Goal: Task Accomplishment & Management: Manage account settings

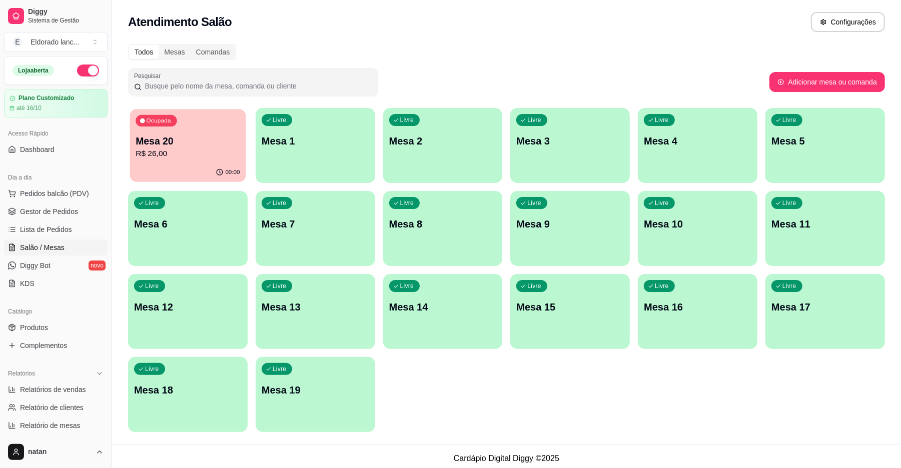
click at [177, 156] on p "R$ 26,00" at bounding box center [188, 154] width 104 height 12
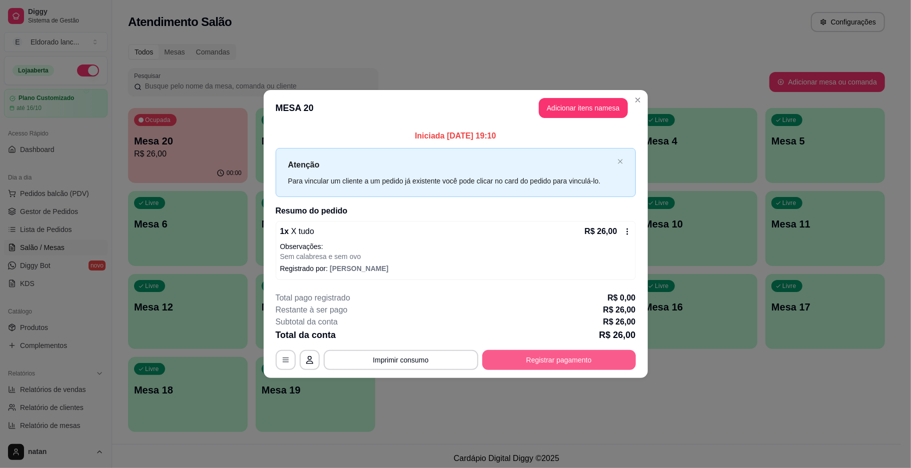
click at [515, 365] on button "Registrar pagamento" at bounding box center [559, 360] width 154 height 20
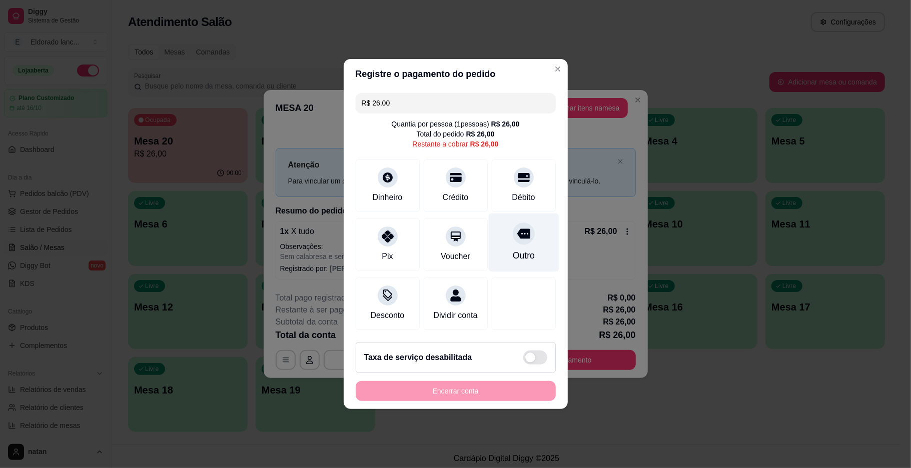
click at [521, 234] on icon at bounding box center [523, 233] width 13 height 13
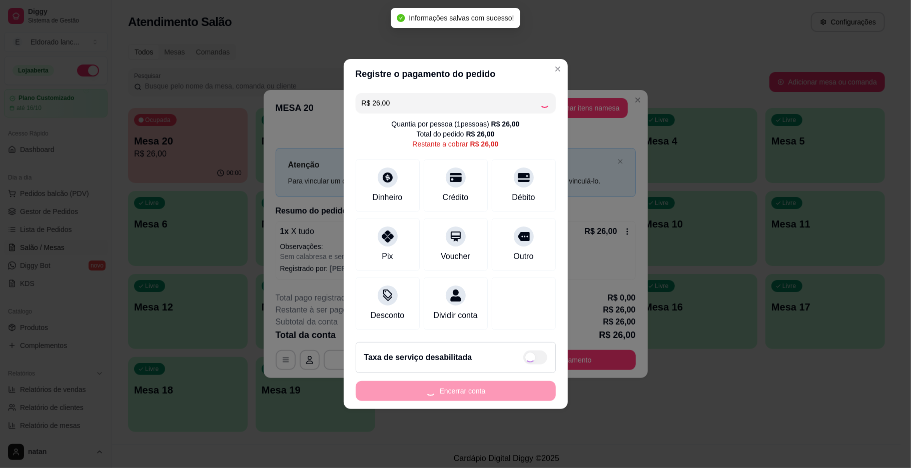
type input "R$ 0,00"
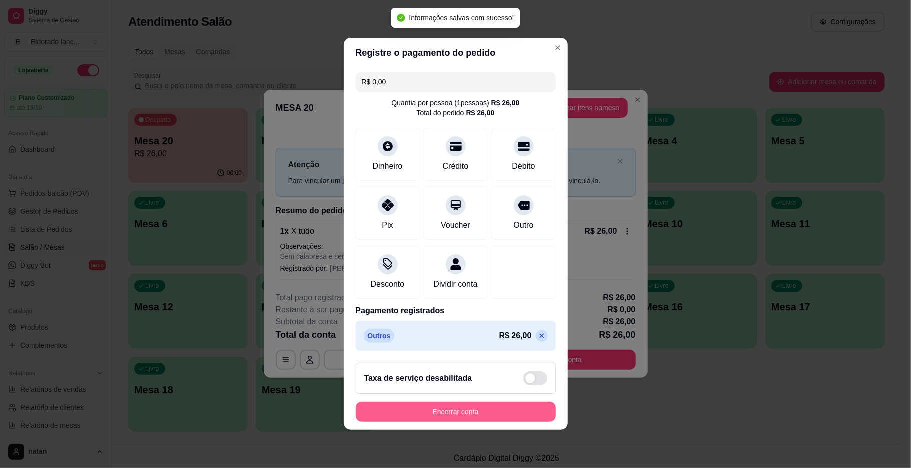
click at [415, 409] on button "Encerrar conta" at bounding box center [456, 412] width 200 height 20
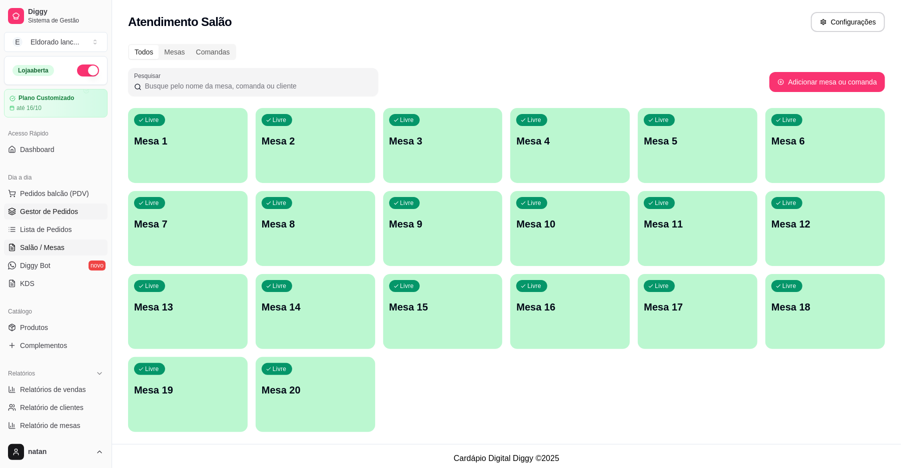
click at [25, 210] on span "Gestor de Pedidos" at bounding box center [49, 212] width 58 height 10
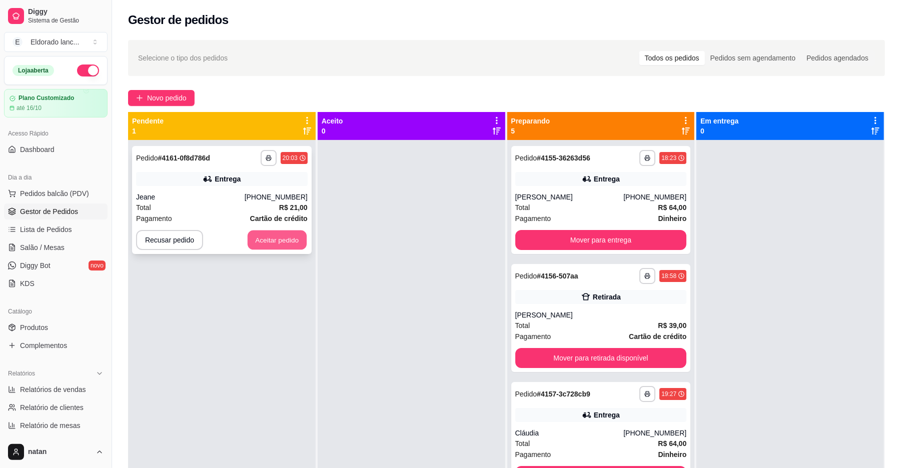
click at [252, 239] on button "Aceitar pedido" at bounding box center [277, 241] width 59 height 20
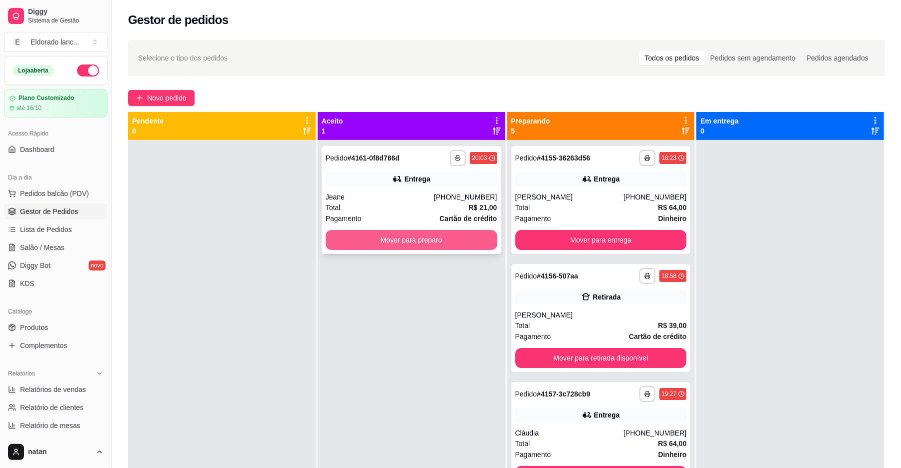
click at [359, 245] on button "Mover para preparo" at bounding box center [412, 240] width 172 height 20
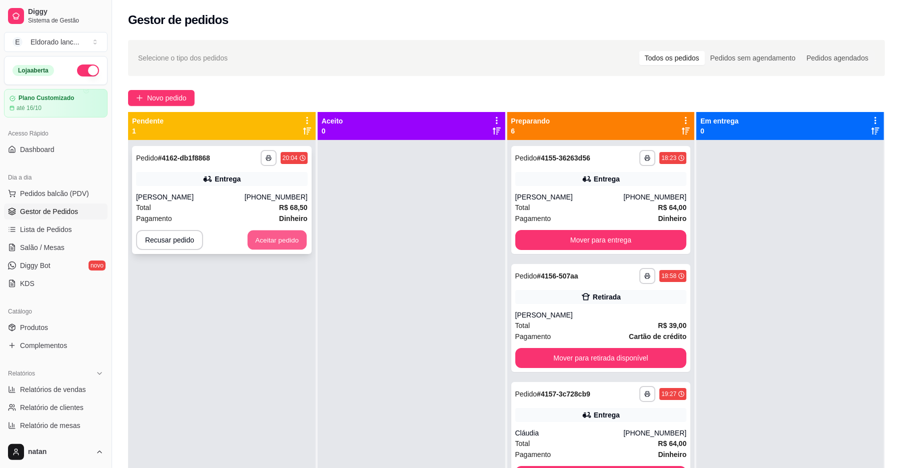
click at [287, 242] on button "Aceitar pedido" at bounding box center [277, 241] width 59 height 20
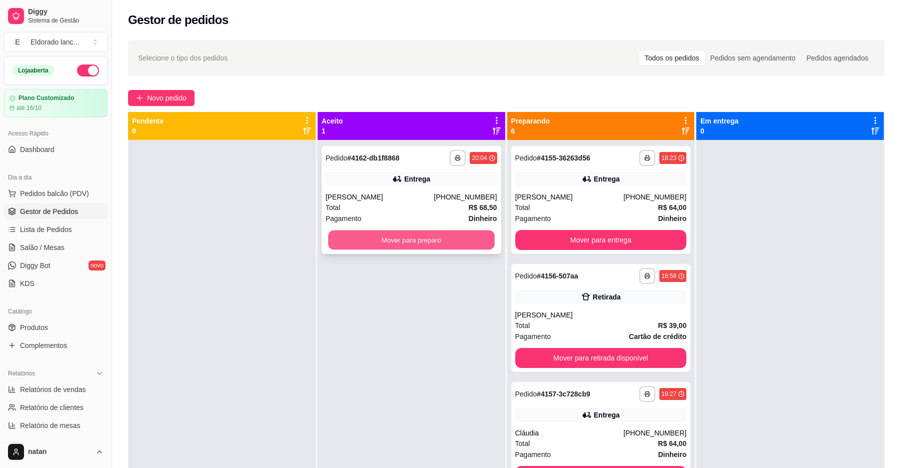
click at [349, 249] on button "Mover para preparo" at bounding box center [411, 241] width 166 height 20
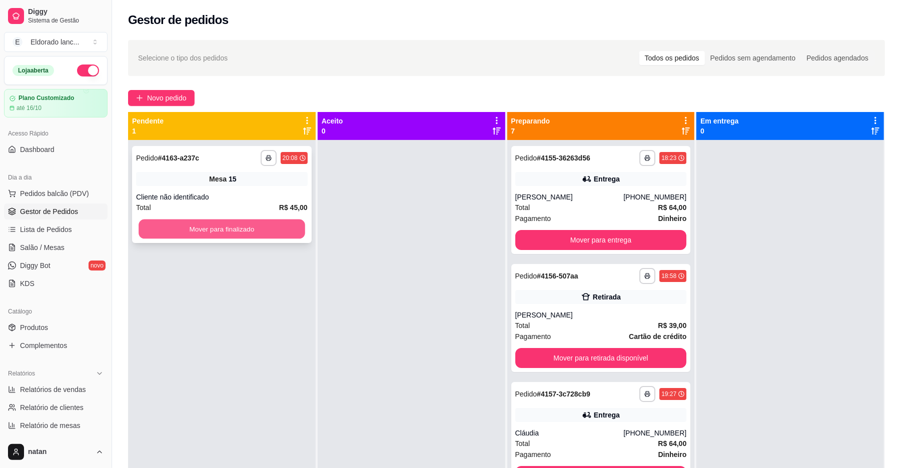
click at [231, 224] on button "Mover para finalizado" at bounding box center [222, 230] width 166 height 20
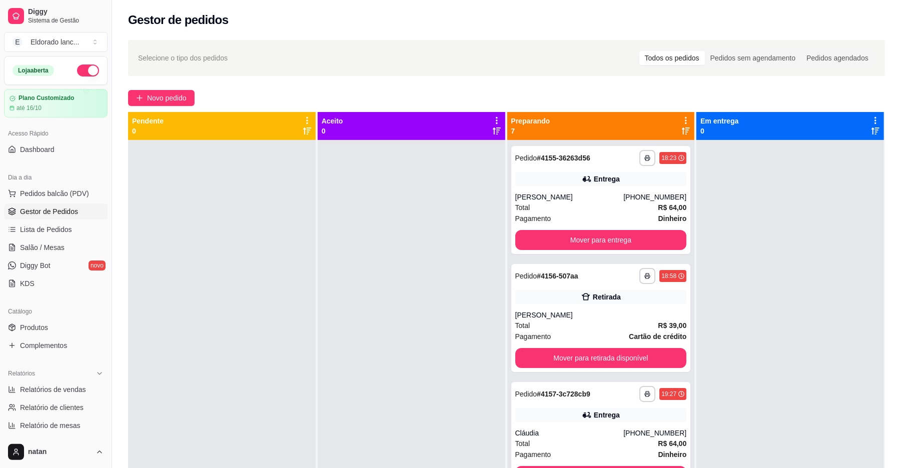
click at [387, 351] on div at bounding box center [412, 374] width 188 height 468
click at [71, 244] on link "Salão / Mesas" at bounding box center [56, 248] width 104 height 16
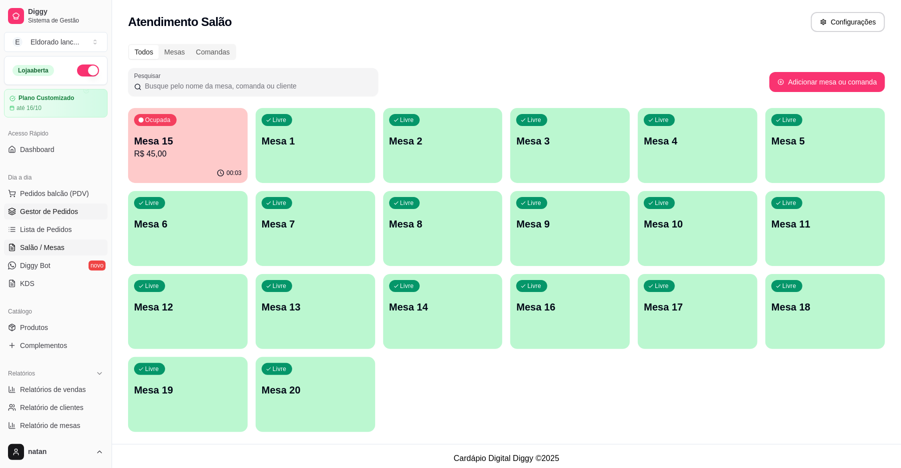
click at [57, 216] on span "Gestor de Pedidos" at bounding box center [49, 212] width 58 height 10
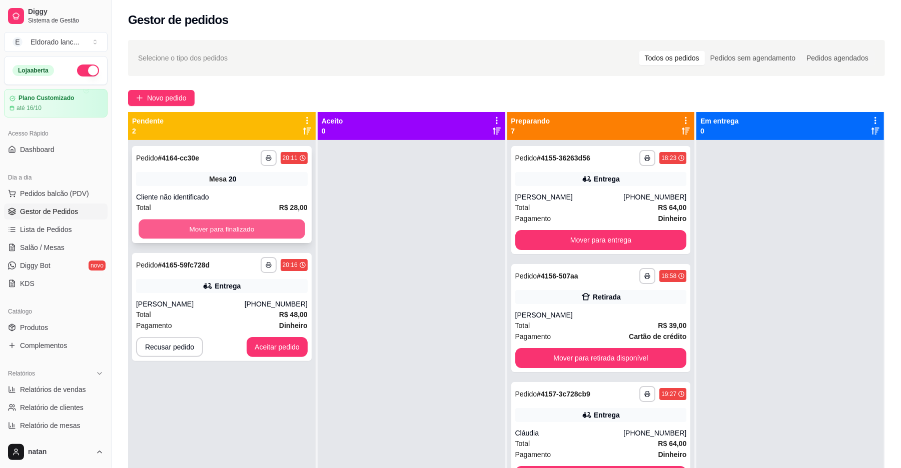
click at [179, 234] on button "Mover para finalizado" at bounding box center [222, 230] width 166 height 20
click at [179, 234] on div "Mover para finalizado" at bounding box center [222, 229] width 172 height 20
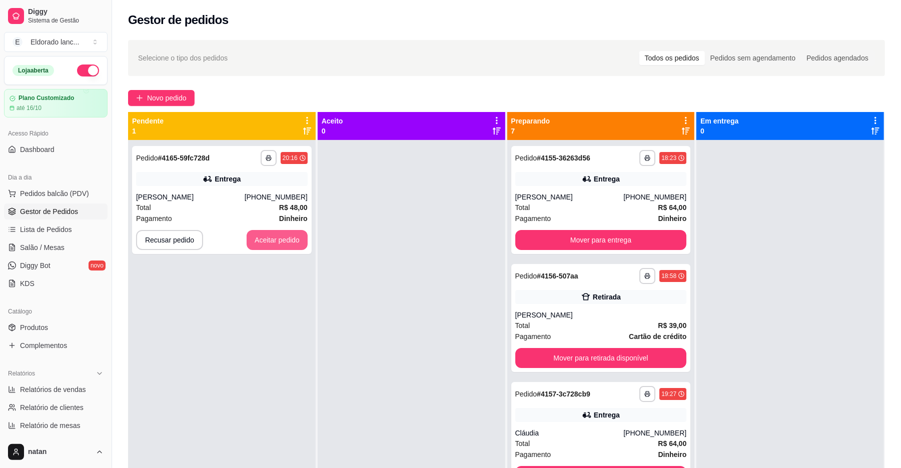
click at [271, 241] on button "Aceitar pedido" at bounding box center [277, 240] width 61 height 20
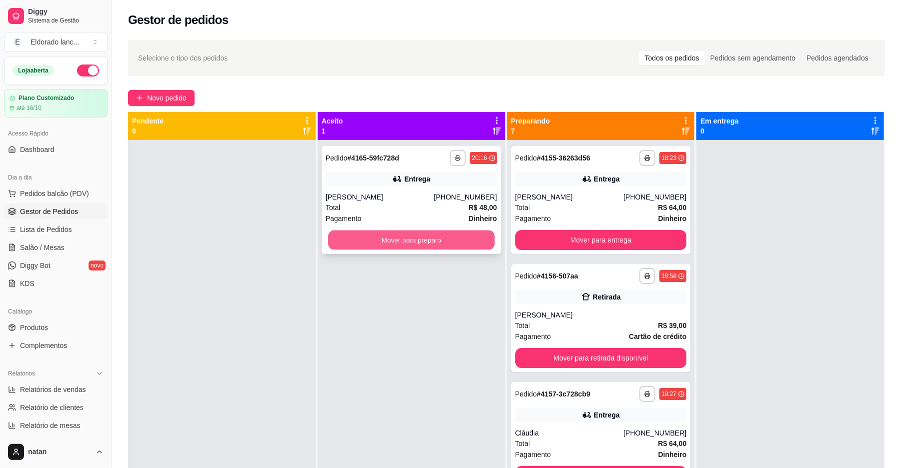
click at [328, 242] on button "Mover para preparo" at bounding box center [411, 241] width 166 height 20
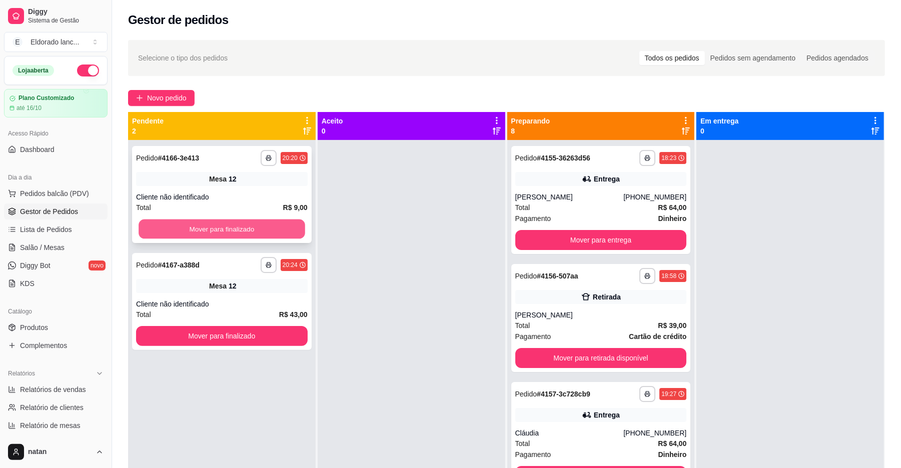
click at [296, 229] on button "Mover para finalizado" at bounding box center [222, 230] width 166 height 20
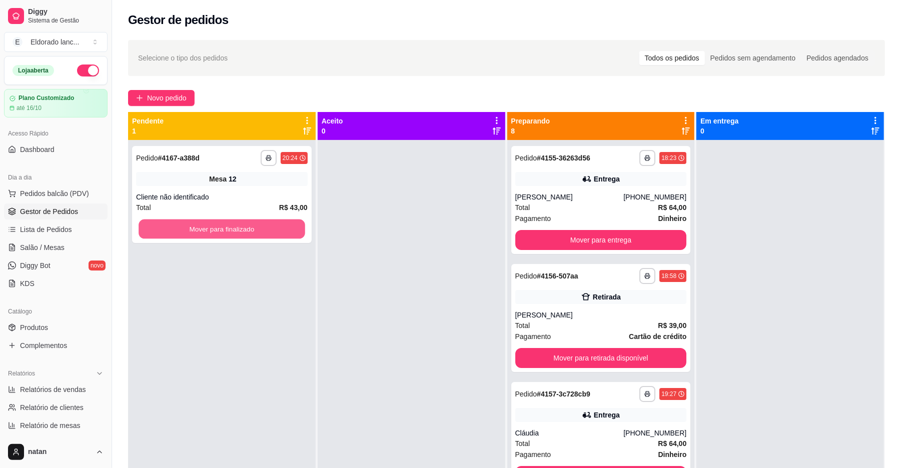
click at [296, 229] on button "Mover para finalizado" at bounding box center [222, 230] width 166 height 20
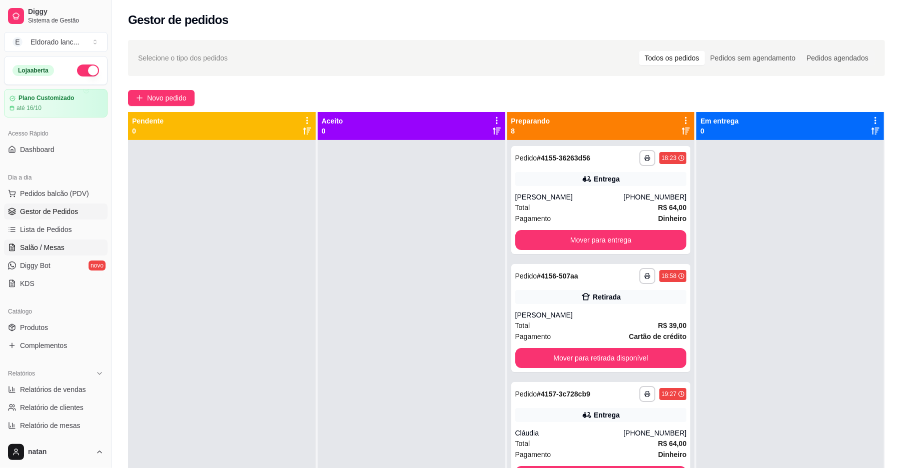
click at [42, 247] on span "Salão / Mesas" at bounding box center [42, 248] width 45 height 10
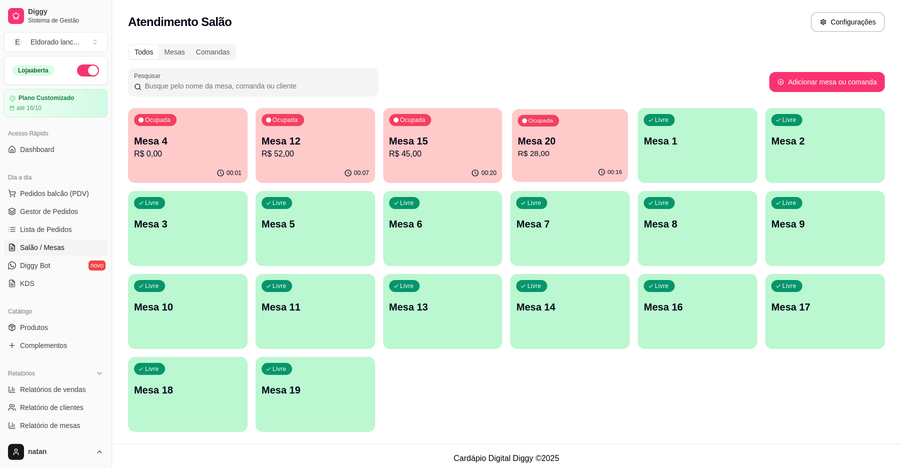
click at [551, 136] on p "Mesa 20" at bounding box center [570, 142] width 104 height 14
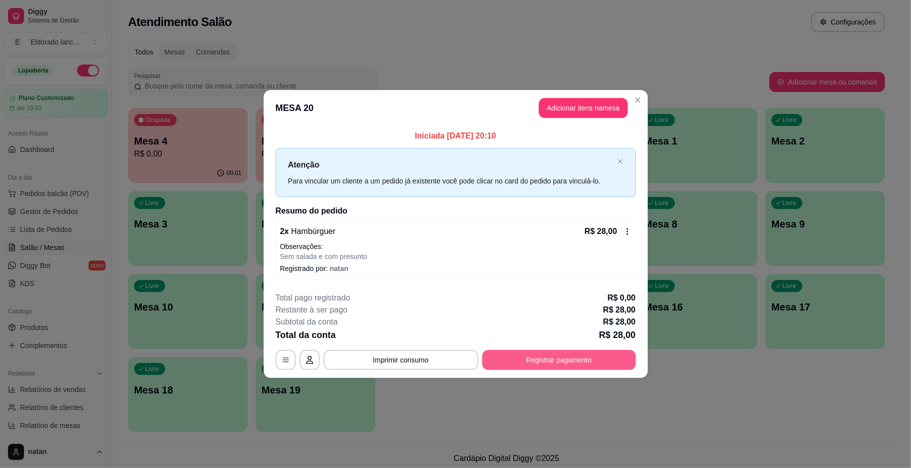
click at [521, 360] on button "Registrar pagamento" at bounding box center [559, 360] width 154 height 20
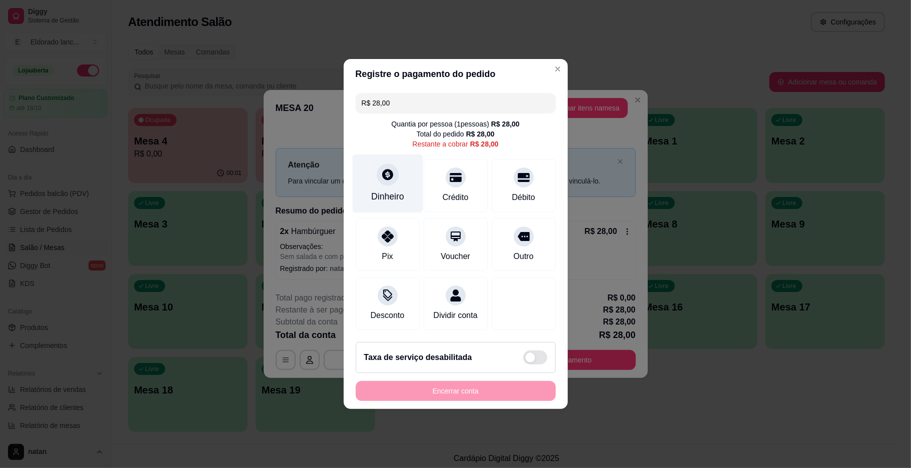
click at [377, 165] on div at bounding box center [388, 175] width 22 height 22
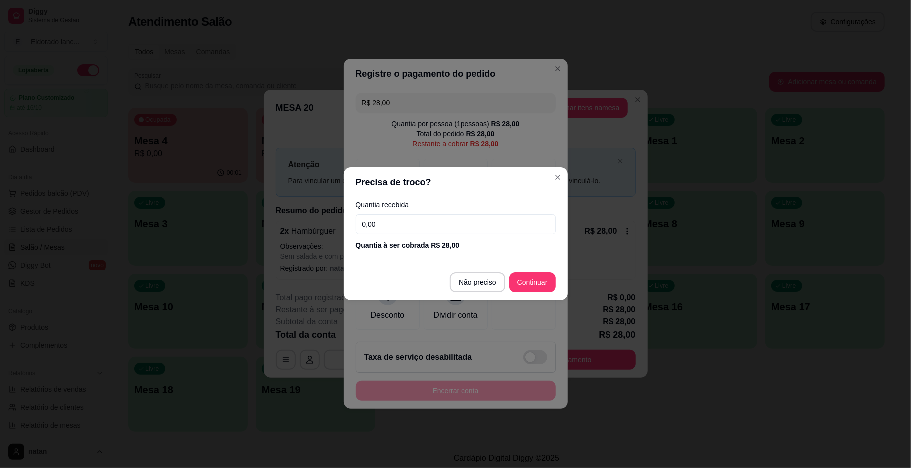
click at [415, 228] on input "0,00" at bounding box center [456, 225] width 200 height 20
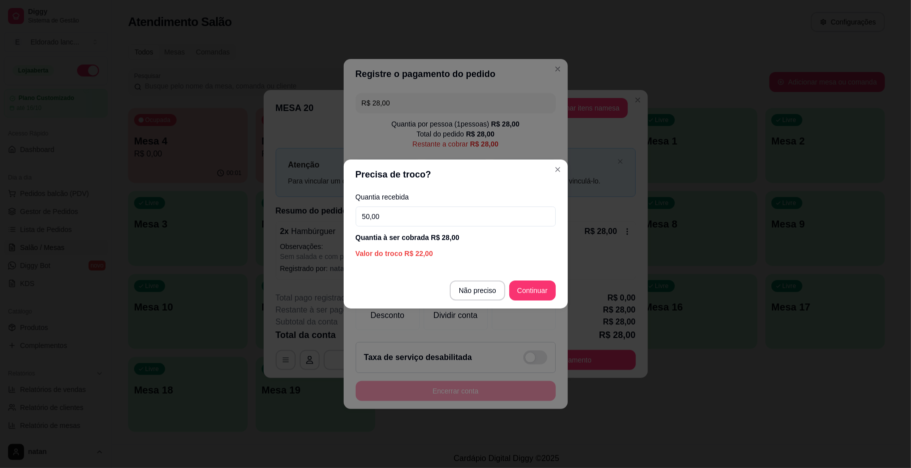
type input "50,00"
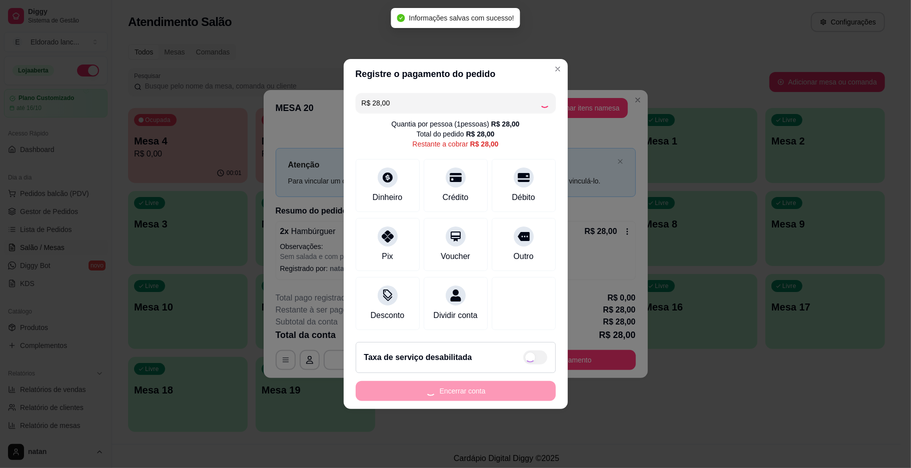
type input "R$ 0,00"
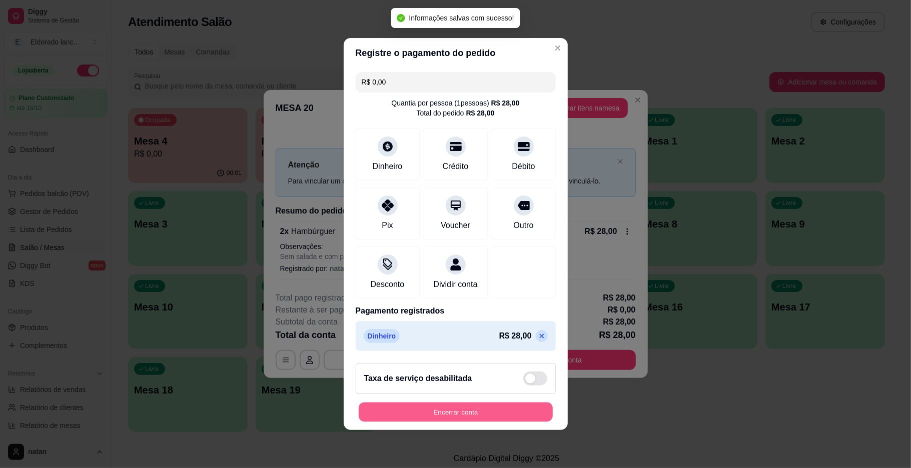
click at [436, 421] on button "Encerrar conta" at bounding box center [456, 413] width 194 height 20
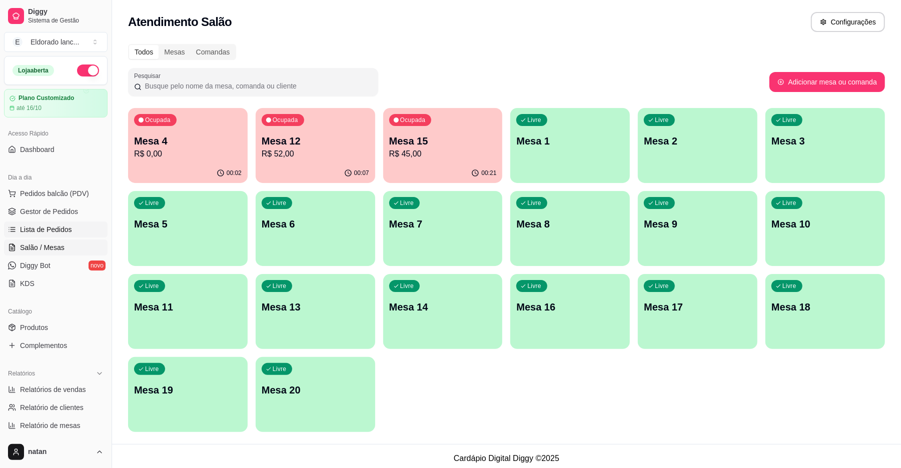
click at [38, 231] on span "Lista de Pedidos" at bounding box center [46, 230] width 52 height 10
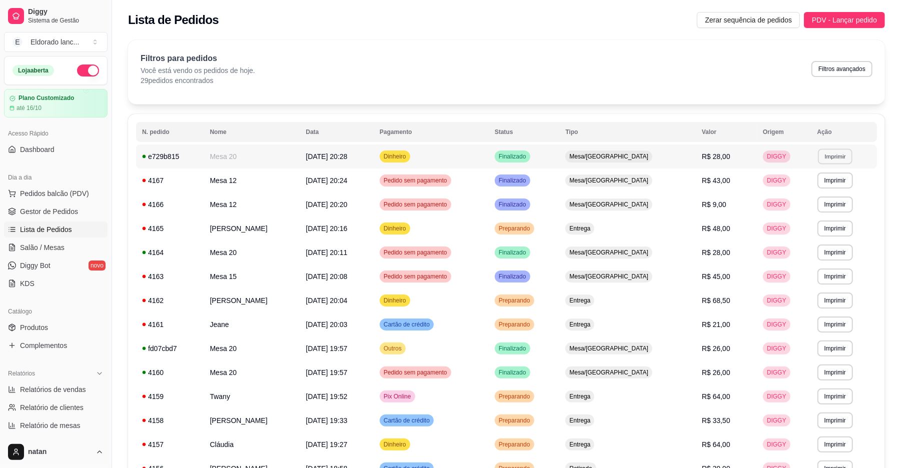
click at [821, 151] on button "Imprimir" at bounding box center [835, 157] width 35 height 16
click at [801, 187] on button "IMPRESSORA" at bounding box center [815, 192] width 73 height 16
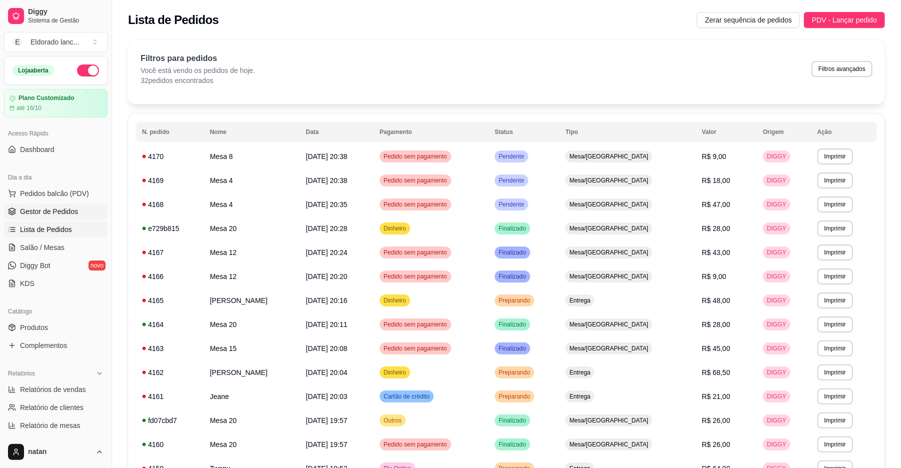
click at [57, 210] on span "Gestor de Pedidos" at bounding box center [49, 212] width 58 height 10
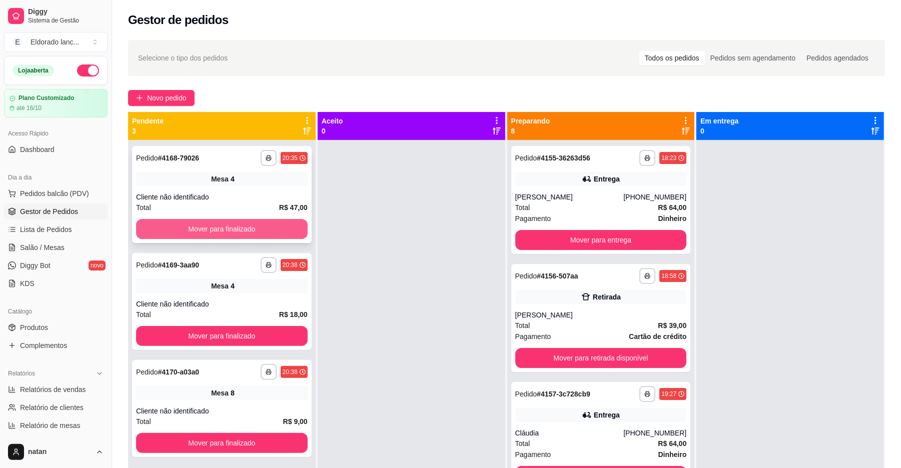
click at [269, 224] on button "Mover para finalizado" at bounding box center [222, 229] width 172 height 20
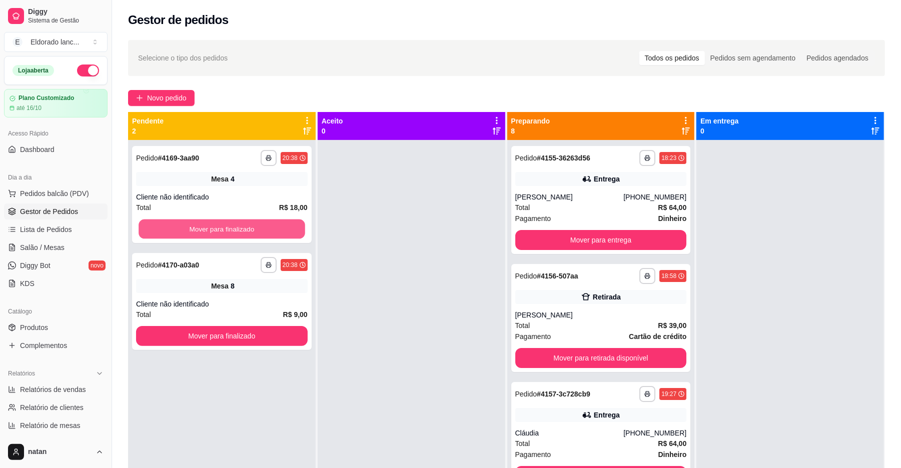
click at [269, 224] on button "Mover para finalizado" at bounding box center [222, 230] width 166 height 20
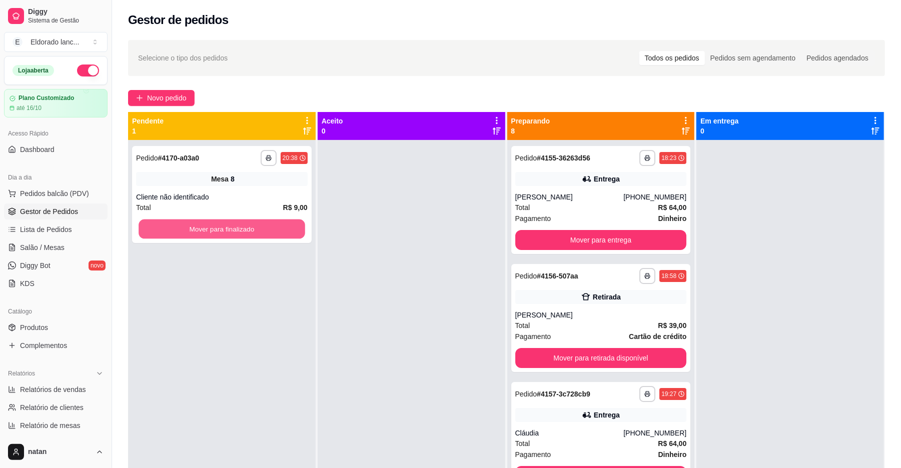
click at [269, 224] on button "Mover para finalizado" at bounding box center [222, 230] width 166 height 20
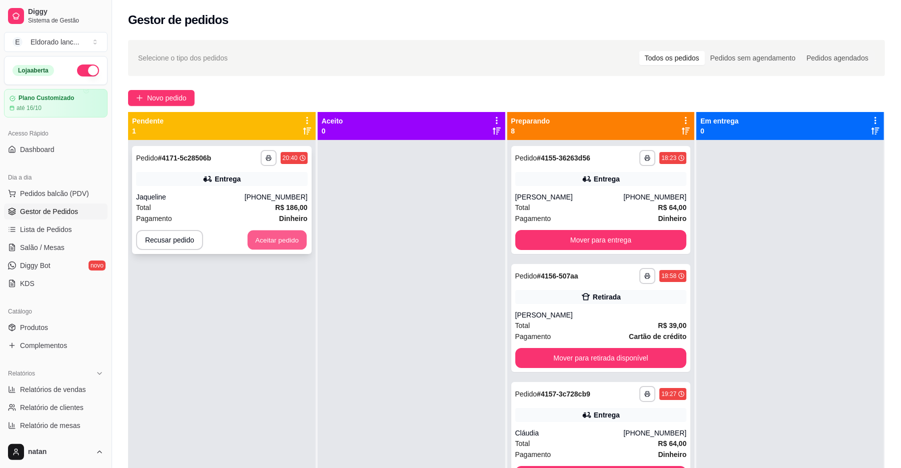
click at [269, 248] on button "Aceitar pedido" at bounding box center [277, 241] width 59 height 20
click at [269, 248] on div "Recusar pedido Aceitar pedido" at bounding box center [222, 240] width 172 height 20
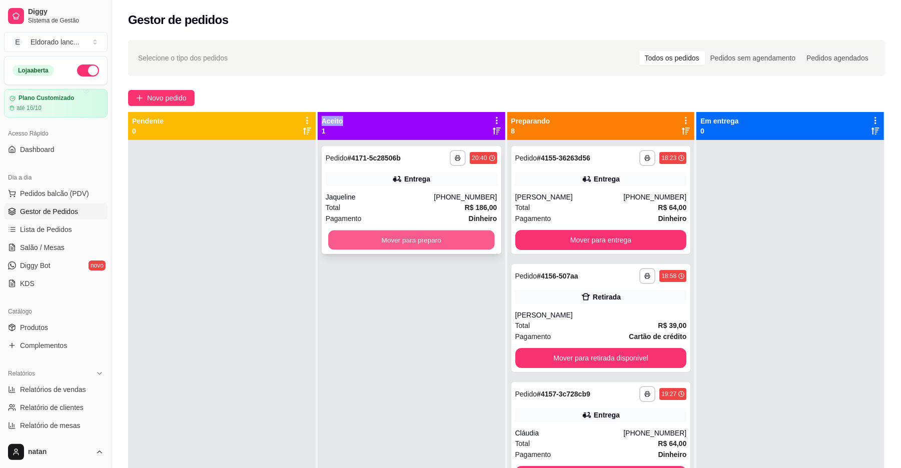
click at [340, 243] on button "Mover para preparo" at bounding box center [411, 241] width 166 height 20
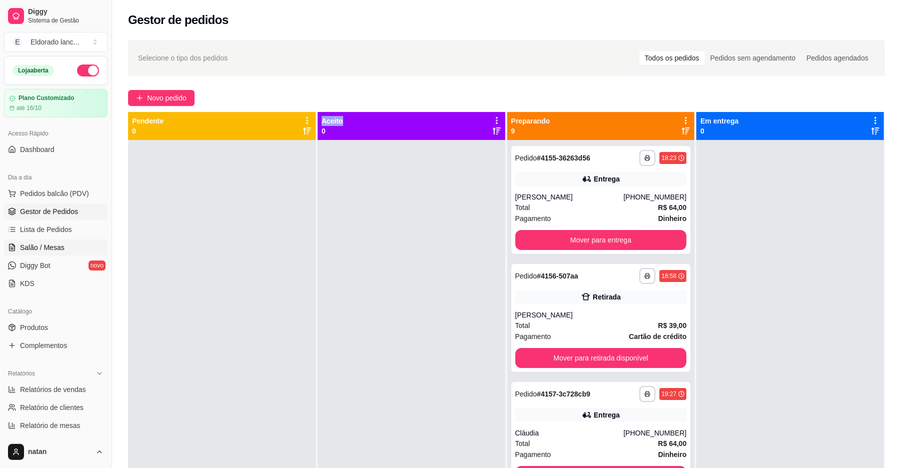
click at [46, 254] on link "Salão / Mesas" at bounding box center [56, 248] width 104 height 16
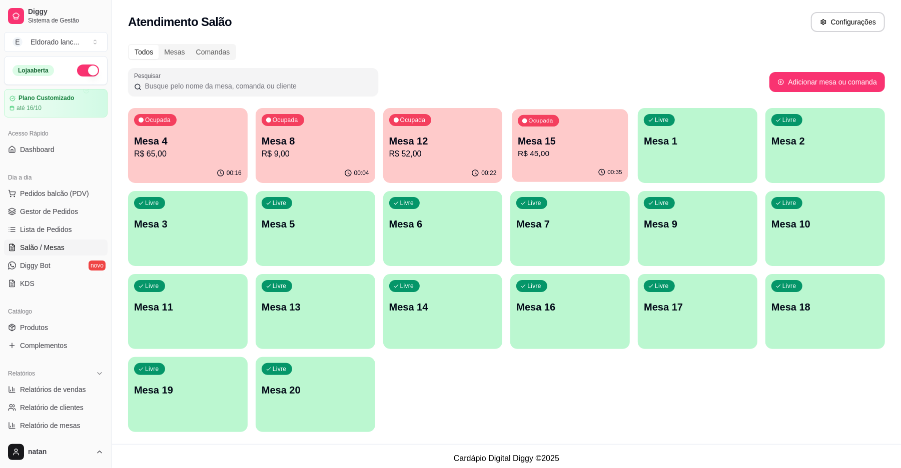
click at [581, 167] on div "00:35" at bounding box center [570, 172] width 116 height 19
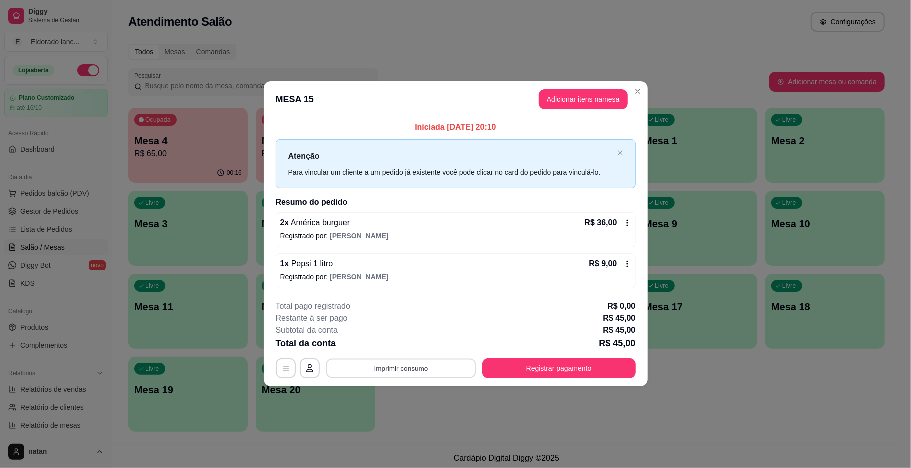
click at [412, 367] on button "Imprimir consumo" at bounding box center [401, 369] width 150 height 20
click at [411, 351] on button "IMPRESSORA" at bounding box center [404, 346] width 70 height 16
click at [520, 359] on button "Registrar pagamento" at bounding box center [558, 369] width 149 height 20
click at [522, 368] on button "Registrar pagamento" at bounding box center [559, 369] width 154 height 20
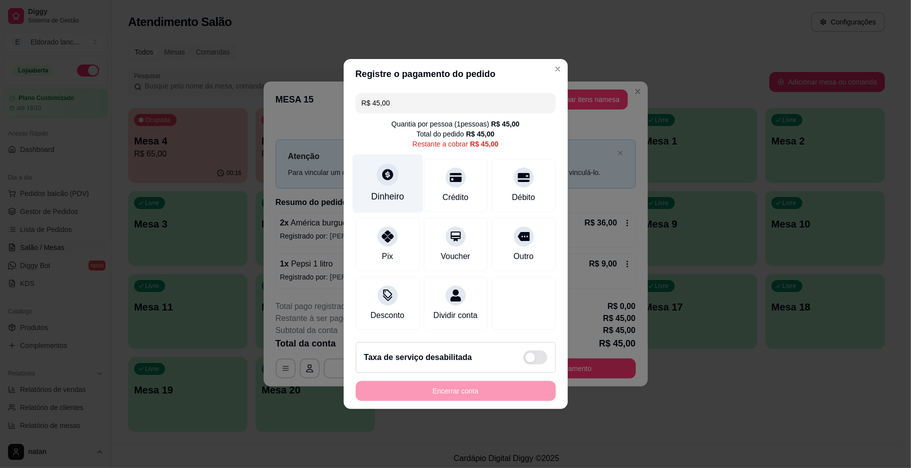
click at [401, 192] on div "Dinheiro" at bounding box center [387, 196] width 33 height 13
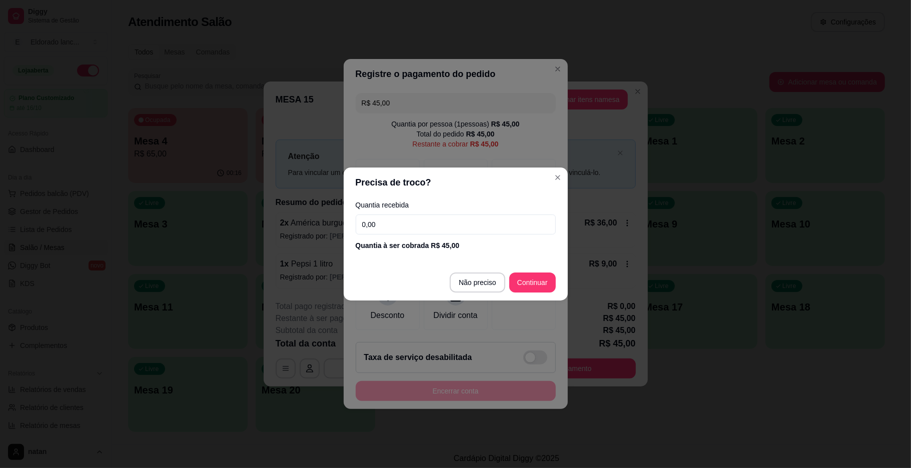
click at [397, 221] on input "0,00" at bounding box center [456, 225] width 200 height 20
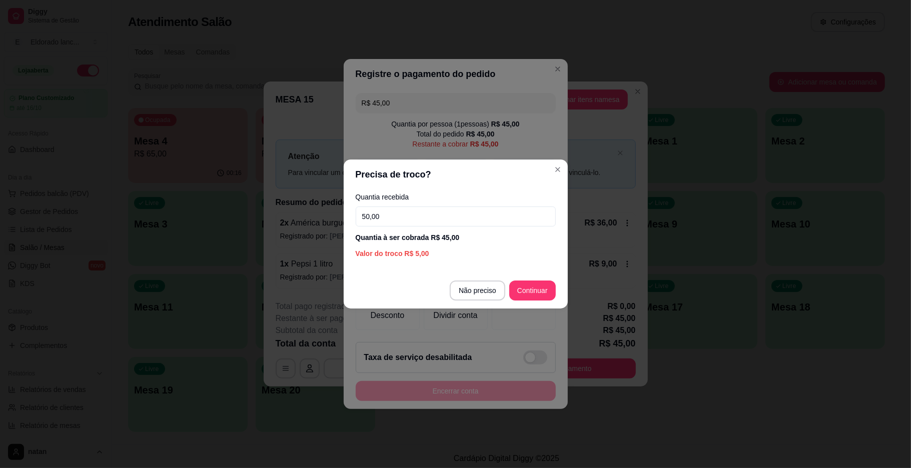
type input "50,00"
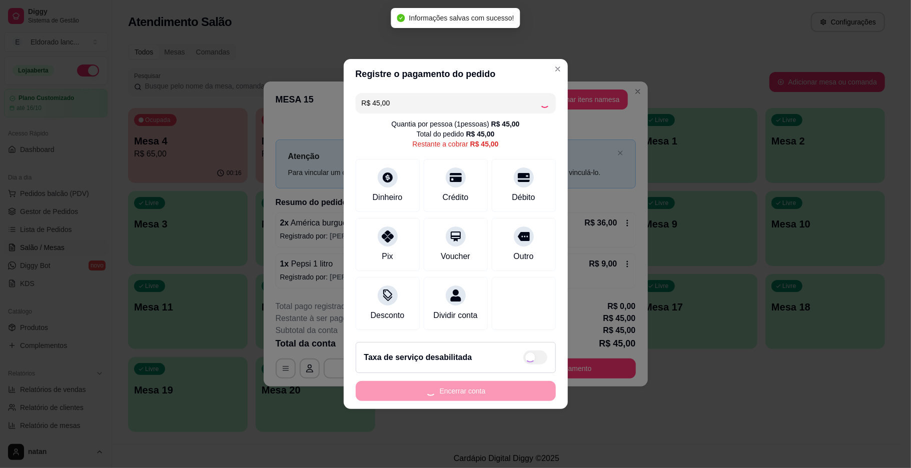
type input "R$ 0,00"
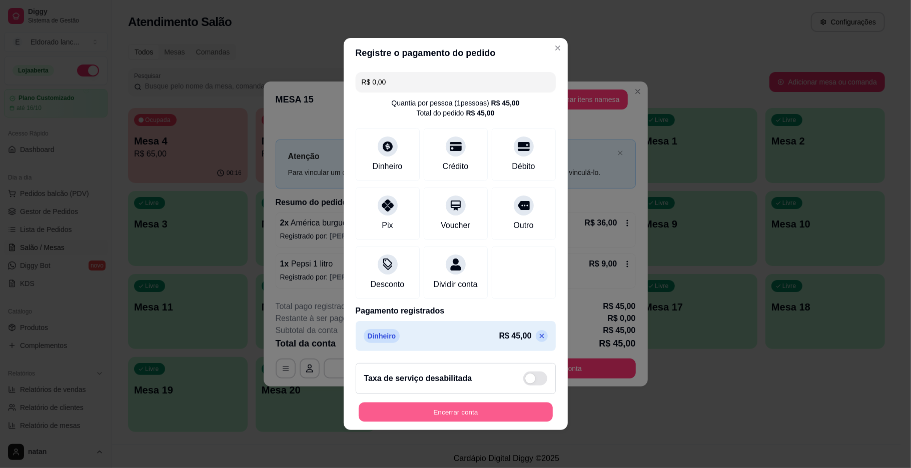
click at [449, 415] on button "Encerrar conta" at bounding box center [456, 413] width 194 height 20
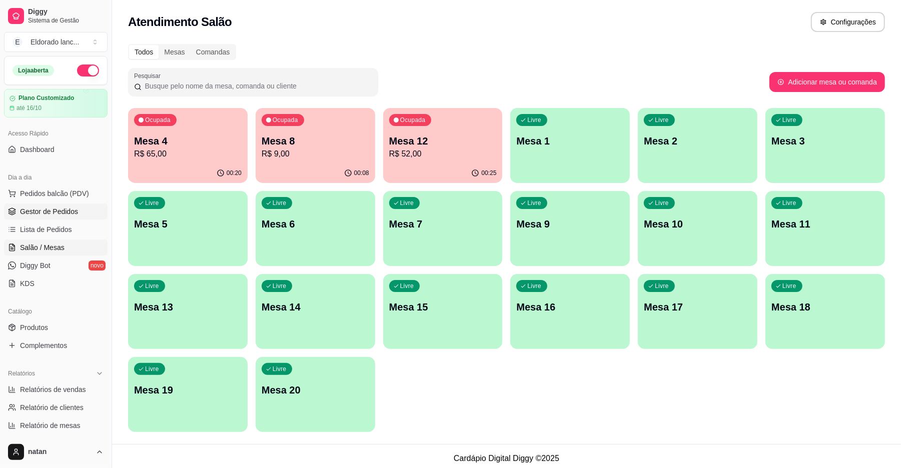
click at [45, 213] on span "Gestor de Pedidos" at bounding box center [49, 212] width 58 height 10
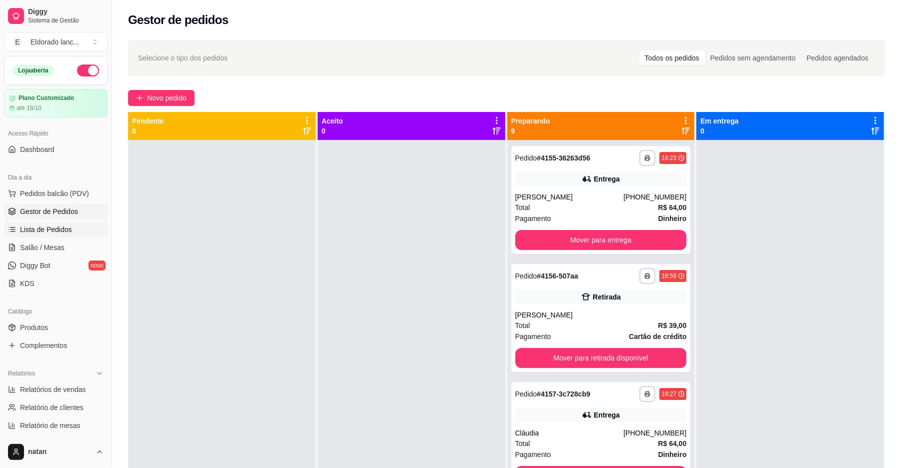
click at [42, 227] on span "Lista de Pedidos" at bounding box center [46, 230] width 52 height 10
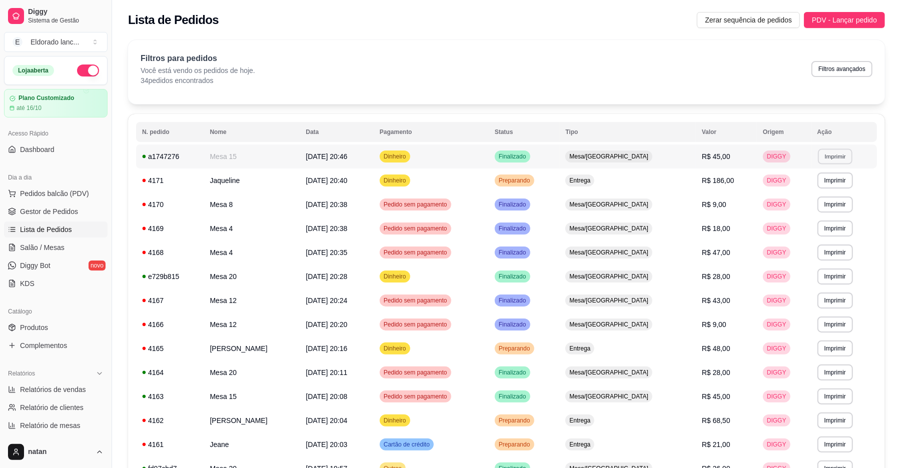
click at [829, 163] on button "Imprimir" at bounding box center [835, 157] width 35 height 16
click at [799, 192] on button "IMPRESSORA" at bounding box center [816, 192] width 70 height 16
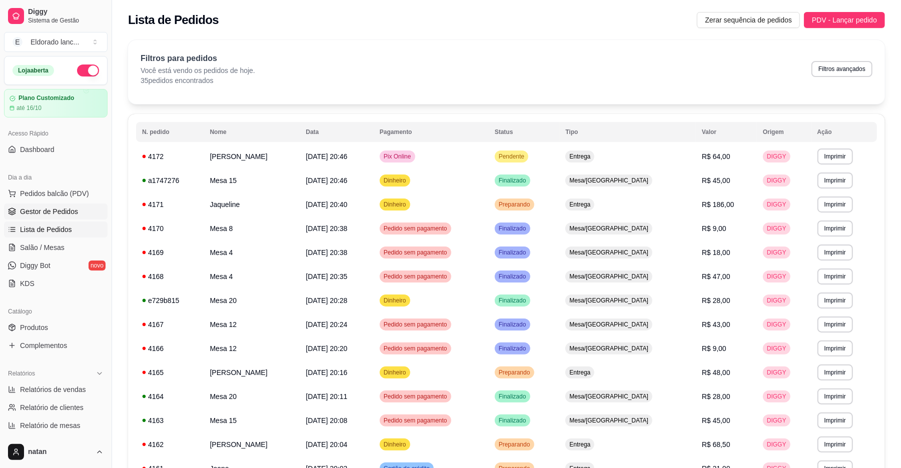
click at [24, 216] on span "Gestor de Pedidos" at bounding box center [49, 212] width 58 height 10
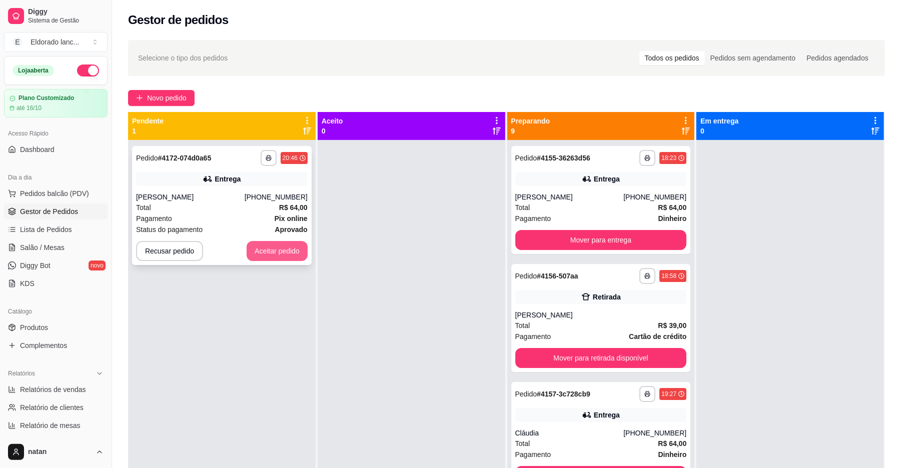
click at [264, 246] on button "Aceitar pedido" at bounding box center [277, 251] width 61 height 20
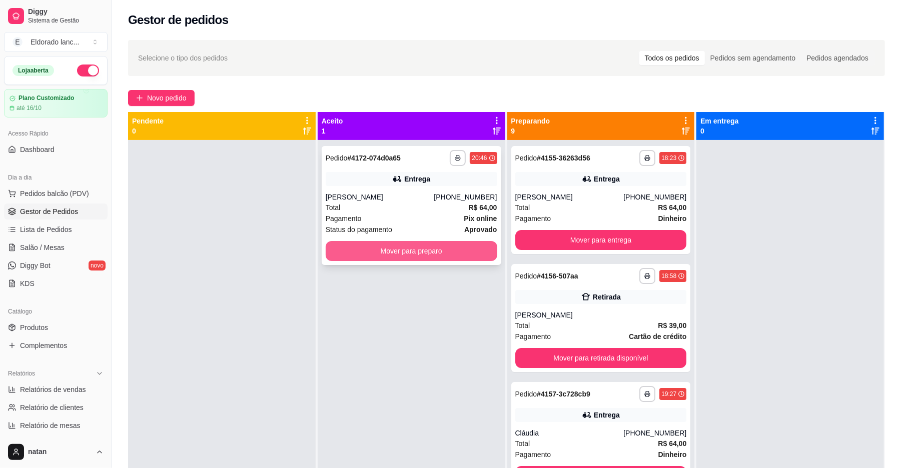
click at [449, 255] on button "Mover para preparo" at bounding box center [412, 251] width 172 height 20
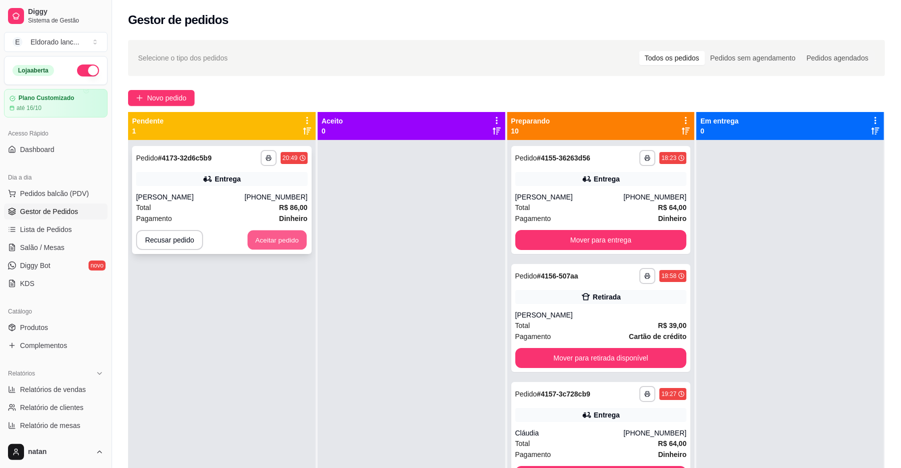
click at [259, 234] on button "Aceitar pedido" at bounding box center [277, 241] width 59 height 20
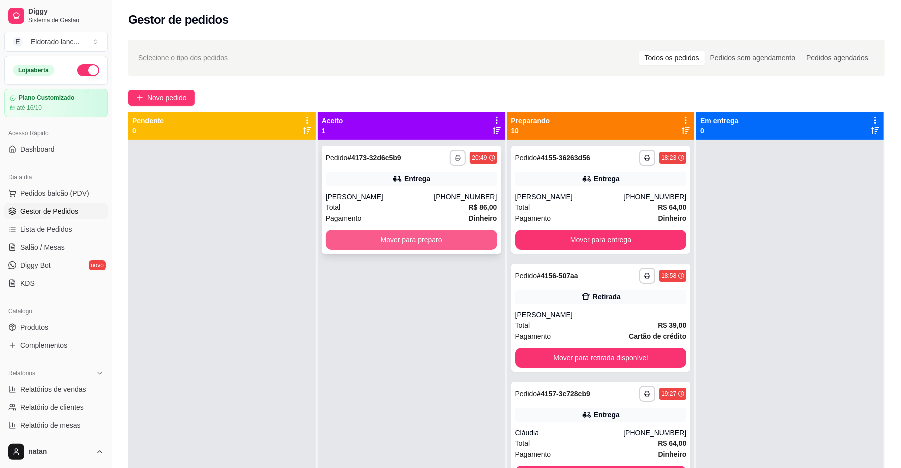
click at [378, 235] on button "Mover para preparo" at bounding box center [412, 240] width 172 height 20
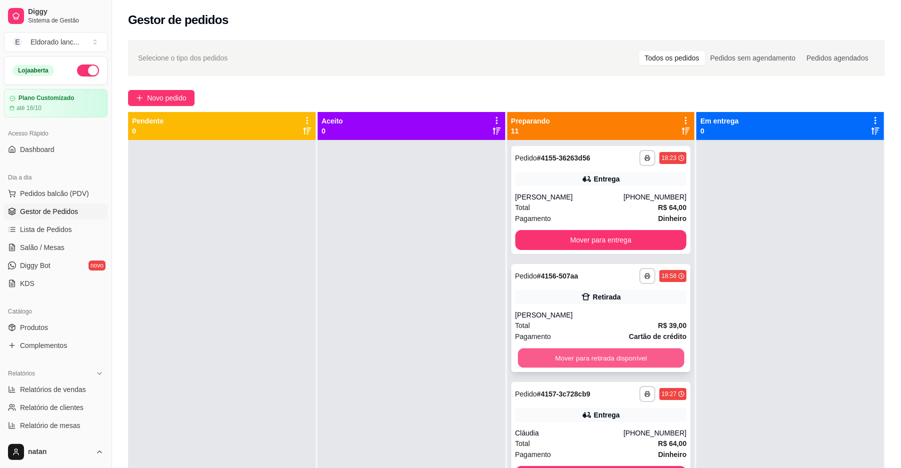
click at [599, 355] on button "Mover para retirada disponível" at bounding box center [601, 359] width 166 height 20
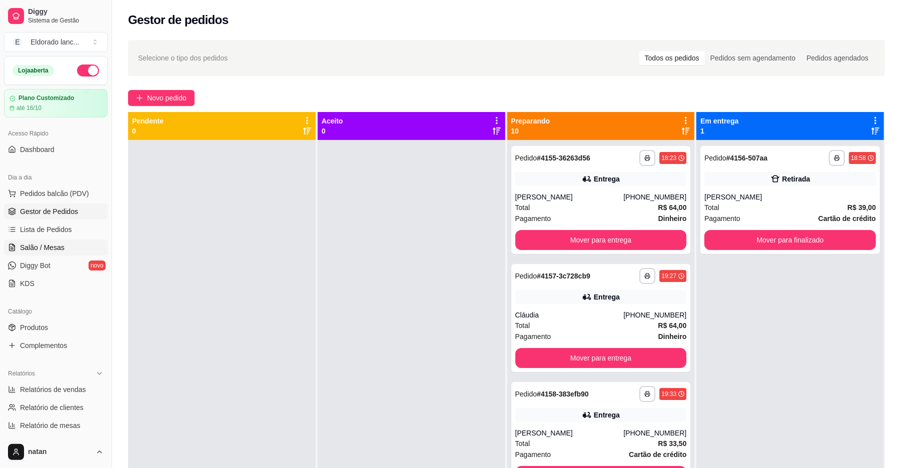
click at [49, 252] on span "Salão / Mesas" at bounding box center [42, 248] width 45 height 10
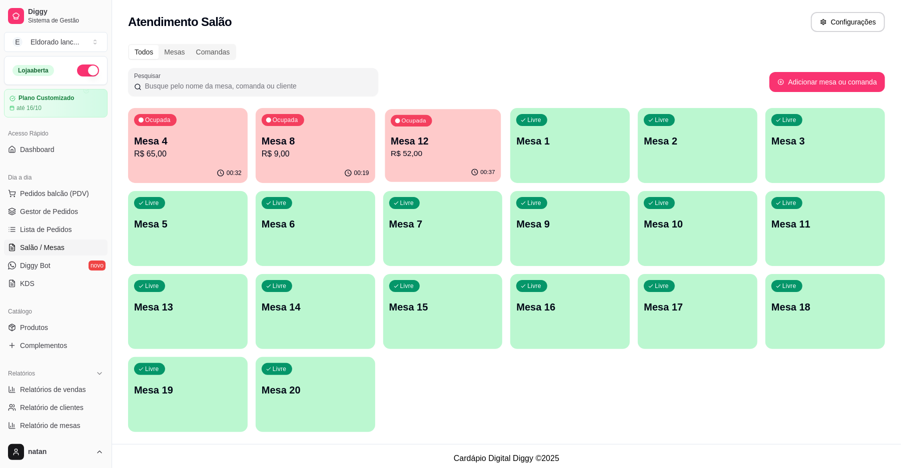
click at [441, 159] on p "R$ 52,00" at bounding box center [443, 154] width 104 height 12
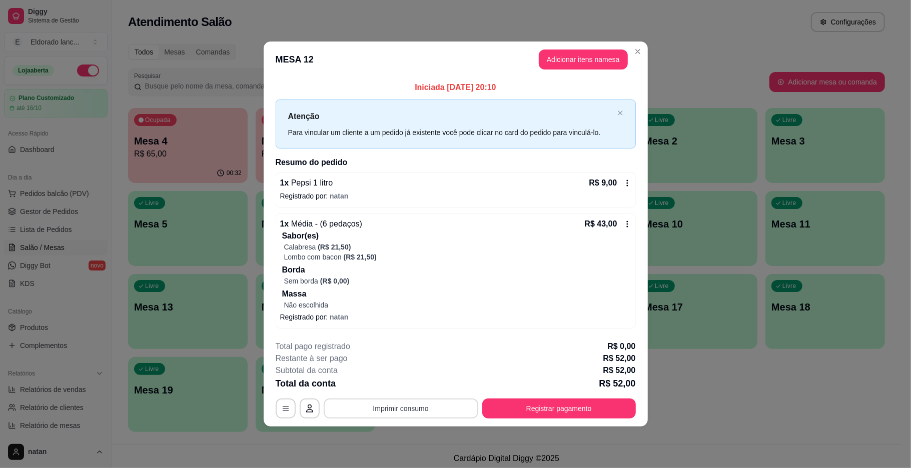
click at [421, 411] on button "Imprimir consumo" at bounding box center [401, 409] width 155 height 20
click at [408, 388] on button "IMPRESSORA" at bounding box center [404, 386] width 70 height 16
click at [553, 407] on button "Registrar pagamento" at bounding box center [559, 409] width 154 height 20
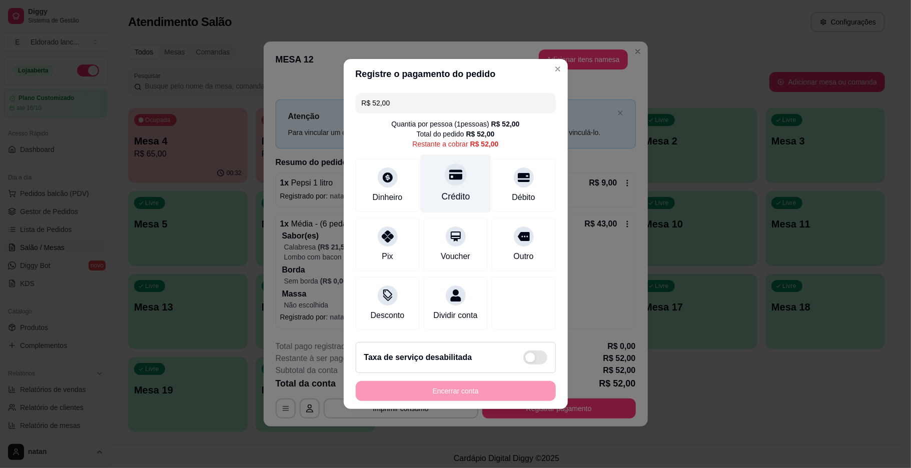
click at [439, 176] on div "Crédito" at bounding box center [455, 184] width 71 height 59
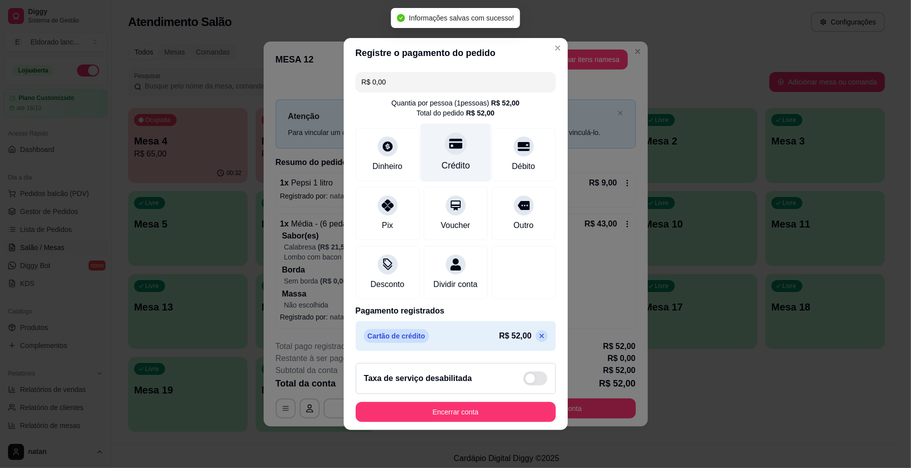
type input "R$ 0,00"
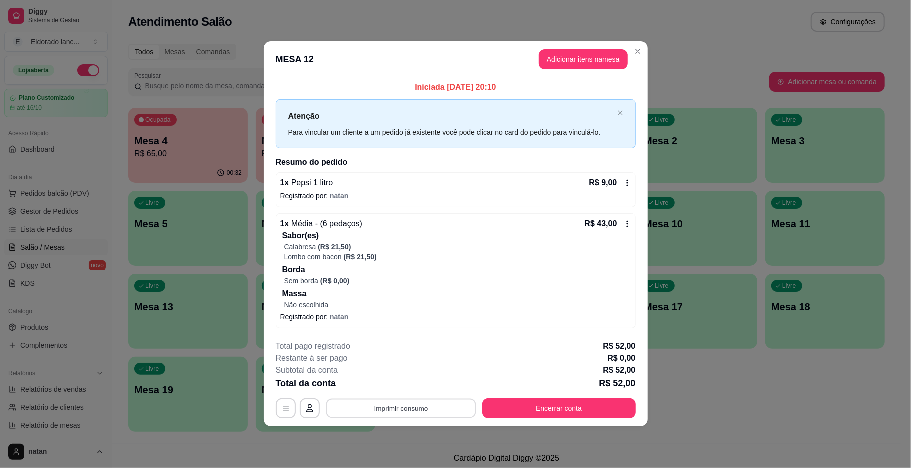
click at [358, 401] on button "Imprimir consumo" at bounding box center [401, 409] width 150 height 20
click at [375, 386] on button "IMPRESSORA" at bounding box center [404, 386] width 73 height 16
click at [598, 405] on button "Encerrar conta" at bounding box center [559, 409] width 154 height 20
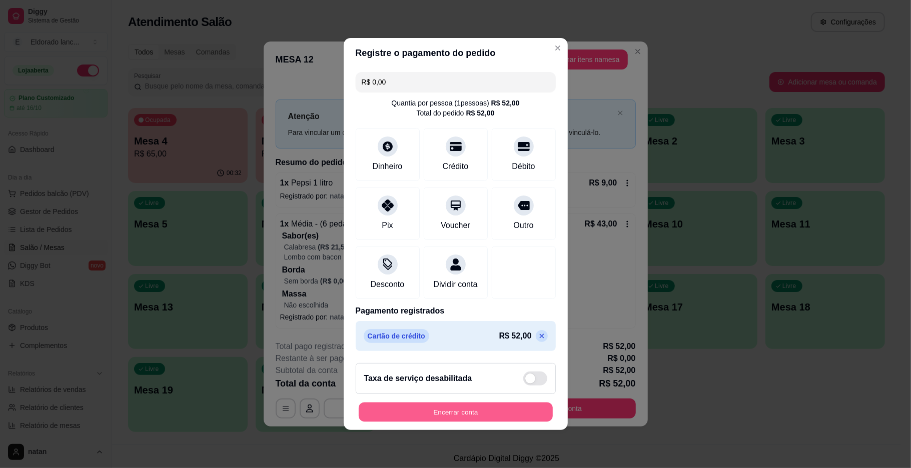
click at [437, 412] on button "Encerrar conta" at bounding box center [456, 413] width 194 height 20
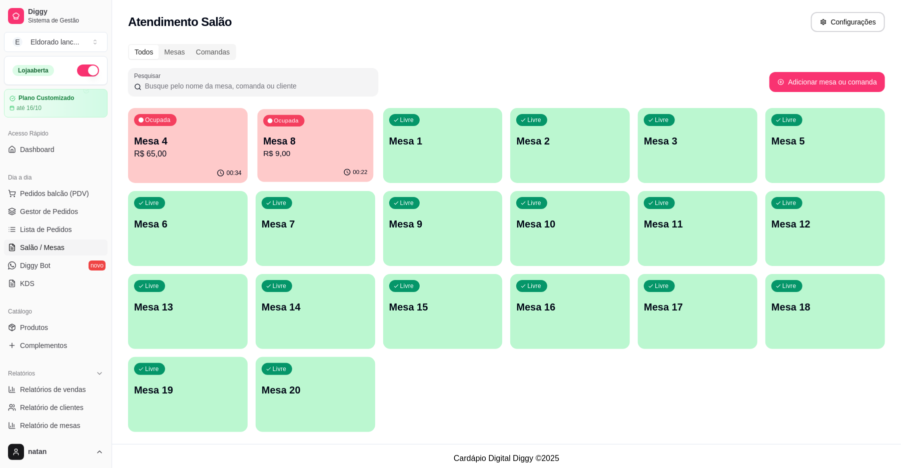
click at [363, 155] on p "R$ 9,00" at bounding box center [315, 154] width 104 height 12
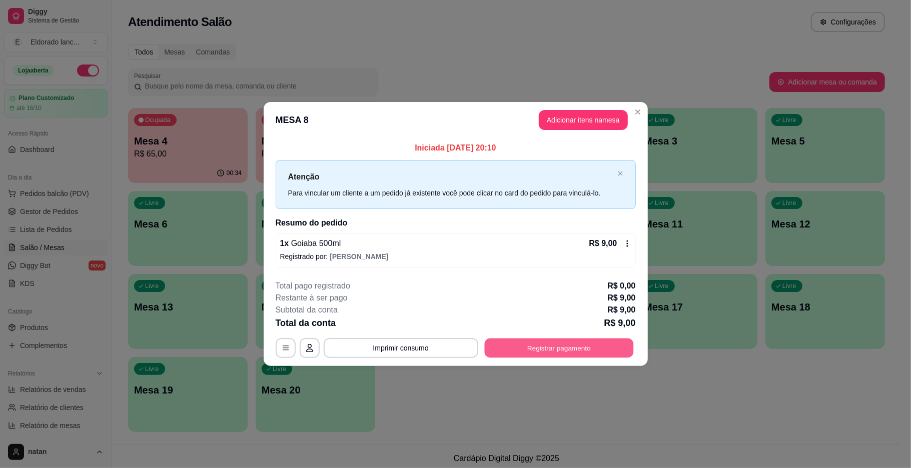
click at [544, 350] on button "Registrar pagamento" at bounding box center [558, 348] width 149 height 20
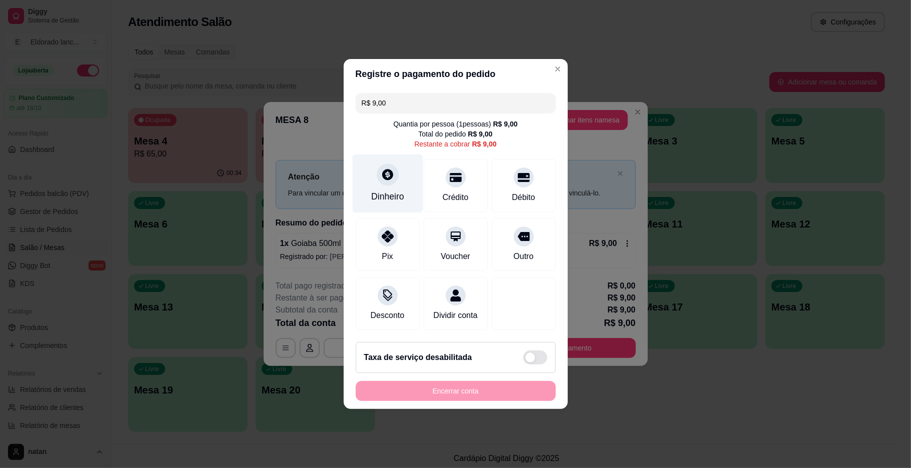
click at [387, 179] on div at bounding box center [388, 175] width 22 height 22
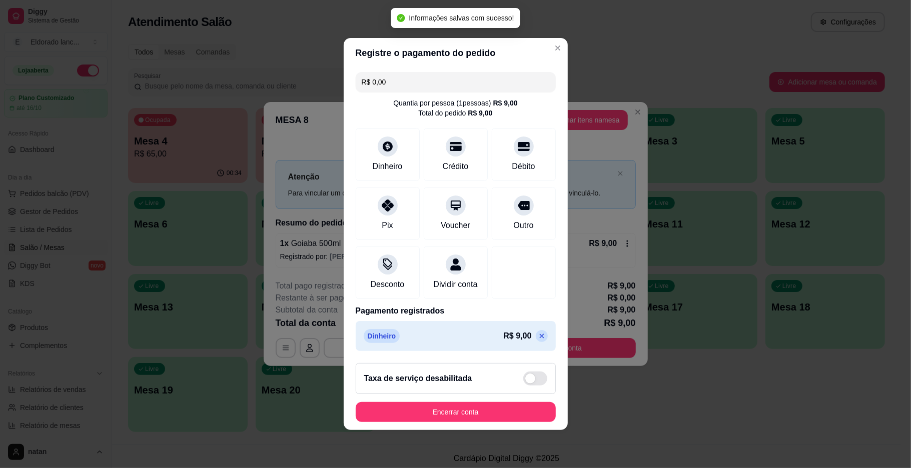
type input "R$ 0,00"
click at [455, 430] on footer "Taxa de serviço desabilitada Encerrar conta" at bounding box center [456, 392] width 224 height 75
click at [462, 412] on button "Encerrar conta" at bounding box center [456, 412] width 200 height 20
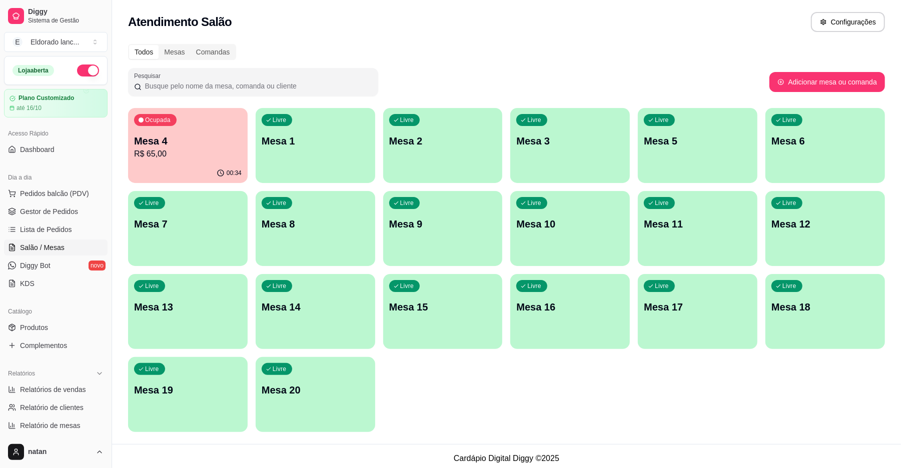
click at [224, 151] on p "R$ 65,00" at bounding box center [188, 154] width 108 height 12
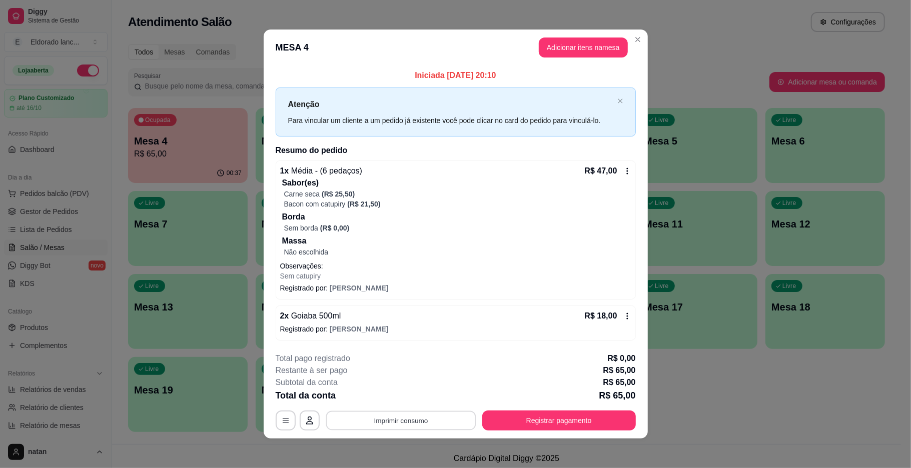
click at [397, 423] on button "Imprimir consumo" at bounding box center [401, 421] width 150 height 20
click at [405, 391] on button "IMPRESSORA" at bounding box center [399, 398] width 70 height 16
click at [491, 415] on button "Registrar pagamento" at bounding box center [558, 421] width 149 height 20
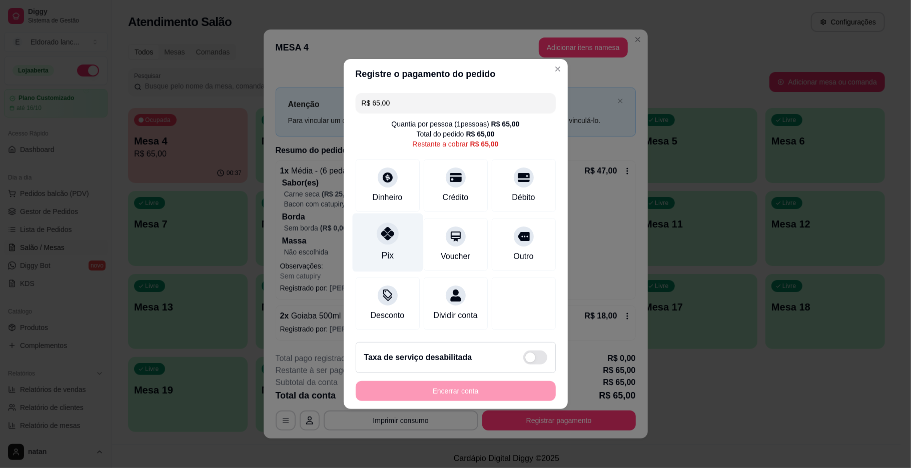
click at [405, 237] on div "Pix" at bounding box center [387, 243] width 71 height 59
type input "R$ 0,00"
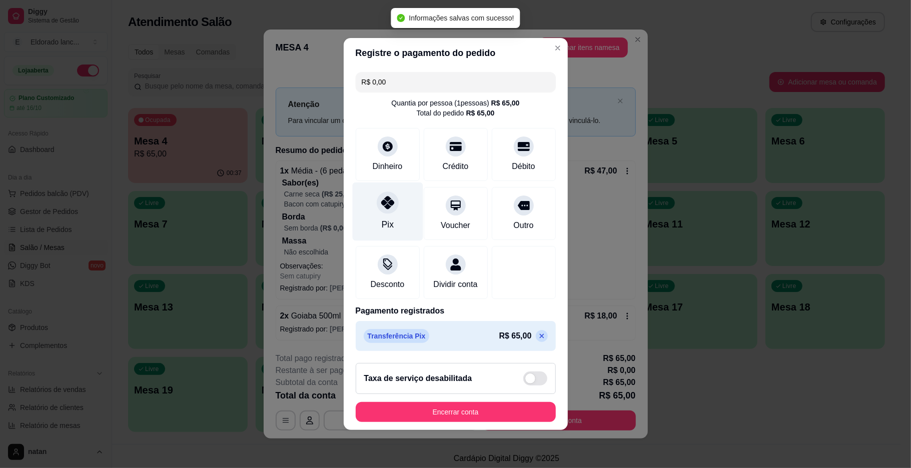
click at [377, 233] on div "Pix" at bounding box center [387, 212] width 71 height 59
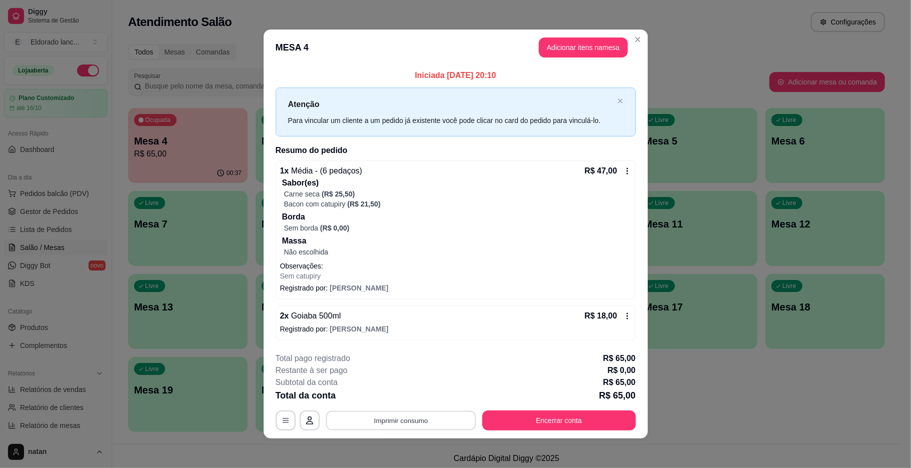
click at [397, 421] on button "Imprimir consumo" at bounding box center [401, 421] width 150 height 20
click at [425, 399] on button "IMPRESSORA" at bounding box center [399, 398] width 73 height 16
click at [516, 429] on button "Encerrar conta" at bounding box center [558, 421] width 149 height 20
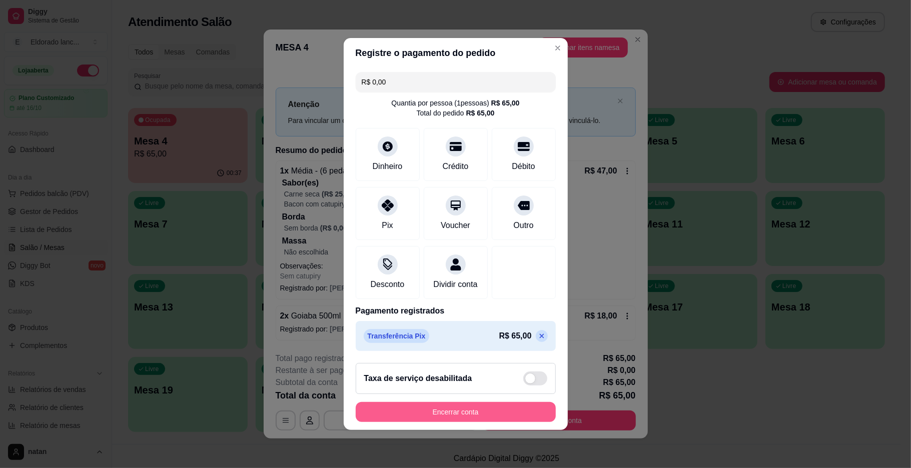
click at [469, 415] on button "Encerrar conta" at bounding box center [456, 412] width 200 height 20
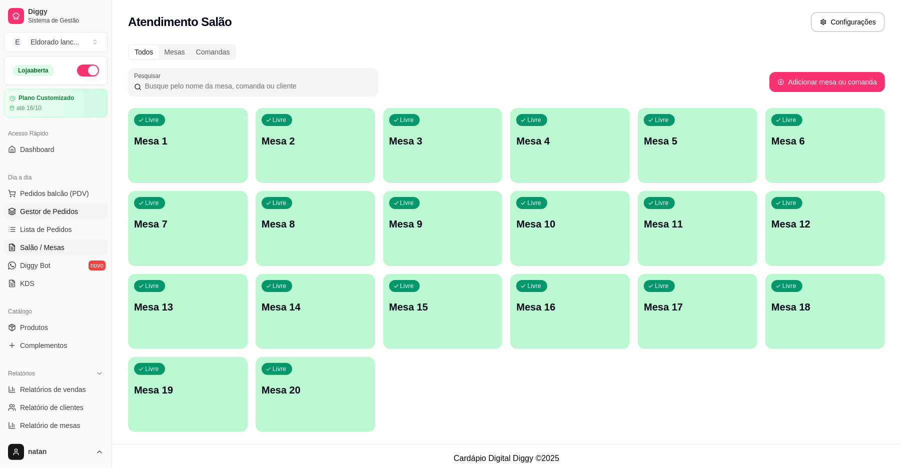
click at [59, 217] on link "Gestor de Pedidos" at bounding box center [56, 212] width 104 height 16
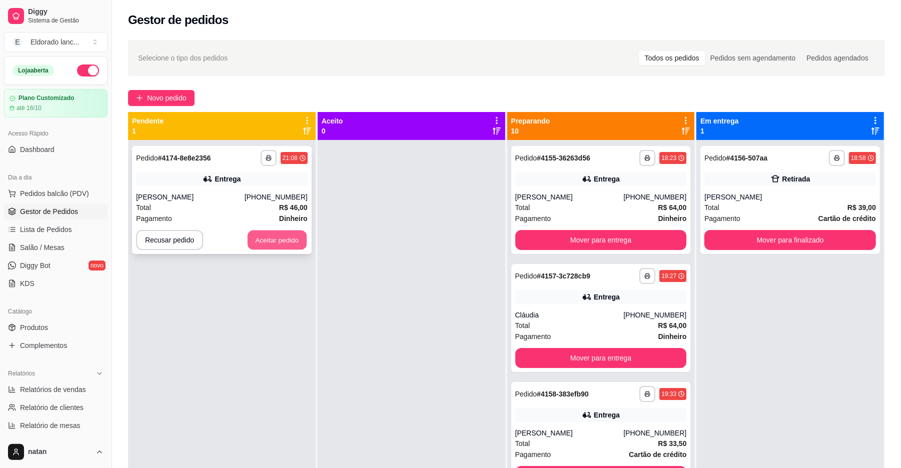
click at [289, 241] on button "Aceitar pedido" at bounding box center [277, 241] width 59 height 20
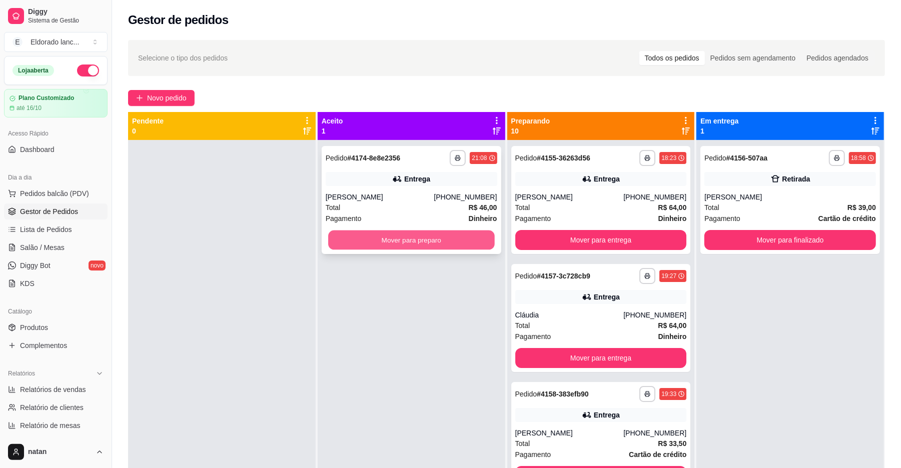
click at [361, 241] on button "Mover para preparo" at bounding box center [411, 241] width 166 height 20
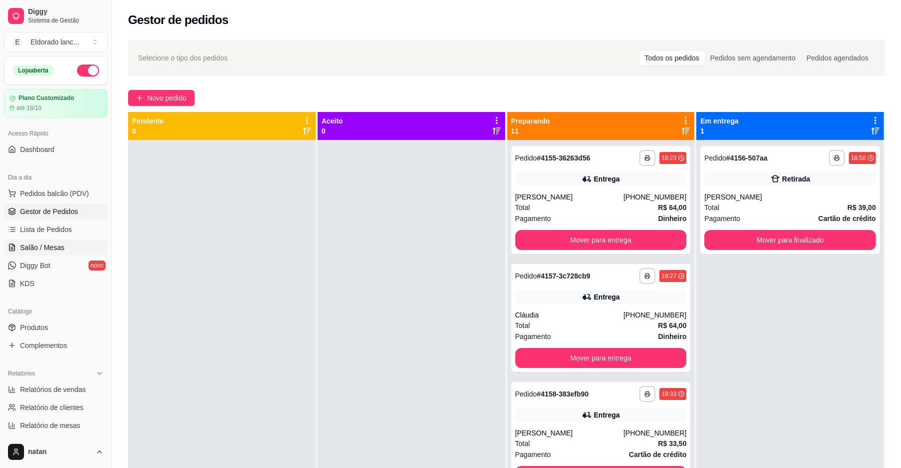
click at [51, 245] on span "Salão / Mesas" at bounding box center [42, 248] width 45 height 10
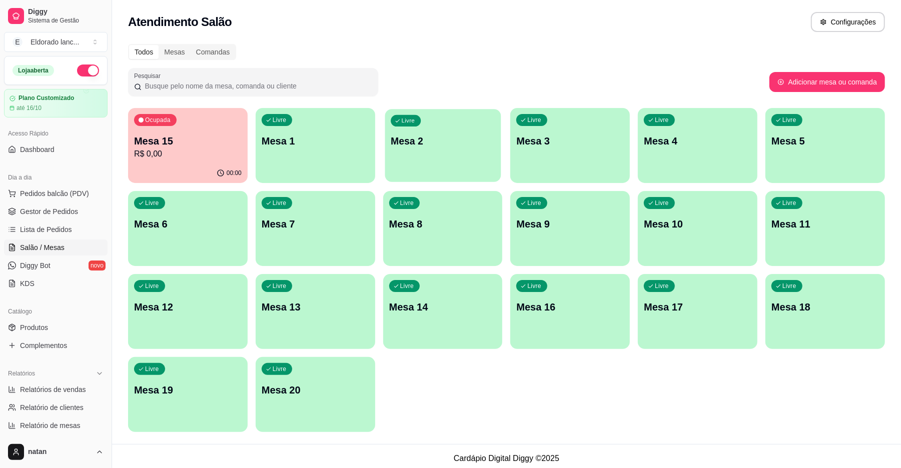
click at [399, 158] on div "Livre Mesa 2" at bounding box center [443, 139] width 116 height 61
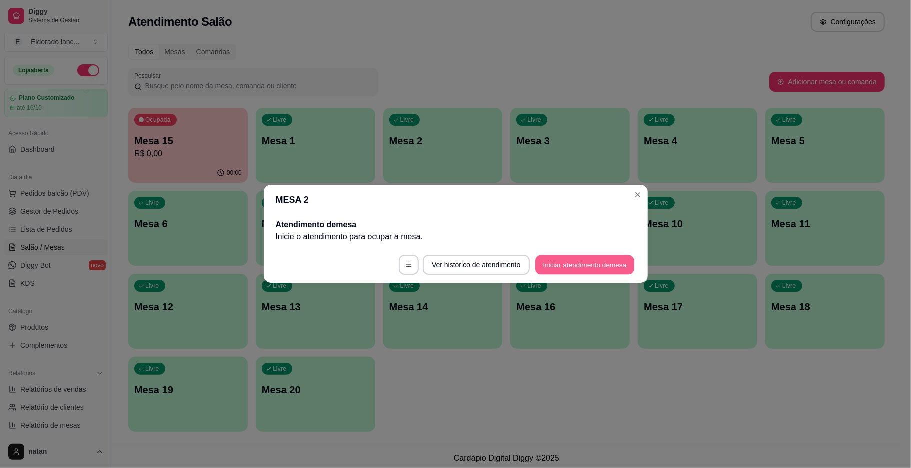
click at [567, 265] on button "Iniciar atendimento de mesa" at bounding box center [584, 266] width 99 height 20
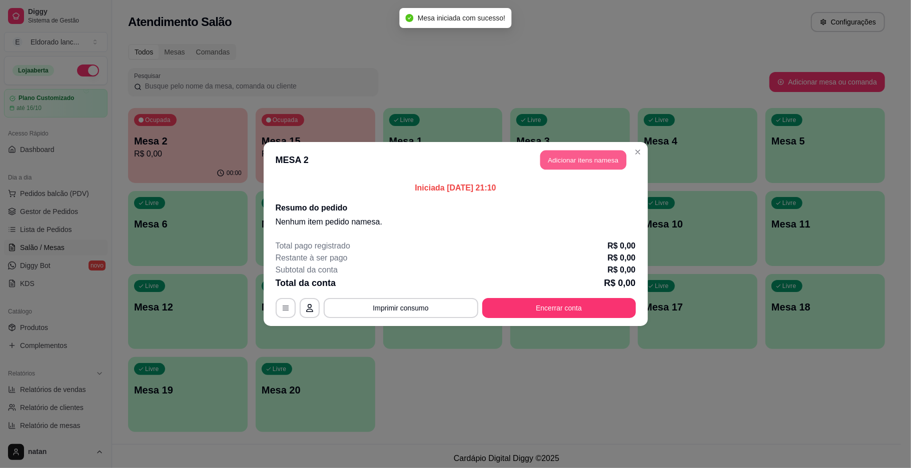
click at [585, 154] on button "Adicionar itens na mesa" at bounding box center [583, 161] width 86 height 20
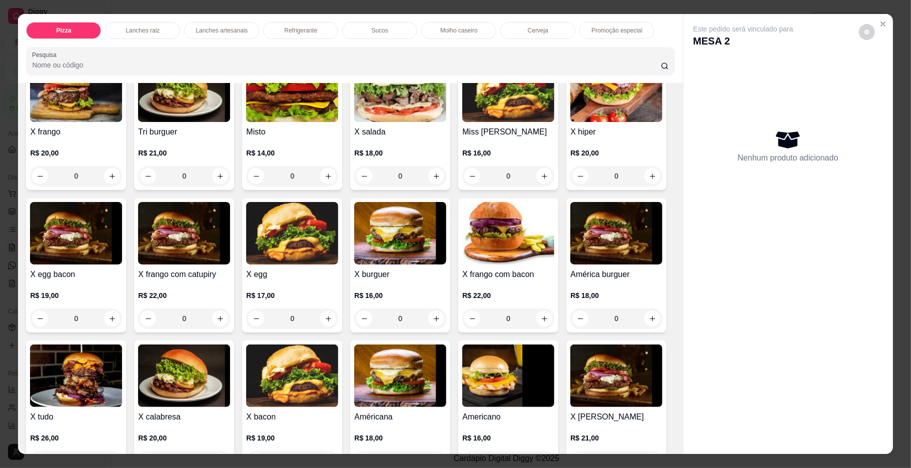
scroll to position [255, 0]
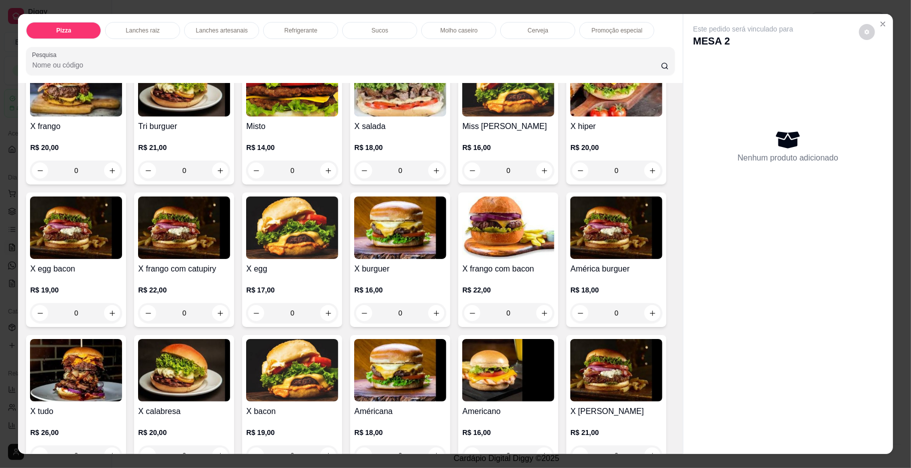
click at [446, 309] on div "0" at bounding box center [400, 313] width 92 height 20
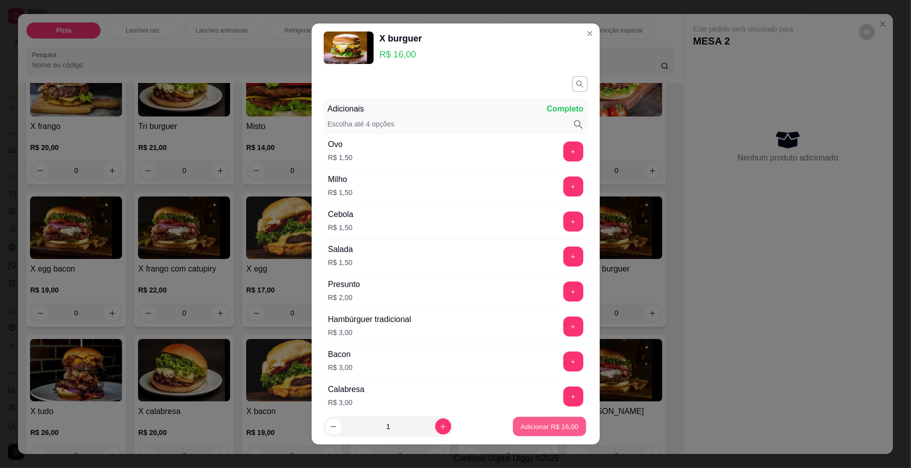
click at [521, 429] on p "Adicionar R$ 16,00" at bounding box center [550, 427] width 58 height 10
type input "1"
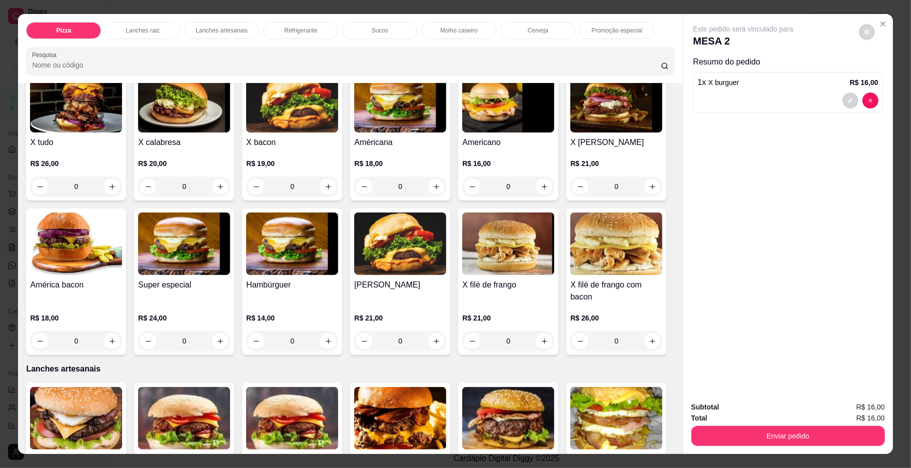
scroll to position [1345, 0]
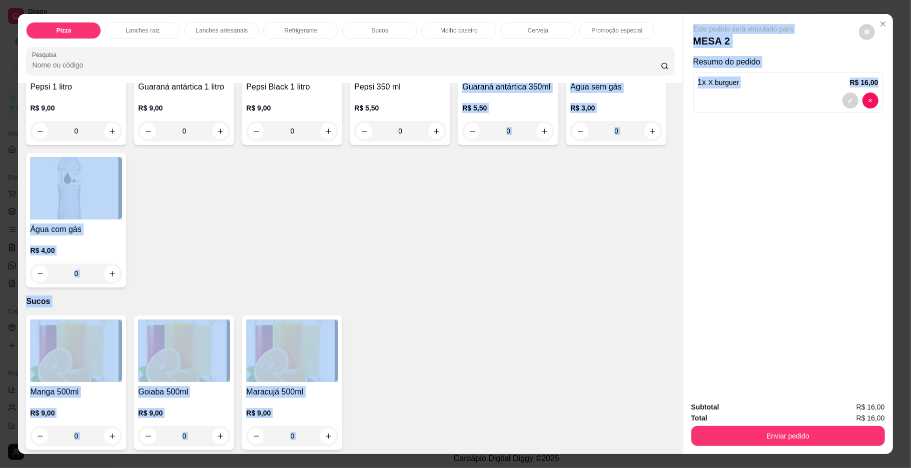
click at [674, 301] on div "Pizza Lanches raiz Lanches artesanais Refrigerante Sucos Molho caseiro Cerveja …" at bounding box center [455, 234] width 874 height 440
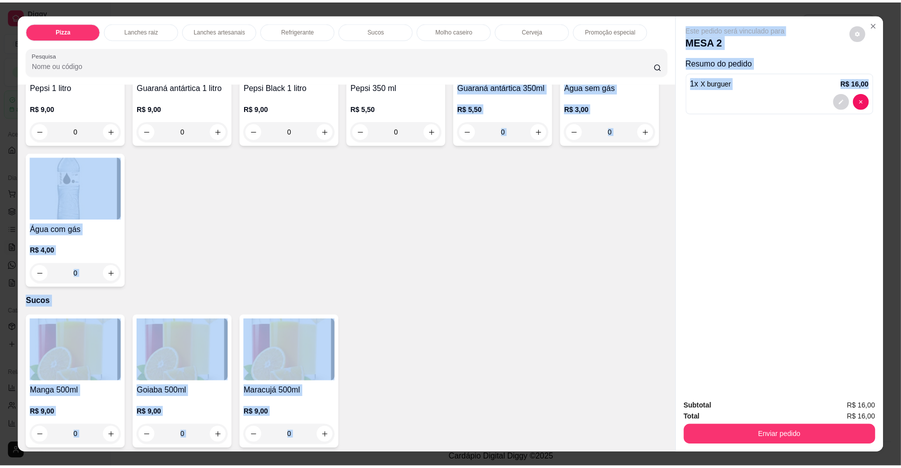
scroll to position [1375, 0]
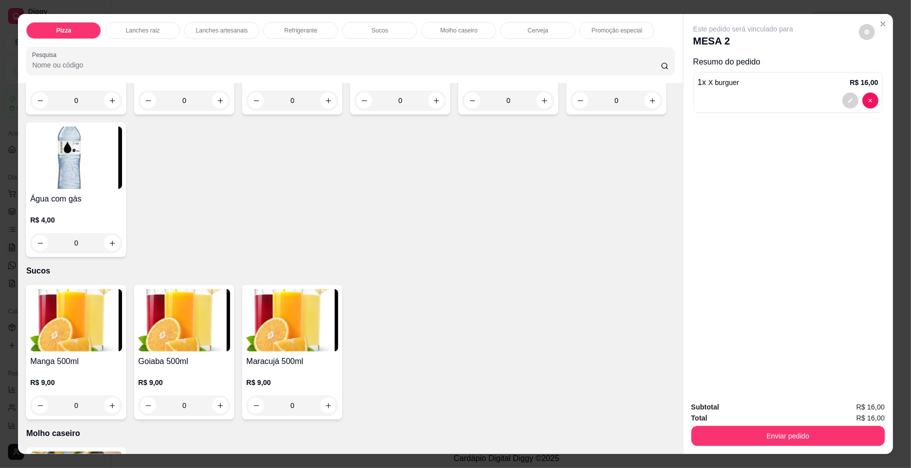
click at [639, 257] on div "Pepsi 1 litro R$ 9,00 0 Guaraná antártica 1 litro R$ 9,00 0 Pepsi Black 1 litro…" at bounding box center [350, 118] width 648 height 277
click at [543, 109] on button "increase-product-quantity" at bounding box center [545, 101] width 16 height 16
type input "1"
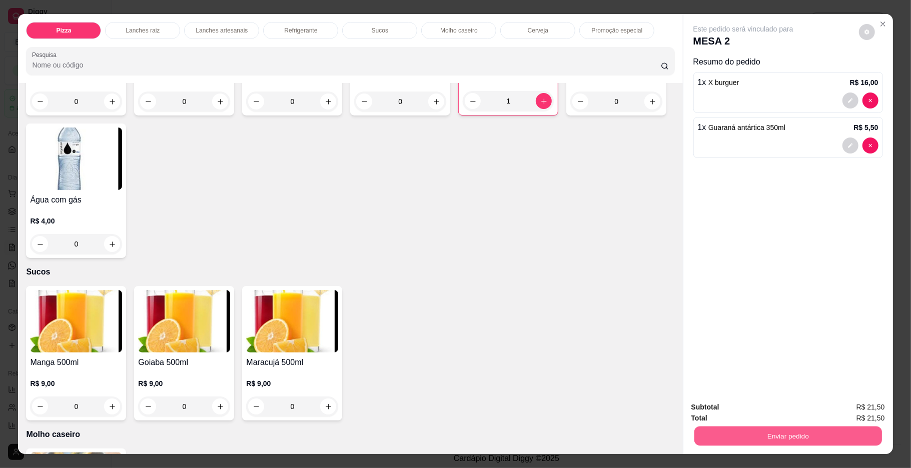
click at [719, 440] on button "Enviar pedido" at bounding box center [788, 437] width 188 height 20
click at [851, 406] on button "Enviar pedido" at bounding box center [857, 411] width 55 height 19
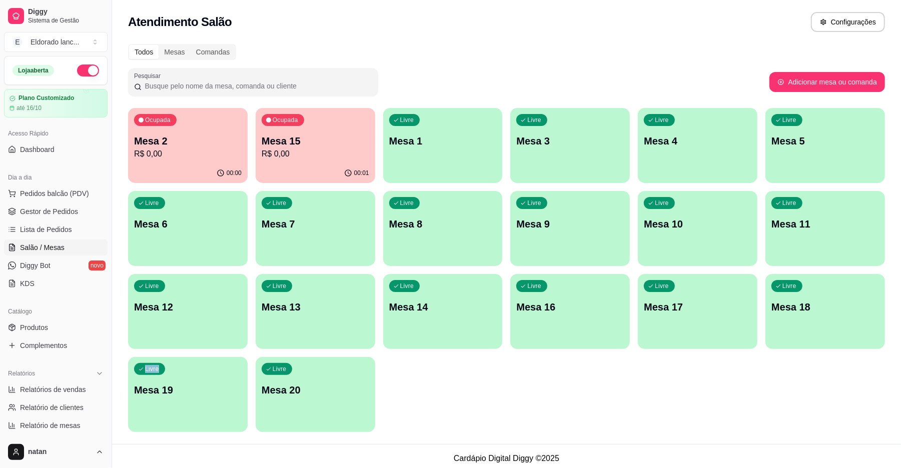
click at [851, 406] on div "Ocupada Mesa 2 R$ 0,00 00:00 Ocupada Mesa 15 R$ 0,00 00:01 Livre Mesa 1 Livre M…" at bounding box center [506, 270] width 757 height 324
click at [219, 157] on p "R$ 0,00" at bounding box center [188, 154] width 104 height 12
click at [58, 219] on link "Gestor de Pedidos" at bounding box center [56, 212] width 104 height 16
click at [63, 211] on span "Gestor de Pedidos" at bounding box center [49, 212] width 58 height 10
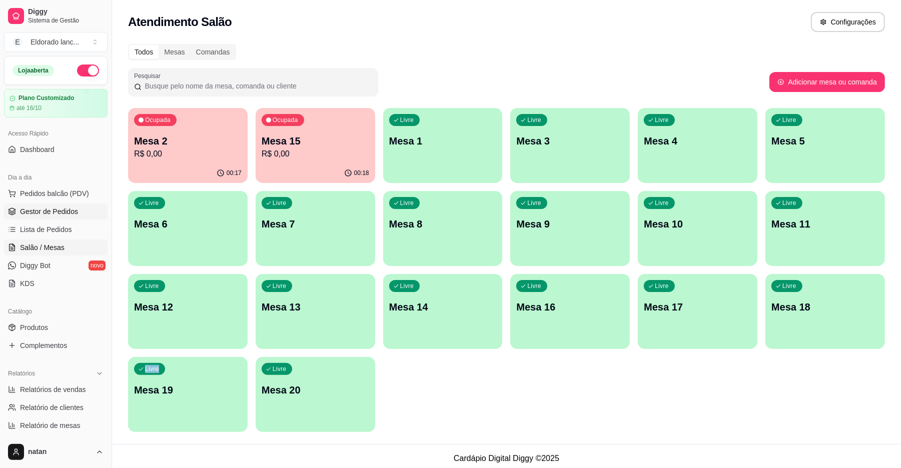
click at [63, 211] on span "Gestor de Pedidos" at bounding box center [49, 212] width 58 height 10
click at [75, 195] on span "Pedidos balcão (PDV)" at bounding box center [54, 194] width 69 height 10
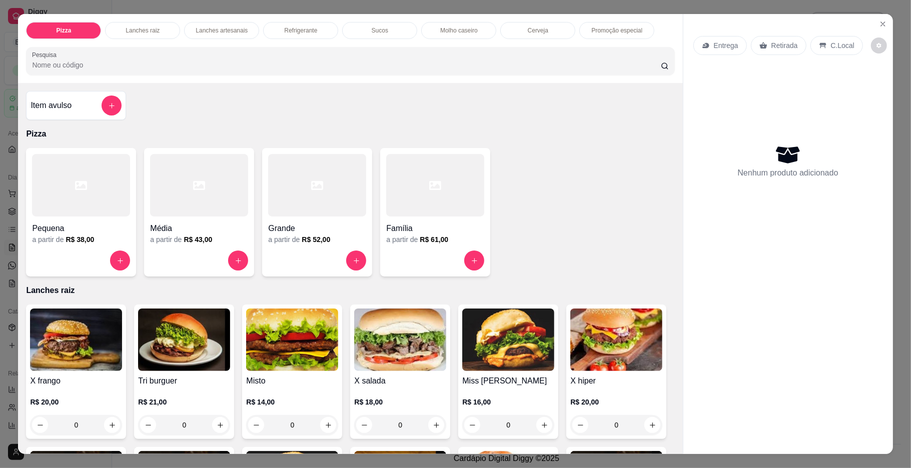
click at [0, 223] on div "Pizza Lanches raiz Lanches artesanais Refrigerante Sucos Molho caseiro Cerveja …" at bounding box center [455, 234] width 911 height 468
click at [18, 214] on div "Item avulso Pizza Pequena a partir de R$ 38,00 Média a partir de R$ 43,00 Grand…" at bounding box center [350, 268] width 664 height 371
click at [18, 213] on div "Item avulso Pizza Pequena a partir de R$ 38,00 Média a partir de R$ 43,00 Grand…" at bounding box center [350, 268] width 664 height 371
click at [0, 253] on div "Pizza Lanches raiz Lanches artesanais Refrigerante Sucos Molho caseiro Cerveja …" at bounding box center [455, 234] width 911 height 468
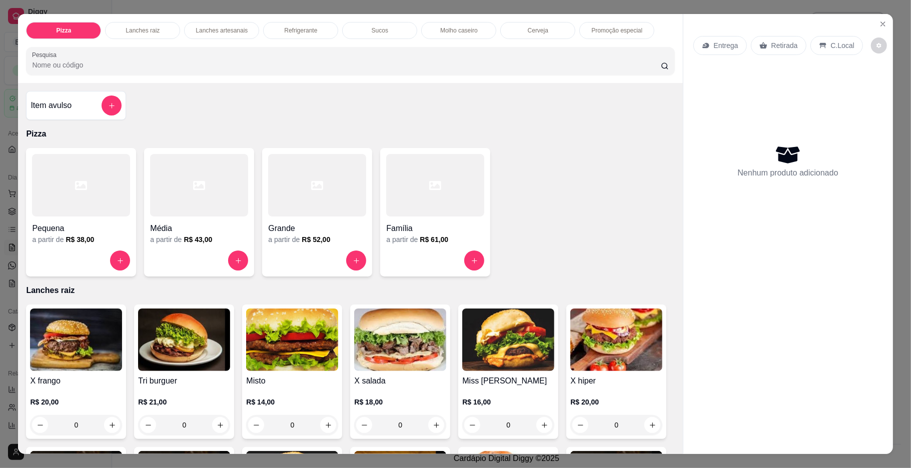
click at [0, 253] on div "Pizza Lanches raiz Lanches artesanais Refrigerante Sucos Molho caseiro Cerveja …" at bounding box center [455, 234] width 911 height 468
click at [11, 241] on div "Pizza Lanches raiz Lanches artesanais Refrigerante Sucos Molho caseiro Cerveja …" at bounding box center [455, 234] width 911 height 468
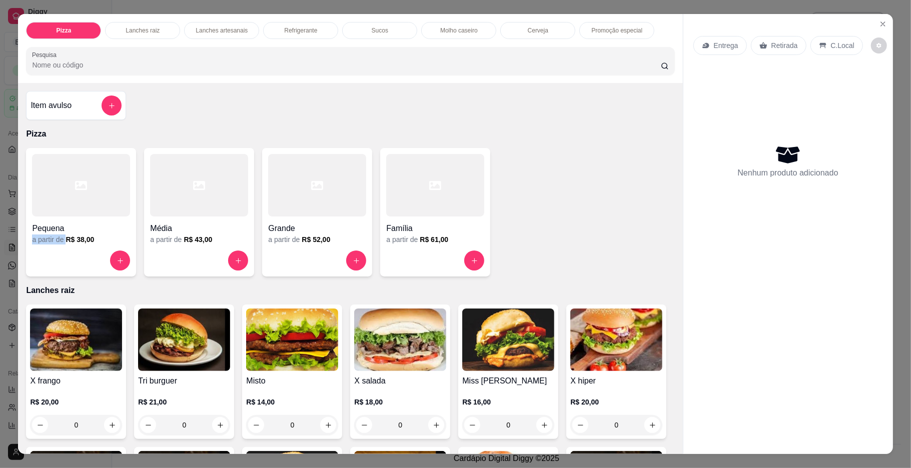
click at [11, 241] on div "Pizza Lanches raiz Lanches artesanais Refrigerante Sucos Molho caseiro Cerveja …" at bounding box center [455, 234] width 911 height 468
click at [0, 256] on div "Pizza Lanches raiz Lanches artesanais Refrigerante Sucos Molho caseiro Cerveja …" at bounding box center [455, 234] width 911 height 468
click at [0, 255] on div "Pizza Lanches raiz Lanches artesanais Refrigerante Sucos Molho caseiro Cerveja …" at bounding box center [455, 234] width 911 height 468
click at [879, 21] on icon "Close" at bounding box center [883, 24] width 8 height 8
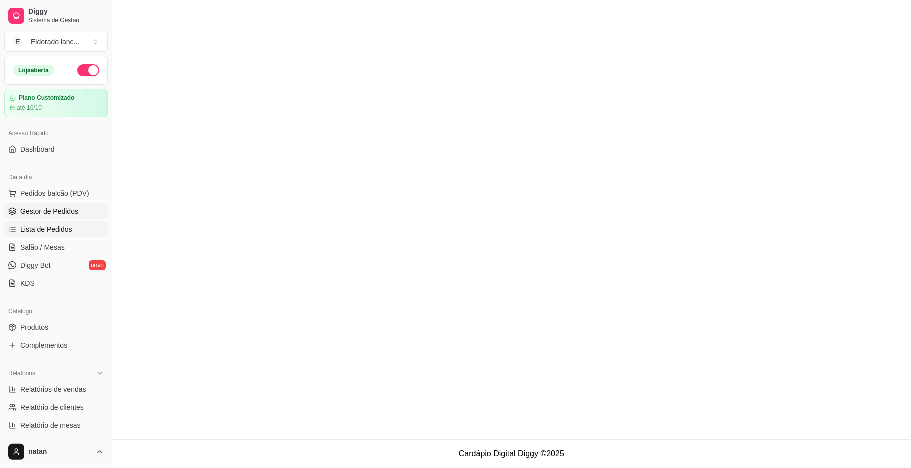
click at [46, 236] on link "Lista de Pedidos" at bounding box center [56, 230] width 104 height 16
click at [57, 251] on span "Salão / Mesas" at bounding box center [42, 248] width 45 height 10
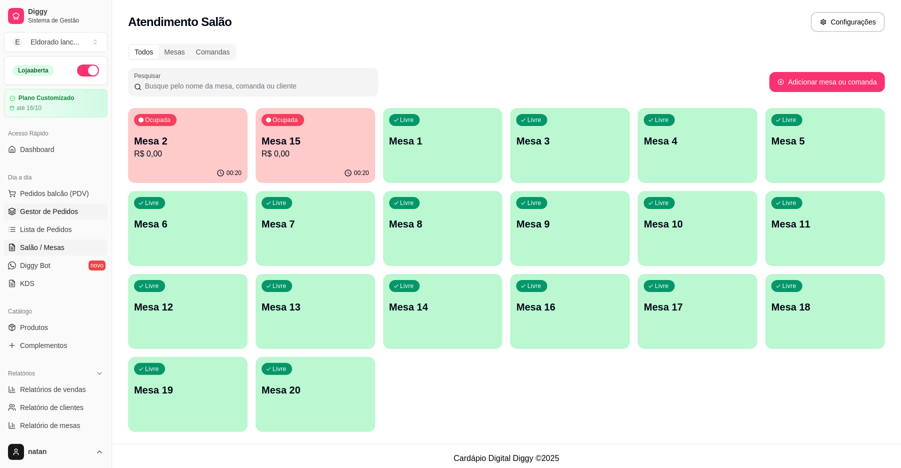
click at [63, 209] on span "Gestor de Pedidos" at bounding box center [49, 212] width 58 height 10
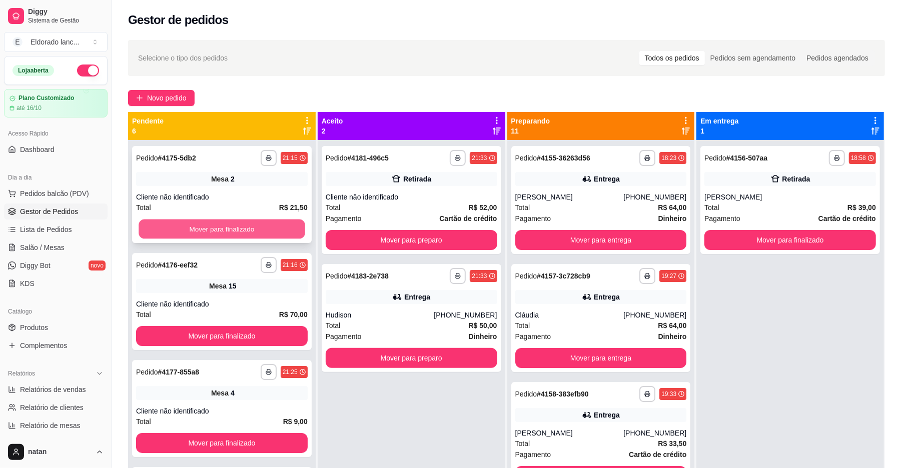
click at [157, 220] on button "Mover para finalizado" at bounding box center [222, 230] width 166 height 20
click at [157, 219] on div "Mover para finalizado" at bounding box center [222, 229] width 172 height 20
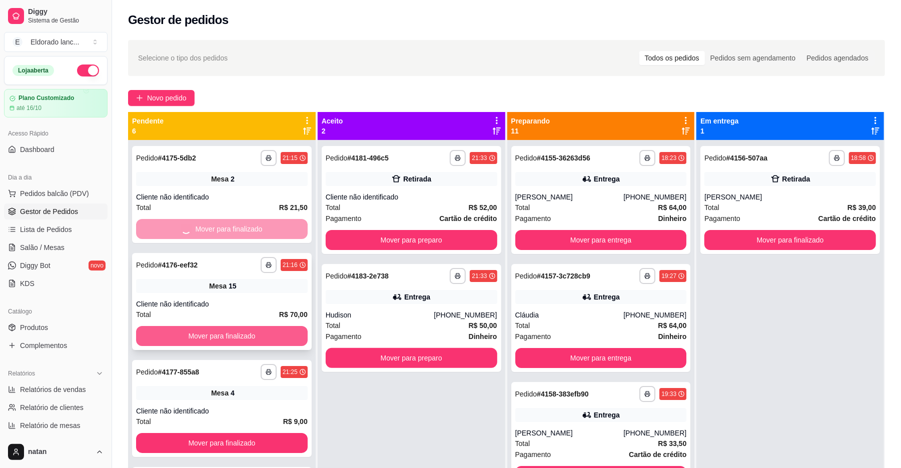
click at [237, 339] on button "Mover para finalizado" at bounding box center [222, 336] width 172 height 20
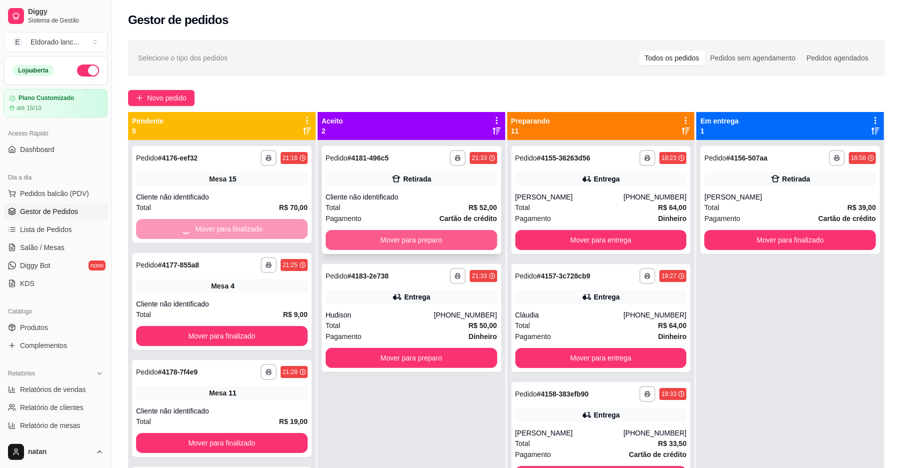
click at [377, 241] on button "Mover para preparo" at bounding box center [412, 240] width 172 height 20
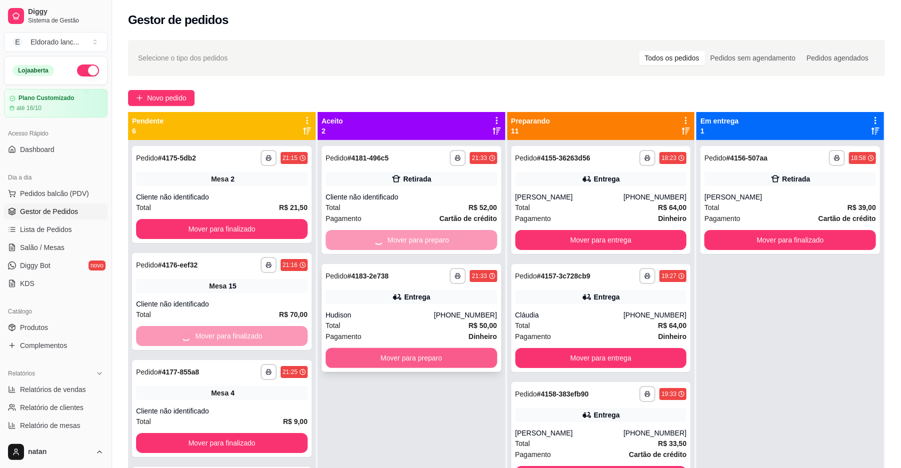
click at [371, 358] on button "Mover para preparo" at bounding box center [412, 358] width 172 height 20
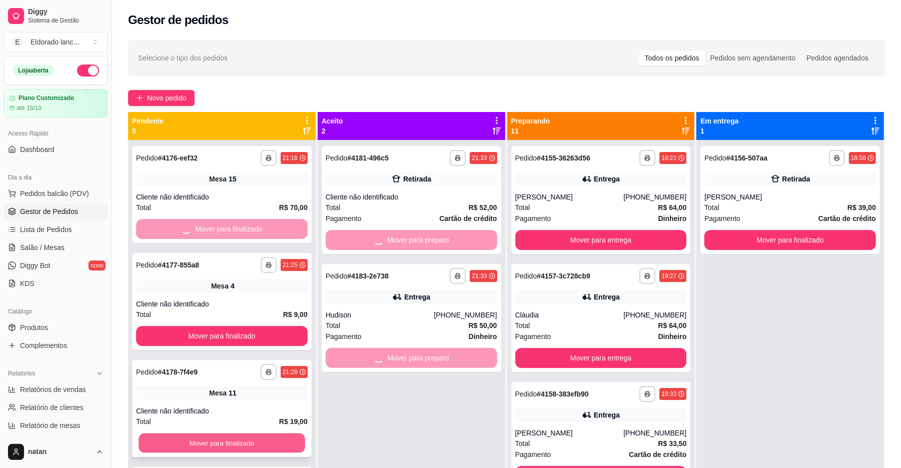
click at [189, 435] on button "Mover para finalizado" at bounding box center [222, 444] width 166 height 20
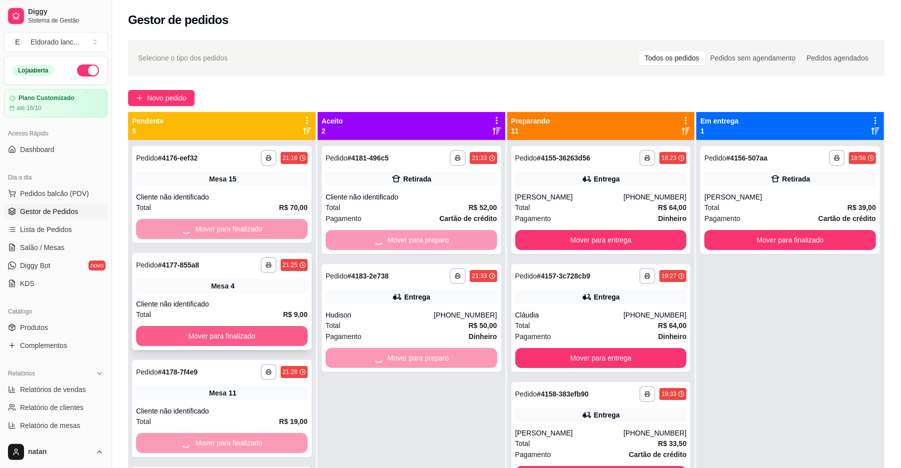
click at [175, 333] on button "Mover para finalizado" at bounding box center [222, 336] width 172 height 20
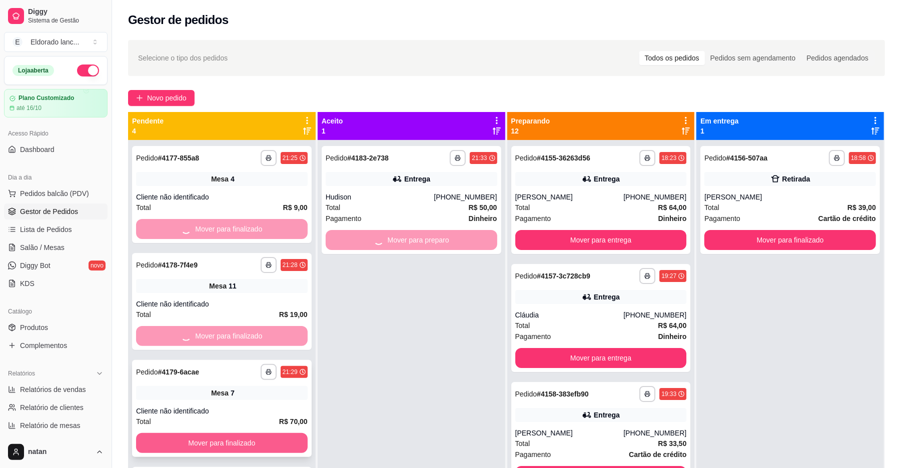
click at [159, 437] on button "Mover para finalizado" at bounding box center [222, 443] width 172 height 20
click at [159, 437] on div "Mover para finalizado" at bounding box center [222, 443] width 172 height 20
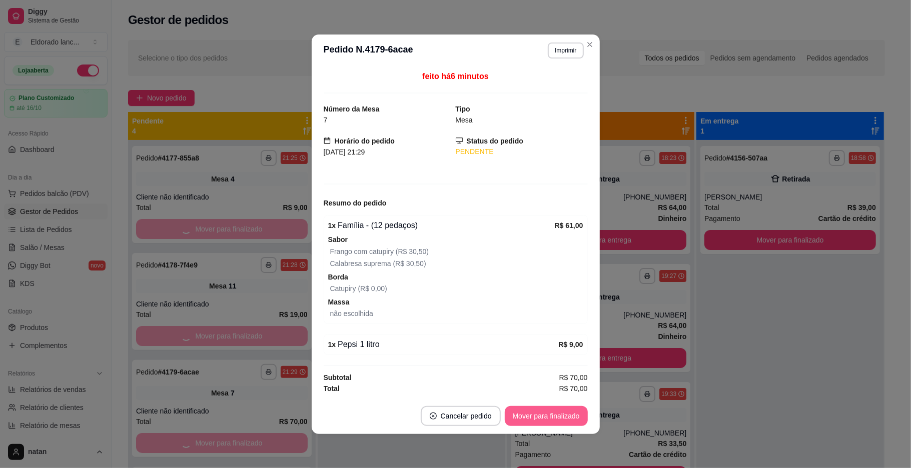
click at [541, 414] on button "Mover para finalizado" at bounding box center [546, 416] width 83 height 20
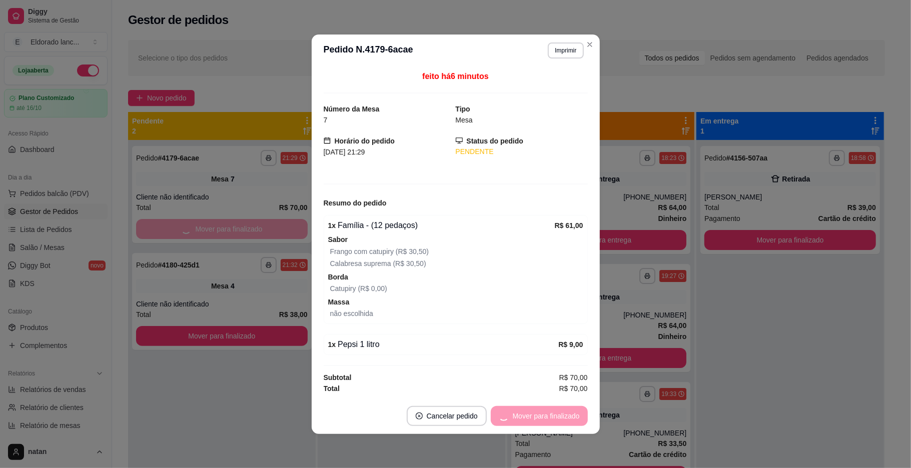
click at [208, 394] on div "**********" at bounding box center [222, 374] width 188 height 468
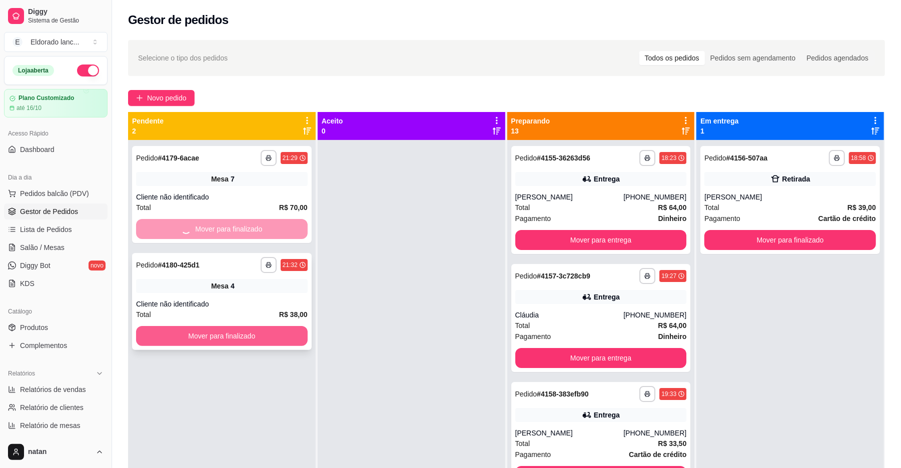
click at [206, 333] on button "Mover para finalizado" at bounding box center [222, 336] width 172 height 20
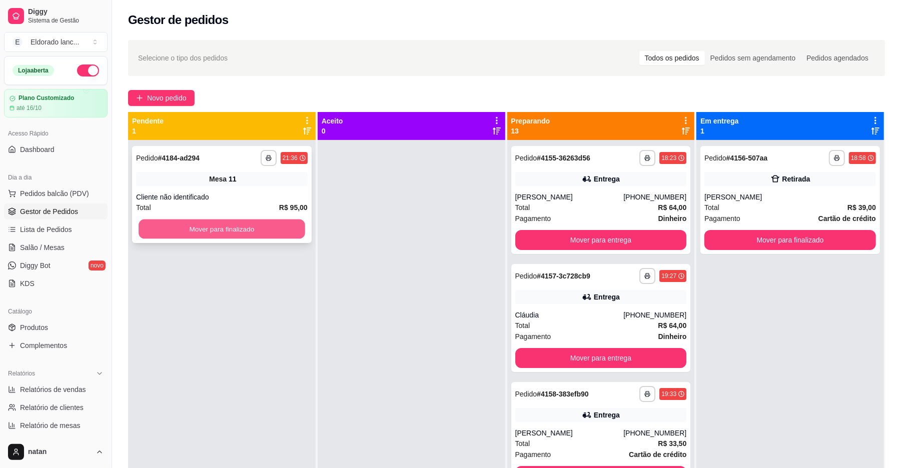
click at [228, 232] on button "Mover para finalizado" at bounding box center [222, 230] width 166 height 20
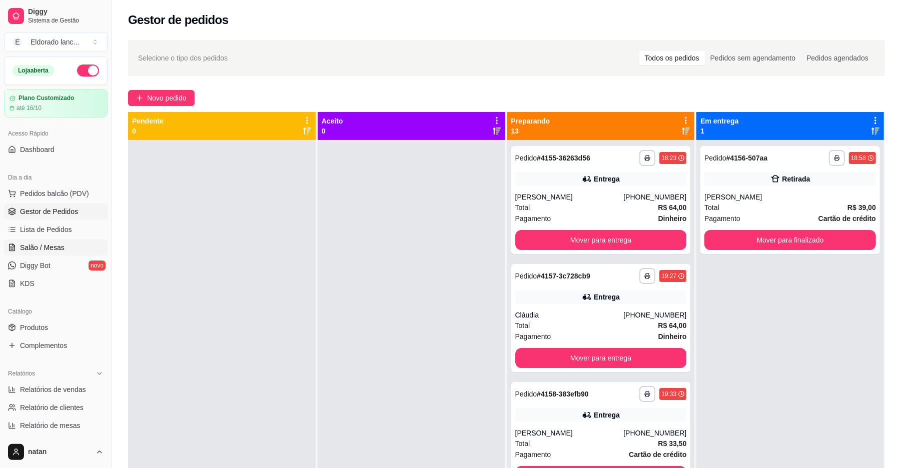
click at [69, 248] on link "Salão / Mesas" at bounding box center [56, 248] width 104 height 16
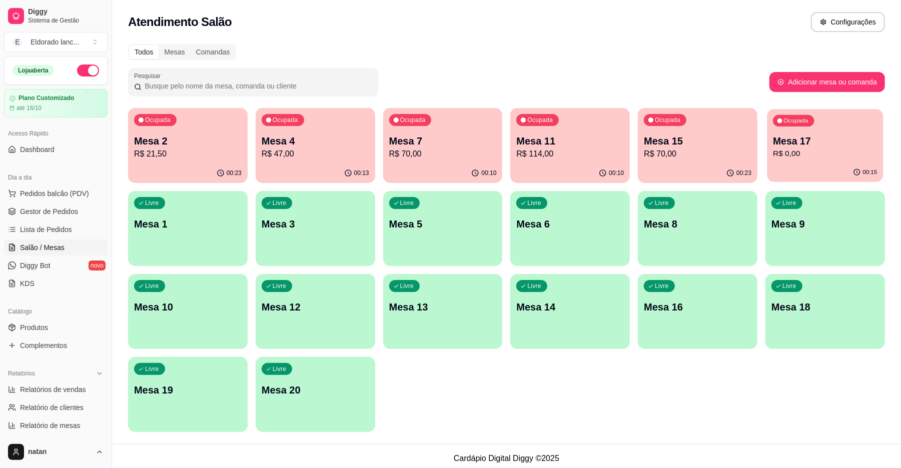
click at [776, 153] on p "R$ 0,00" at bounding box center [825, 154] width 104 height 12
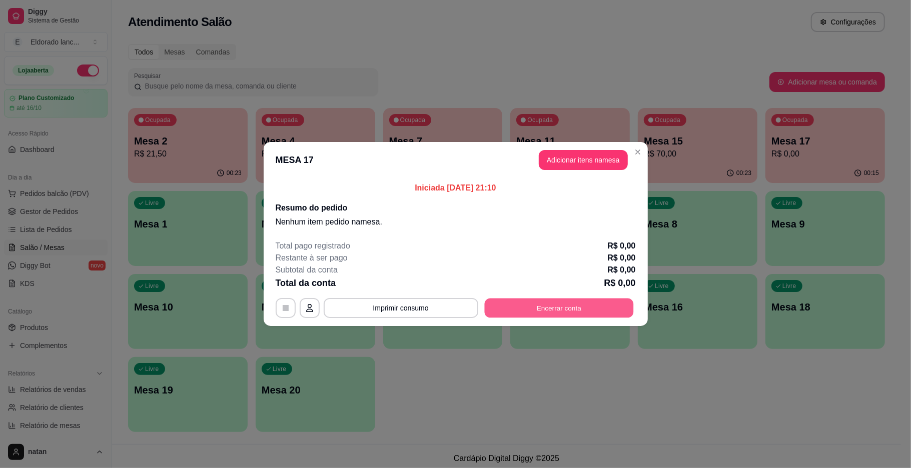
click at [513, 311] on button "Encerrar conta" at bounding box center [558, 309] width 149 height 20
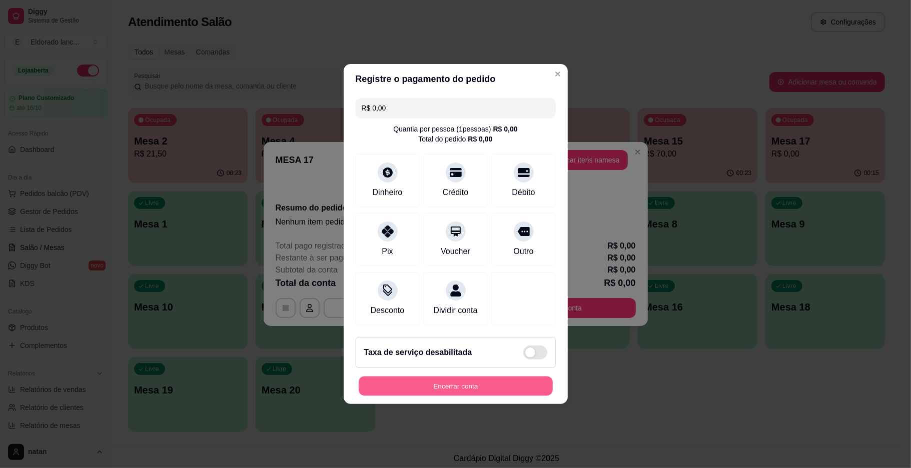
click at [501, 395] on button "Encerrar conta" at bounding box center [456, 387] width 194 height 20
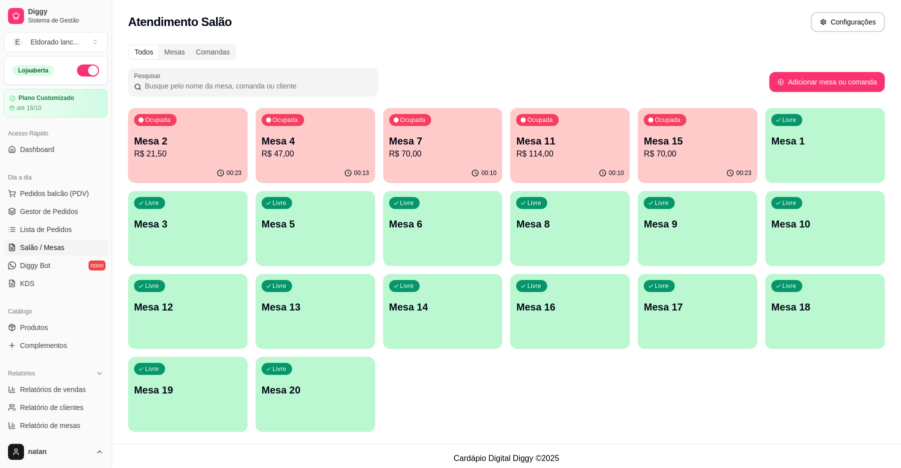
click at [185, 163] on div "Ocupada Mesa 2 R$ 21,50" at bounding box center [188, 136] width 120 height 56
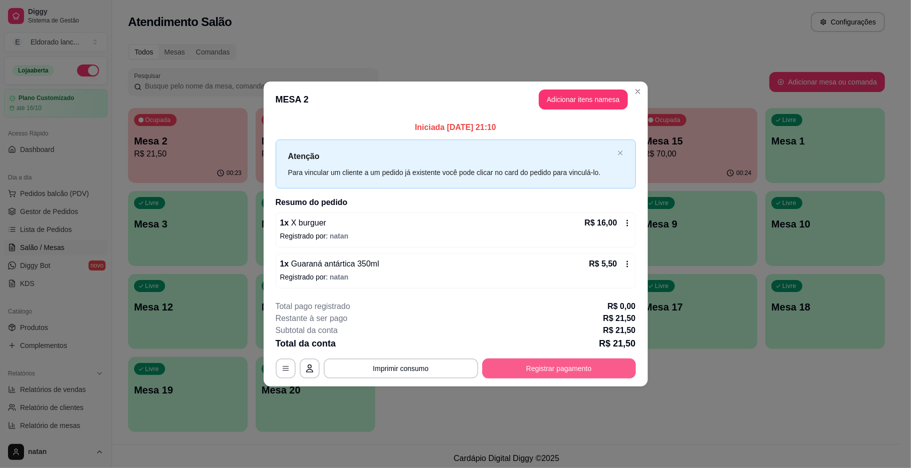
click at [525, 359] on button "Registrar pagamento" at bounding box center [559, 369] width 154 height 20
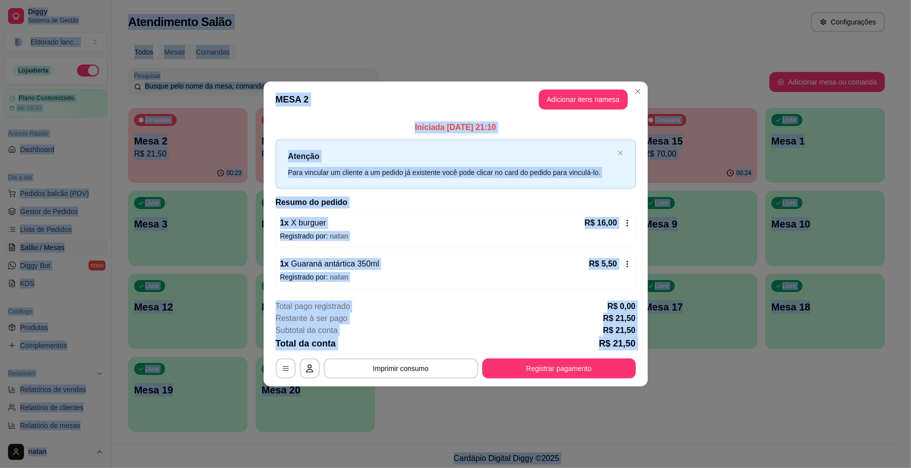
click at [525, 359] on div "Taxa de serviço desabilitada" at bounding box center [455, 360] width 204 height 32
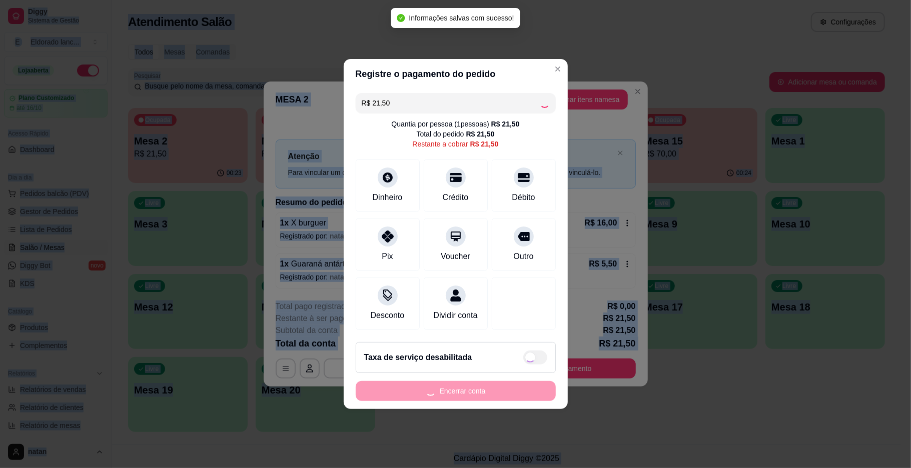
checkbox input "true"
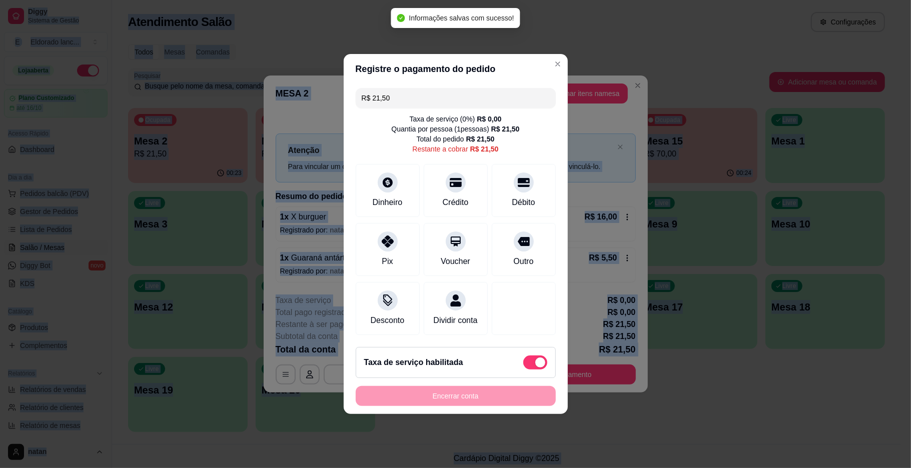
click at [523, 365] on span at bounding box center [535, 363] width 24 height 14
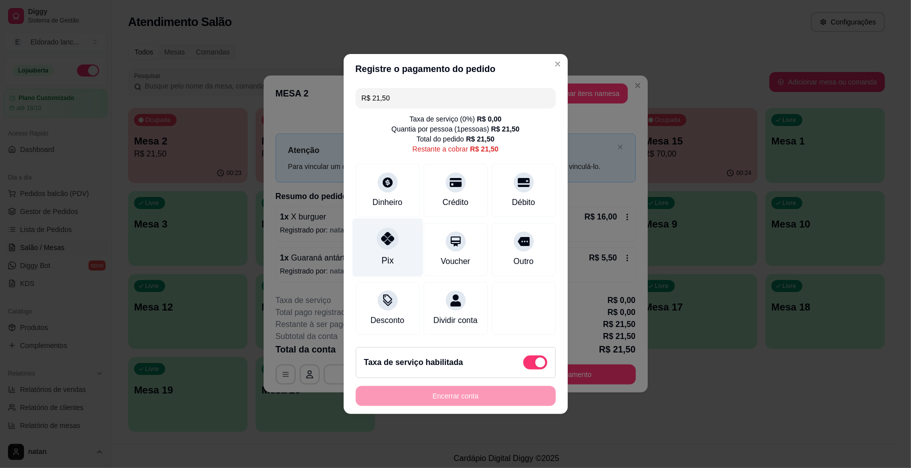
click at [383, 233] on icon at bounding box center [387, 238] width 13 height 13
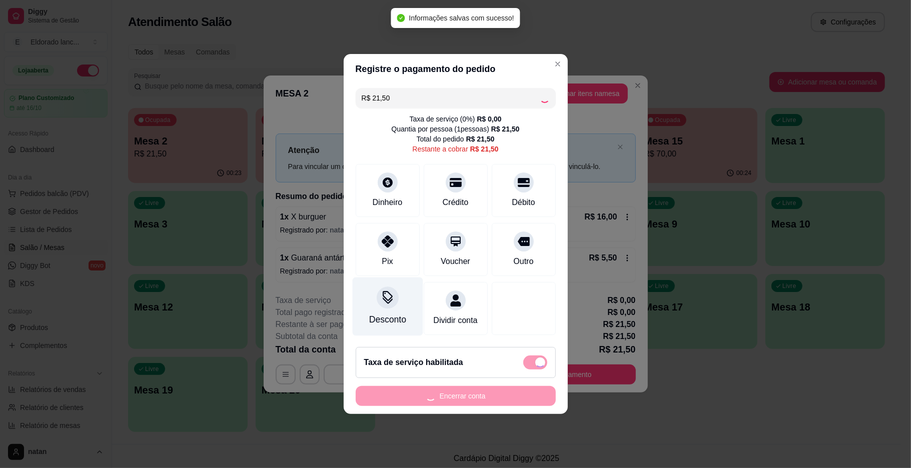
type input "R$ 0,00"
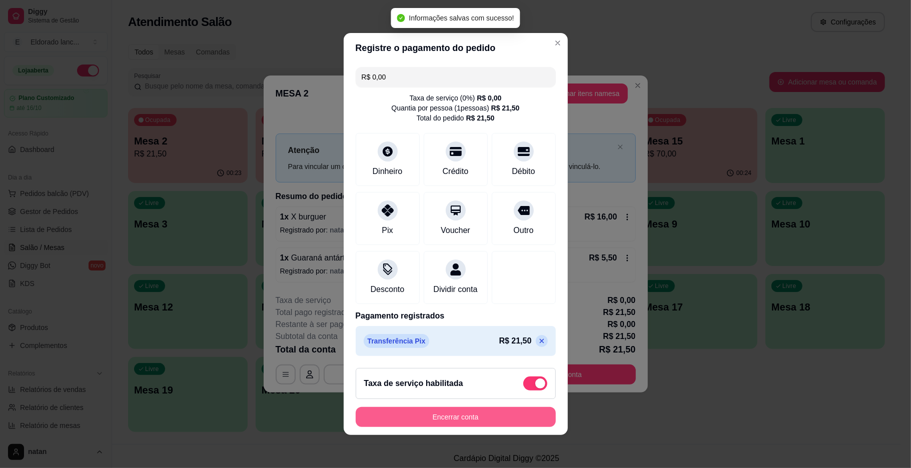
click at [419, 427] on button "Encerrar conta" at bounding box center [456, 417] width 200 height 20
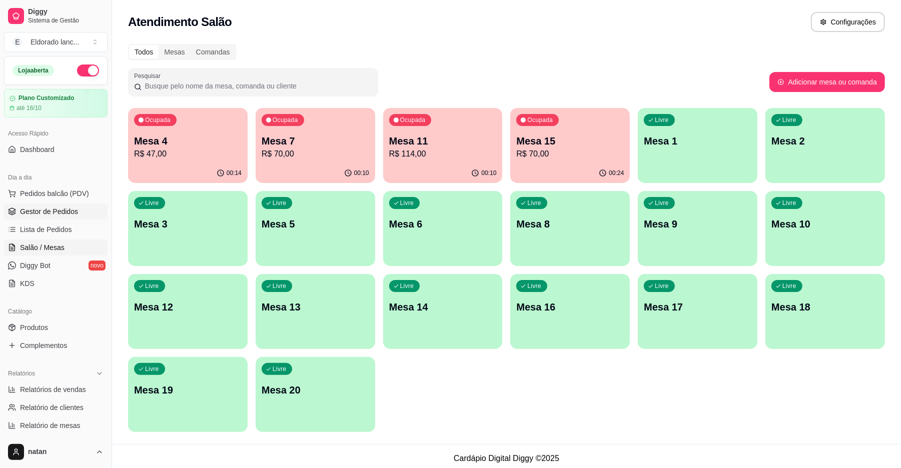
click at [19, 213] on link "Gestor de Pedidos" at bounding box center [56, 212] width 104 height 16
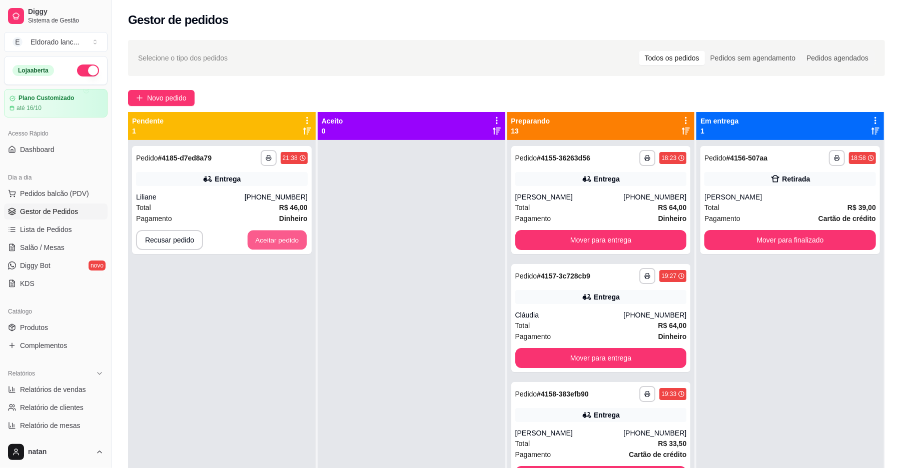
click at [248, 243] on button "Aceitar pedido" at bounding box center [277, 241] width 59 height 20
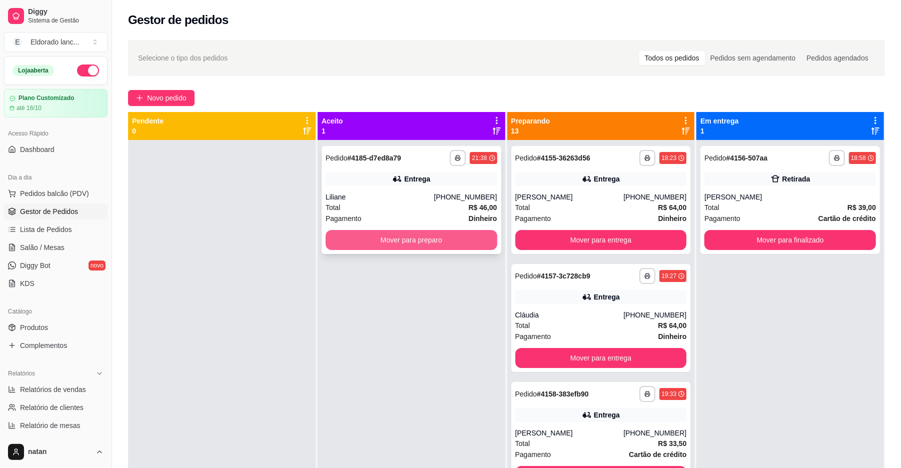
click at [405, 243] on button "Mover para preparo" at bounding box center [412, 240] width 172 height 20
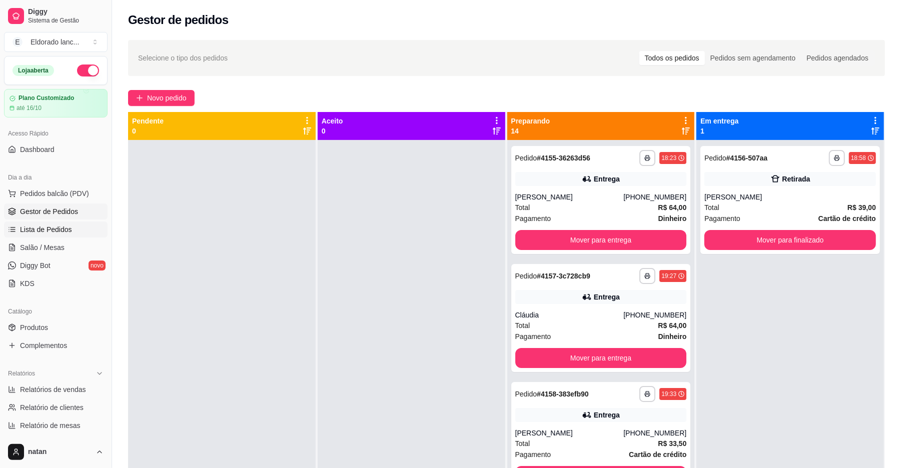
click at [59, 227] on span "Lista de Pedidos" at bounding box center [46, 230] width 52 height 10
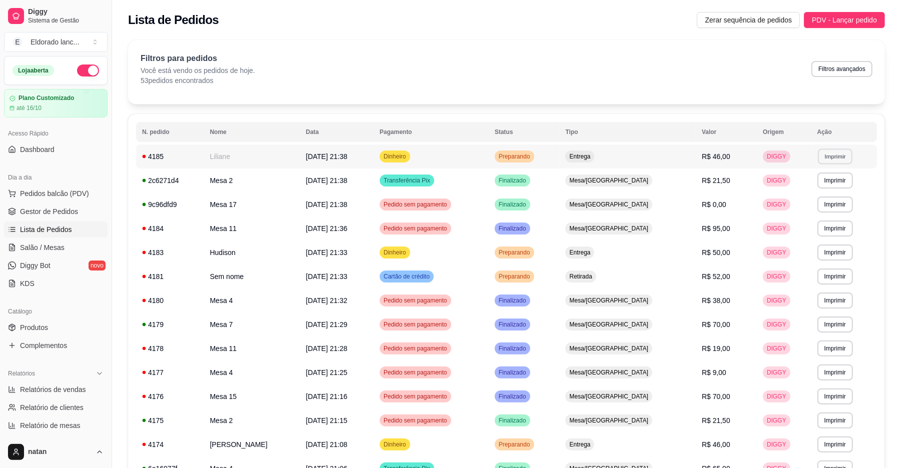
click at [829, 158] on button "Imprimir" at bounding box center [835, 157] width 35 height 16
click at [781, 195] on button "IMPRESSORA" at bounding box center [813, 192] width 70 height 16
click at [835, 182] on button "Imprimir" at bounding box center [835, 181] width 35 height 16
click at [827, 215] on button "IMPRESSORA" at bounding box center [813, 216] width 70 height 16
click at [70, 211] on span "Gestor de Pedidos" at bounding box center [49, 212] width 58 height 10
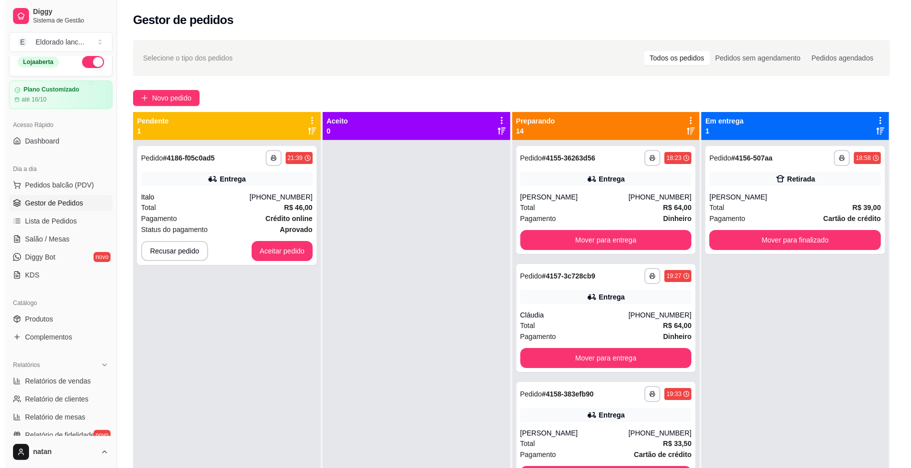
scroll to position [3, 0]
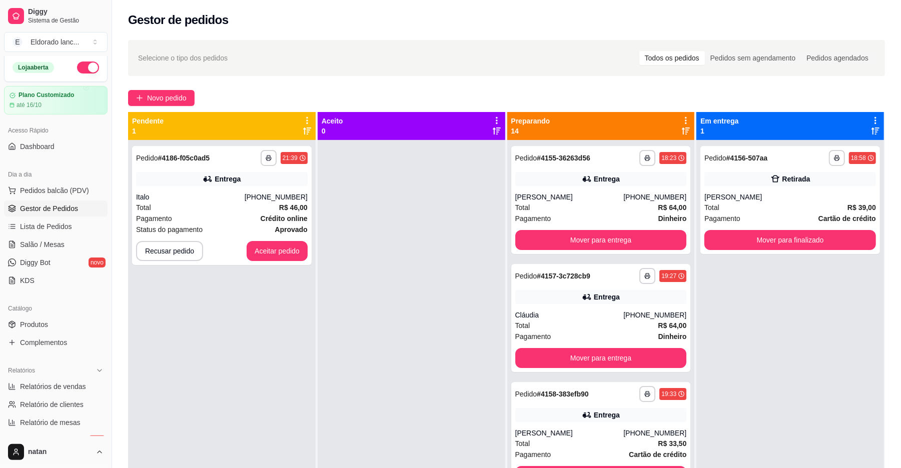
click at [70, 211] on span "Gestor de Pedidos" at bounding box center [49, 209] width 58 height 10
click at [265, 249] on button "Aceitar pedido" at bounding box center [277, 251] width 61 height 20
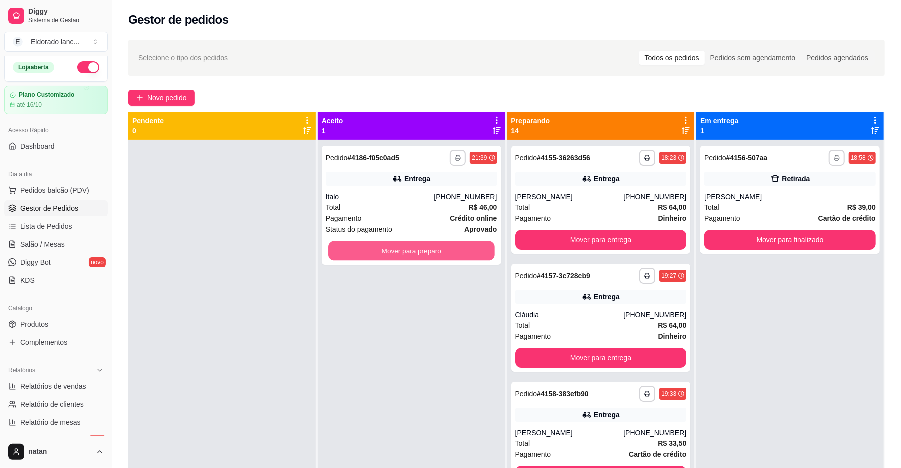
click at [417, 250] on button "Mover para preparo" at bounding box center [411, 252] width 166 height 20
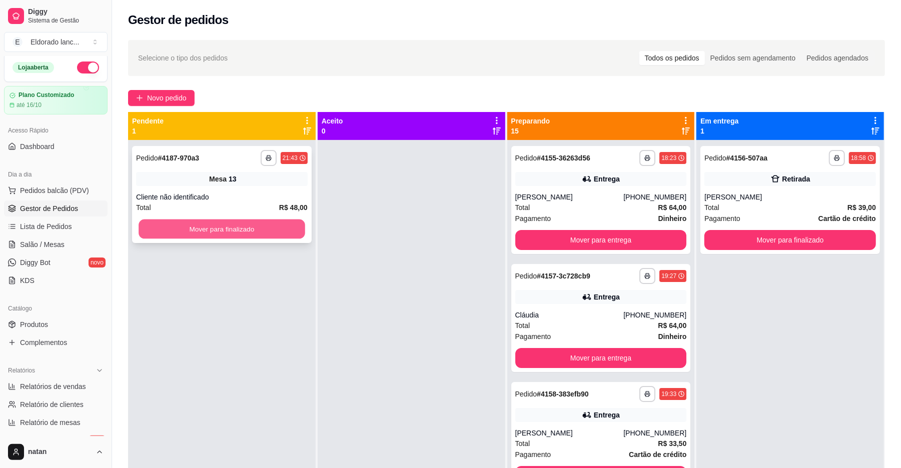
click at [249, 233] on button "Mover para finalizado" at bounding box center [222, 230] width 166 height 20
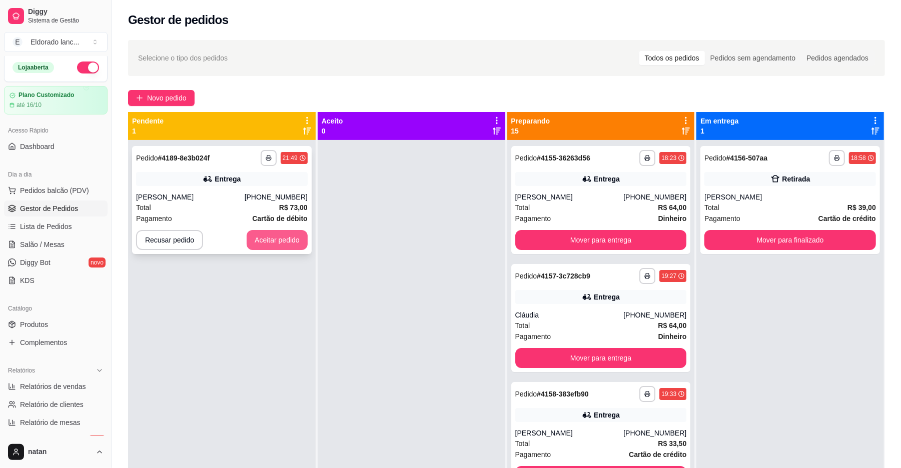
click at [249, 233] on button "Aceitar pedido" at bounding box center [277, 240] width 61 height 20
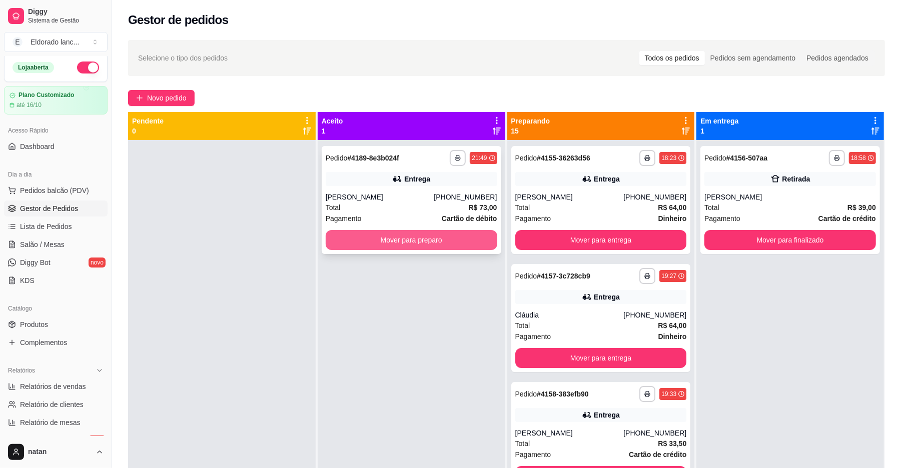
click at [377, 237] on button "Mover para preparo" at bounding box center [412, 240] width 172 height 20
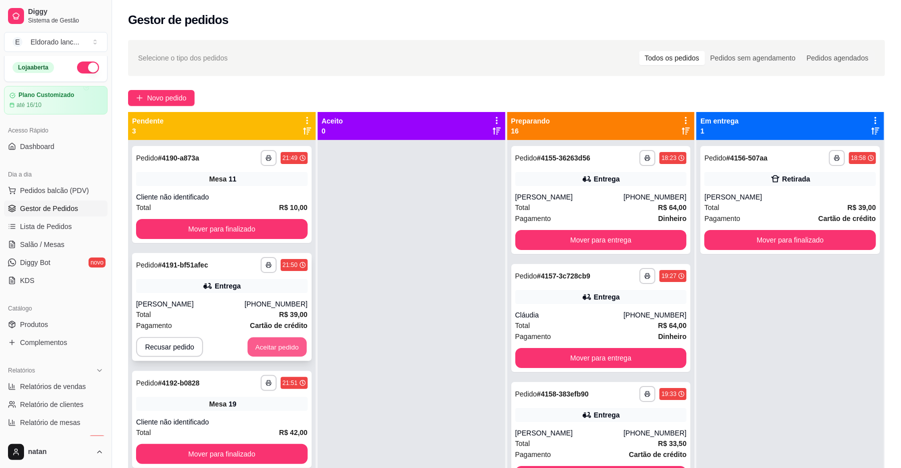
click at [250, 343] on button "Aceitar pedido" at bounding box center [277, 348] width 59 height 20
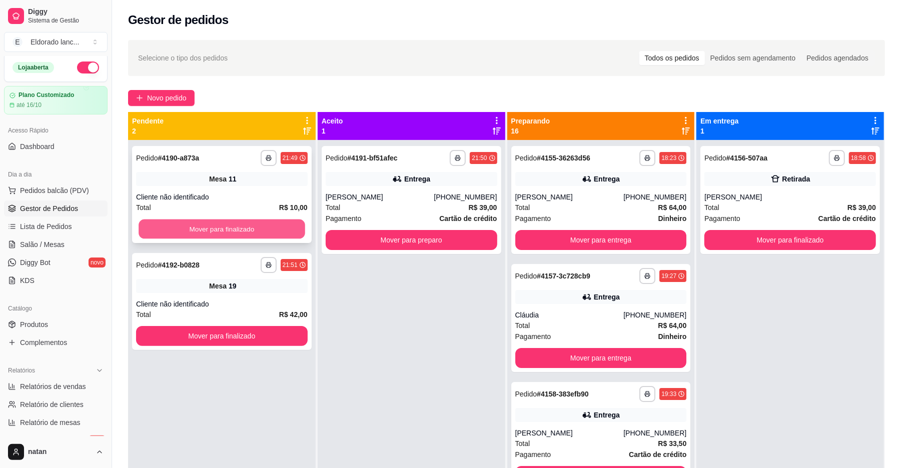
click at [272, 221] on button "Mover para finalizado" at bounding box center [222, 230] width 166 height 20
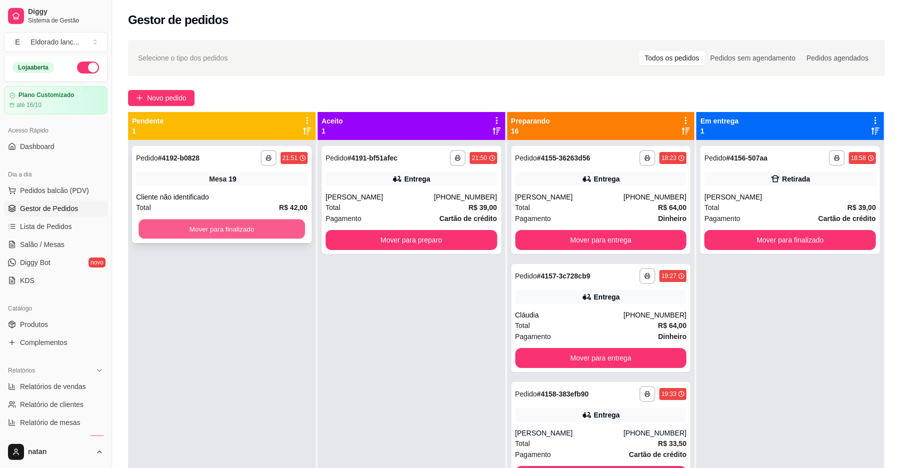
click at [283, 228] on button "Mover para finalizado" at bounding box center [222, 230] width 166 height 20
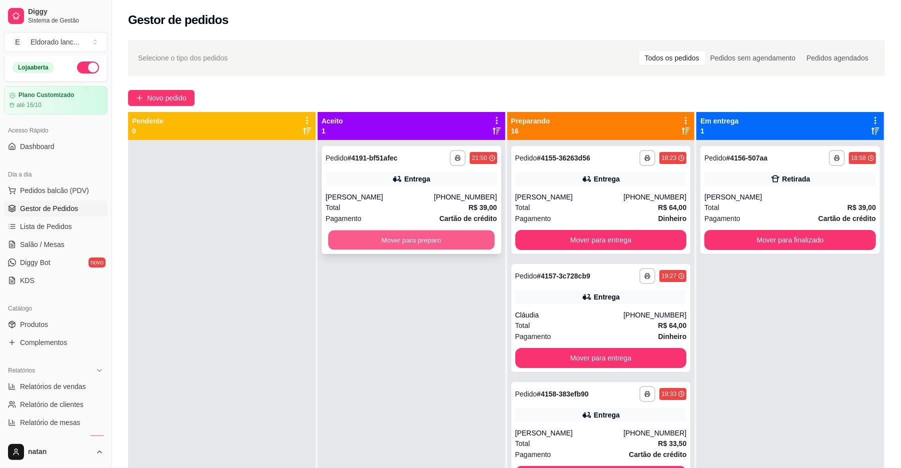
click at [328, 231] on button "Mover para preparo" at bounding box center [411, 241] width 166 height 20
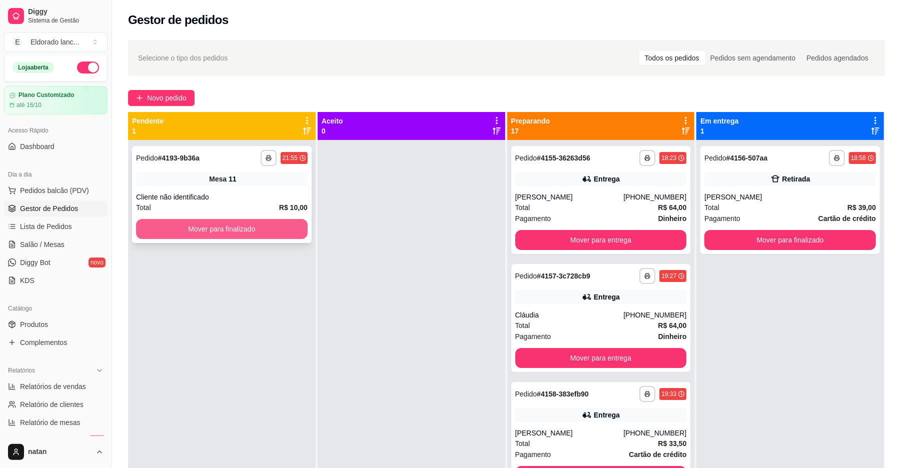
click at [281, 236] on button "Mover para finalizado" at bounding box center [222, 229] width 172 height 20
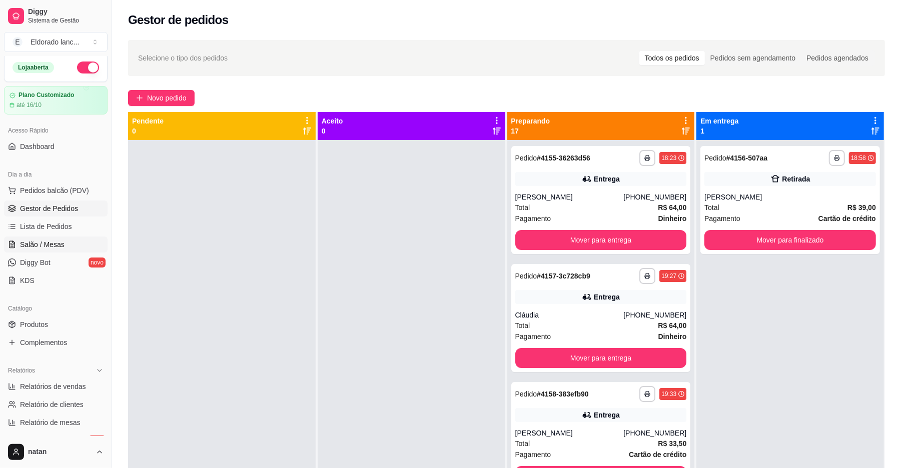
click at [75, 248] on link "Salão / Mesas" at bounding box center [56, 245] width 104 height 16
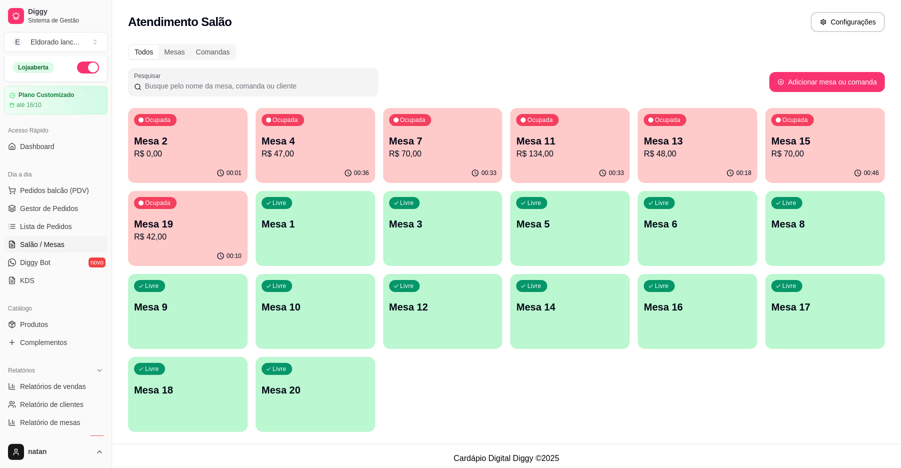
click at [163, 225] on p "Mesa 19" at bounding box center [188, 224] width 108 height 14
click at [441, 165] on div "00:33" at bounding box center [443, 172] width 116 height 19
click at [457, 125] on div "Ocupada Mesa 7 R$ 70,00" at bounding box center [443, 136] width 116 height 54
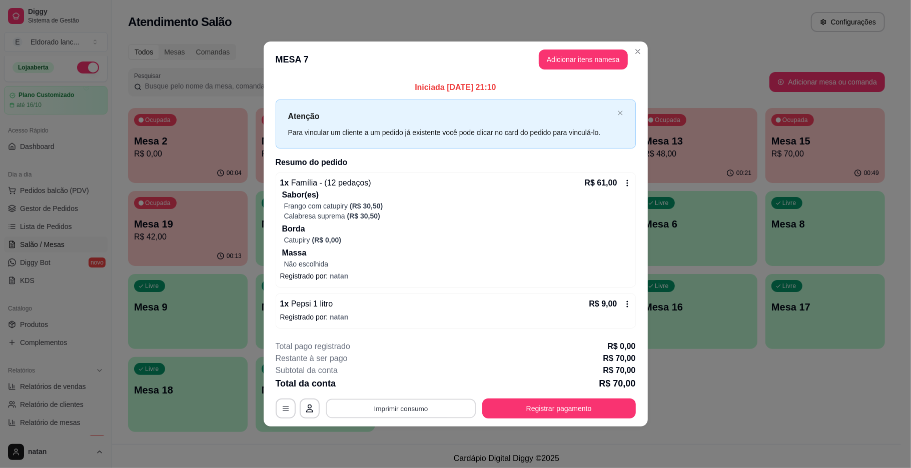
click at [424, 409] on button "Imprimir consumo" at bounding box center [401, 409] width 150 height 20
click at [415, 383] on button "IMPRESSORA" at bounding box center [404, 386] width 70 height 16
click at [495, 413] on button "Registrar pagamento" at bounding box center [558, 409] width 149 height 20
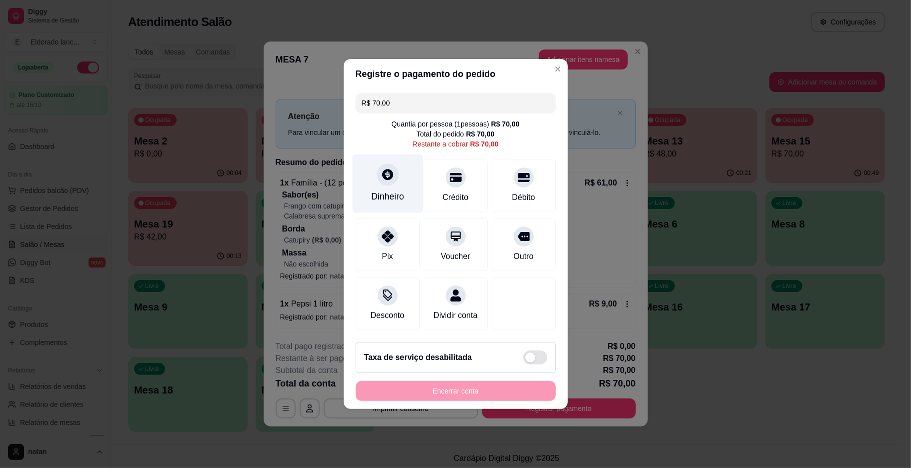
click at [397, 190] on div "Dinheiro" at bounding box center [387, 196] width 33 height 13
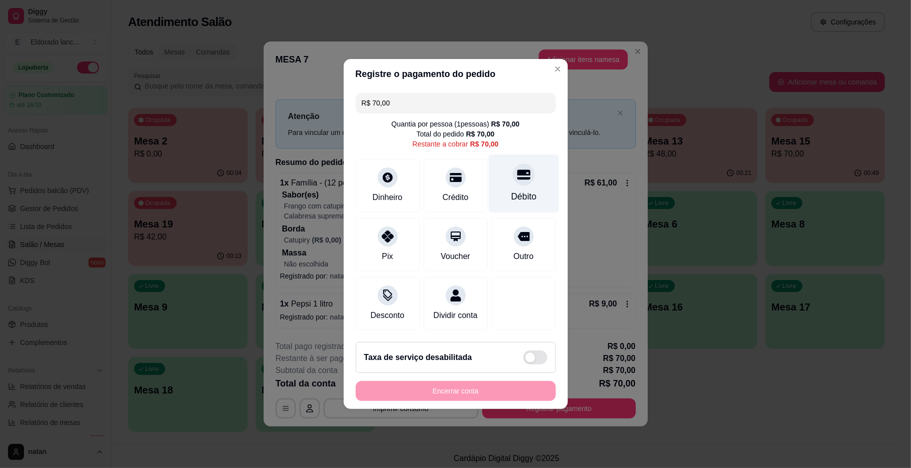
click at [517, 170] on icon at bounding box center [523, 174] width 13 height 13
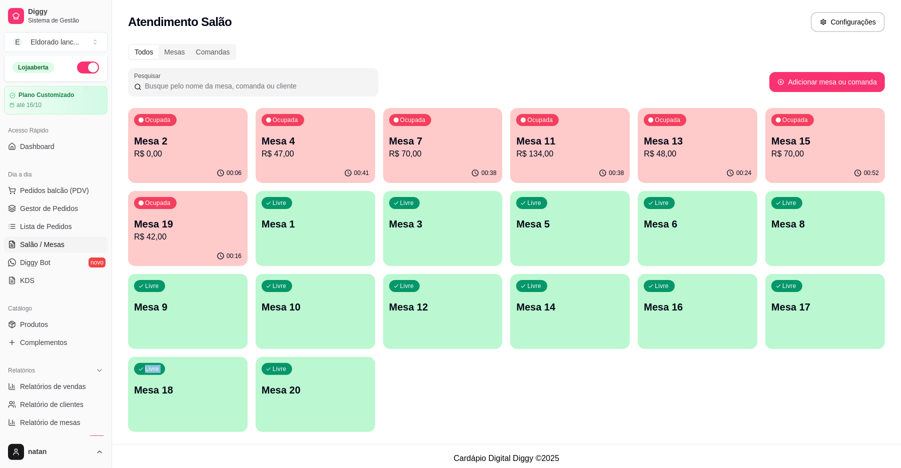
click at [771, 359] on div "Ocupada Mesa 2 R$ 0,00 00:06 Ocupada Mesa 4 R$ 47,00 00:41 Ocupada Mesa 7 R$ 70…" at bounding box center [506, 270] width 757 height 324
click at [789, 143] on p "Mesa 15" at bounding box center [825, 141] width 108 height 14
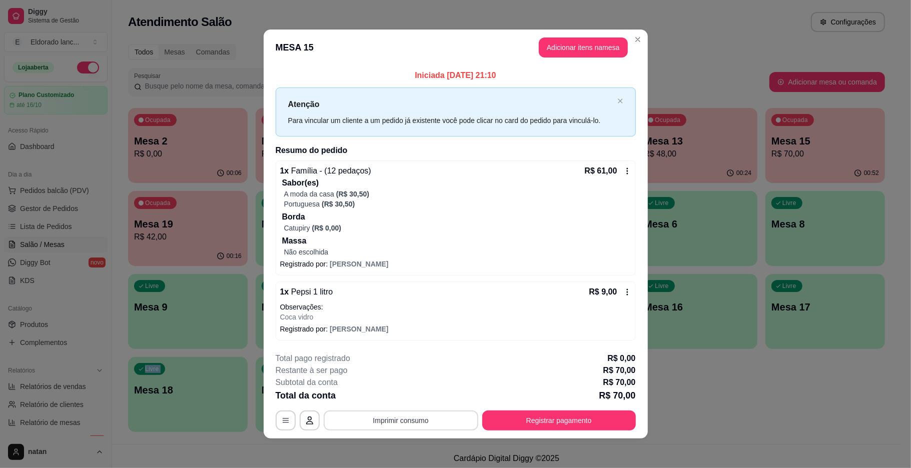
click at [406, 413] on button "Imprimir consumo" at bounding box center [401, 421] width 155 height 20
click at [399, 397] on button "IMPRESSORA" at bounding box center [399, 398] width 73 height 16
click at [482, 413] on button "Registrar pagamento" at bounding box center [559, 421] width 154 height 20
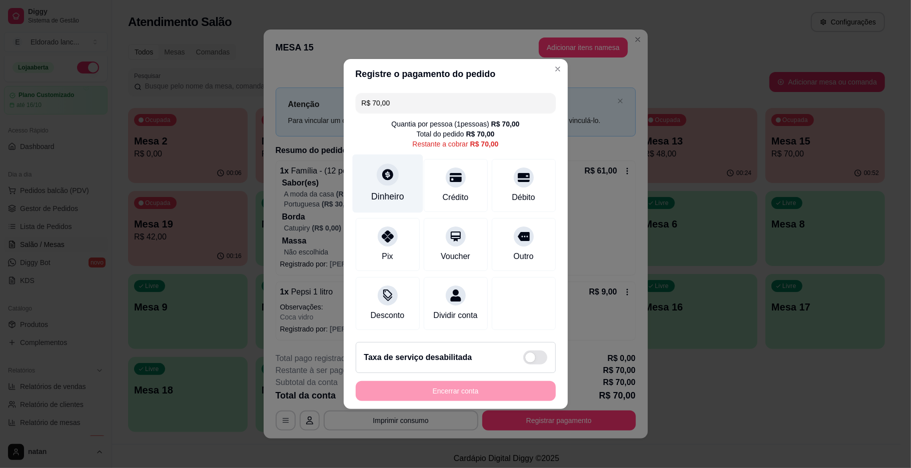
click at [373, 190] on div "Dinheiro" at bounding box center [387, 196] width 33 height 13
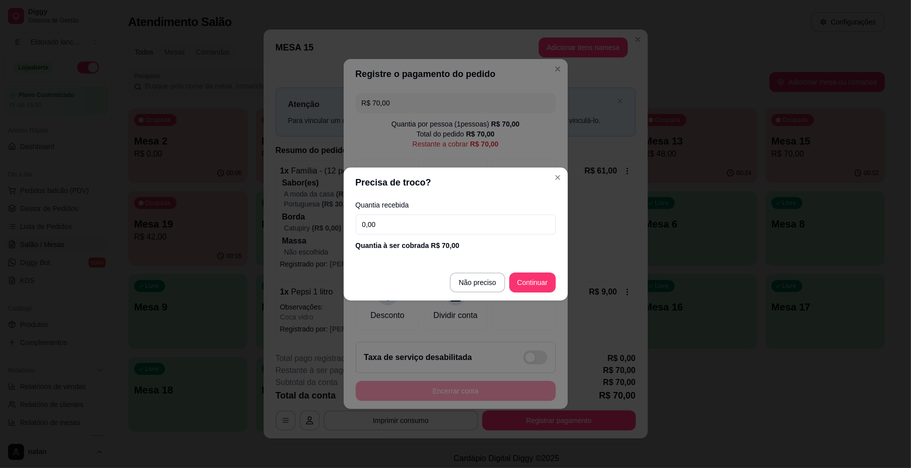
click at [410, 229] on input "0,00" at bounding box center [456, 225] width 200 height 20
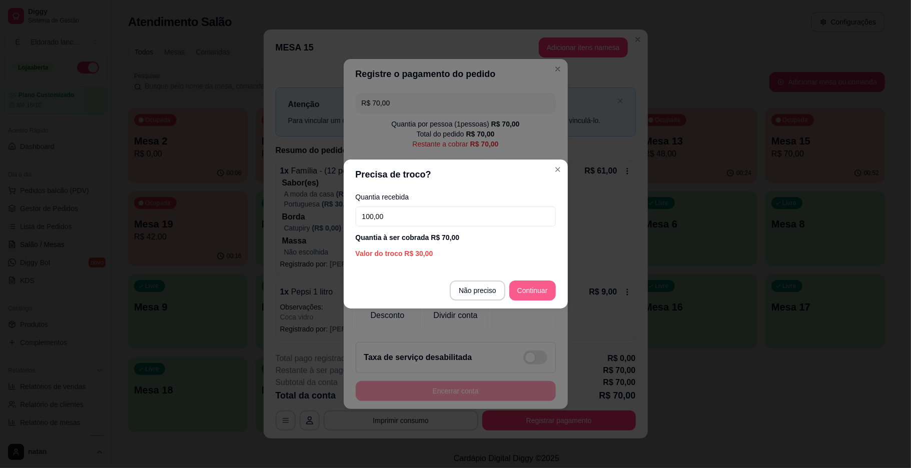
type input "100,00"
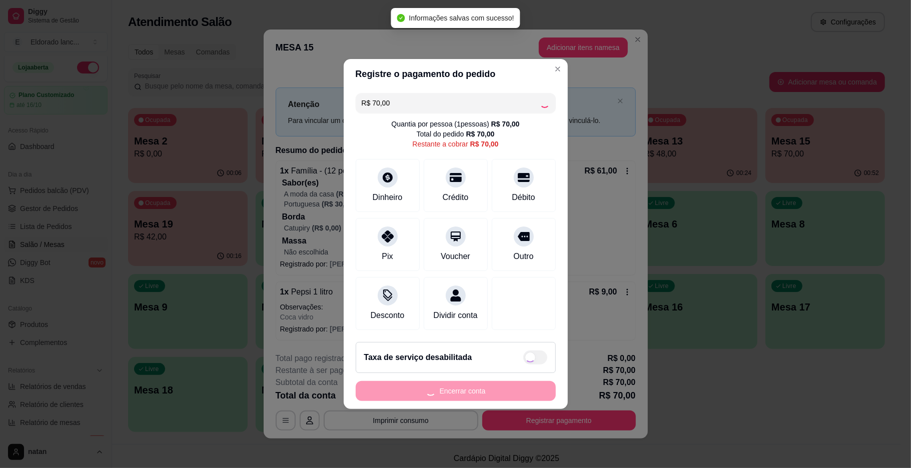
type input "R$ 0,00"
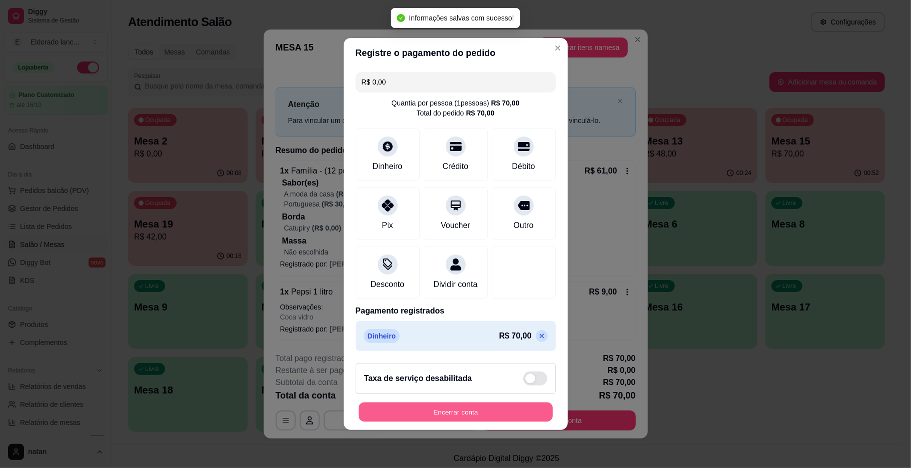
click at [446, 422] on button "Encerrar conta" at bounding box center [456, 413] width 194 height 20
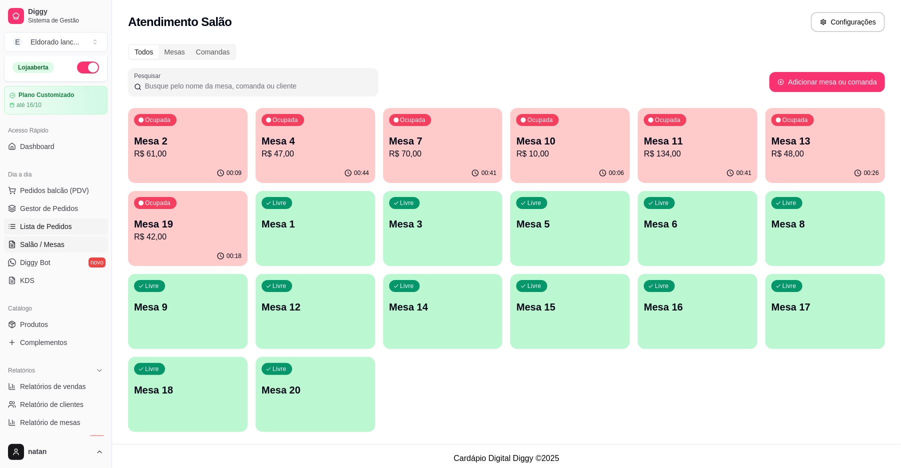
click at [57, 222] on span "Lista de Pedidos" at bounding box center [46, 227] width 52 height 10
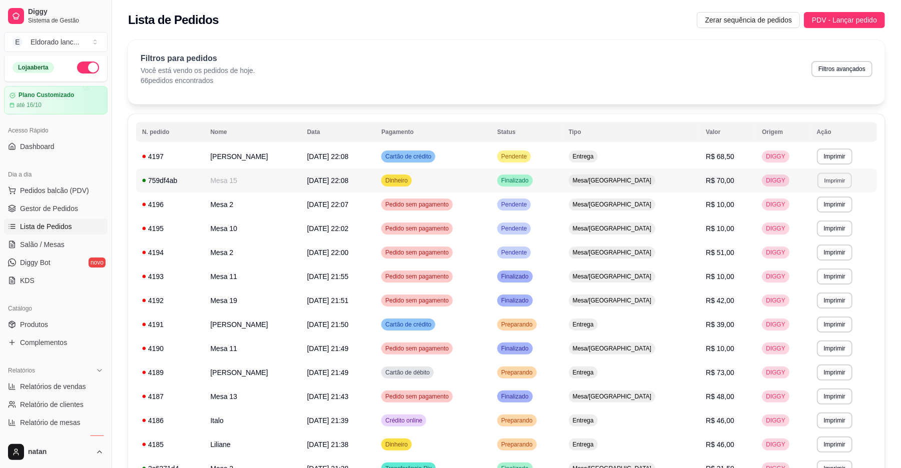
click at [829, 181] on button "Imprimir" at bounding box center [834, 181] width 35 height 16
click at [815, 212] on button "IMPRESSORA" at bounding box center [809, 216] width 70 height 16
click at [58, 201] on link "Gestor de Pedidos" at bounding box center [56, 209] width 104 height 16
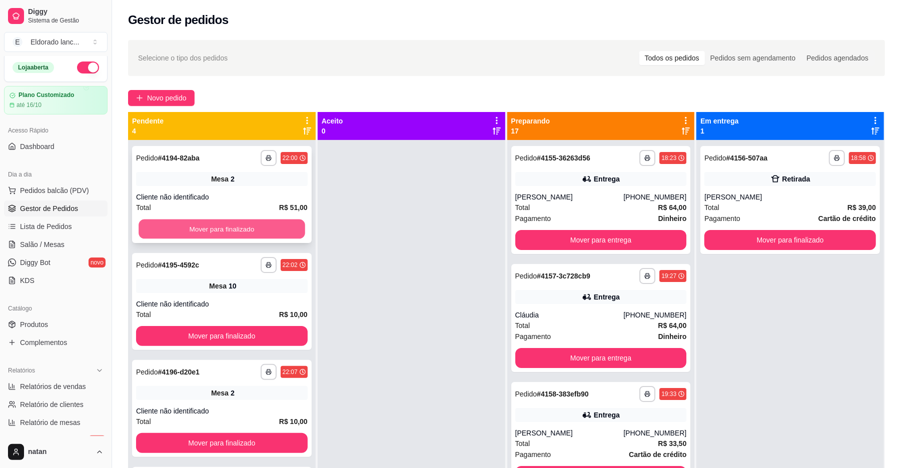
click at [221, 224] on button "Mover para finalizado" at bounding box center [222, 230] width 166 height 20
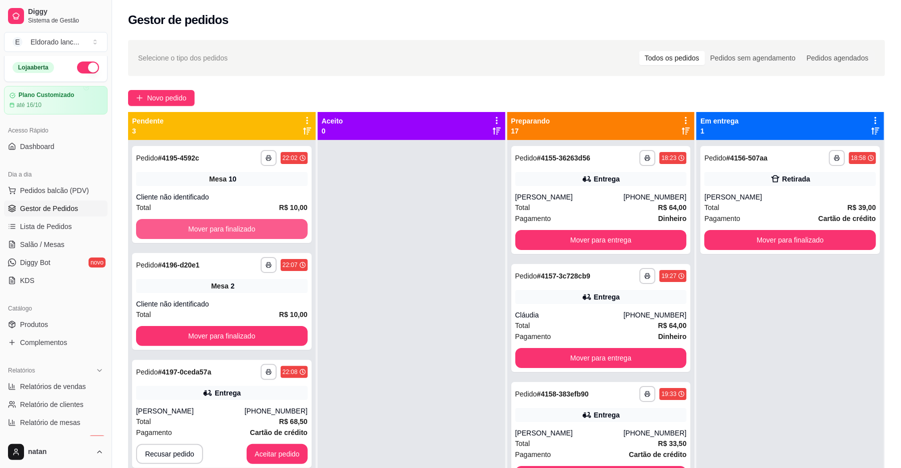
click at [255, 225] on button "Mover para finalizado" at bounding box center [222, 229] width 172 height 20
click at [255, 225] on div "Mover para finalizado" at bounding box center [222, 229] width 172 height 20
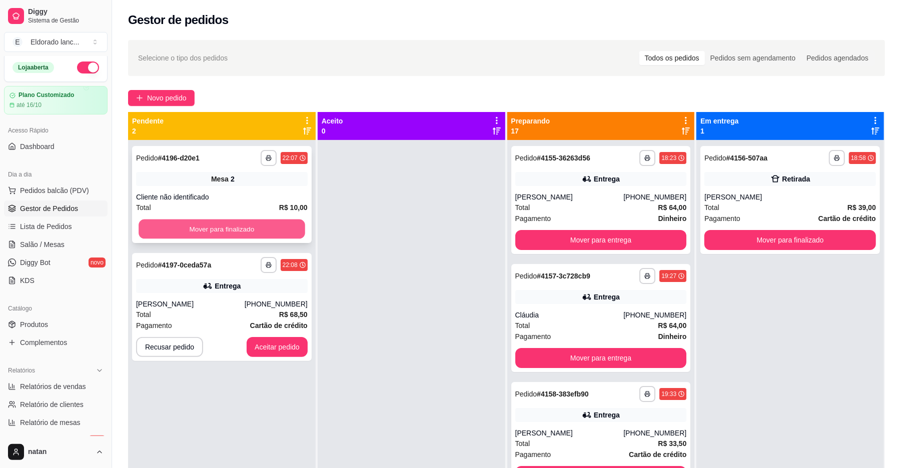
click at [271, 231] on button "Mover para finalizado" at bounding box center [222, 230] width 166 height 20
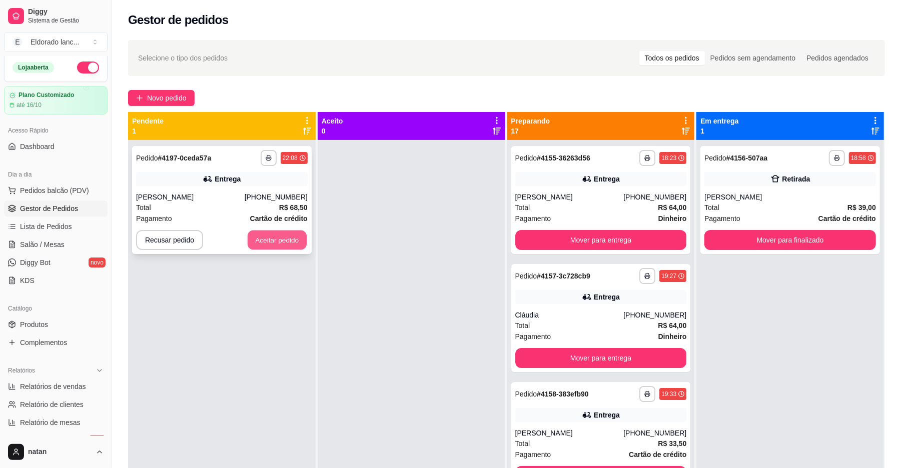
click at [287, 234] on button "Aceitar pedido" at bounding box center [277, 241] width 59 height 20
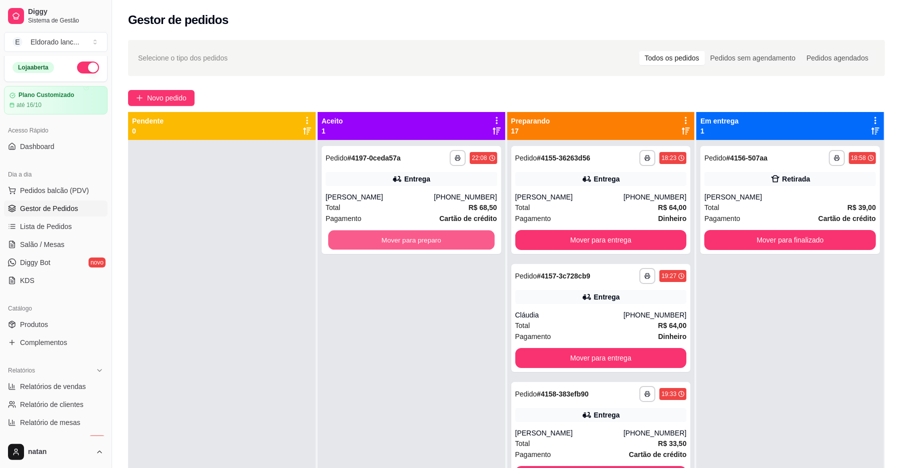
click at [342, 241] on button "Mover para preparo" at bounding box center [411, 241] width 166 height 20
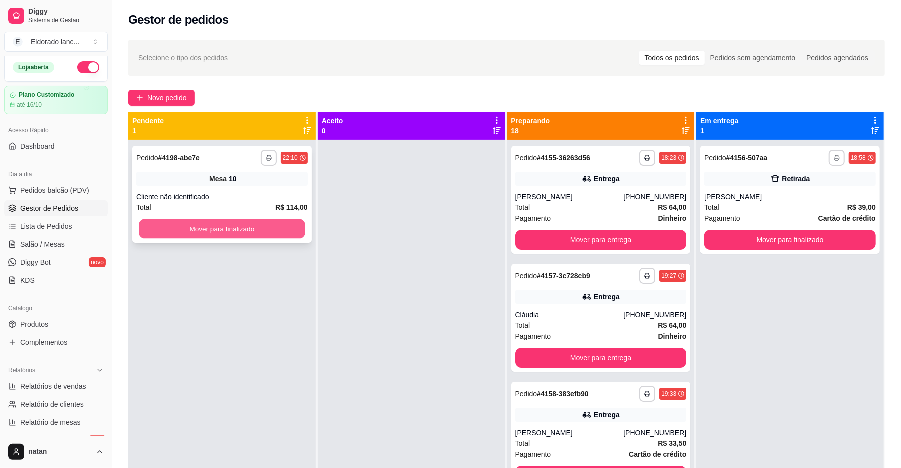
click at [269, 229] on button "Mover para finalizado" at bounding box center [222, 230] width 166 height 20
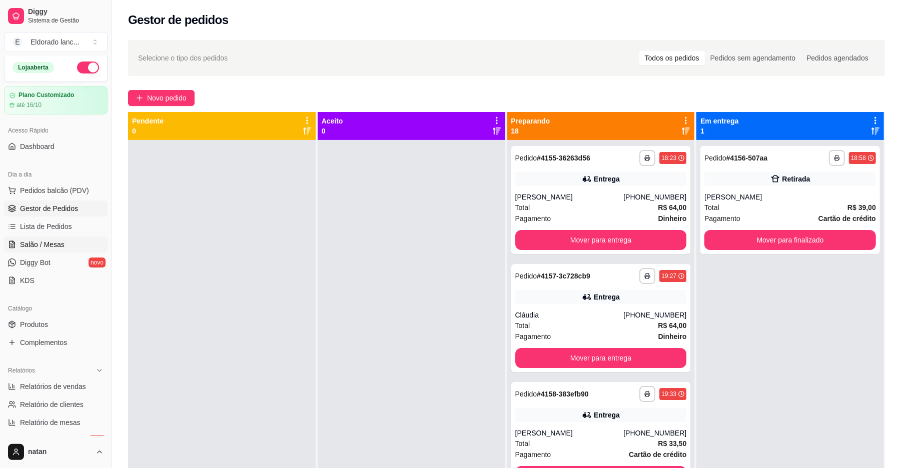
click at [69, 238] on link "Salão / Mesas" at bounding box center [56, 245] width 104 height 16
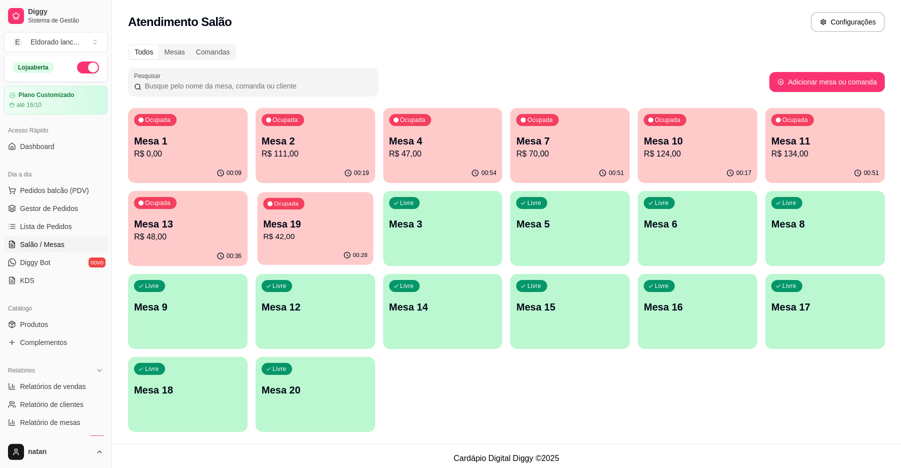
click at [311, 236] on p "R$ 42,00" at bounding box center [315, 237] width 104 height 12
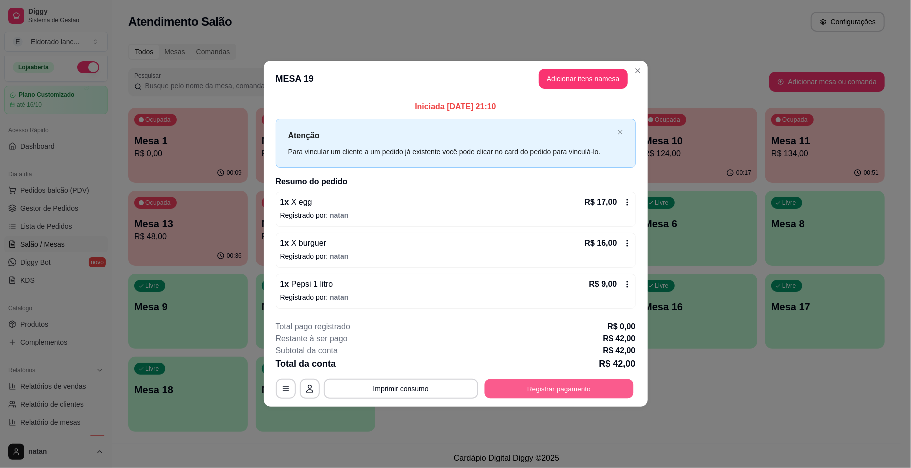
click at [502, 382] on button "Registrar pagamento" at bounding box center [558, 389] width 149 height 20
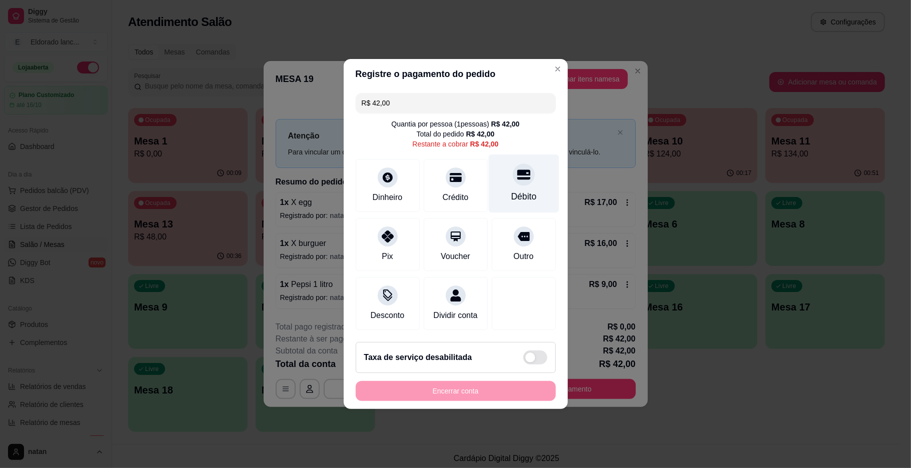
click at [511, 190] on div "Débito" at bounding box center [524, 196] width 26 height 13
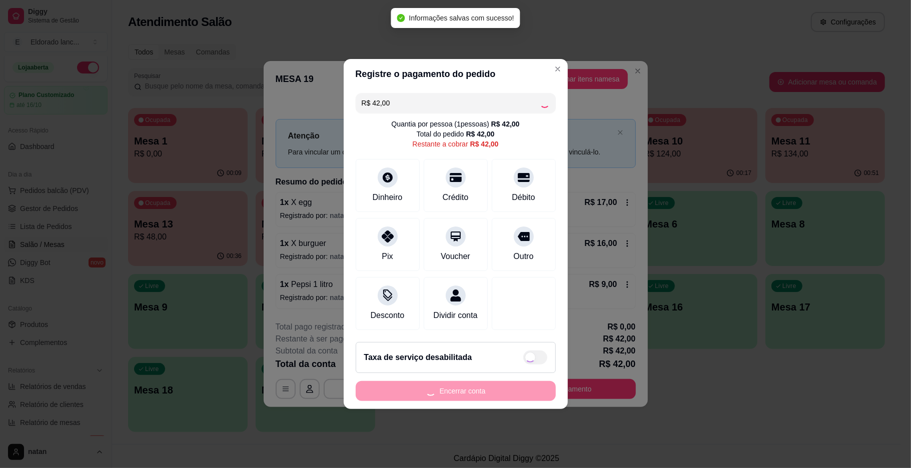
type input "R$ 0,00"
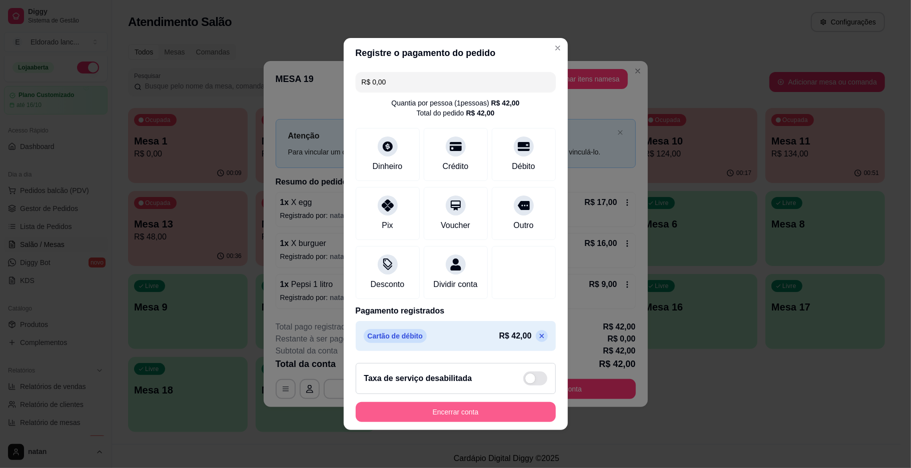
click at [485, 413] on button "Encerrar conta" at bounding box center [456, 412] width 200 height 20
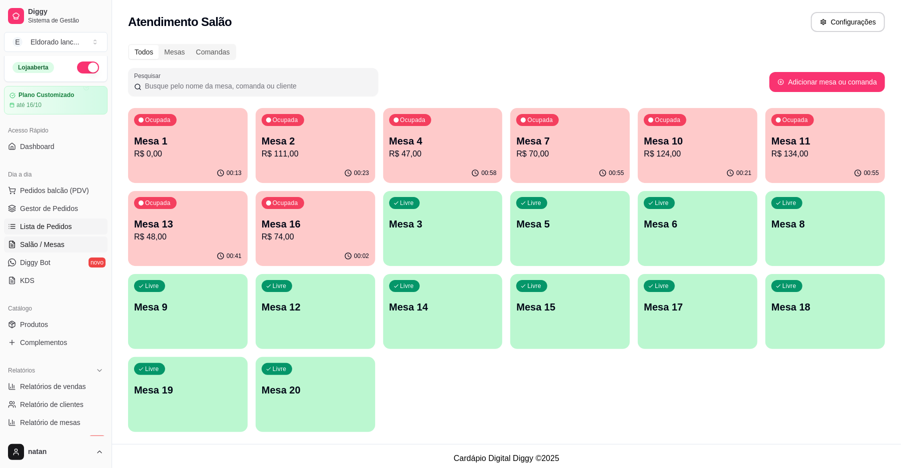
click at [45, 232] on link "Lista de Pedidos" at bounding box center [56, 227] width 104 height 16
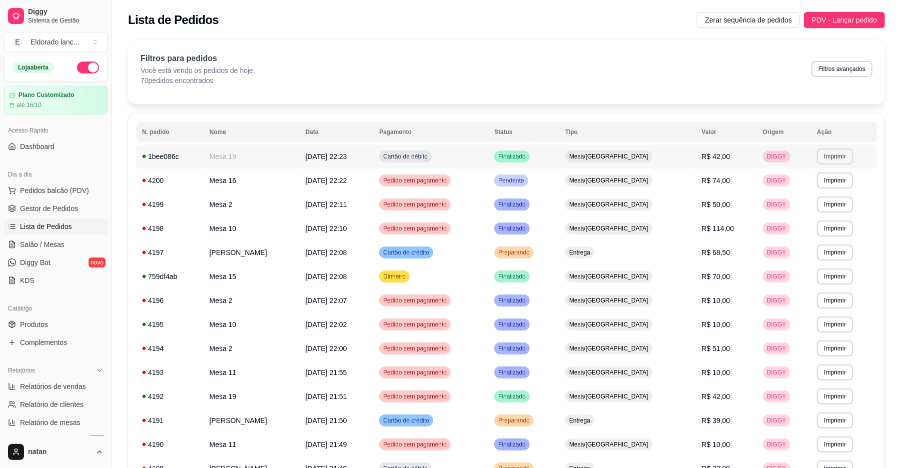
click at [817, 159] on button "Imprimir" at bounding box center [835, 157] width 36 height 16
click at [61, 211] on span "Gestor de Pedidos" at bounding box center [49, 209] width 58 height 10
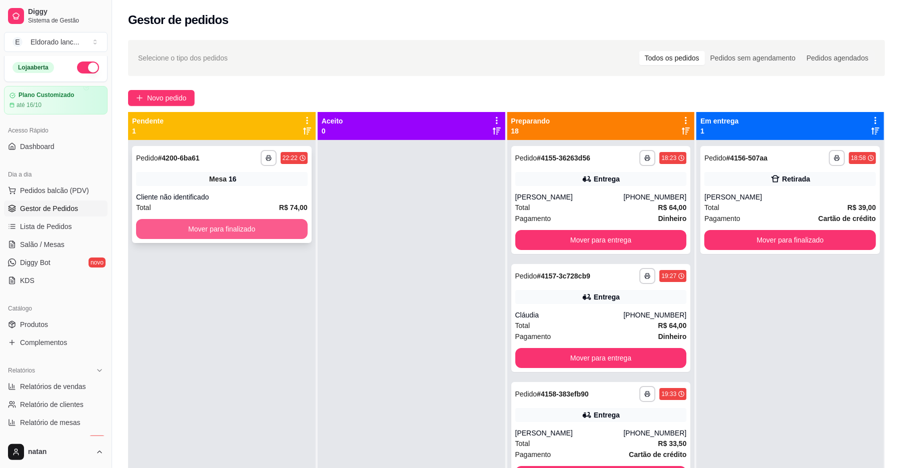
click at [261, 223] on button "Mover para finalizado" at bounding box center [222, 229] width 172 height 20
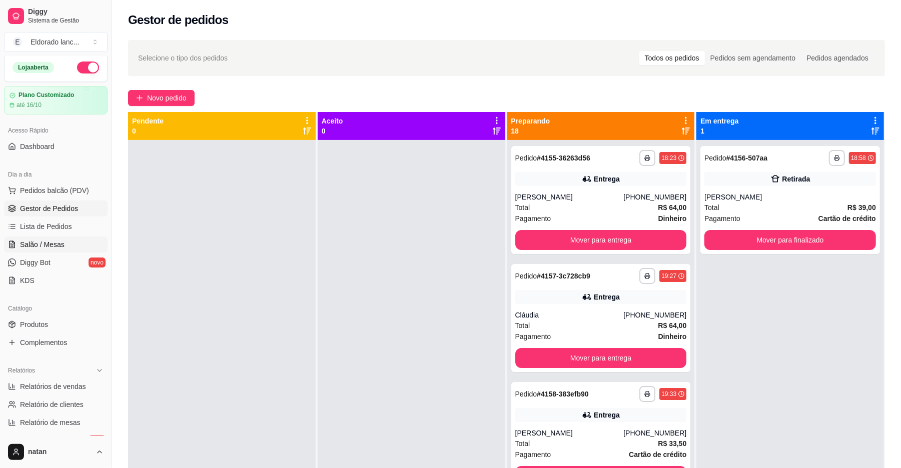
click at [65, 240] on link "Salão / Mesas" at bounding box center [56, 245] width 104 height 16
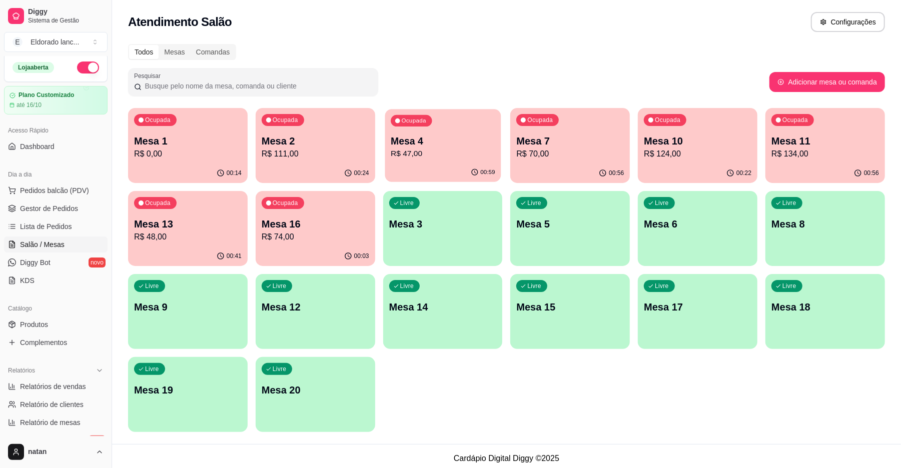
click at [441, 183] on div "Ocupada Mesa 1 R$ 0,00 00:14 Ocupada Mesa 2 R$ 111,00 00:24 Ocupada Mesa 4 R$ 4…" at bounding box center [506, 270] width 757 height 324
click at [447, 164] on div "00:59" at bounding box center [443, 172] width 116 height 19
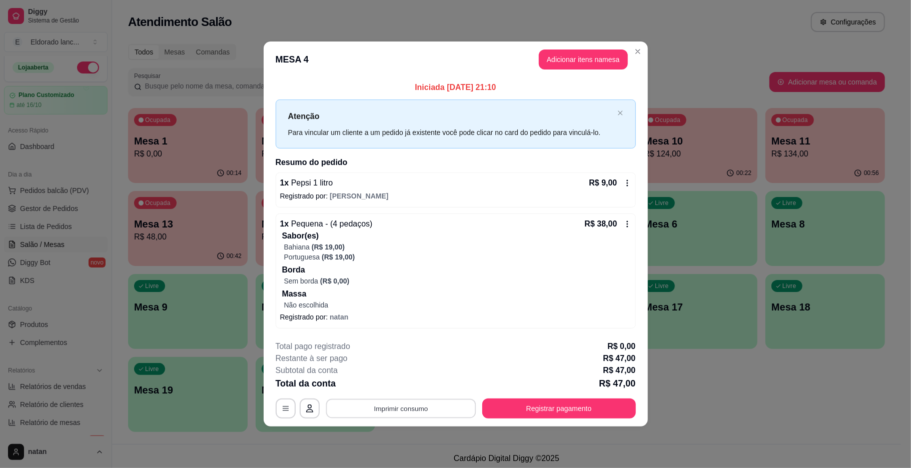
click at [404, 405] on button "Imprimir consumo" at bounding box center [401, 409] width 150 height 20
click at [402, 389] on button "IMPRESSORA" at bounding box center [404, 386] width 70 height 16
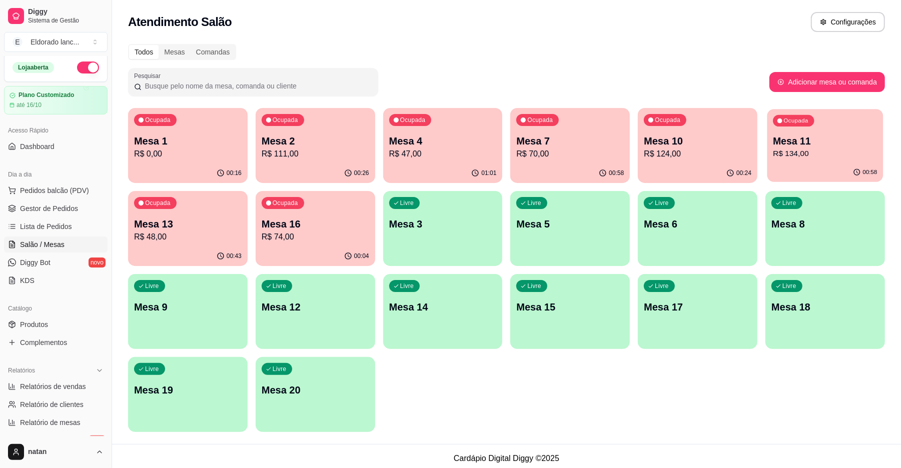
click at [822, 155] on p "R$ 134,00" at bounding box center [825, 154] width 104 height 12
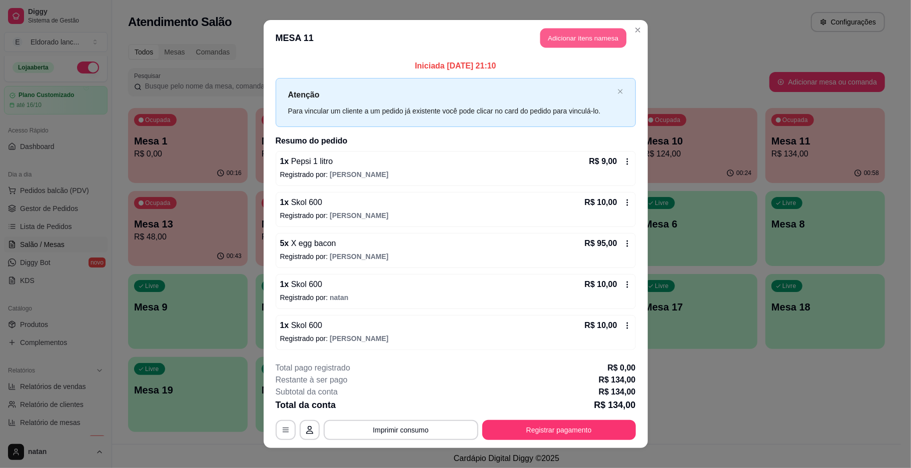
click at [557, 38] on button "Adicionar itens na mesa" at bounding box center [583, 39] width 86 height 20
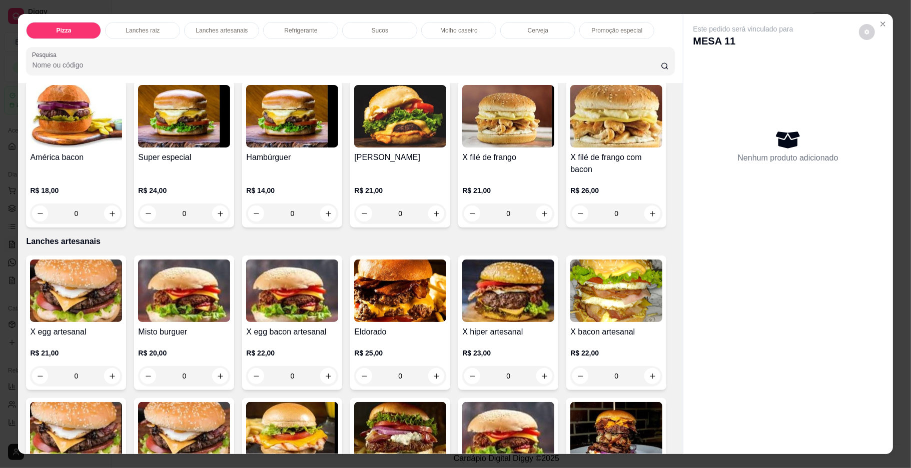
scroll to position [1099, 0]
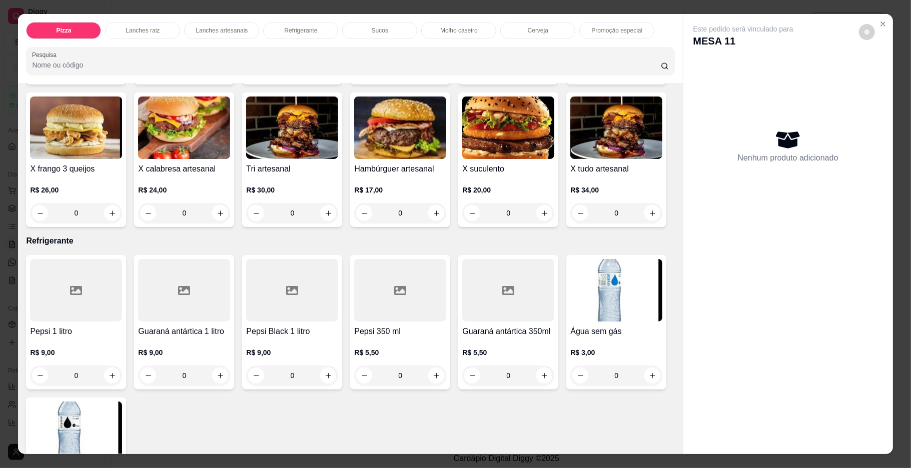
drag, startPoint x: 702, startPoint y: 268, endPoint x: 673, endPoint y: 265, distance: 29.7
click at [673, 265] on div "Pizza Lanches raiz Lanches artesanais Refrigerante Sucos Molho caseiro Cerveja …" at bounding box center [455, 234] width 874 height 440
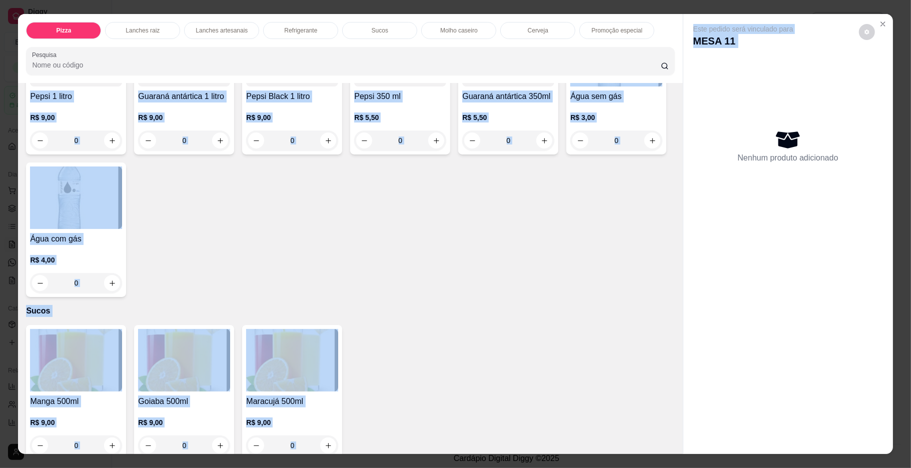
scroll to position [1497, 0]
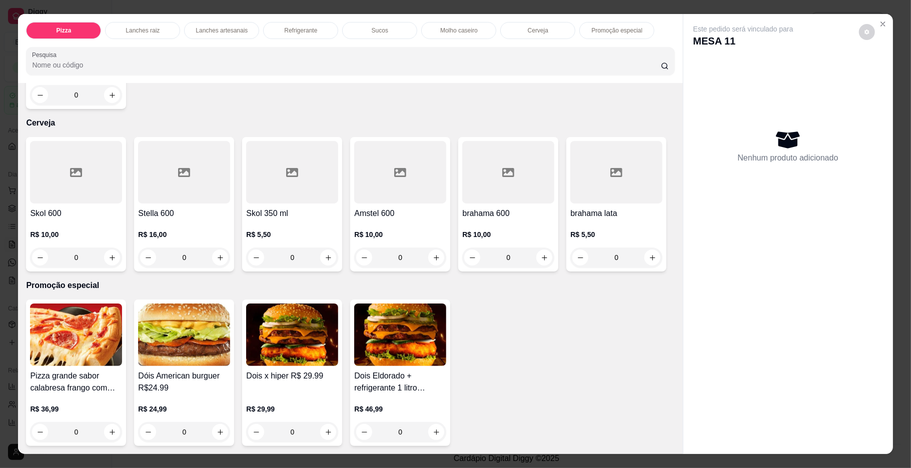
scroll to position [2193, 0]
click at [109, 254] on icon "increase-product-quantity" at bounding box center [113, 258] width 8 height 8
type input "1"
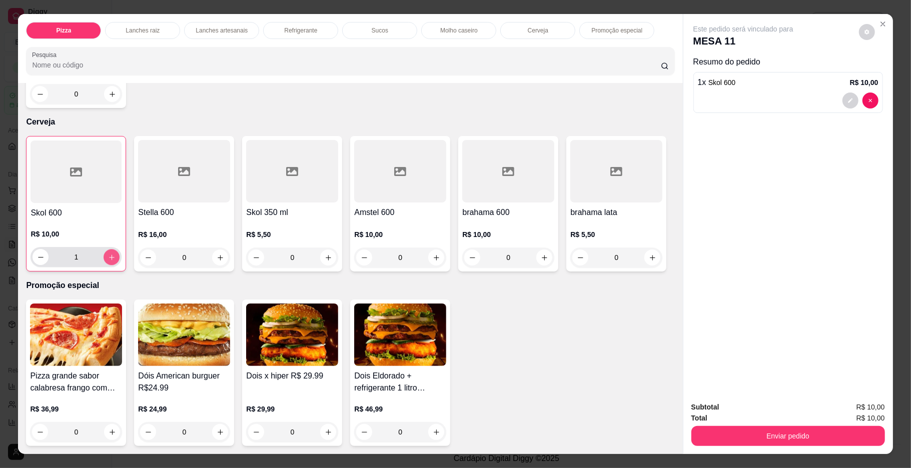
scroll to position [2194, 0]
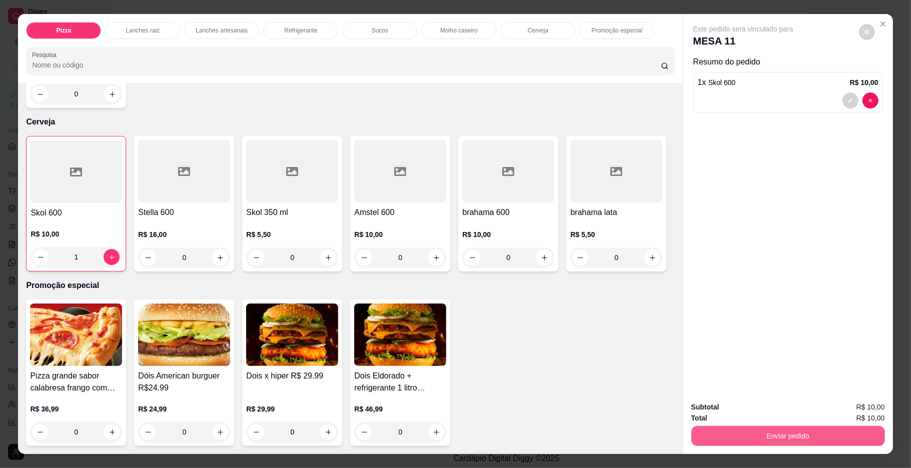
click at [723, 438] on button "Enviar pedido" at bounding box center [788, 436] width 194 height 20
click at [845, 405] on button "Enviar pedido" at bounding box center [857, 411] width 55 height 19
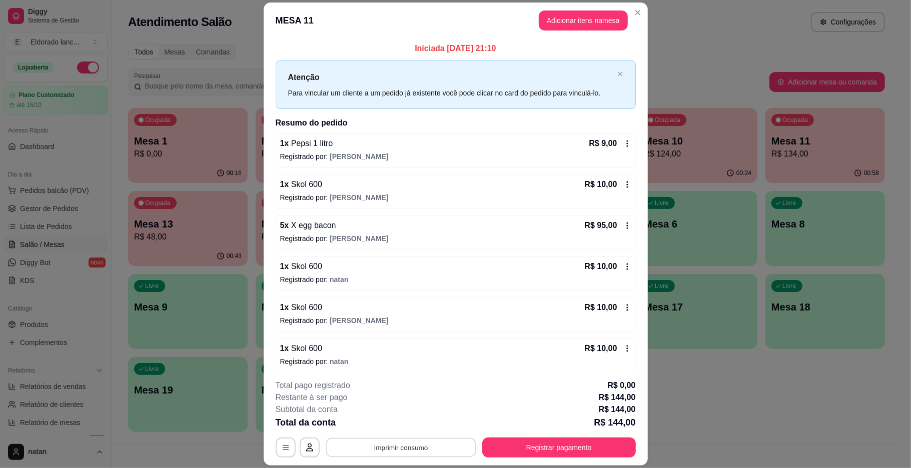
click at [433, 439] on button "Imprimir consumo" at bounding box center [401, 448] width 150 height 20
click at [416, 427] on button "IMPRESSORA" at bounding box center [399, 425] width 73 height 16
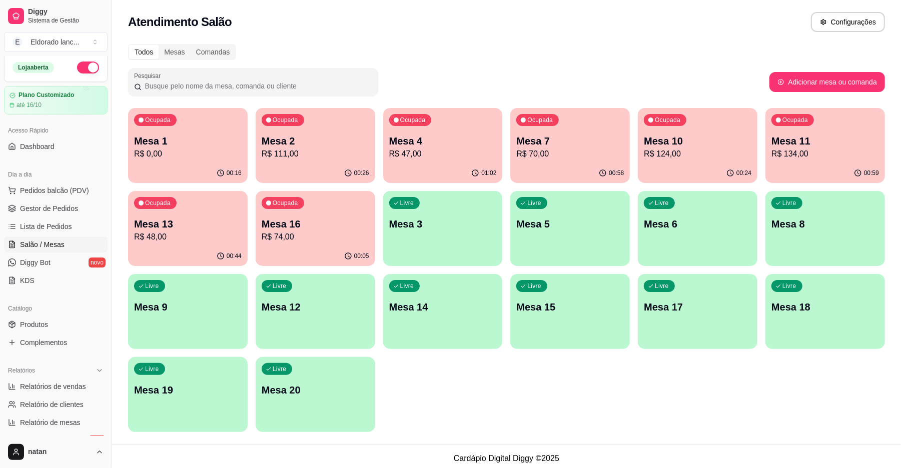
click at [429, 153] on p "R$ 47,00" at bounding box center [443, 154] width 108 height 12
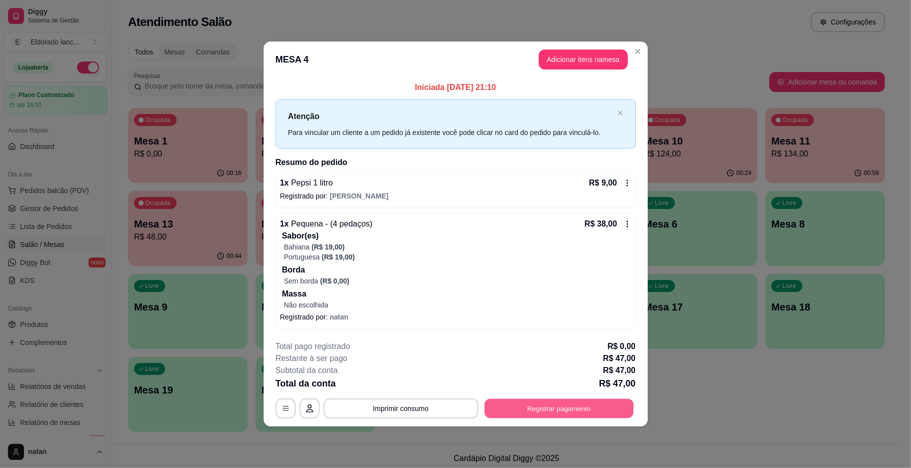
click at [561, 406] on button "Registrar pagamento" at bounding box center [558, 409] width 149 height 20
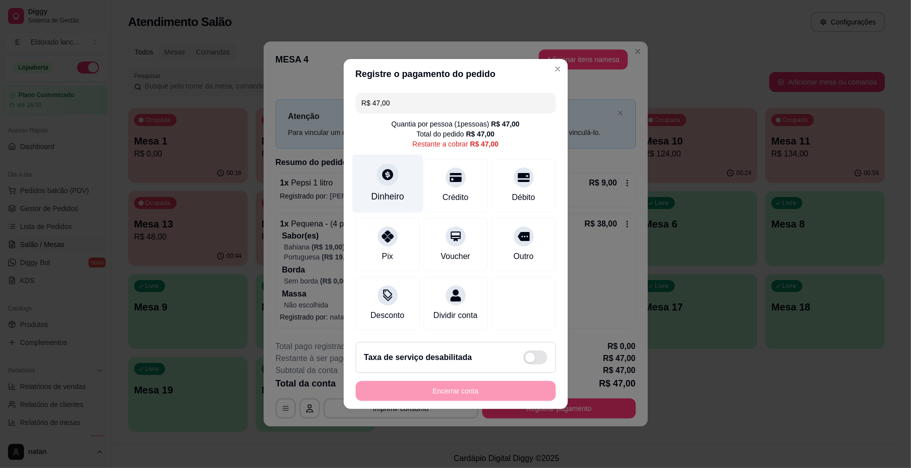
click at [393, 174] on div at bounding box center [388, 175] width 22 height 22
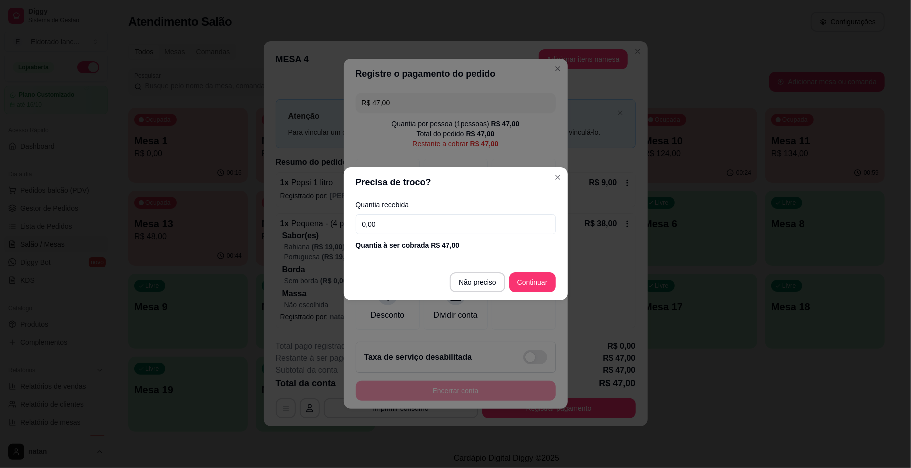
click at [415, 213] on div "Quantia recebida 0,00 Quantia à ser cobrada R$ 47,00" at bounding box center [456, 226] width 224 height 57
click at [418, 223] on input "0,00" at bounding box center [456, 225] width 200 height 20
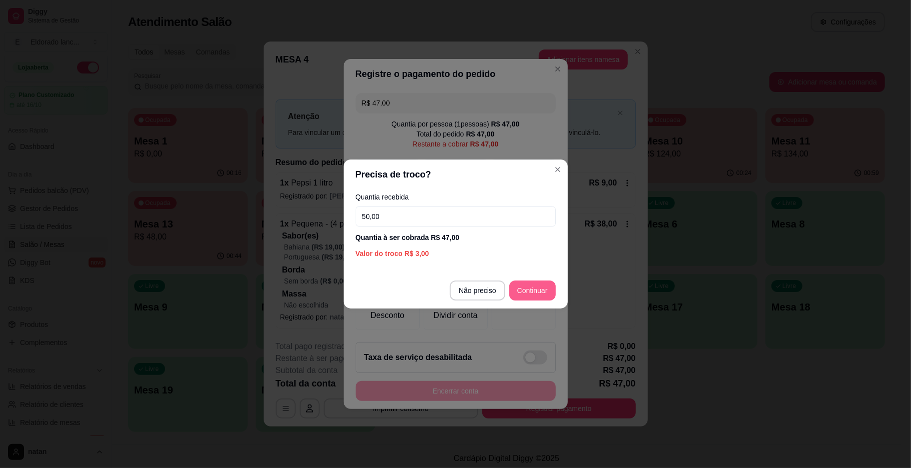
type input "50,00"
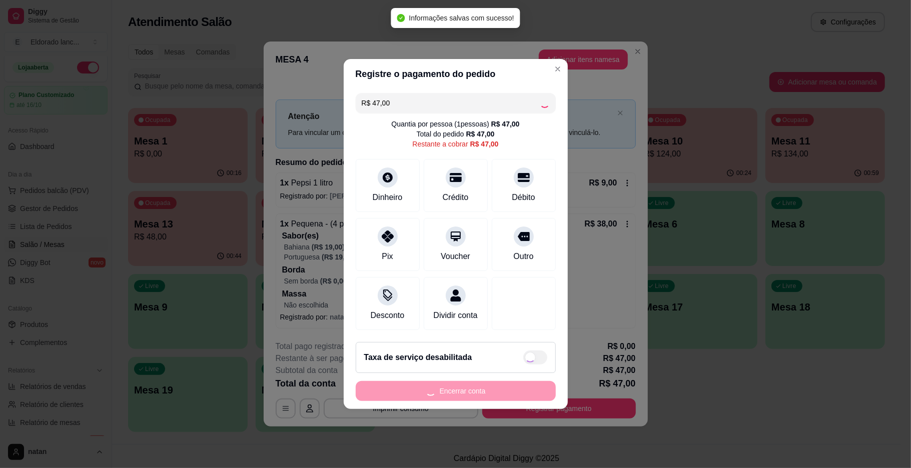
type input "R$ 0,00"
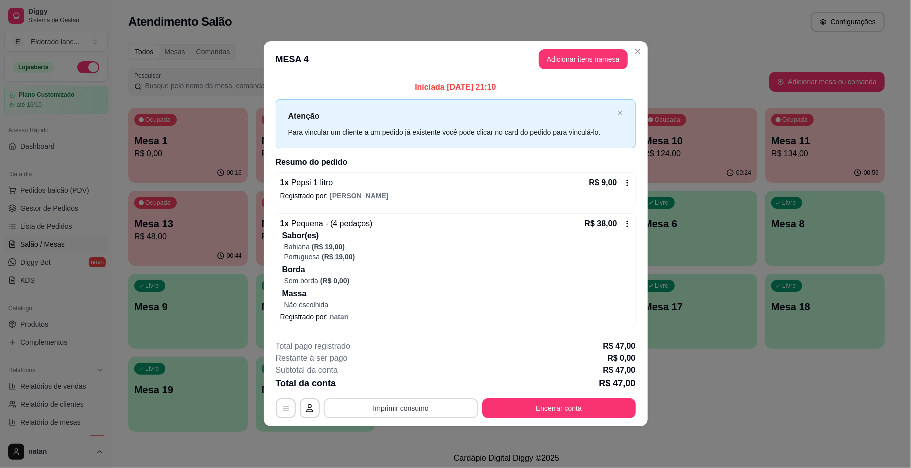
click at [367, 405] on button "Imprimir consumo" at bounding box center [401, 409] width 155 height 20
click at [383, 383] on button "IMPRESSORA" at bounding box center [404, 386] width 70 height 16
click at [549, 414] on button "Encerrar conta" at bounding box center [559, 409] width 154 height 20
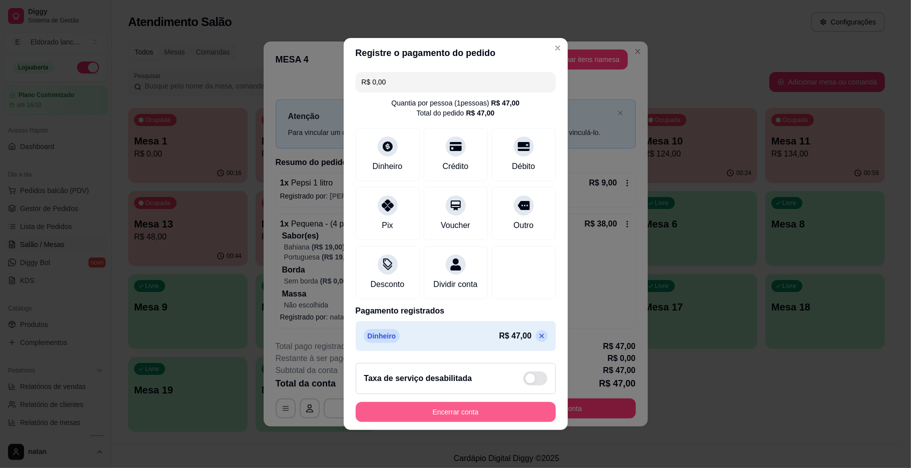
click at [524, 412] on button "Encerrar conta" at bounding box center [456, 412] width 200 height 20
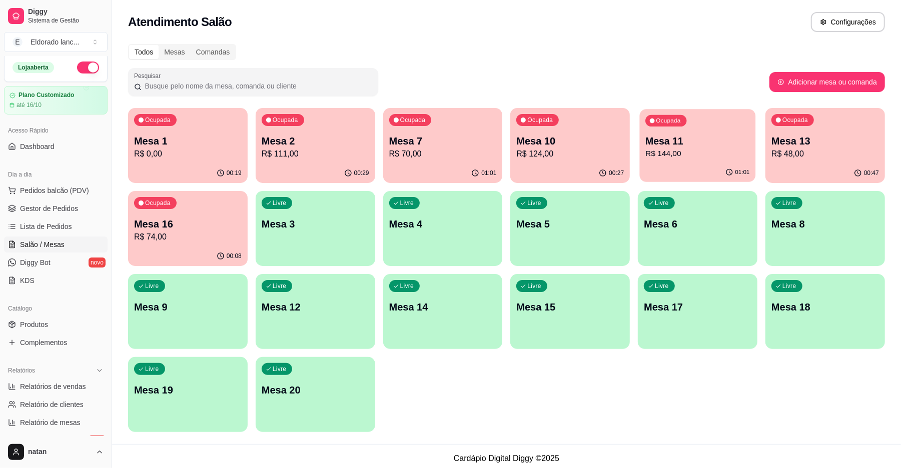
click at [652, 147] on div "Mesa 11 R$ 144,00" at bounding box center [698, 147] width 104 height 25
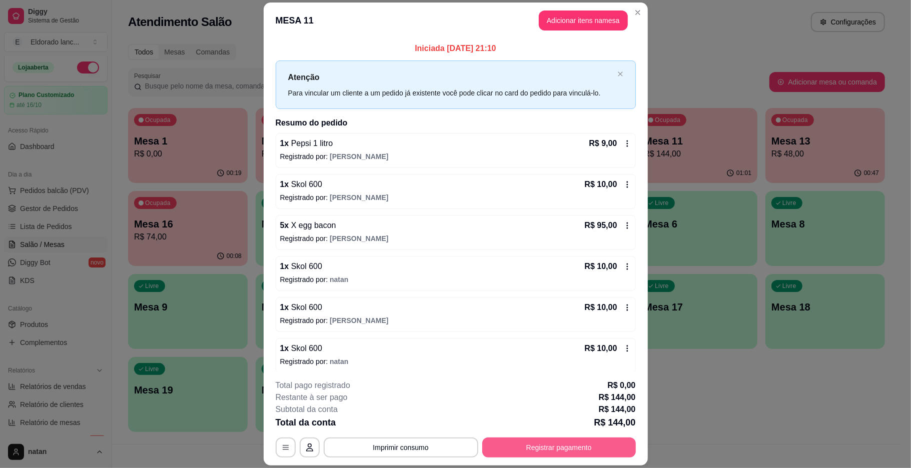
click at [498, 446] on button "Registrar pagamento" at bounding box center [559, 448] width 154 height 20
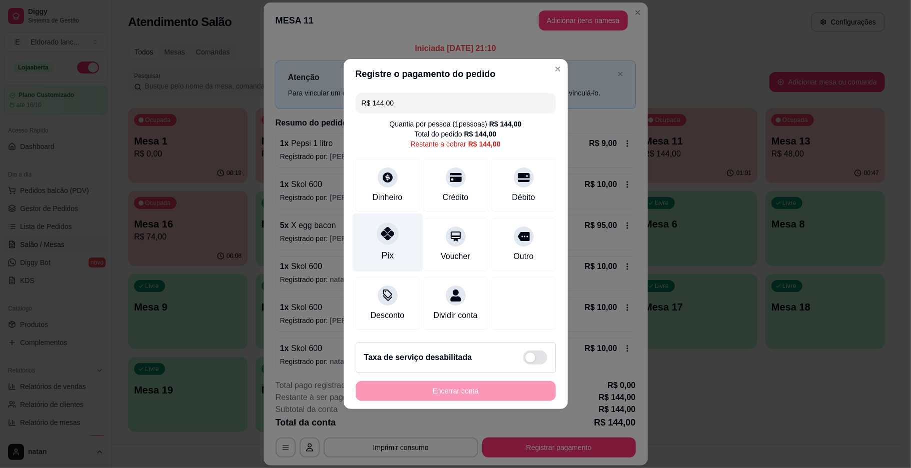
click at [379, 247] on div "Pix" at bounding box center [387, 243] width 71 height 59
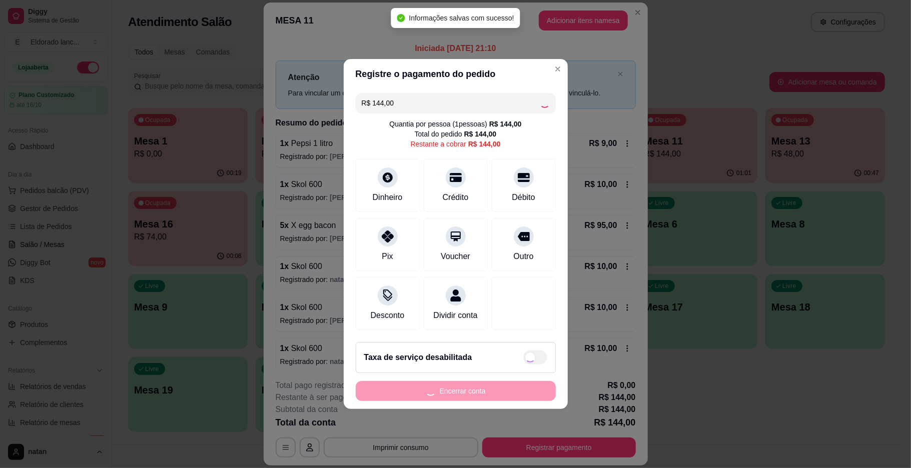
type input "R$ 0,00"
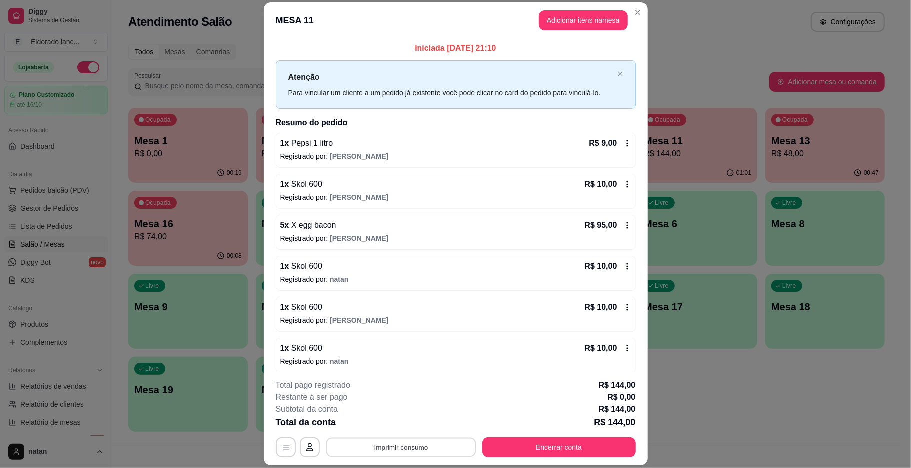
click at [399, 453] on button "Imprimir consumo" at bounding box center [401, 448] width 150 height 20
click at [390, 422] on button "IMPRESSORA" at bounding box center [399, 425] width 73 height 16
click at [506, 453] on button "Encerrar conta" at bounding box center [558, 448] width 149 height 20
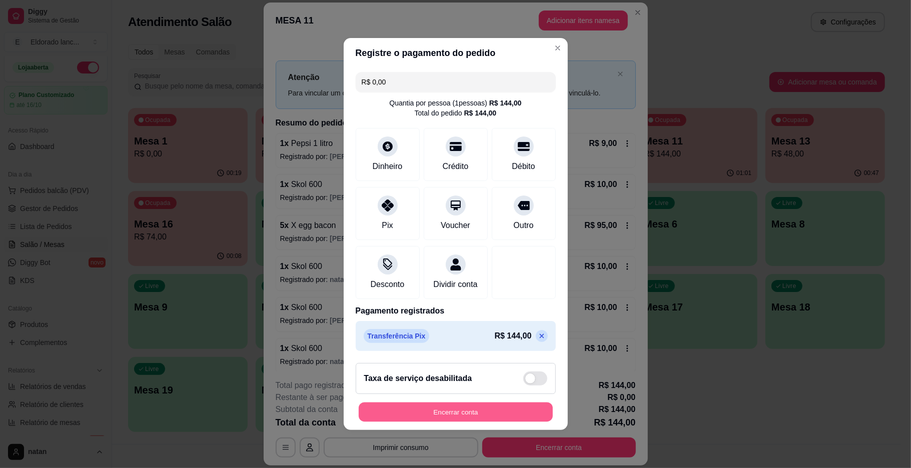
click at [490, 422] on button "Encerrar conta" at bounding box center [456, 413] width 194 height 20
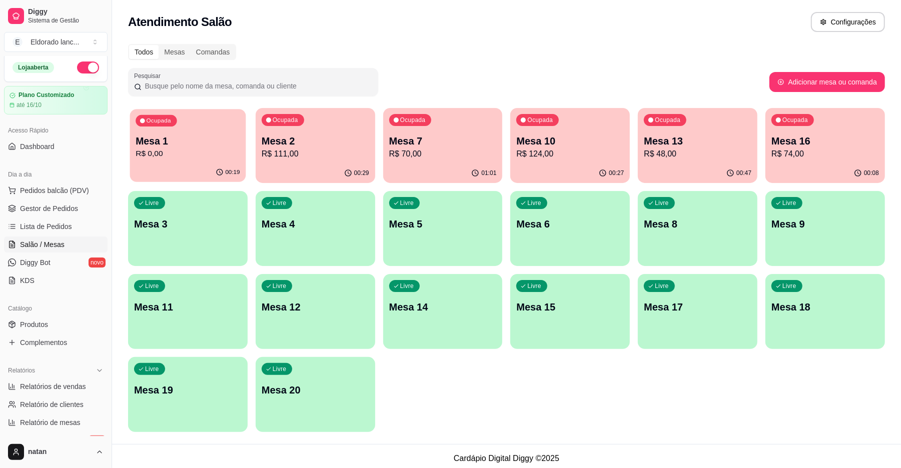
click at [173, 149] on p "R$ 0,00" at bounding box center [188, 154] width 104 height 12
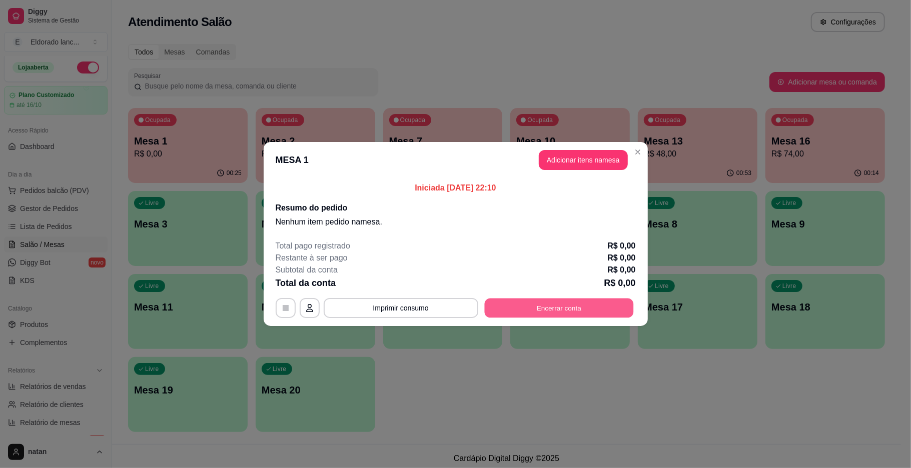
click at [537, 309] on button "Encerrar conta" at bounding box center [558, 309] width 149 height 20
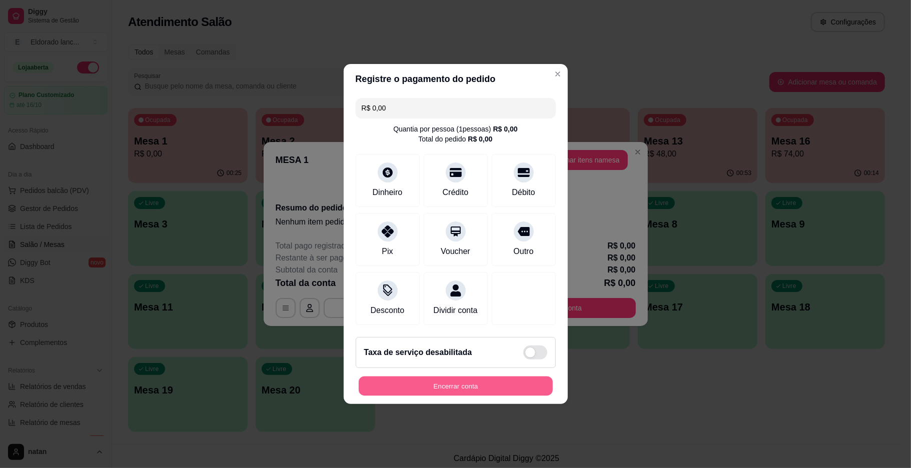
click at [491, 391] on button "Encerrar conta" at bounding box center [456, 387] width 194 height 20
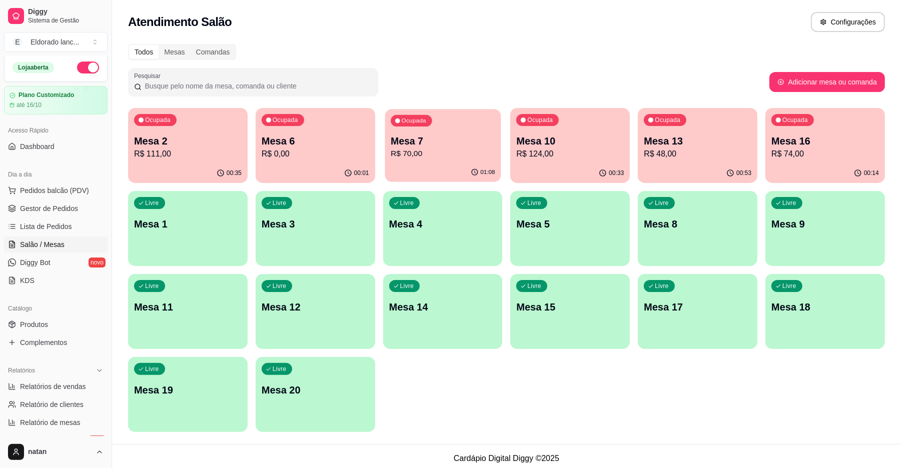
click at [477, 124] on div "Ocupada Mesa 7 R$ 70,00" at bounding box center [443, 136] width 116 height 54
click at [57, 213] on span "Gestor de Pedidos" at bounding box center [49, 209] width 58 height 10
click at [51, 208] on span "Gestor de Pedidos" at bounding box center [49, 209] width 58 height 10
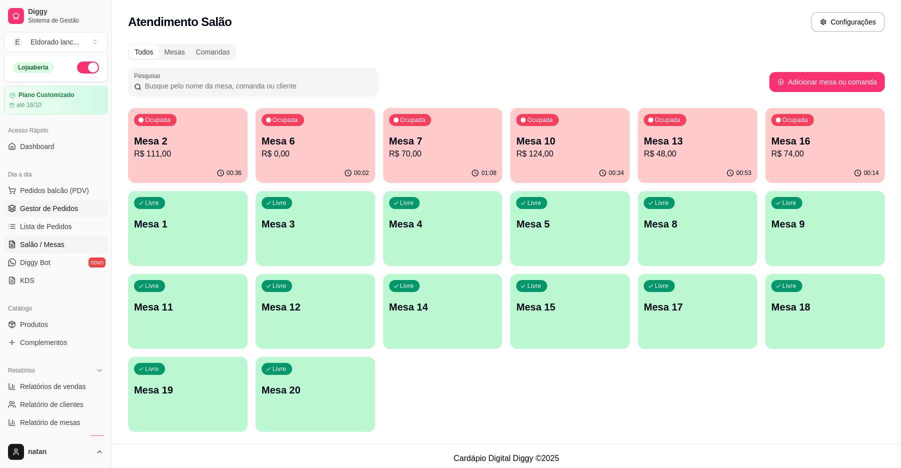
click at [51, 208] on span "Gestor de Pedidos" at bounding box center [49, 209] width 58 height 10
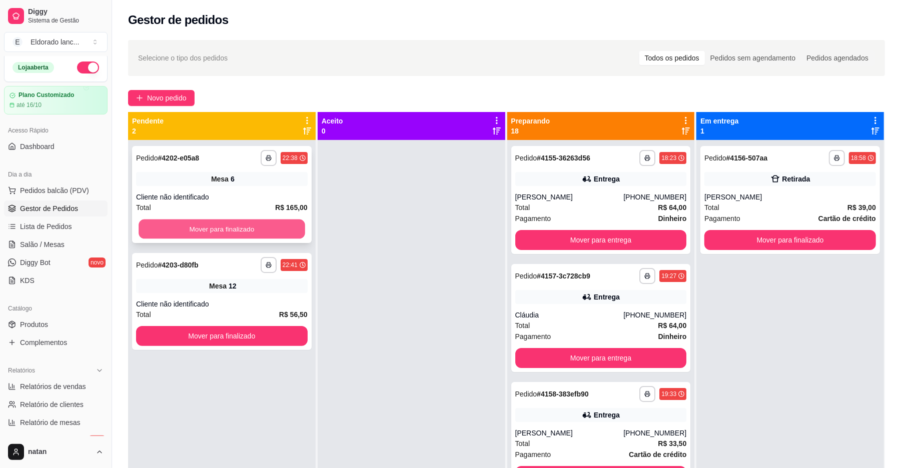
click at [231, 221] on button "Mover para finalizado" at bounding box center [222, 230] width 166 height 20
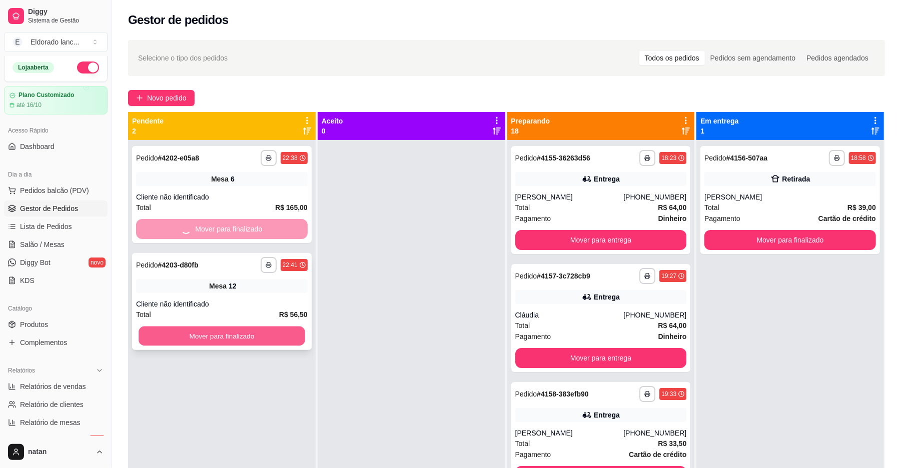
click at [268, 333] on button "Mover para finalizado" at bounding box center [222, 337] width 166 height 20
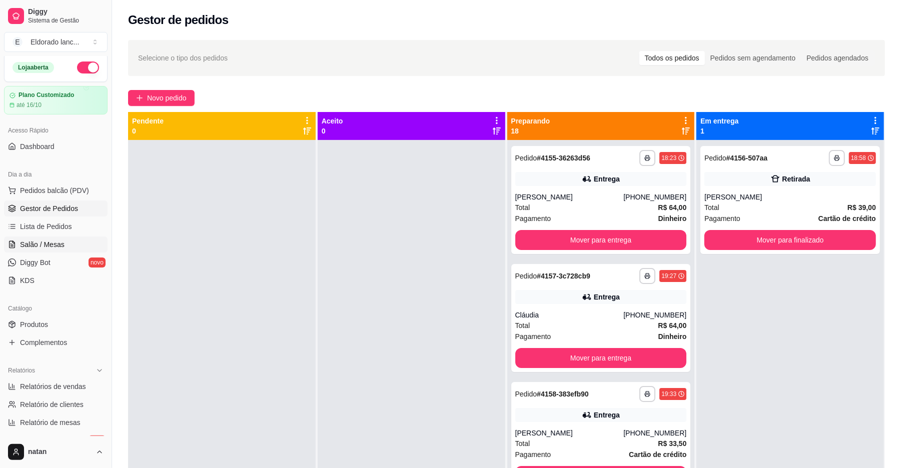
click at [51, 242] on span "Salão / Mesas" at bounding box center [42, 245] width 45 height 10
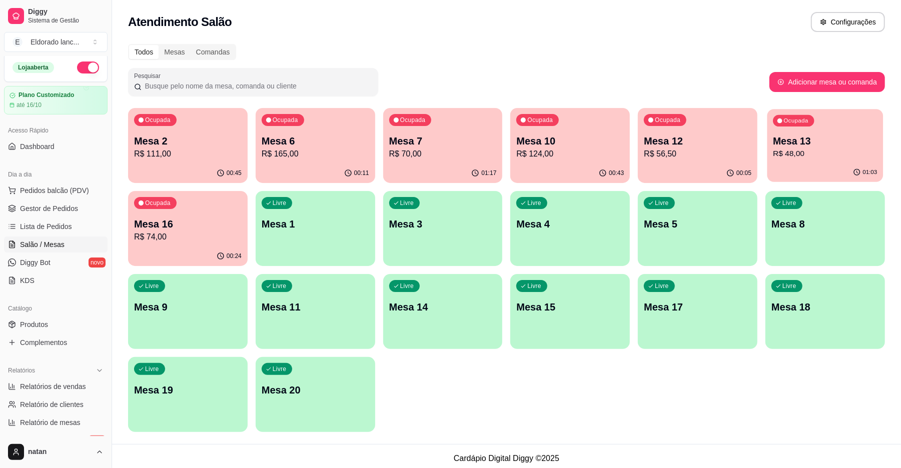
click at [798, 144] on p "Mesa 13" at bounding box center [825, 142] width 104 height 14
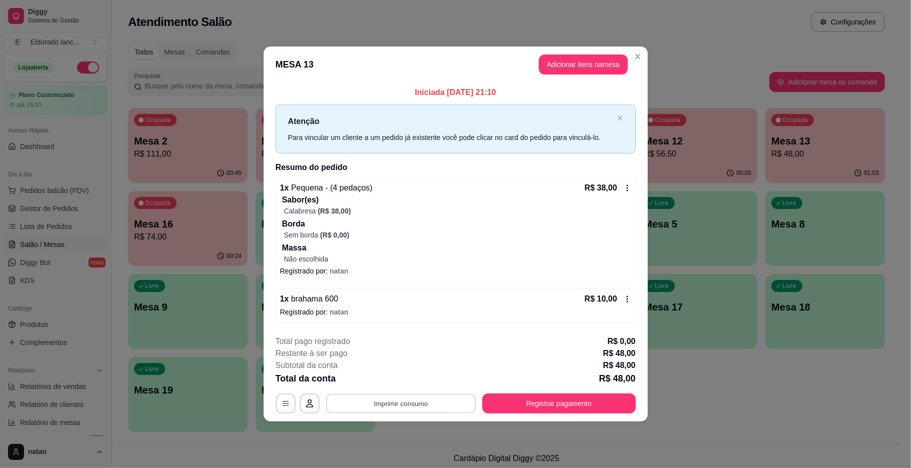
click at [401, 407] on button "Imprimir consumo" at bounding box center [401, 404] width 150 height 20
click at [402, 384] on button "IMPRESSORA" at bounding box center [404, 381] width 70 height 16
click at [576, 399] on button "Registrar pagamento" at bounding box center [558, 404] width 149 height 20
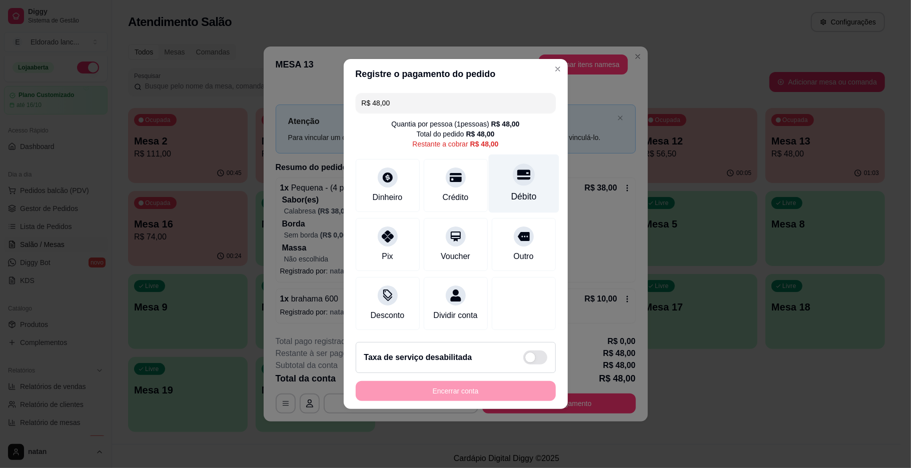
click at [511, 191] on div "Débito" at bounding box center [524, 196] width 26 height 13
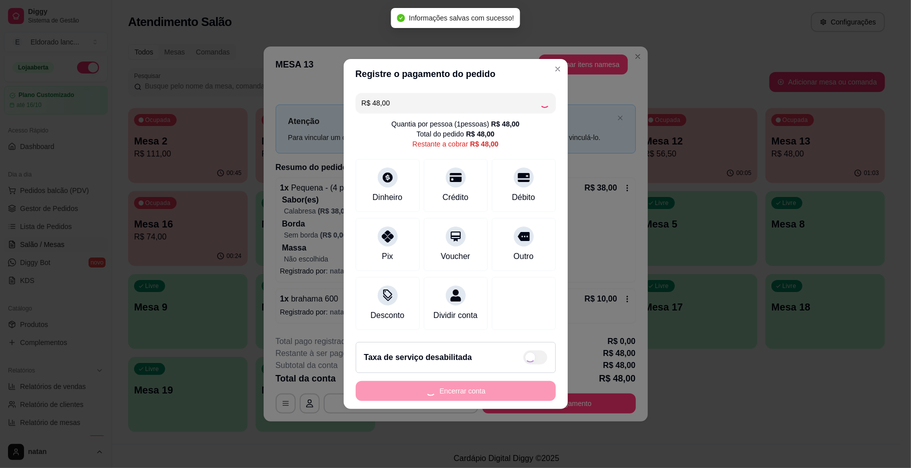
type input "R$ 0,00"
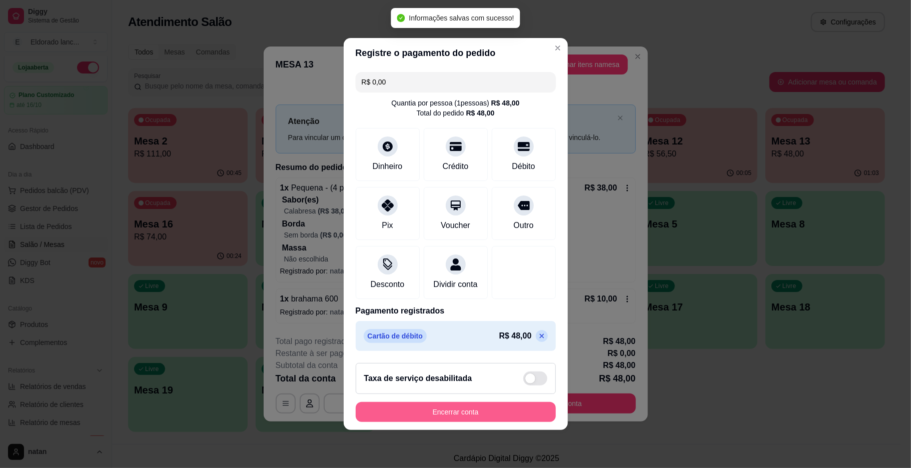
click at [491, 411] on button "Encerrar conta" at bounding box center [456, 412] width 200 height 20
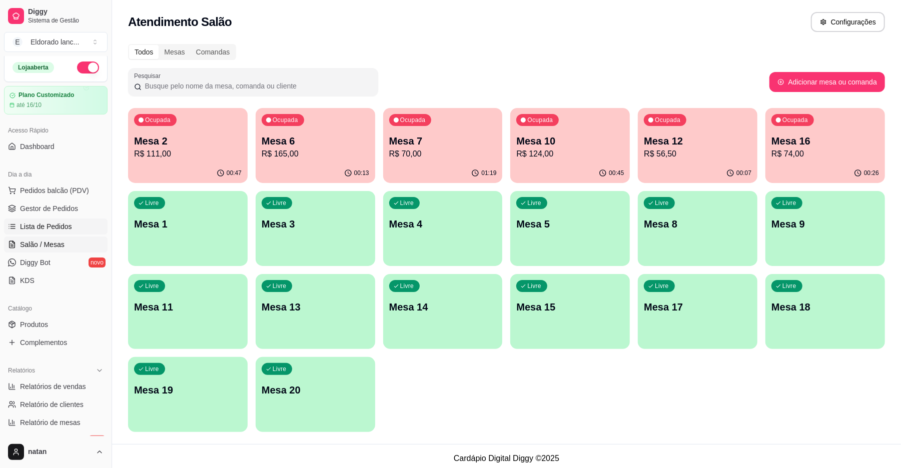
click at [55, 220] on link "Lista de Pedidos" at bounding box center [56, 227] width 104 height 16
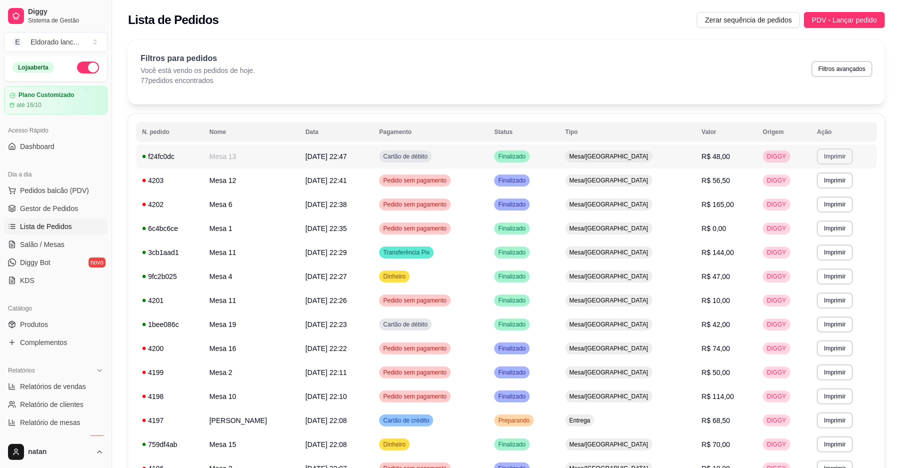
click at [837, 155] on button "Imprimir" at bounding box center [835, 157] width 36 height 16
click at [810, 189] on button "IMPRESSORA" at bounding box center [809, 192] width 70 height 16
click at [36, 206] on span "Gestor de Pedidos" at bounding box center [49, 209] width 58 height 10
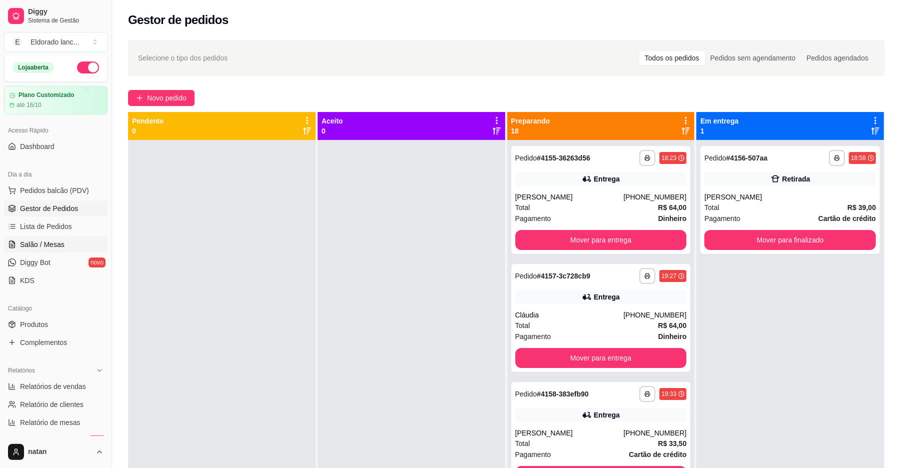
click at [39, 247] on span "Salão / Mesas" at bounding box center [42, 245] width 45 height 10
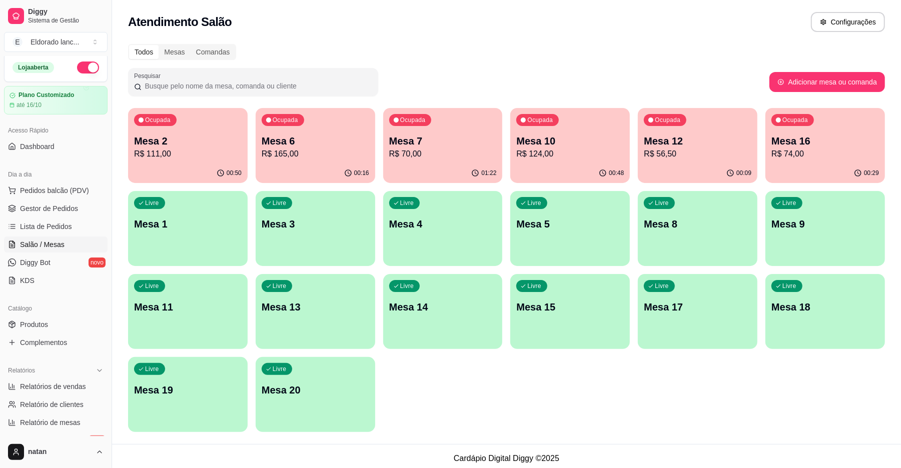
click at [198, 156] on p "R$ 111,00" at bounding box center [188, 154] width 108 height 12
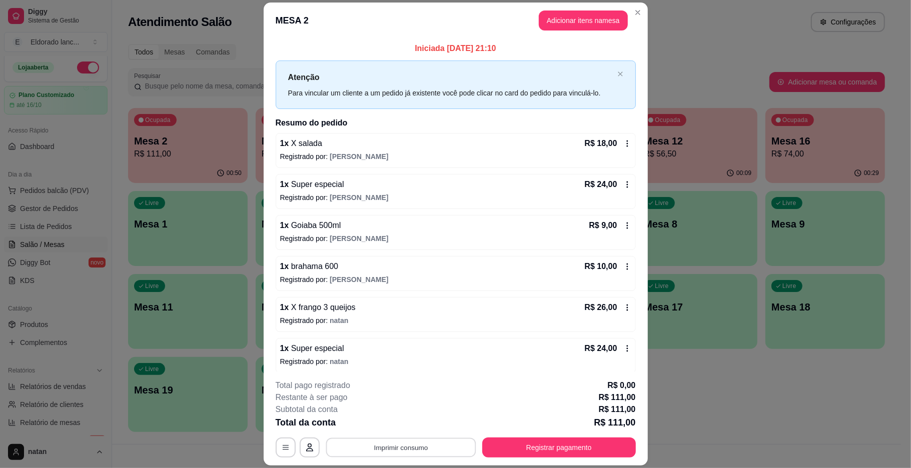
click at [379, 448] on button "Imprimir consumo" at bounding box center [401, 448] width 150 height 20
click at [388, 429] on button "IMPRESSORA" at bounding box center [399, 425] width 70 height 16
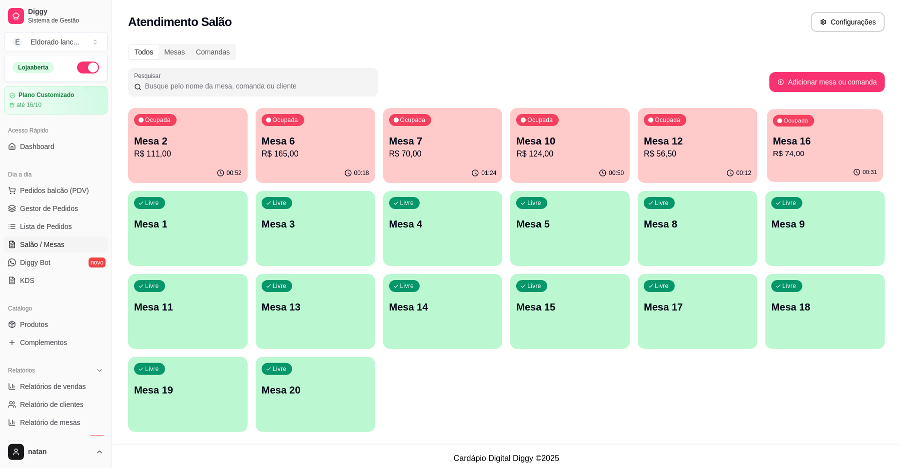
click at [847, 161] on div "Ocupada Mesa 16 R$ 74,00" at bounding box center [825, 136] width 116 height 54
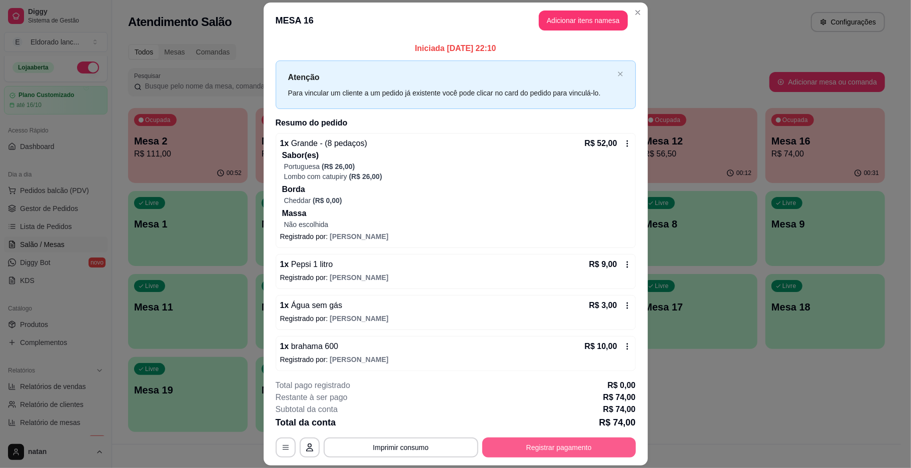
click at [498, 456] on button "Registrar pagamento" at bounding box center [559, 448] width 154 height 20
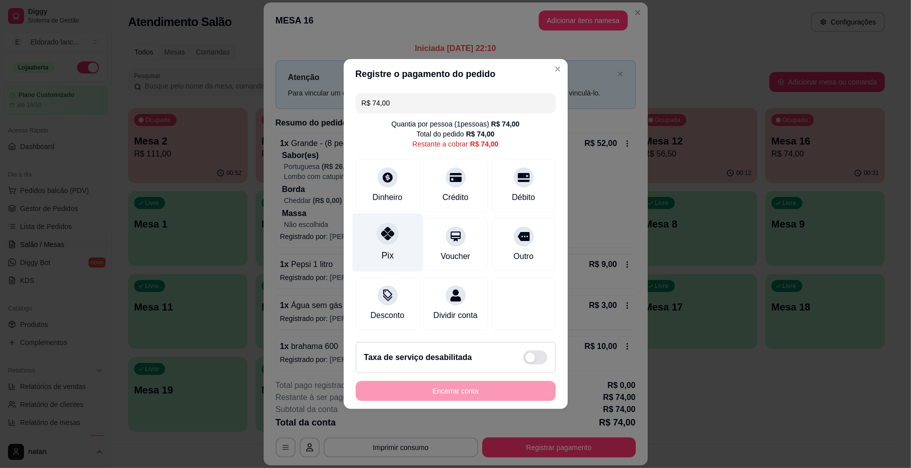
click at [383, 254] on div "Pix" at bounding box center [387, 255] width 12 height 13
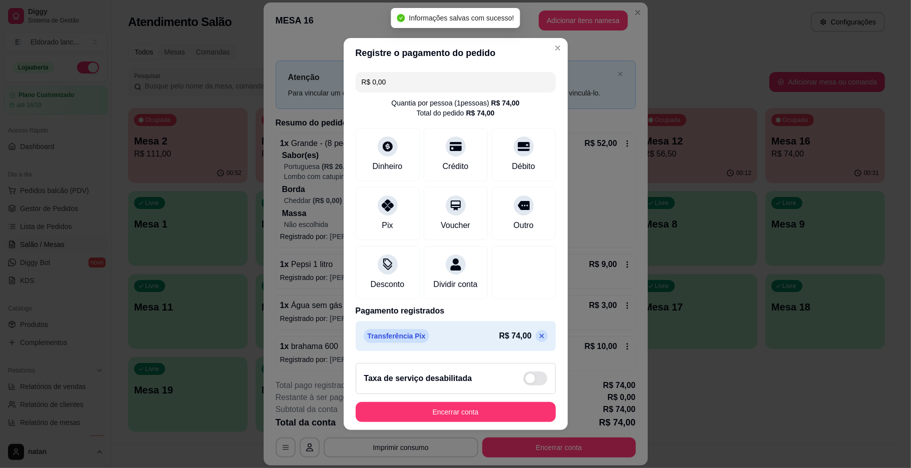
type input "R$ 0,00"
click at [479, 421] on button "Encerrar conta" at bounding box center [456, 413] width 194 height 20
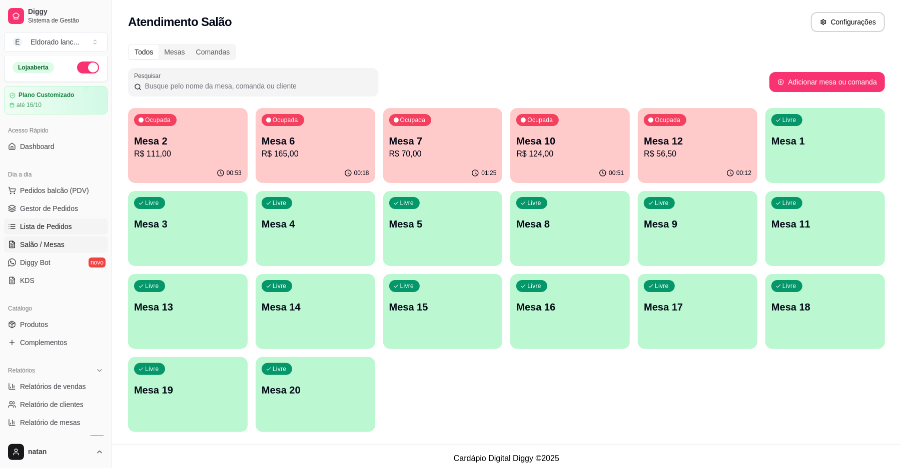
click at [55, 231] on span "Lista de Pedidos" at bounding box center [46, 227] width 52 height 10
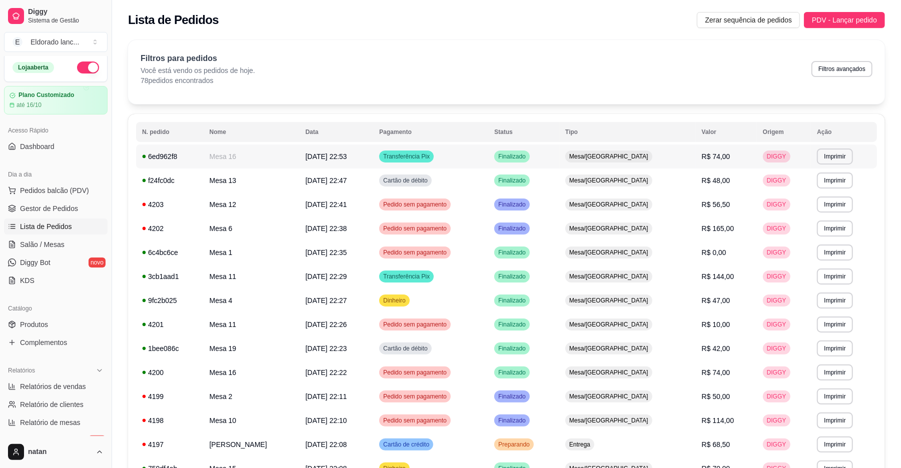
click at [829, 148] on td "**********" at bounding box center [844, 157] width 66 height 24
click at [827, 155] on button "Imprimir" at bounding box center [835, 157] width 36 height 16
click at [815, 188] on button "IMPRESSORA" at bounding box center [809, 192] width 70 height 16
click at [65, 213] on span "Gestor de Pedidos" at bounding box center [49, 209] width 58 height 10
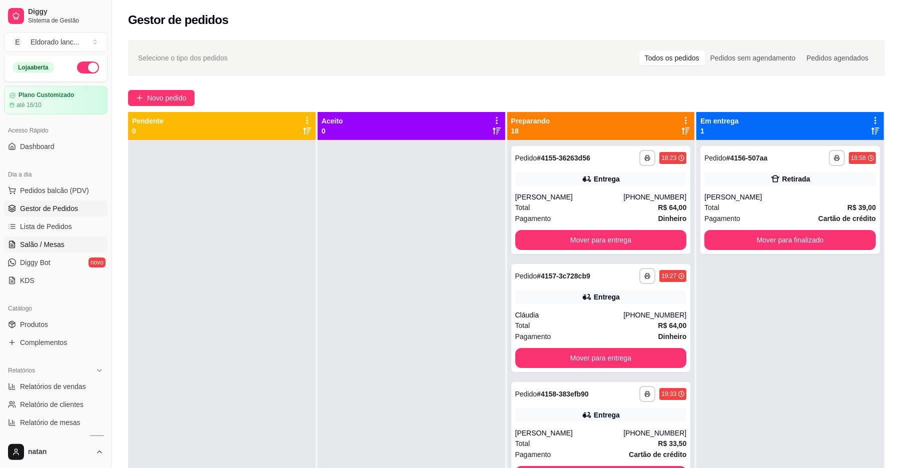
click at [61, 238] on link "Salão / Mesas" at bounding box center [56, 245] width 104 height 16
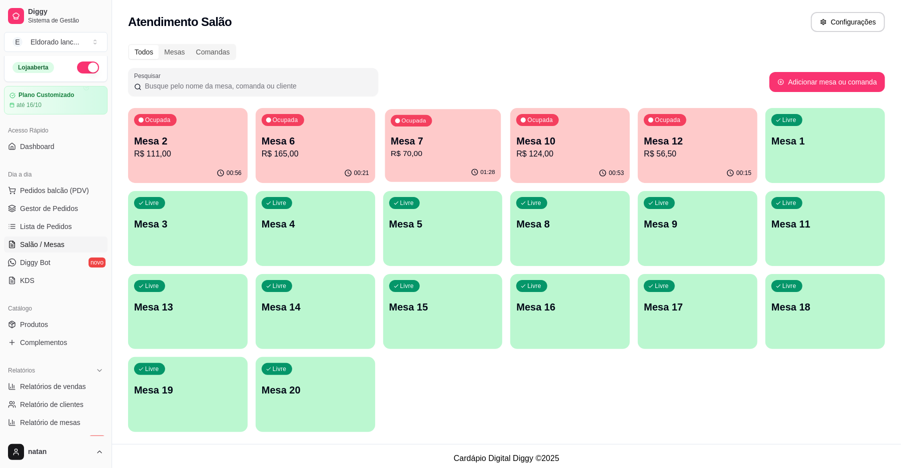
click at [459, 169] on div "01:28" at bounding box center [443, 172] width 116 height 19
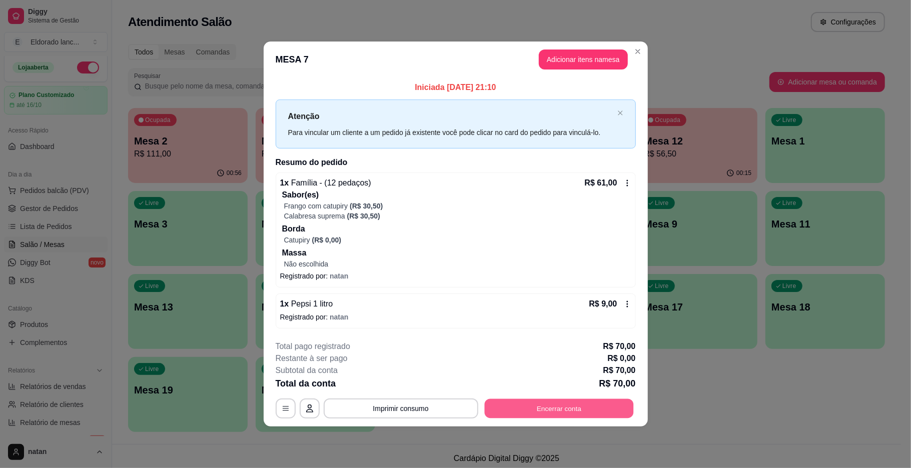
click at [543, 411] on button "Encerrar conta" at bounding box center [558, 409] width 149 height 20
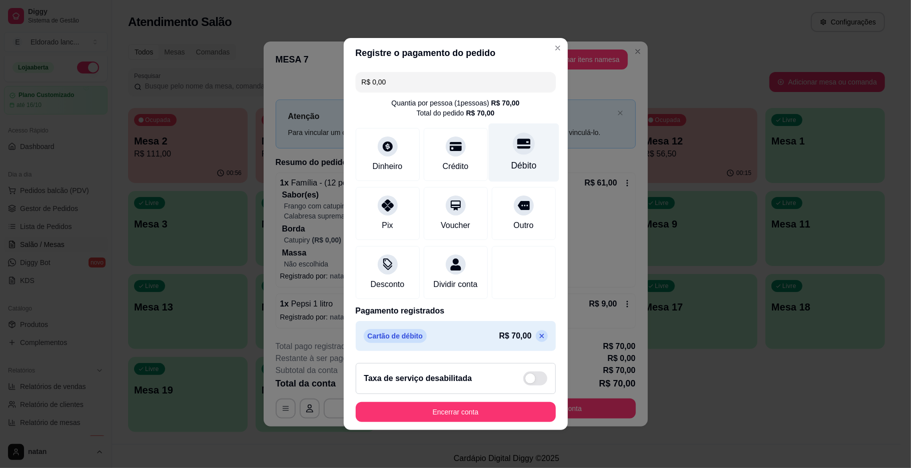
click at [493, 165] on div "Débito" at bounding box center [523, 153] width 71 height 59
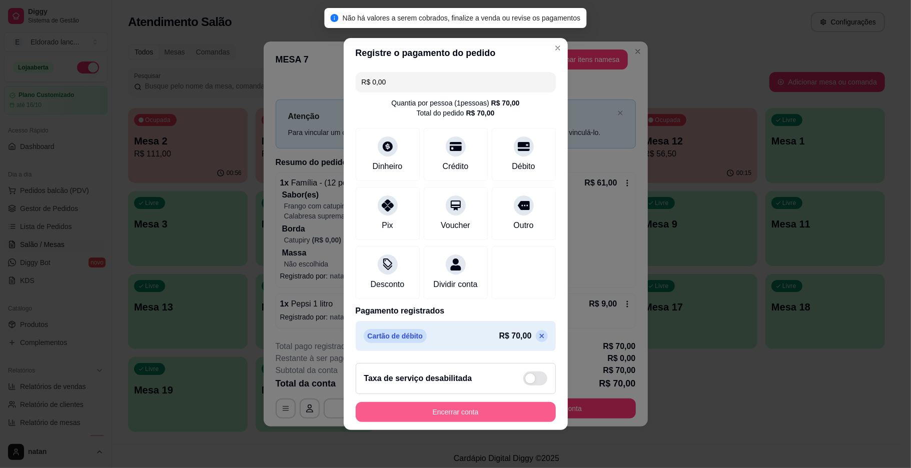
click at [437, 422] on button "Encerrar conta" at bounding box center [456, 412] width 200 height 20
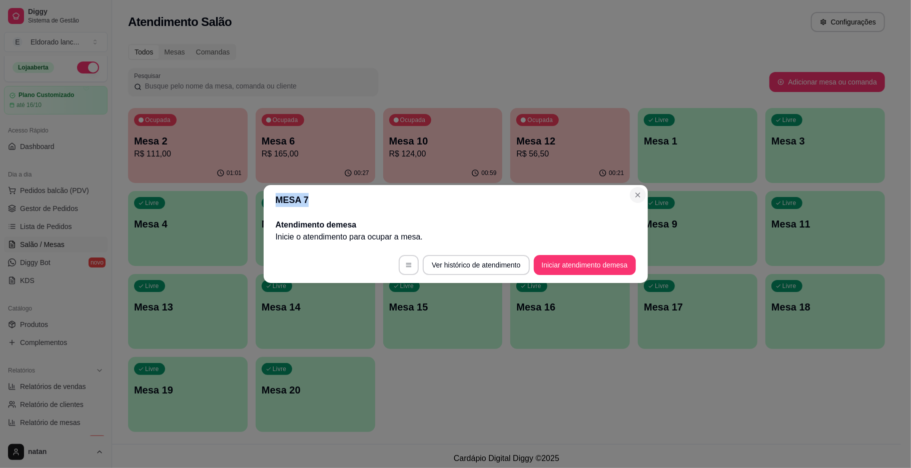
click at [640, 202] on section "MESA 7 Atendimento de mesa Inicie o atendimento para ocupar a mesa . Ver histór…" at bounding box center [456, 234] width 384 height 98
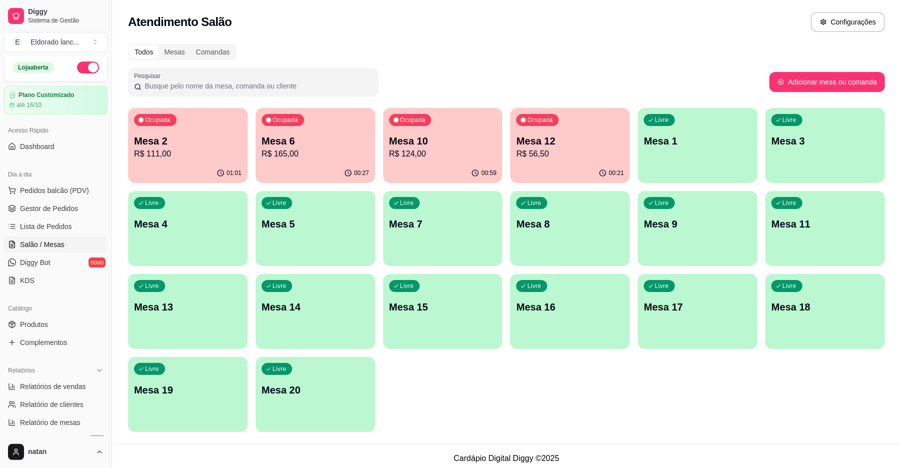
click at [49, 223] on span "Lista de Pedidos" at bounding box center [46, 227] width 52 height 10
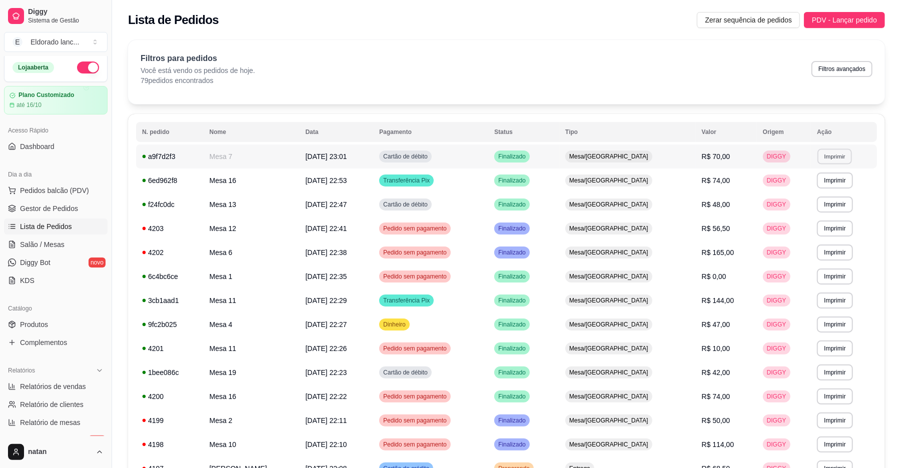
click at [833, 153] on button "Imprimir" at bounding box center [834, 157] width 35 height 16
click at [821, 185] on button "IMPRESSORA" at bounding box center [809, 192] width 70 height 16
click at [59, 248] on span "Salão / Mesas" at bounding box center [42, 245] width 45 height 10
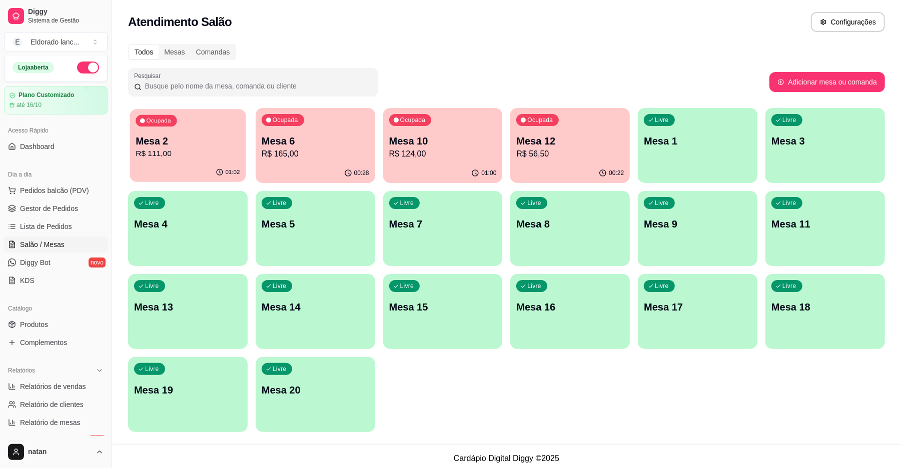
click at [173, 155] on p "R$ 111,00" at bounding box center [188, 154] width 104 height 12
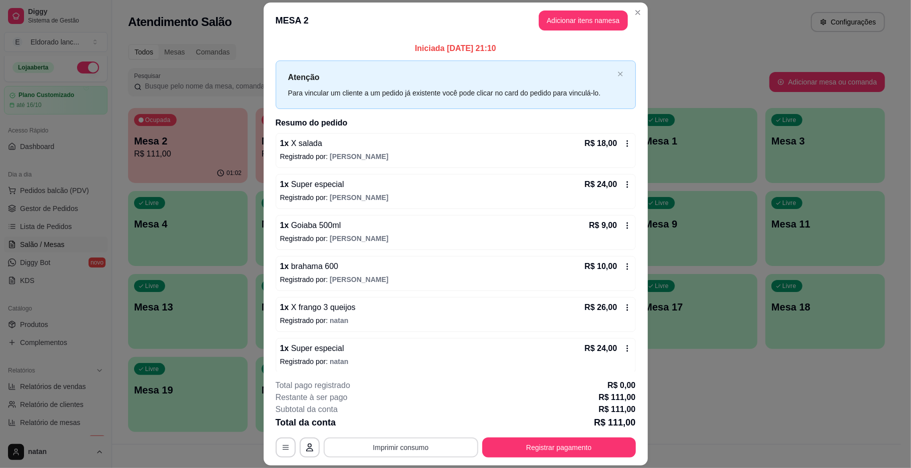
click at [337, 444] on button "Imprimir consumo" at bounding box center [401, 448] width 155 height 20
click at [388, 429] on button "IMPRESSORA" at bounding box center [399, 425] width 70 height 16
click at [576, 22] on button "Adicionar itens na mesa" at bounding box center [583, 21] width 86 height 20
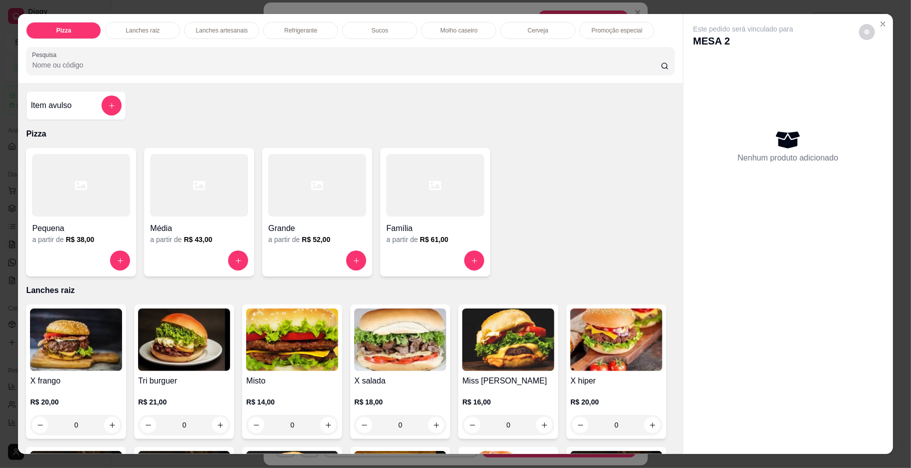
click at [307, 39] on div "Refrigerante" at bounding box center [300, 30] width 75 height 17
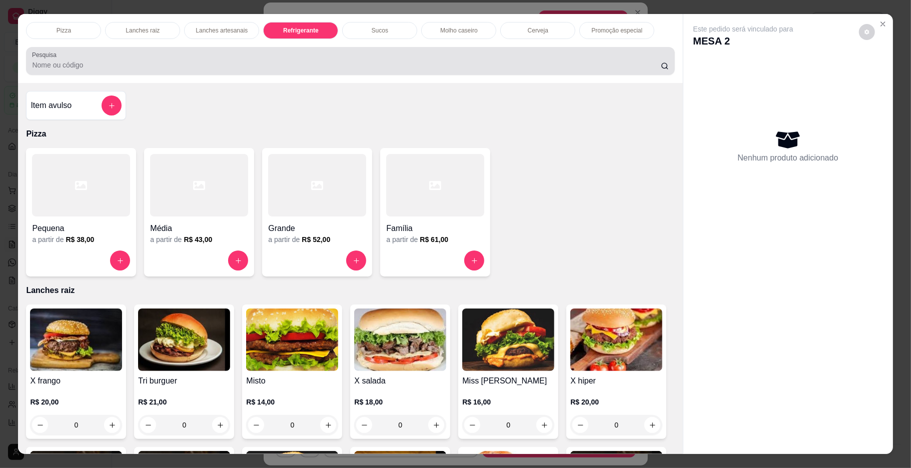
scroll to position [18, 0]
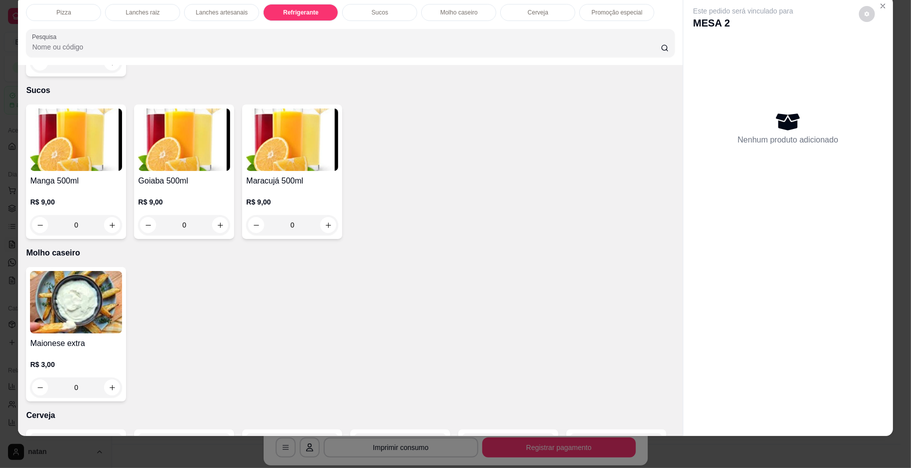
type input "1"
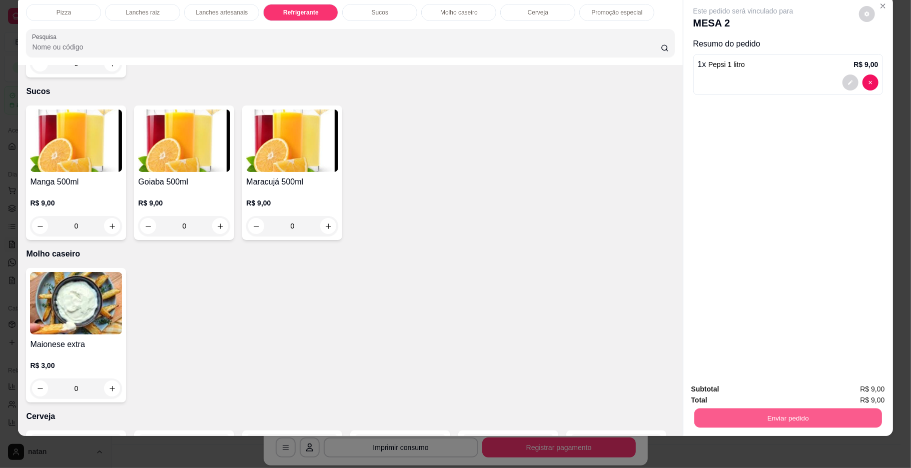
click at [752, 412] on button "Enviar pedido" at bounding box center [788, 419] width 188 height 20
click at [852, 395] on button "Enviar pedido" at bounding box center [857, 393] width 57 height 19
click at [879, 6] on icon "Close" at bounding box center [883, 6] width 8 height 8
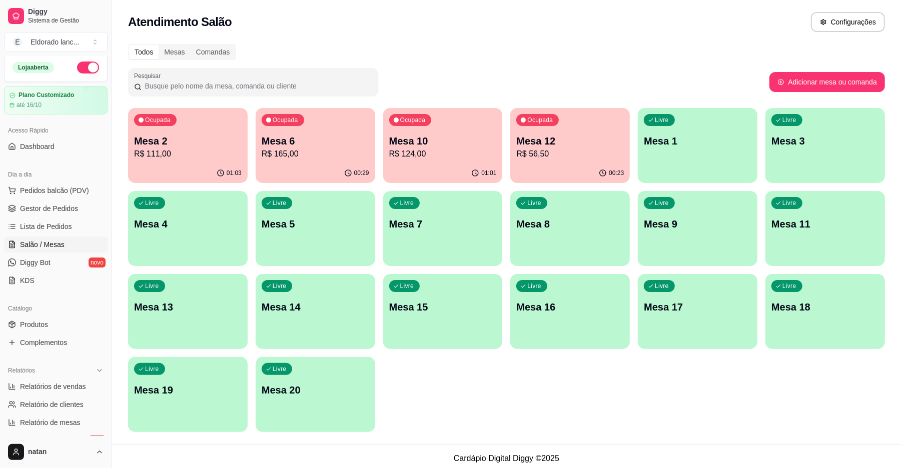
click at [160, 164] on button "Ocupada Mesa 2 R$ 111,00 01:03" at bounding box center [188, 145] width 120 height 75
click at [160, 164] on div "01:03" at bounding box center [188, 172] width 116 height 19
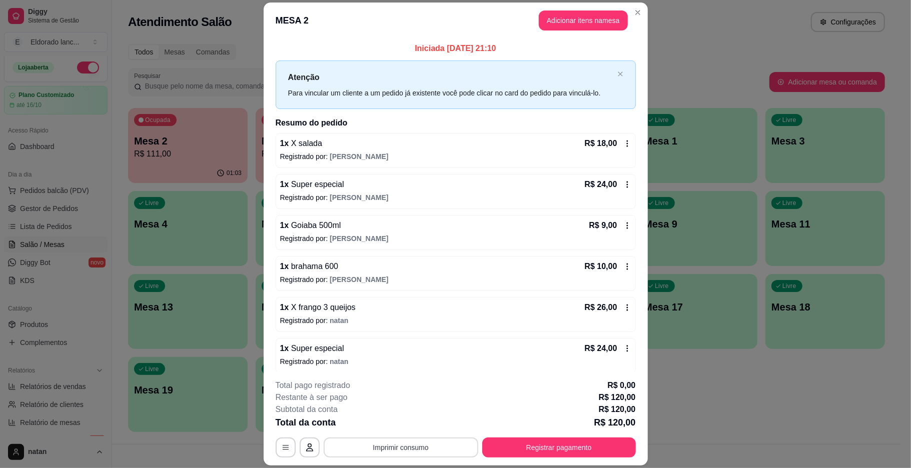
click at [455, 449] on button "Imprimir consumo" at bounding box center [401, 448] width 155 height 20
click at [398, 430] on button "IMPRESSORA" at bounding box center [399, 425] width 70 height 16
click at [513, 440] on button "Registrar pagamento" at bounding box center [559, 448] width 154 height 20
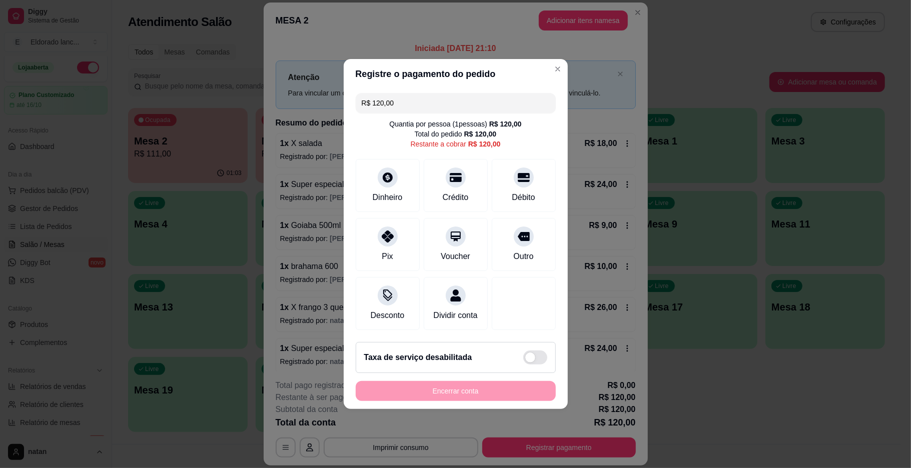
click at [428, 101] on input "R$ 120,00" at bounding box center [456, 103] width 188 height 20
click at [511, 193] on div "Débito" at bounding box center [524, 196] width 26 height 13
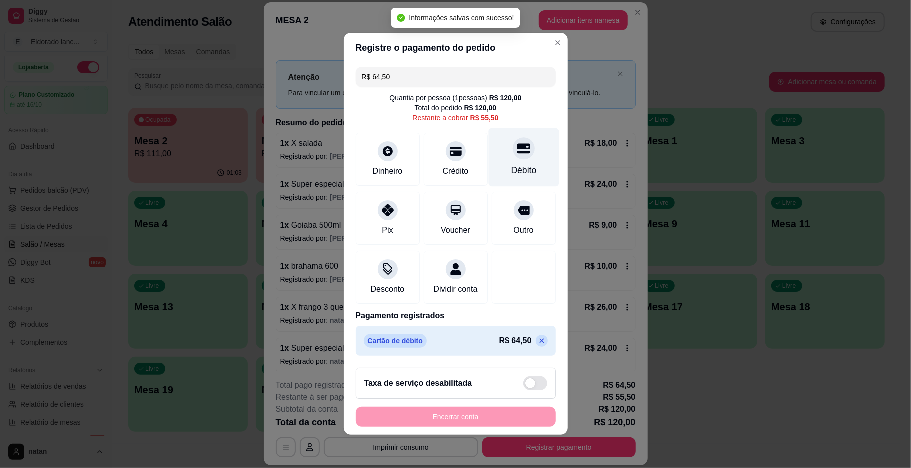
type input "R$ 55,50"
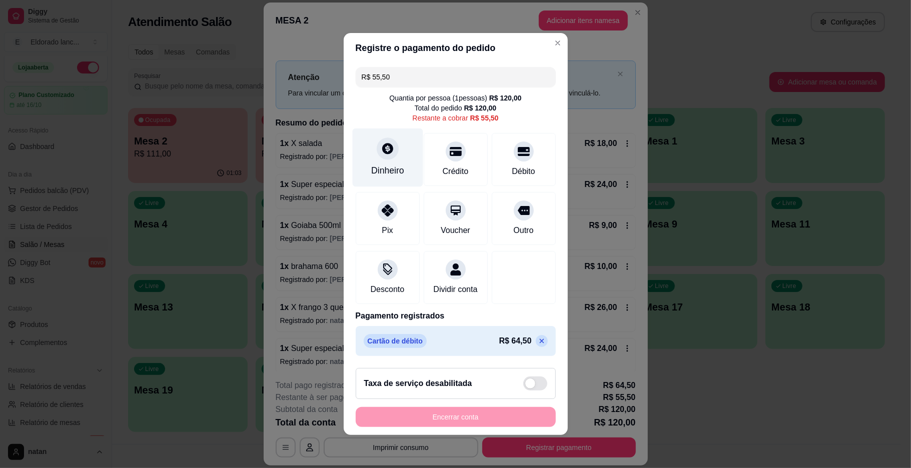
click at [387, 167] on div "Dinheiro" at bounding box center [387, 170] width 33 height 13
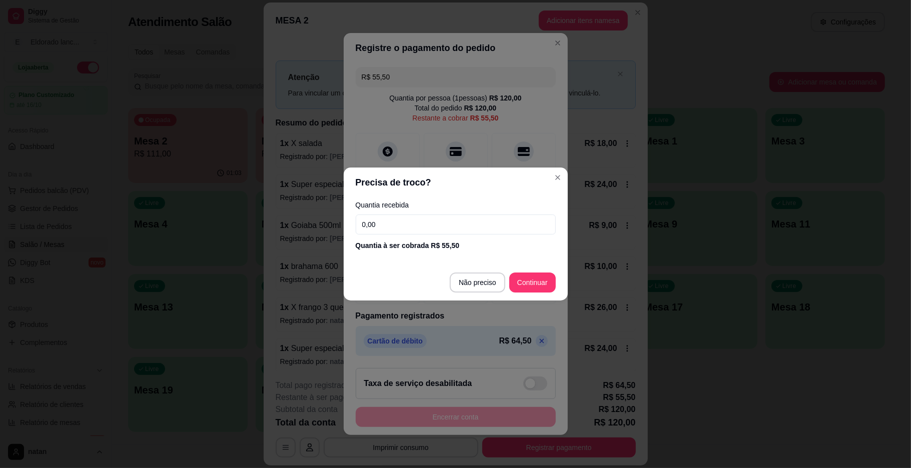
click at [419, 225] on input "0,00" at bounding box center [456, 225] width 200 height 20
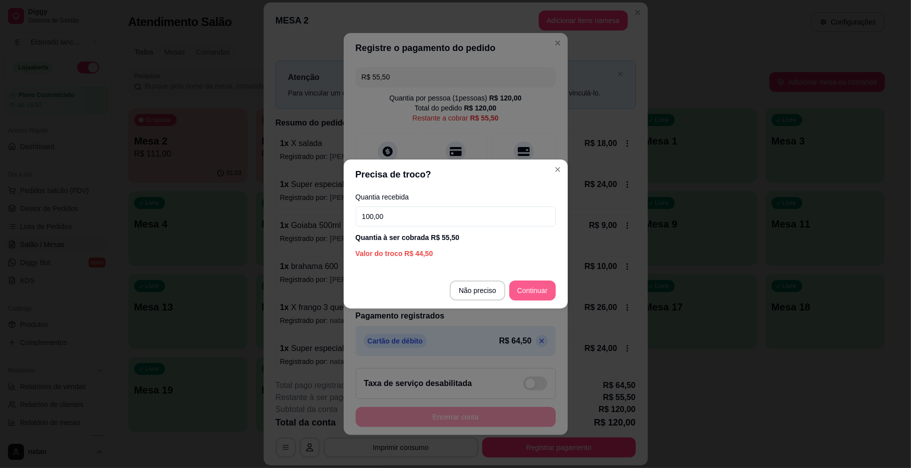
type input "100,00"
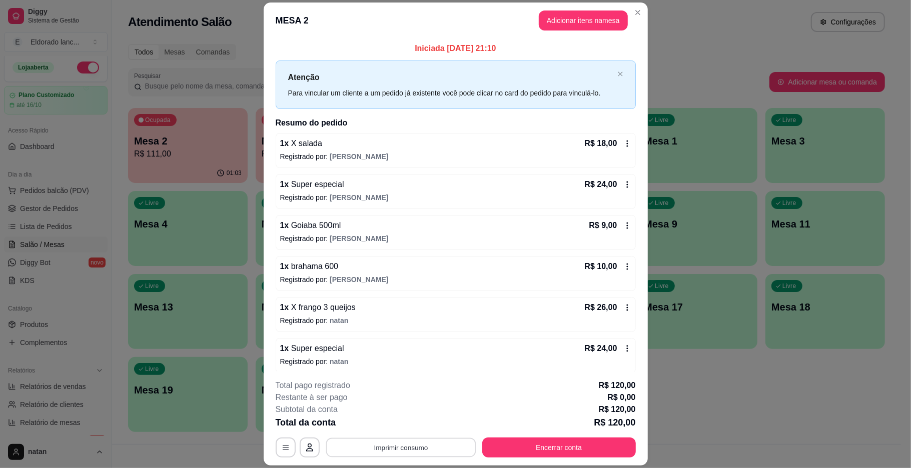
click at [351, 450] on button "Imprimir consumo" at bounding box center [401, 448] width 150 height 20
click at [381, 427] on button "IMPRESSORA" at bounding box center [399, 425] width 73 height 16
click at [551, 444] on button "Encerrar conta" at bounding box center [558, 448] width 149 height 20
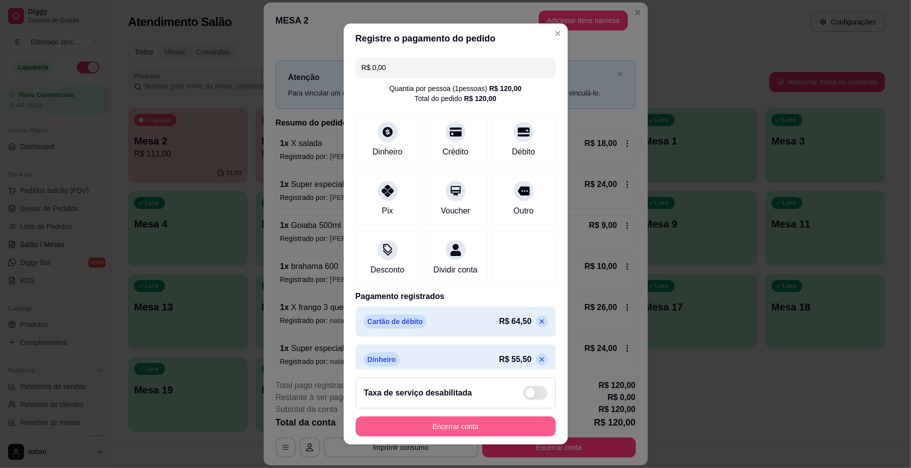
click at [492, 424] on button "Encerrar conta" at bounding box center [456, 427] width 200 height 20
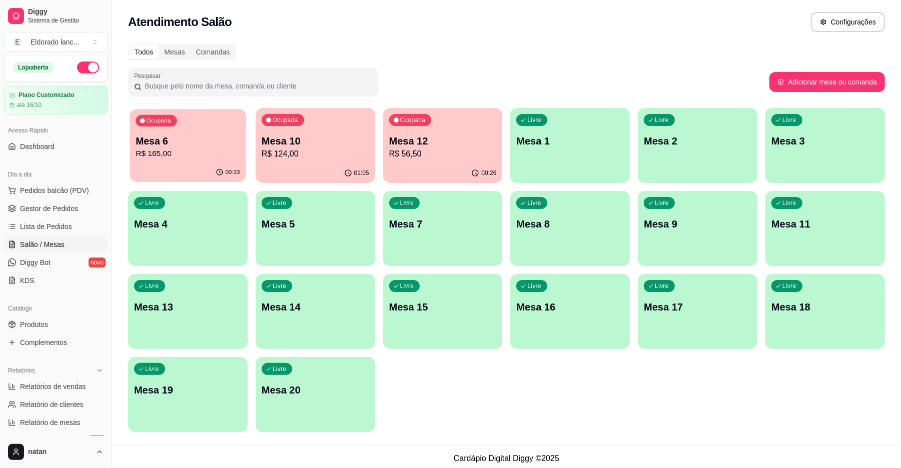
click at [190, 136] on p "Mesa 6" at bounding box center [188, 142] width 104 height 14
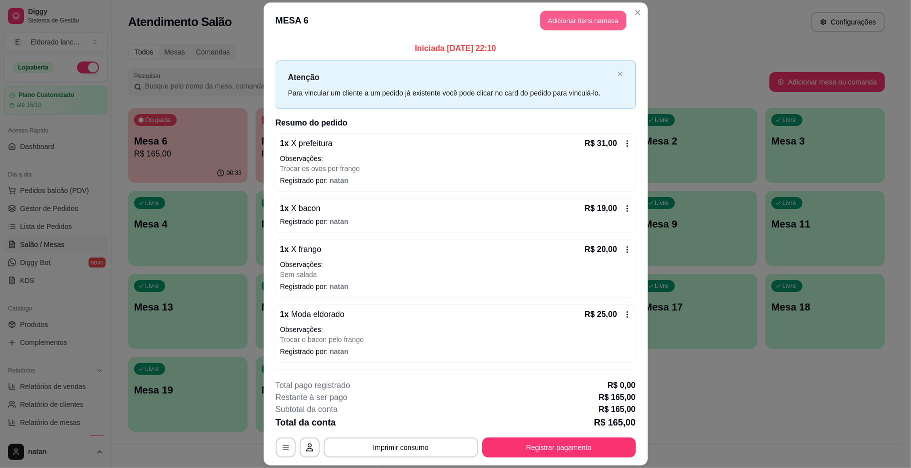
click at [576, 14] on button "Adicionar itens na mesa" at bounding box center [583, 21] width 86 height 20
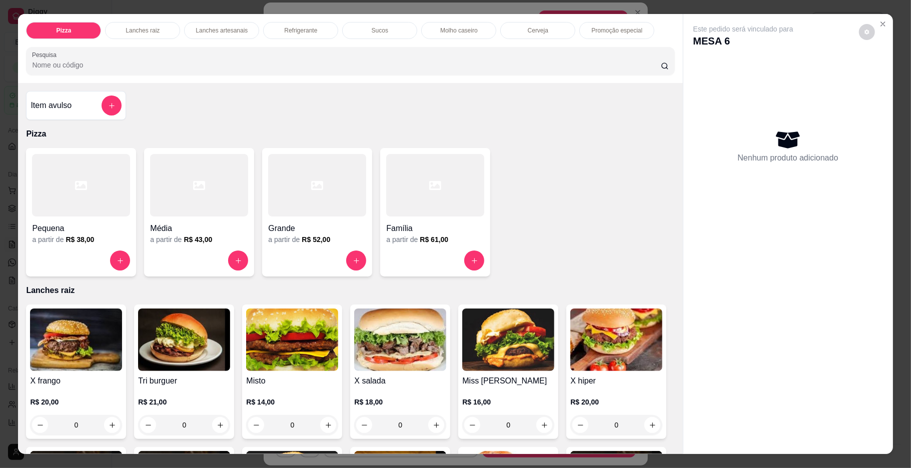
click at [316, 24] on div "Refrigerante" at bounding box center [300, 30] width 75 height 17
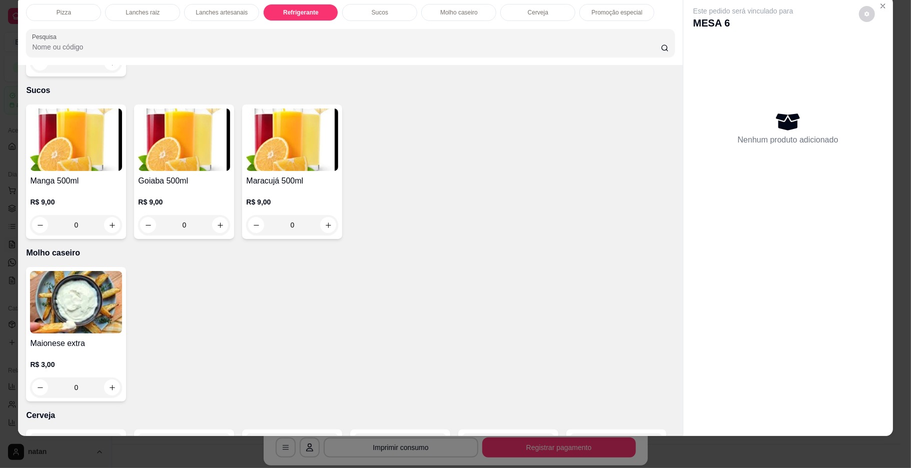
type input "1"
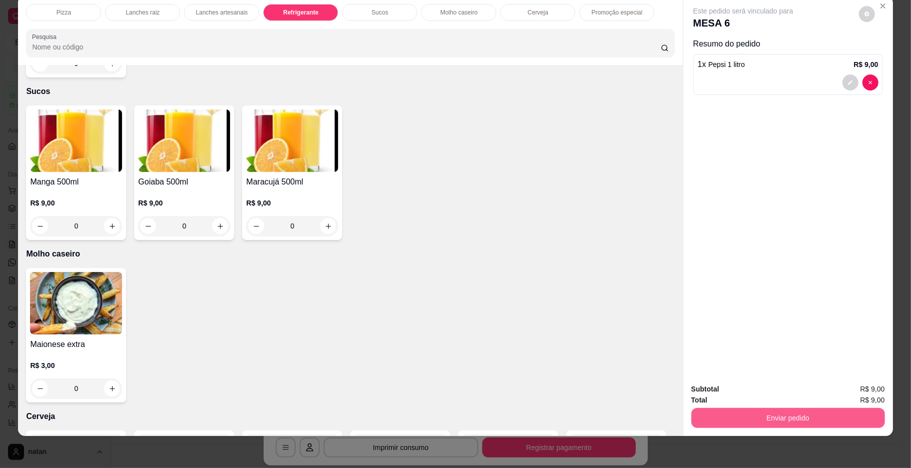
click at [729, 410] on button "Enviar pedido" at bounding box center [788, 418] width 194 height 20
click at [873, 397] on button "Enviar pedido" at bounding box center [857, 393] width 55 height 19
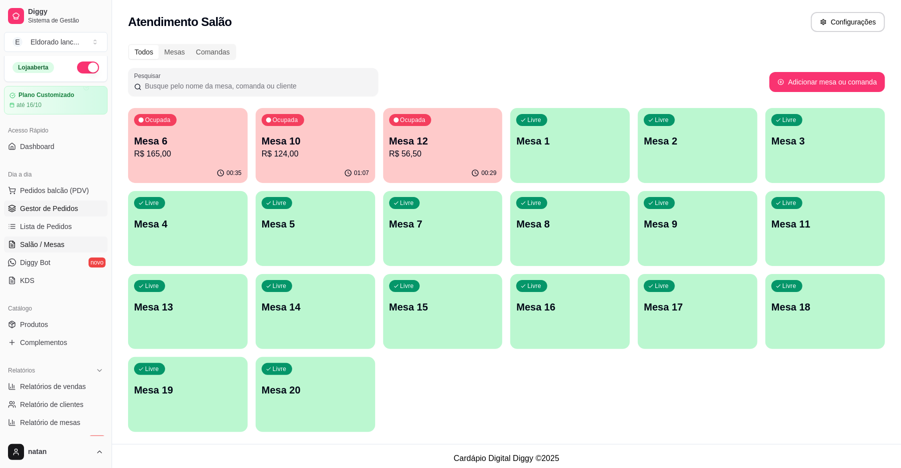
click at [47, 202] on link "Gestor de Pedidos" at bounding box center [56, 209] width 104 height 16
click at [46, 207] on span "Gestor de Pedidos" at bounding box center [49, 209] width 58 height 10
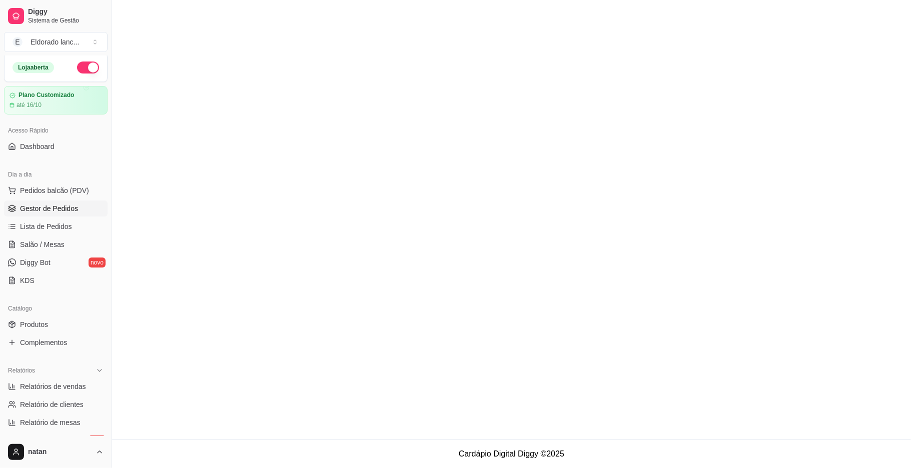
click at [45, 208] on span "Gestor de Pedidos" at bounding box center [49, 209] width 58 height 10
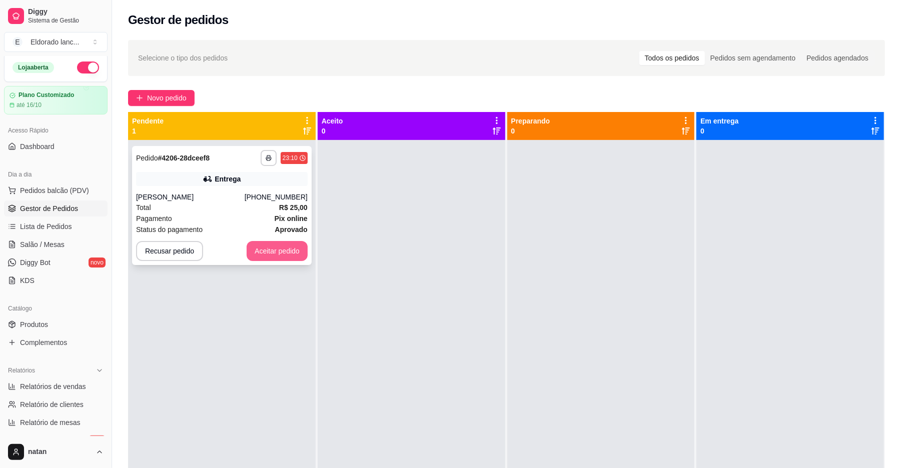
click at [275, 257] on button "Aceitar pedido" at bounding box center [277, 251] width 61 height 20
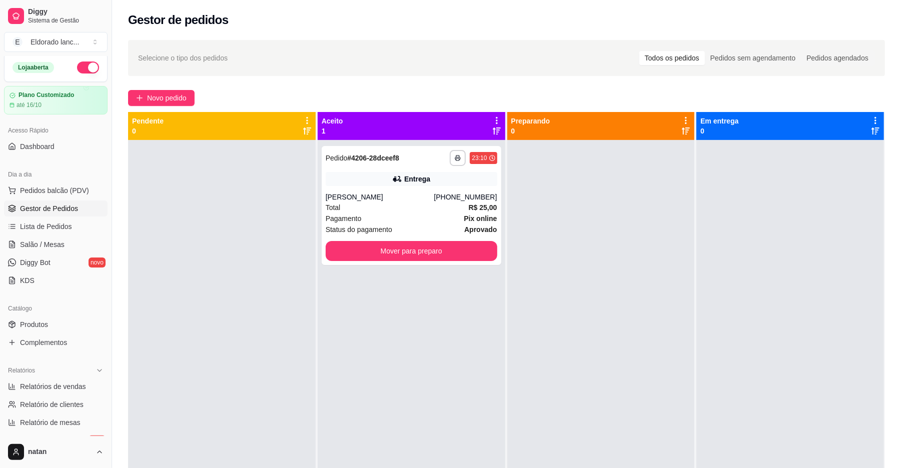
click at [49, 208] on span "Gestor de Pedidos" at bounding box center [49, 209] width 58 height 10
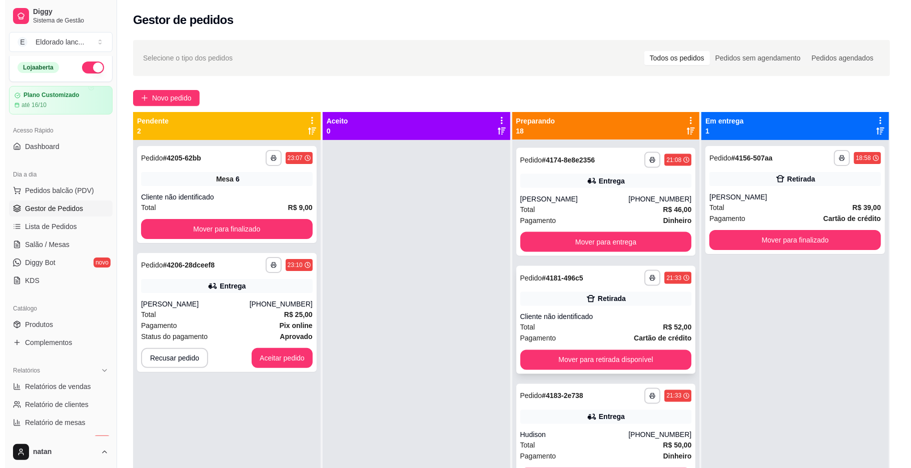
scroll to position [1267, 0]
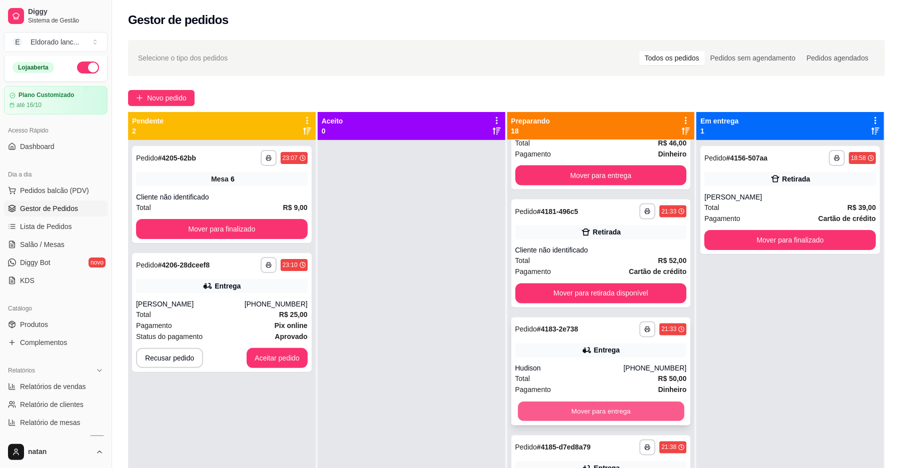
click at [609, 407] on button "Mover para entrega" at bounding box center [601, 412] width 166 height 20
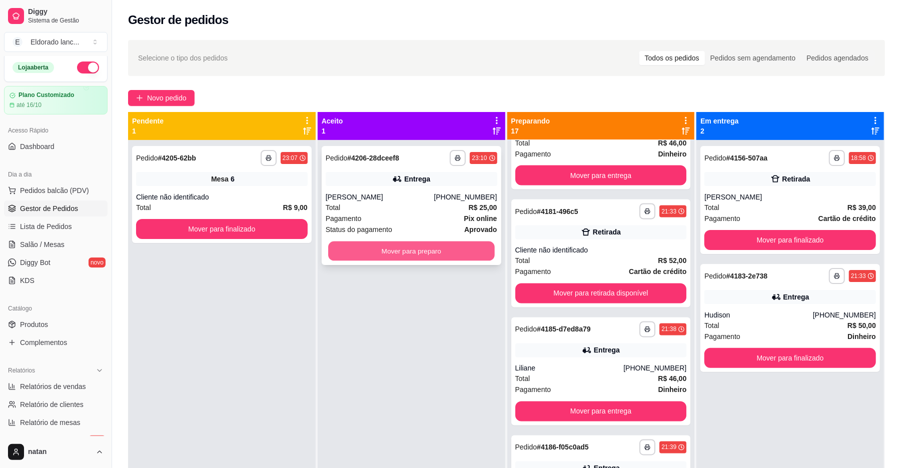
click at [363, 248] on button "Mover para preparo" at bounding box center [411, 252] width 166 height 20
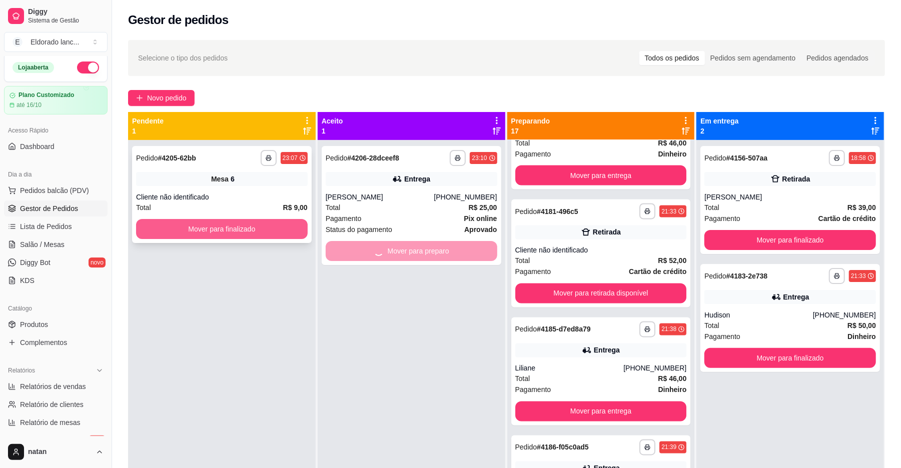
click at [257, 228] on button "Mover para finalizado" at bounding box center [222, 229] width 172 height 20
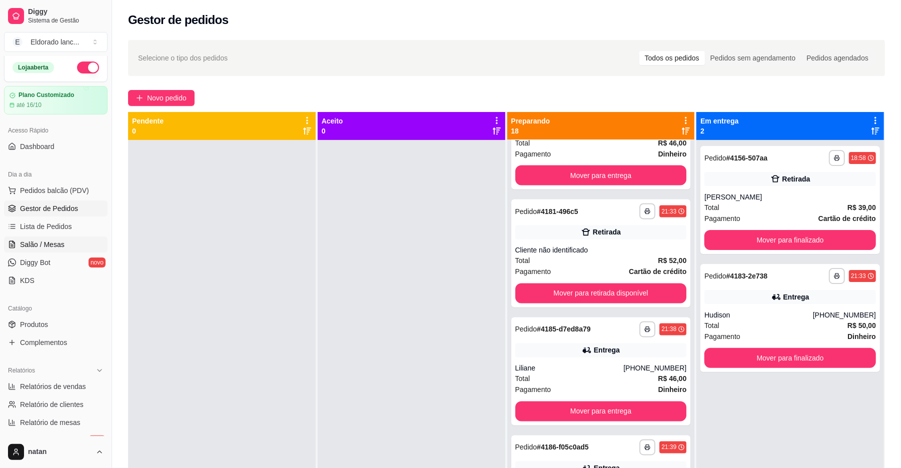
click at [57, 245] on span "Salão / Mesas" at bounding box center [42, 245] width 45 height 10
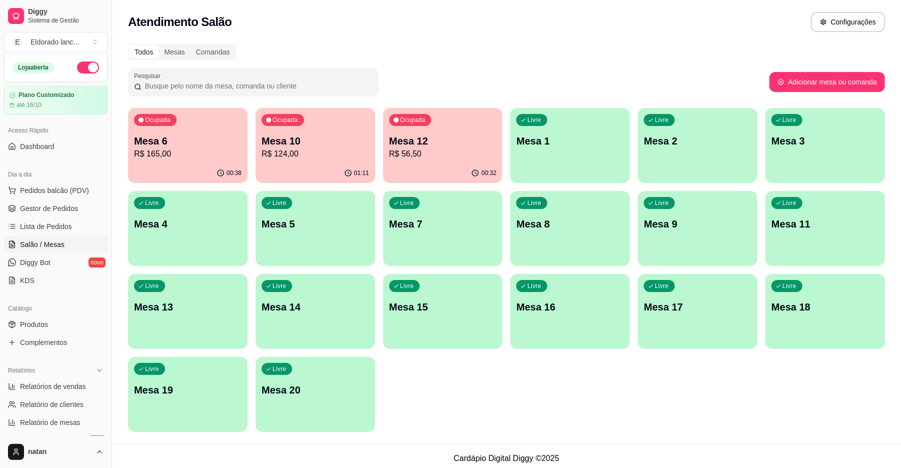
click at [159, 395] on p "Mesa 19" at bounding box center [188, 390] width 108 height 14
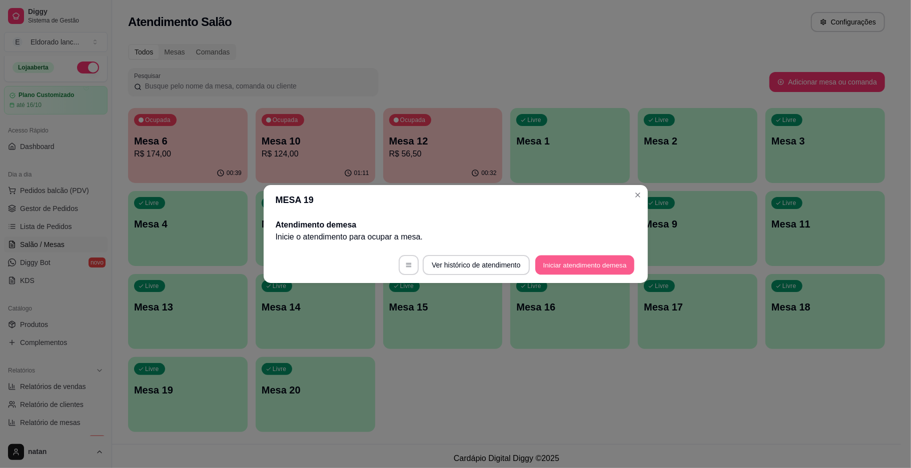
click at [605, 265] on button "Iniciar atendimento de mesa" at bounding box center [584, 266] width 99 height 20
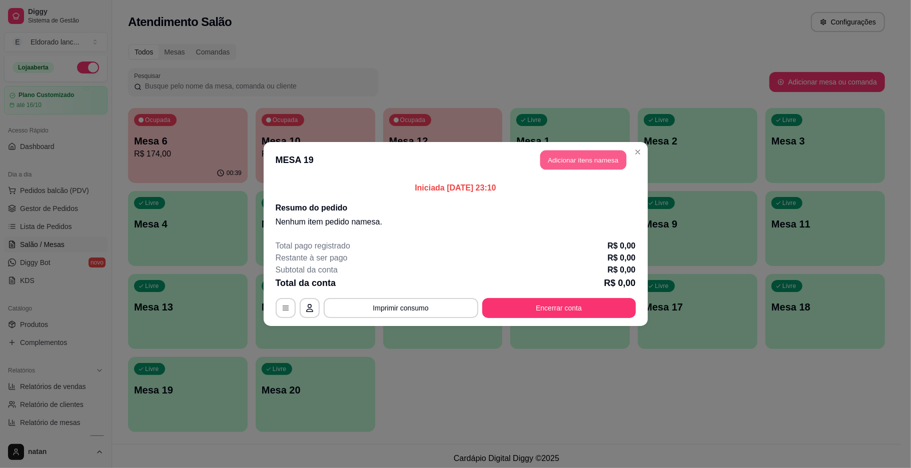
click at [595, 167] on button "Adicionar itens na mesa" at bounding box center [583, 161] width 86 height 20
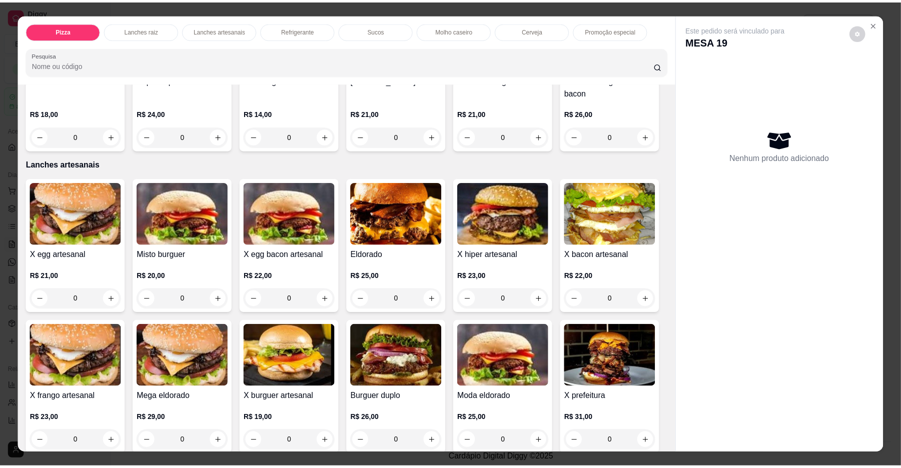
scroll to position [743, 0]
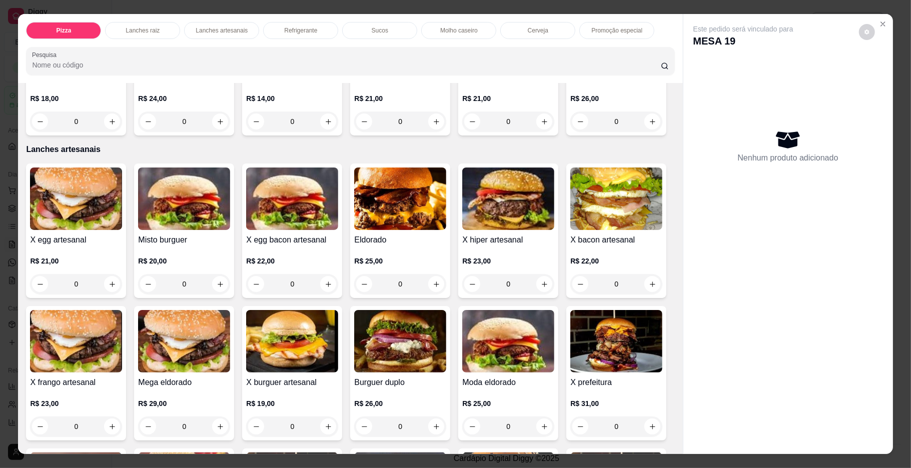
click at [246, 132] on div "0" at bounding box center [292, 122] width 92 height 20
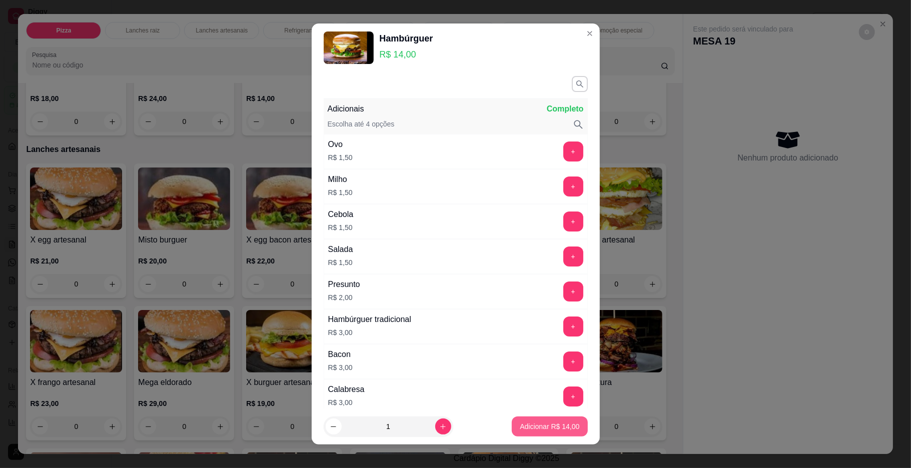
click at [541, 425] on p "Adicionar R$ 14,00" at bounding box center [550, 427] width 60 height 10
type input "1"
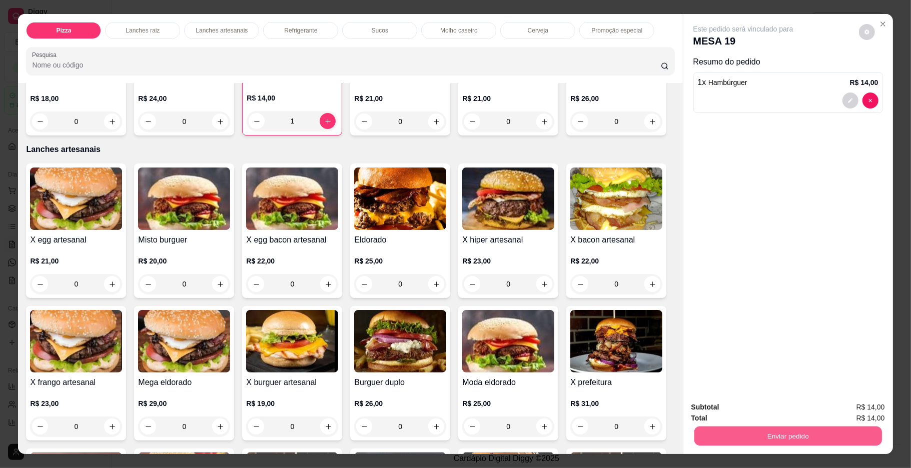
click at [737, 437] on button "Enviar pedido" at bounding box center [788, 437] width 188 height 20
click at [839, 413] on button "Enviar pedido" at bounding box center [857, 411] width 57 height 19
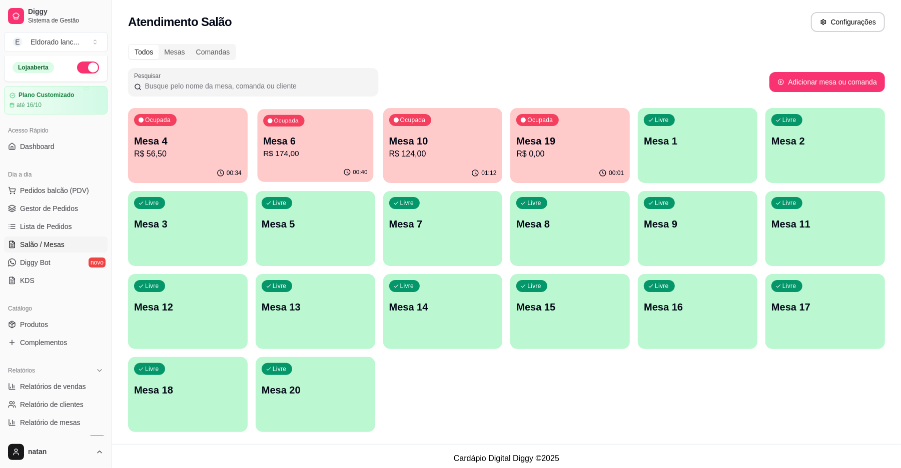
click at [275, 163] on div "Ocupada Mesa 6 R$ 174,00" at bounding box center [315, 136] width 116 height 54
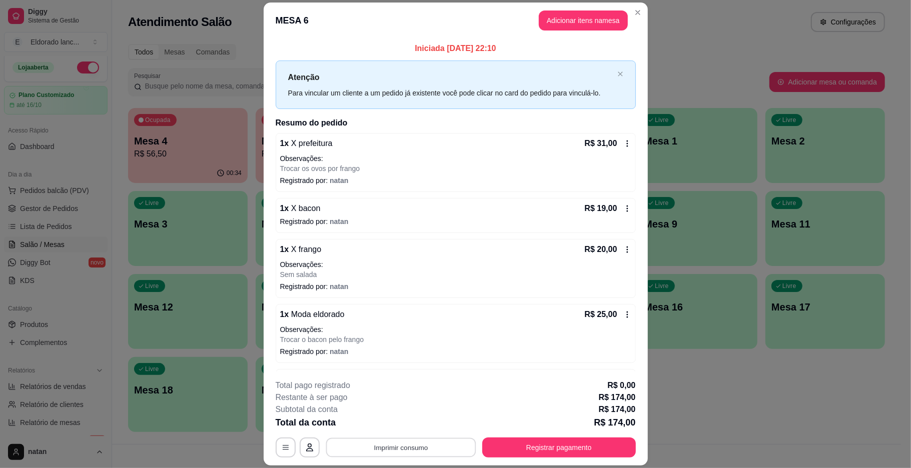
click at [405, 443] on button "Imprimir consumo" at bounding box center [401, 448] width 150 height 20
click at [408, 421] on button "IMPRESSORA" at bounding box center [399, 425] width 73 height 16
click at [551, 449] on button "Registrar pagamento" at bounding box center [558, 448] width 149 height 20
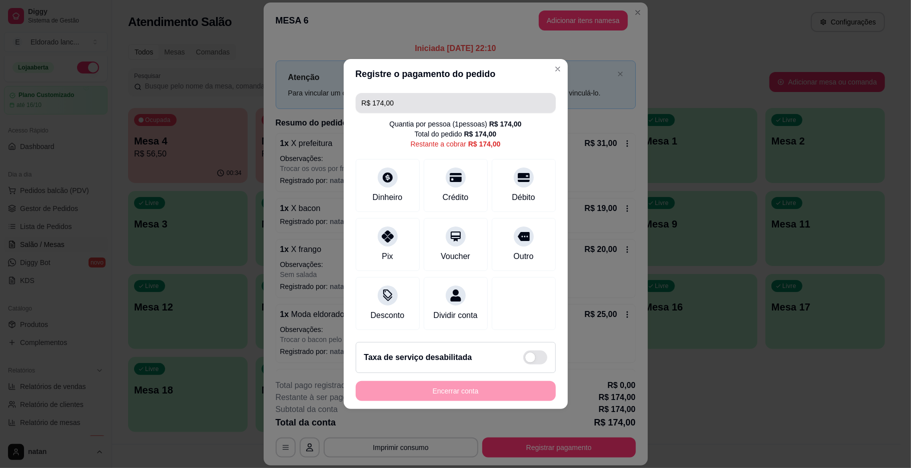
click at [427, 100] on input "R$ 174,00" at bounding box center [456, 103] width 188 height 20
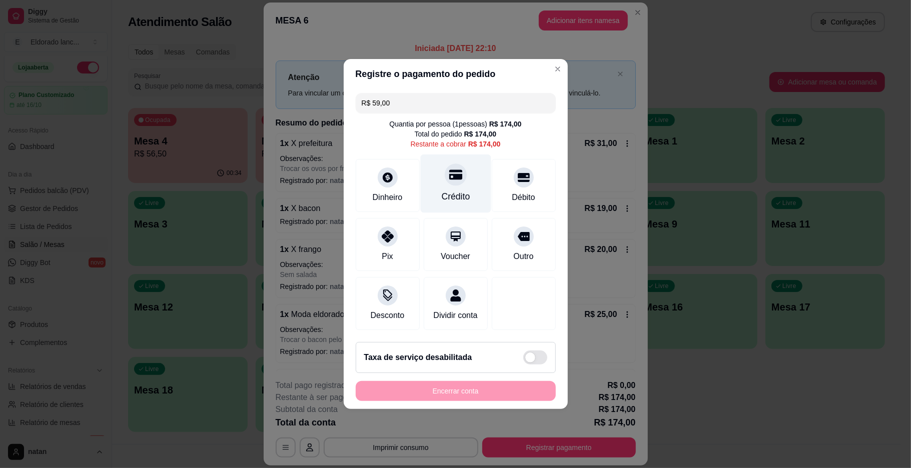
click at [451, 175] on icon at bounding box center [455, 174] width 13 height 13
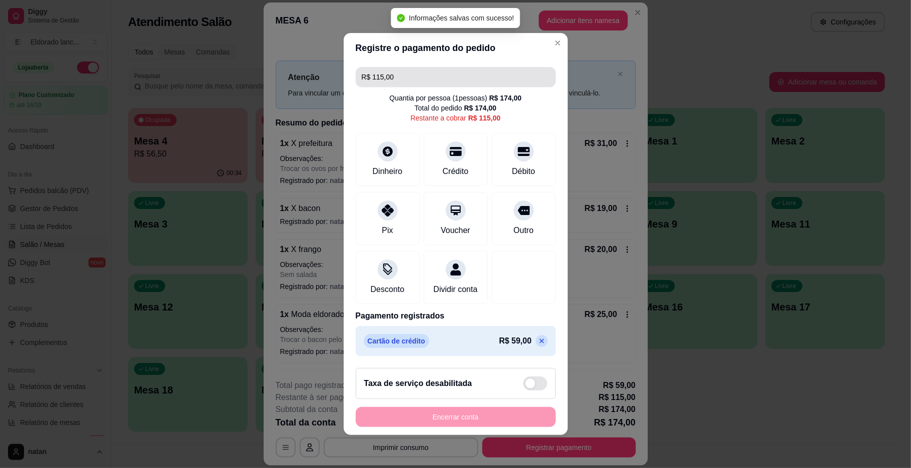
click at [441, 71] on input "R$ 115,00" at bounding box center [456, 77] width 188 height 20
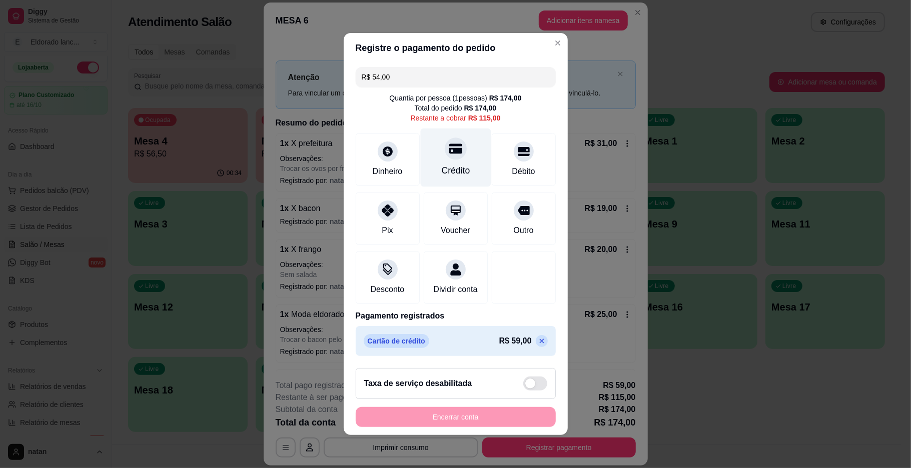
click at [434, 135] on div "Crédito" at bounding box center [455, 158] width 71 height 59
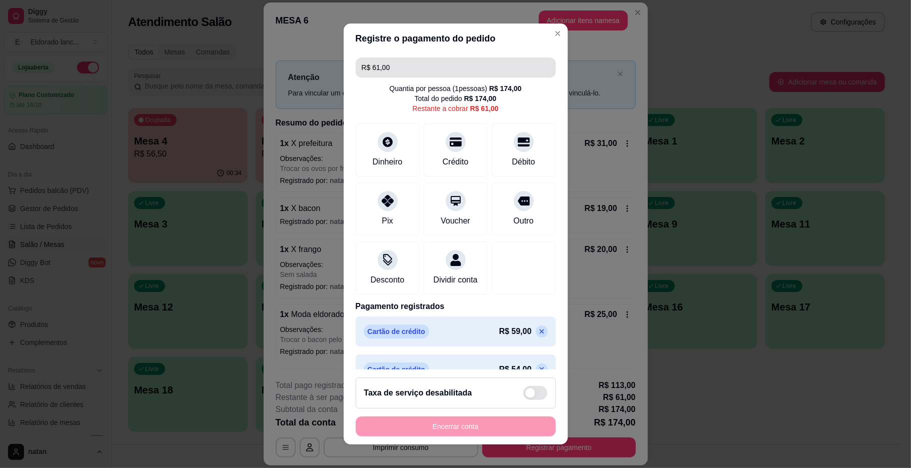
click at [449, 59] on input "R$ 61,00" at bounding box center [456, 68] width 188 height 20
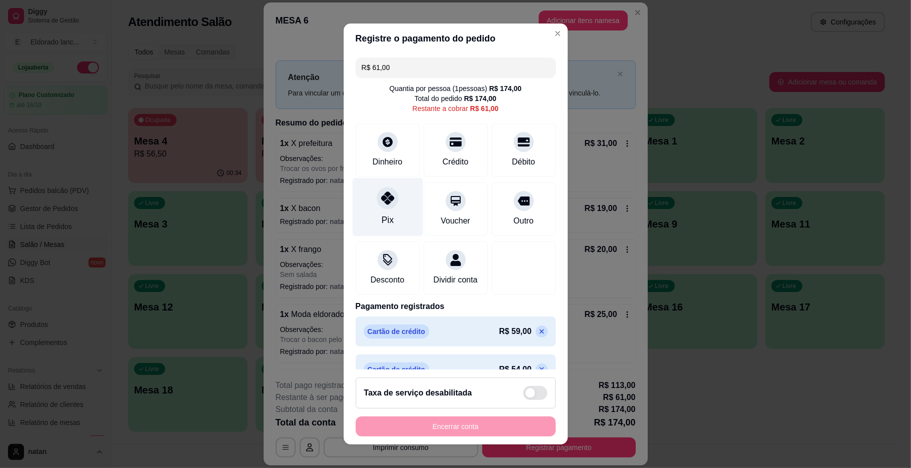
click at [366, 218] on div "Pix" at bounding box center [387, 207] width 71 height 59
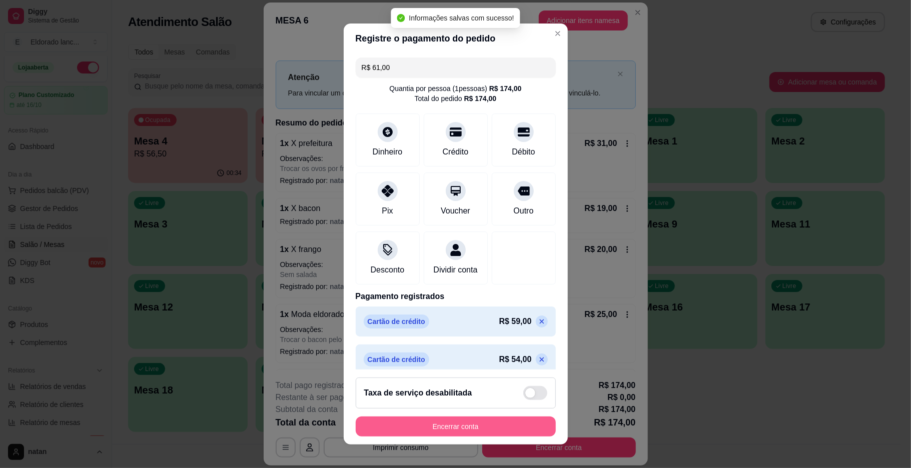
type input "R$ 0,00"
click at [483, 424] on button "Encerrar conta" at bounding box center [456, 427] width 194 height 20
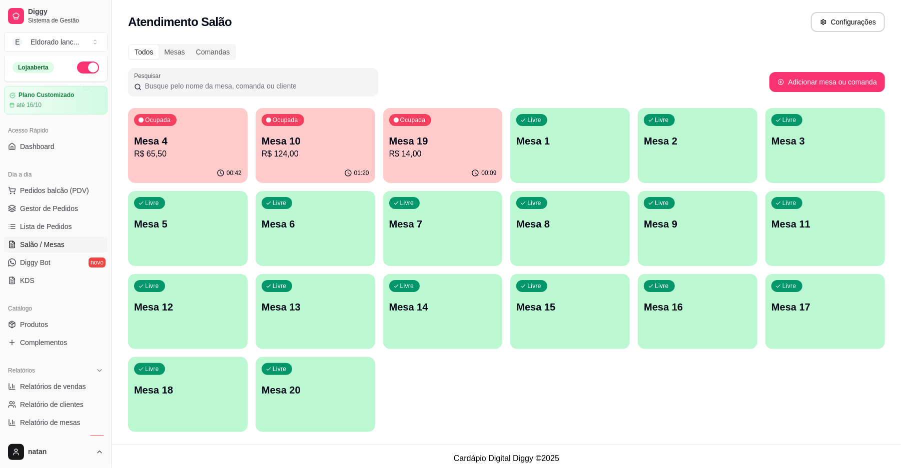
click at [294, 159] on p "R$ 124,00" at bounding box center [316, 154] width 108 height 12
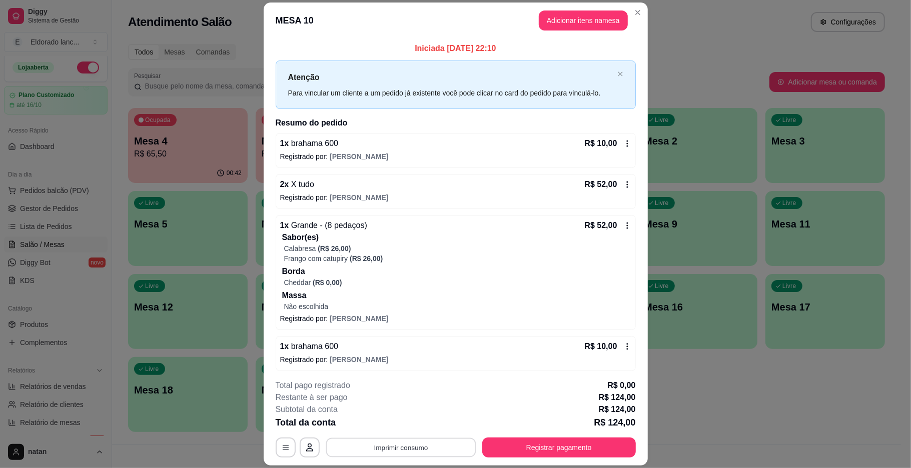
click at [437, 439] on button "Imprimir consumo" at bounding box center [401, 448] width 150 height 20
click at [419, 425] on button "IMPRESSORA" at bounding box center [399, 425] width 70 height 16
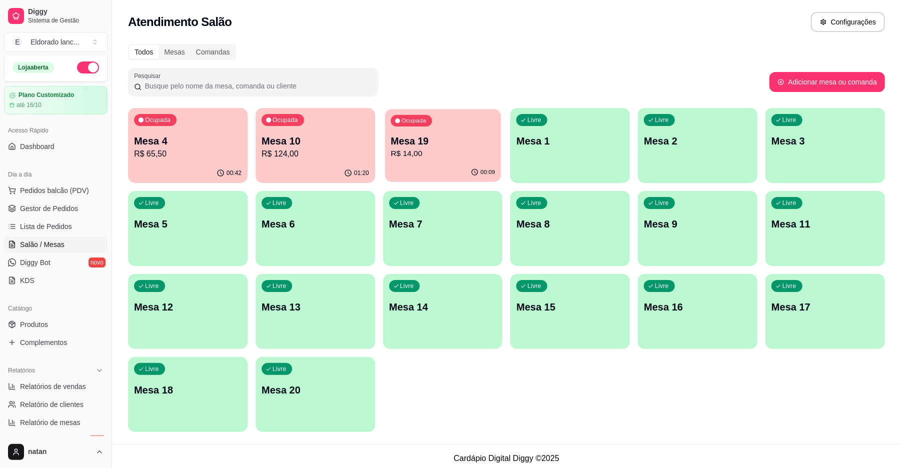
click at [442, 151] on p "R$ 14,00" at bounding box center [443, 154] width 104 height 12
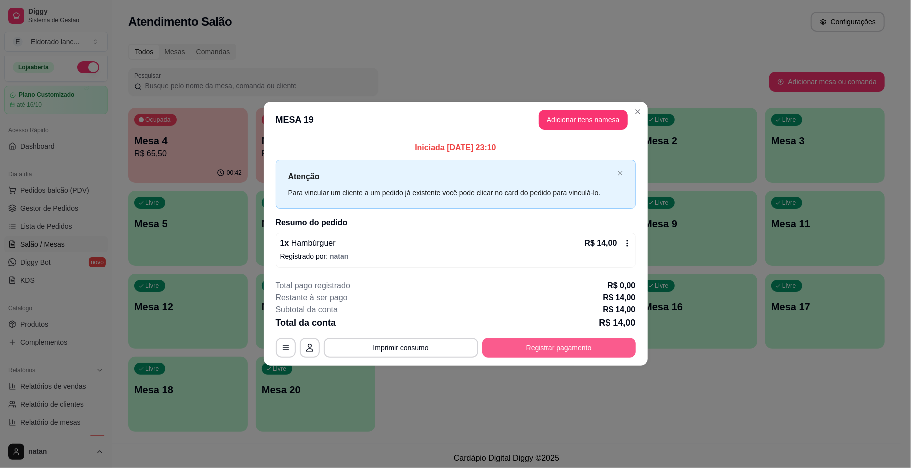
click at [499, 347] on button "Registrar pagamento" at bounding box center [559, 348] width 154 height 20
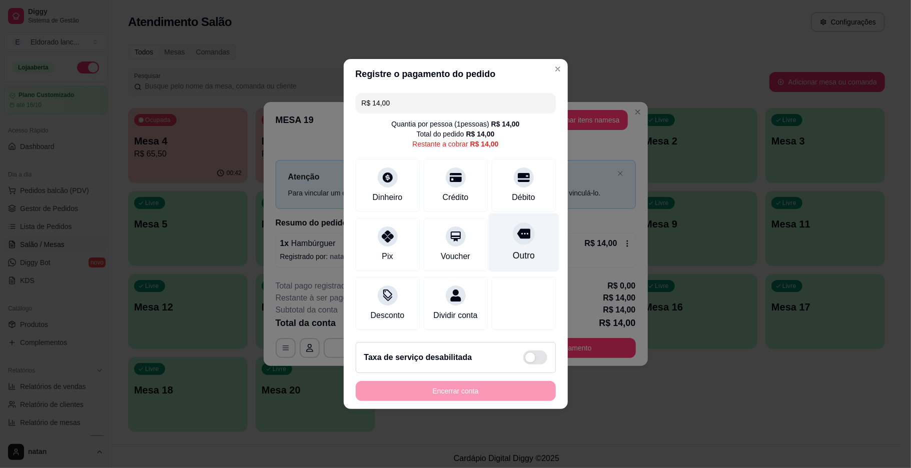
click at [519, 254] on div "Outro" at bounding box center [523, 255] width 22 height 13
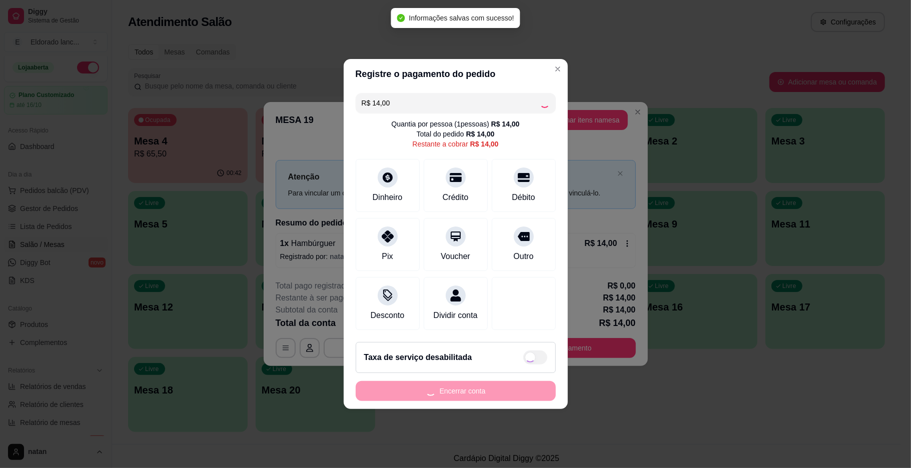
click at [507, 401] on div "Encerrar conta" at bounding box center [456, 391] width 200 height 20
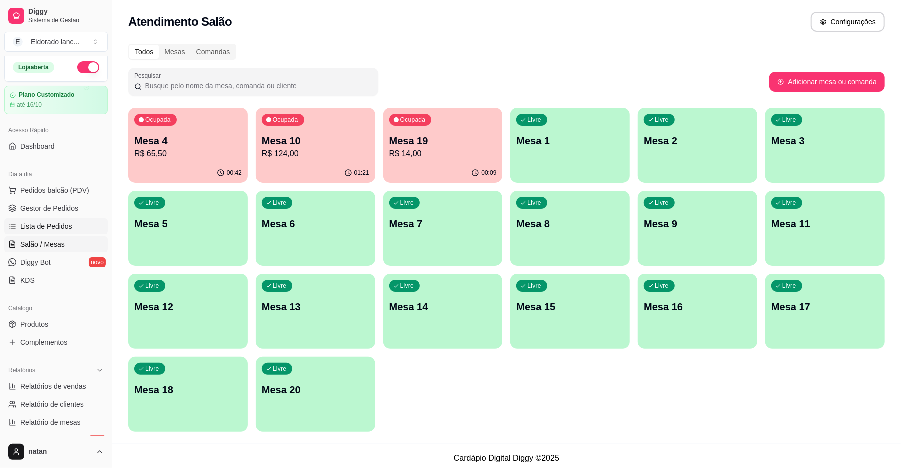
click at [56, 229] on span "Lista de Pedidos" at bounding box center [46, 227] width 52 height 10
click at [75, 223] on link "Lista de Pedidos" at bounding box center [56, 227] width 104 height 16
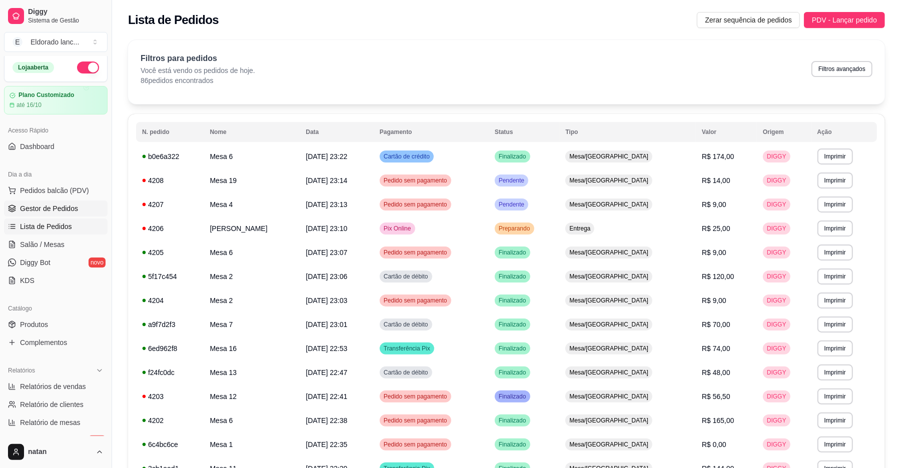
click at [72, 208] on span "Gestor de Pedidos" at bounding box center [49, 209] width 58 height 10
click at [71, 207] on span "Gestor de Pedidos" at bounding box center [49, 209] width 58 height 10
drag, startPoint x: 74, startPoint y: 199, endPoint x: 63, endPoint y: 213, distance: 17.8
click at [74, 199] on ul "Pedidos balcão (PDV) Gestor de Pedidos Lista de Pedidos Salão / Mesas Diggy Bot…" at bounding box center [56, 236] width 104 height 106
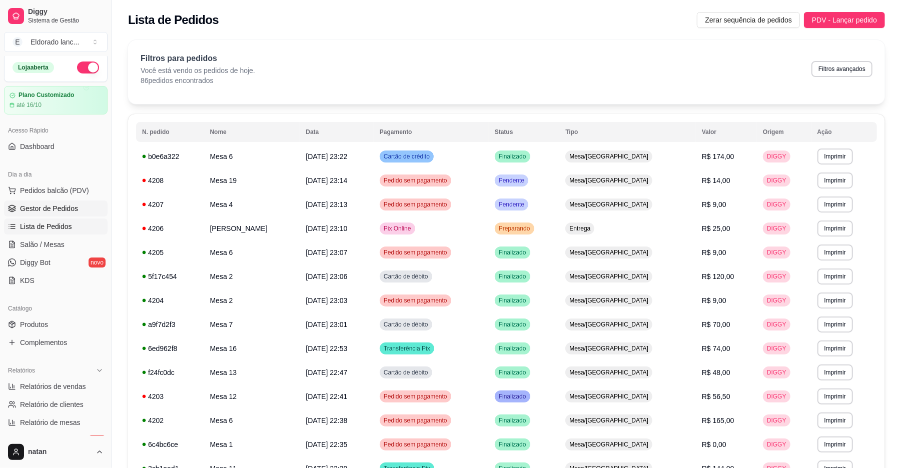
click at [61, 215] on link "Gestor de Pedidos" at bounding box center [56, 209] width 104 height 16
click at [62, 213] on span "Gestor de Pedidos" at bounding box center [49, 209] width 58 height 10
click at [64, 341] on span "Complementos" at bounding box center [43, 343] width 47 height 10
click at [61, 251] on link "Salão / Mesas" at bounding box center [56, 245] width 104 height 16
click at [61, 248] on span "Salão / Mesas" at bounding box center [42, 245] width 45 height 10
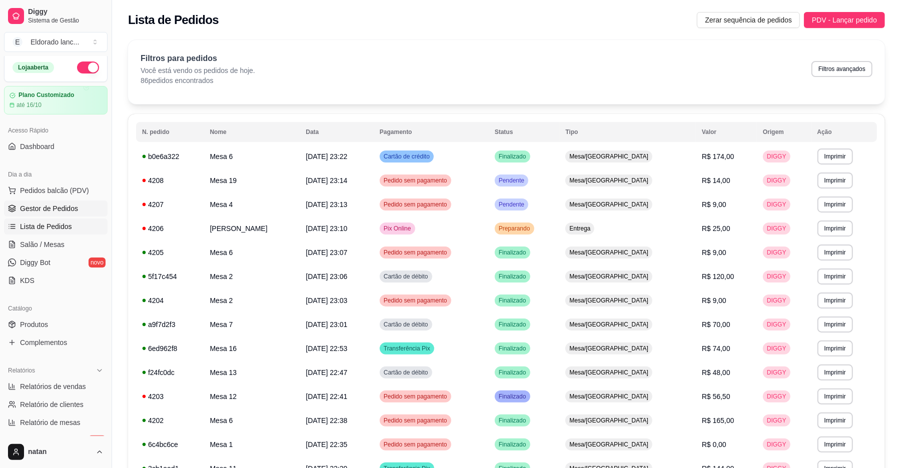
click at [79, 214] on link "Gestor de Pedidos" at bounding box center [56, 209] width 104 height 16
click at [79, 215] on link "Gestor de Pedidos" at bounding box center [56, 209] width 104 height 16
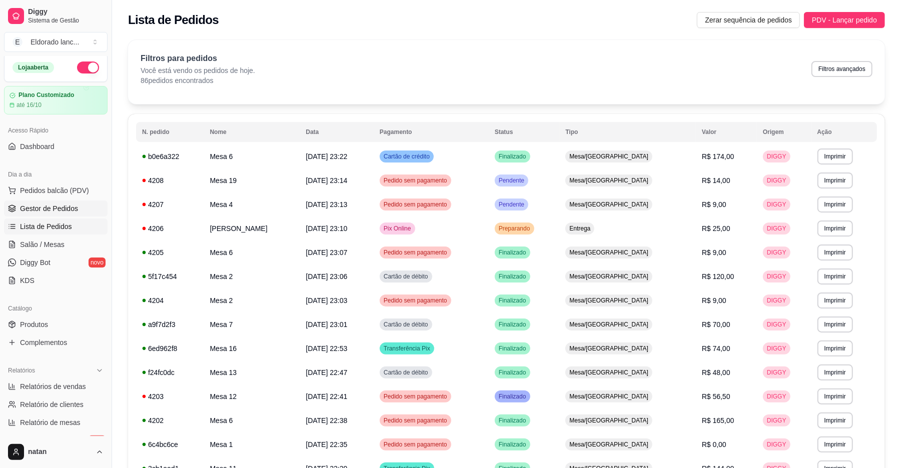
click at [79, 215] on link "Gestor de Pedidos" at bounding box center [56, 209] width 104 height 16
click at [374, 246] on td "[DATE] 23:07" at bounding box center [337, 253] width 74 height 24
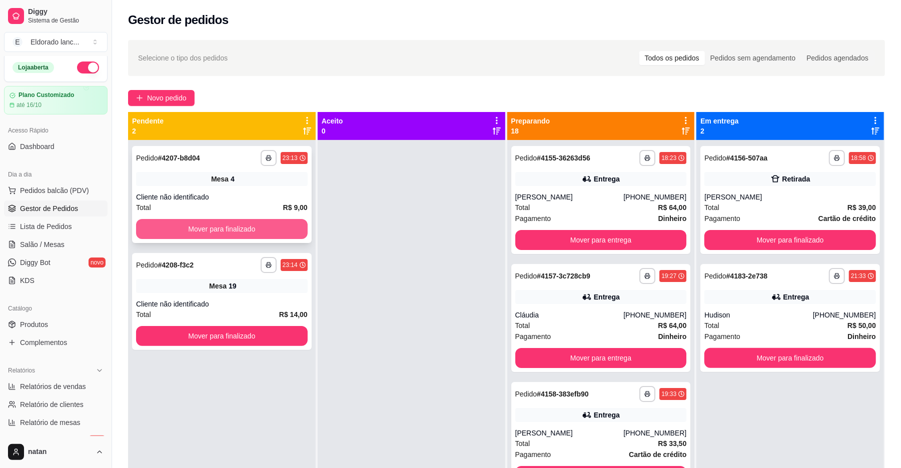
click at [221, 227] on button "Mover para finalizado" at bounding box center [222, 229] width 172 height 20
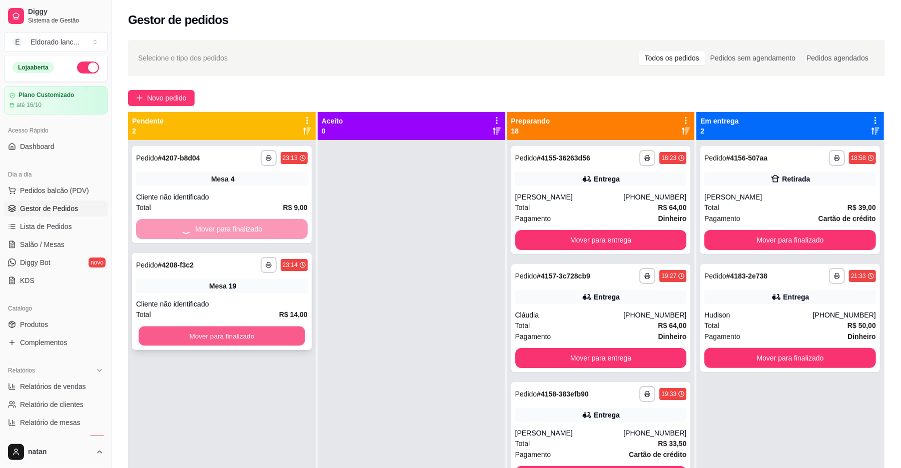
click at [192, 339] on button "Mover para finalizado" at bounding box center [222, 337] width 166 height 20
click at [65, 247] on link "Salão / Mesas" at bounding box center [56, 245] width 104 height 16
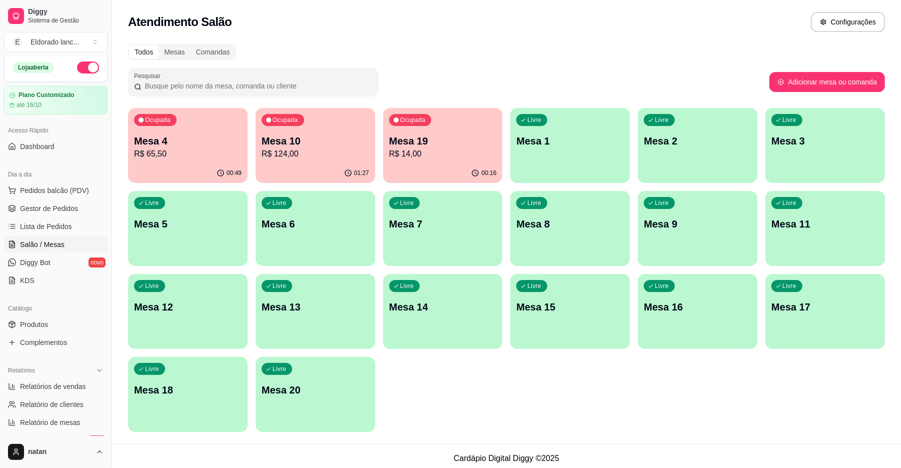
click at [410, 137] on p "Mesa 19" at bounding box center [443, 141] width 108 height 14
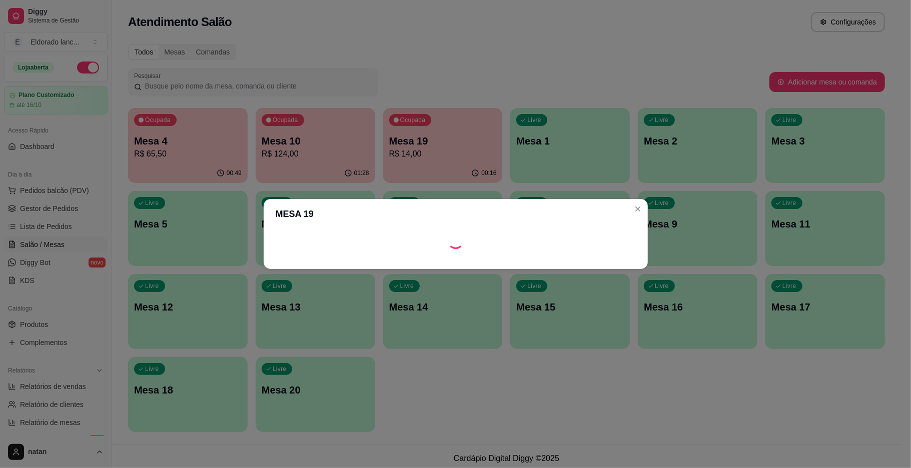
click at [563, 315] on div "Livre Mesa 15" at bounding box center [570, 305] width 120 height 63
click at [232, 113] on div "Ocupada Mesa 4 R$ 65,50" at bounding box center [188, 136] width 120 height 56
click at [215, 125] on div "Ocupada Mesa 4 R$ 65,50" at bounding box center [188, 136] width 120 height 56
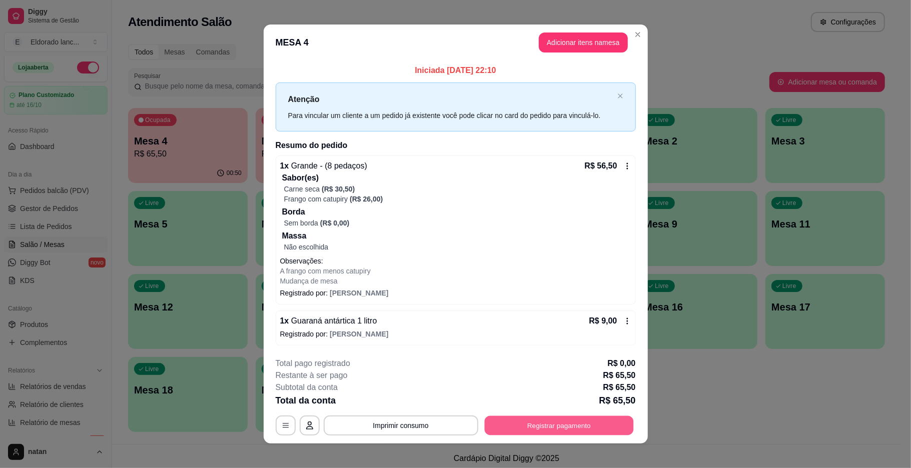
click at [548, 425] on button "Registrar pagamento" at bounding box center [558, 426] width 149 height 20
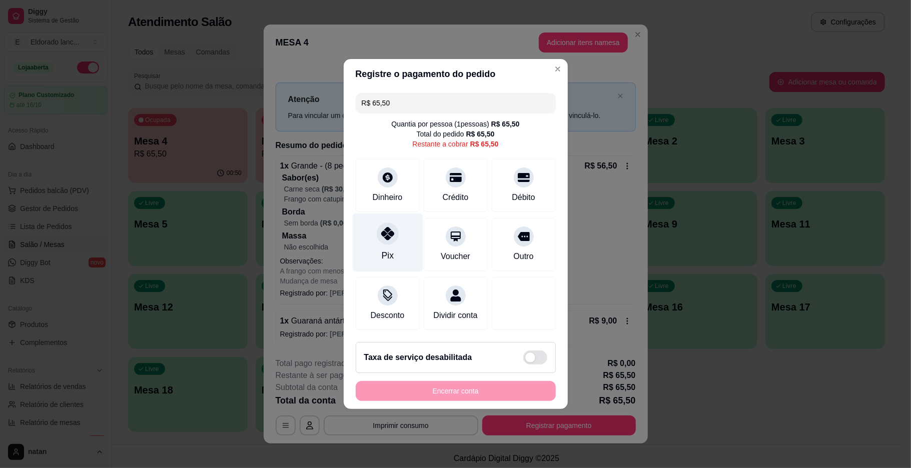
click at [399, 249] on div "Pix" at bounding box center [387, 243] width 71 height 59
type input "R$ 0,00"
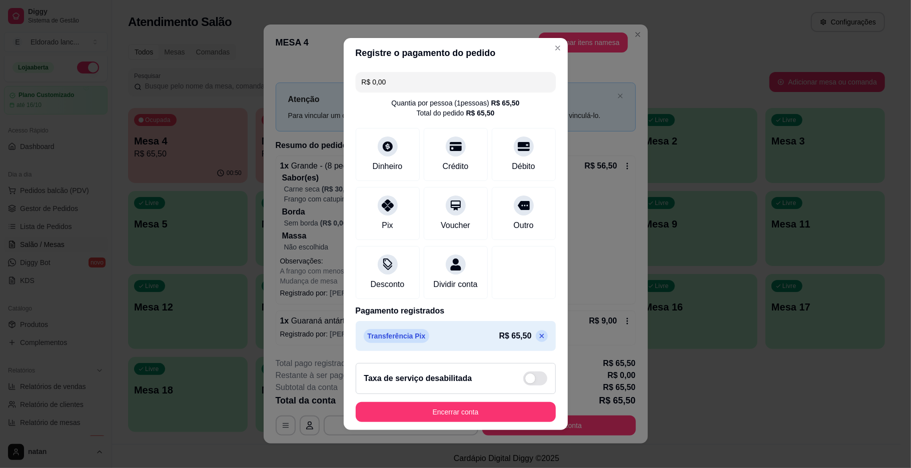
click at [325, 343] on div "1 x Guaraná antártica 1 litro R$ 9,00 Registrado por: Anna" at bounding box center [456, 328] width 360 height 35
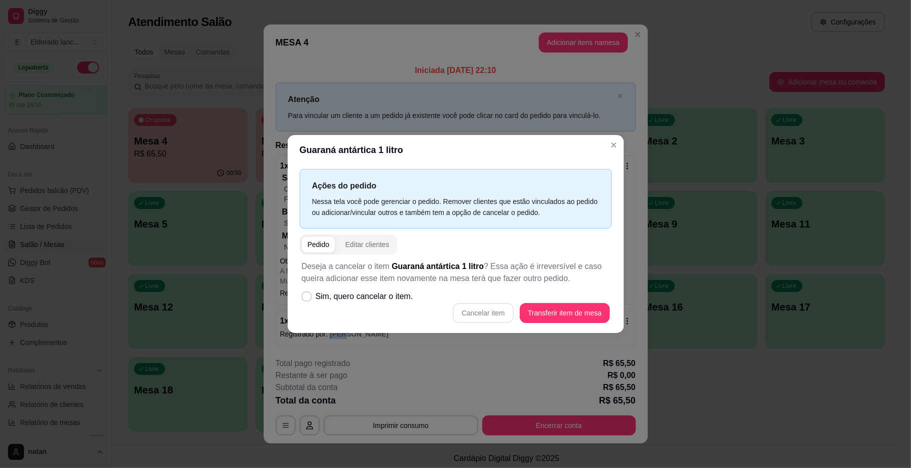
click at [328, 376] on p "Restante à ser pago" at bounding box center [312, 376] width 72 height 12
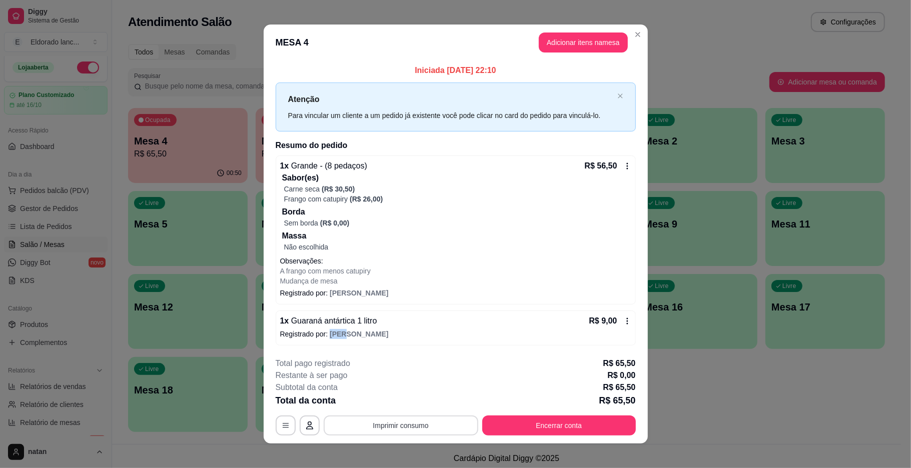
click at [355, 421] on button "Imprimir consumo" at bounding box center [401, 426] width 155 height 20
click at [391, 428] on button "Imprimir consumo" at bounding box center [401, 426] width 150 height 20
click at [407, 401] on button "IMPRESSORA" at bounding box center [399, 403] width 70 height 16
click at [496, 425] on button "Encerrar conta" at bounding box center [558, 426] width 149 height 20
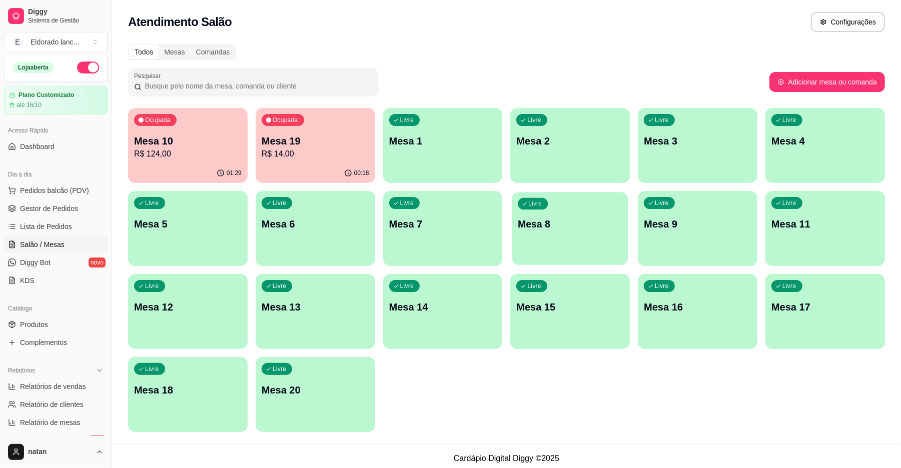
click at [568, 252] on div "Livre Mesa 8" at bounding box center [570, 222] width 116 height 61
click at [149, 156] on p "R$ 124,00" at bounding box center [188, 154] width 108 height 12
click at [34, 219] on link "Lista de Pedidos" at bounding box center [56, 227] width 104 height 16
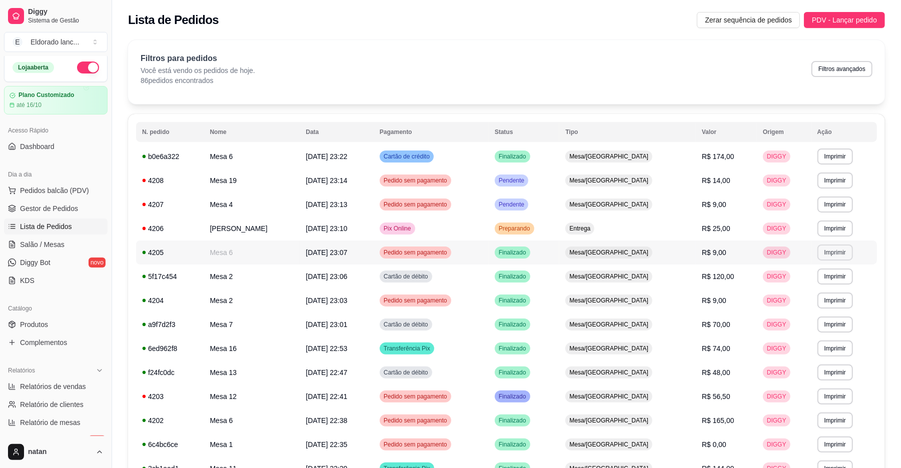
click at [823, 249] on button "Imprimir" at bounding box center [835, 253] width 36 height 16
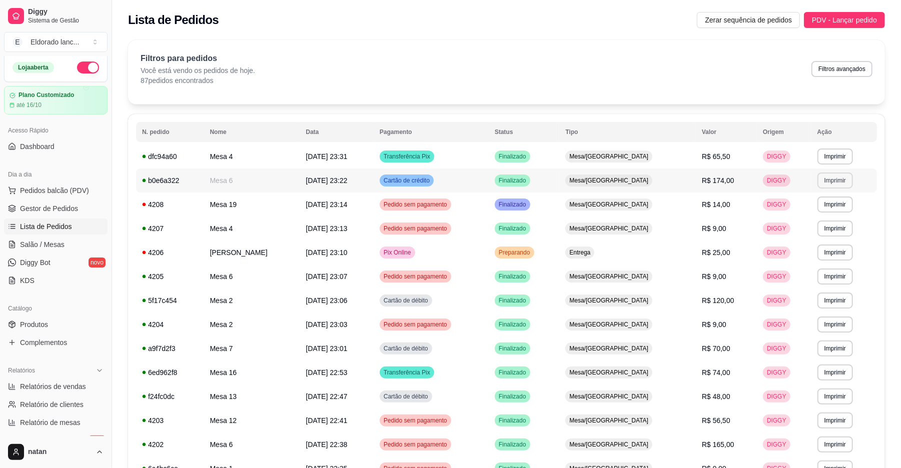
click at [833, 180] on button "Imprimir" at bounding box center [835, 181] width 36 height 16
click at [826, 179] on button "Imprimir" at bounding box center [835, 181] width 35 height 16
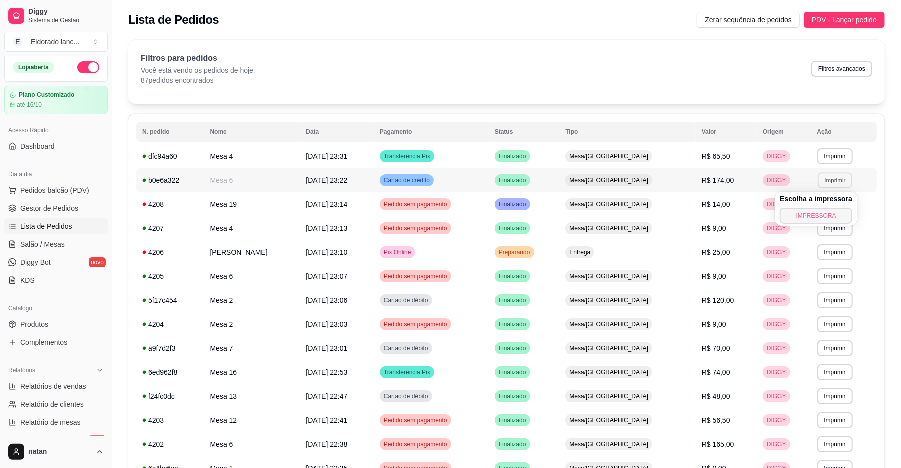
click at [820, 211] on button "IMPRESSORA" at bounding box center [816, 216] width 73 height 16
click at [62, 244] on span "Salão / Mesas" at bounding box center [42, 245] width 45 height 10
click at [42, 247] on span "Salão / Mesas" at bounding box center [42, 245] width 45 height 10
click at [60, 241] on span "Salão / Mesas" at bounding box center [42, 245] width 45 height 10
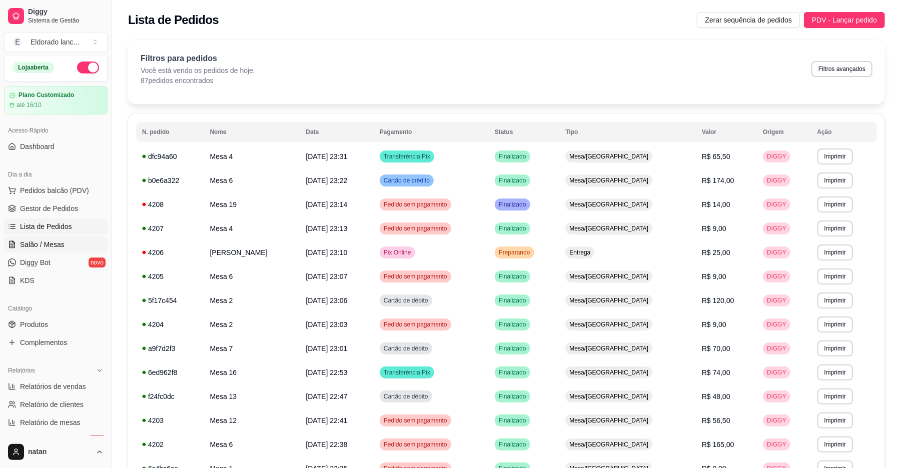
click at [60, 241] on span "Salão / Mesas" at bounding box center [42, 245] width 45 height 10
click at [59, 246] on span "Salão / Mesas" at bounding box center [42, 245] width 45 height 10
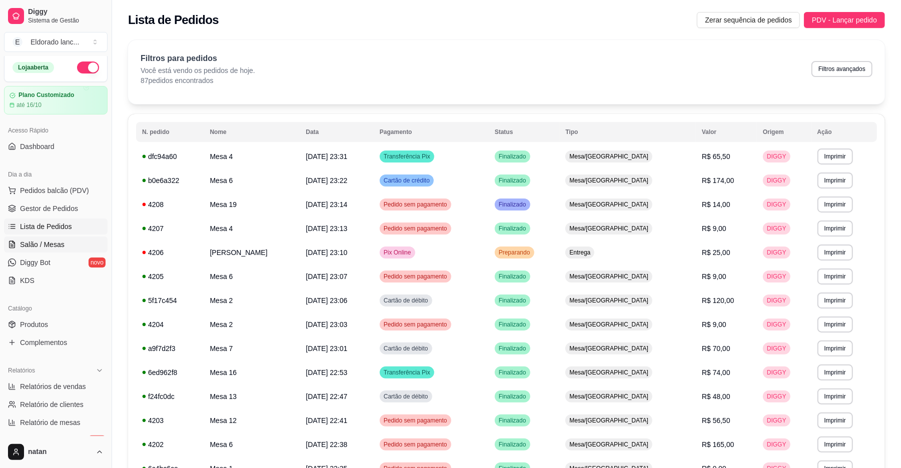
click at [59, 246] on span "Salão / Mesas" at bounding box center [42, 245] width 45 height 10
click at [77, 244] on link "Salão / Mesas" at bounding box center [56, 245] width 104 height 16
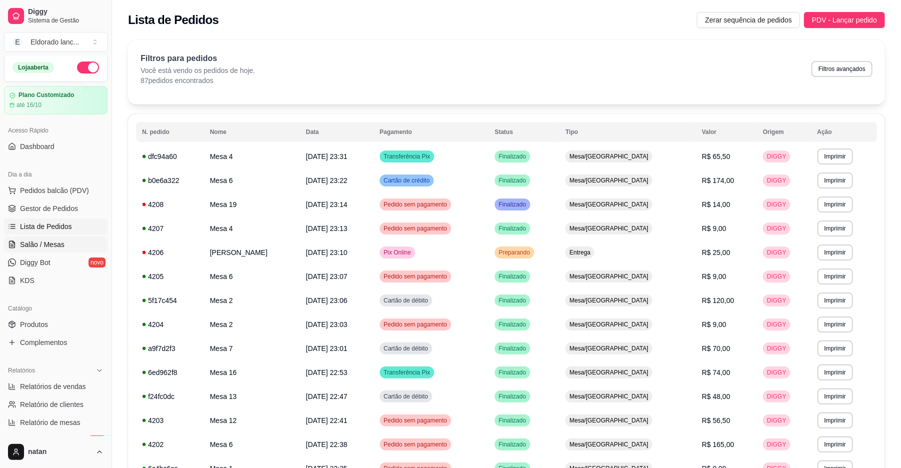
click at [77, 244] on link "Salão / Mesas" at bounding box center [56, 245] width 104 height 16
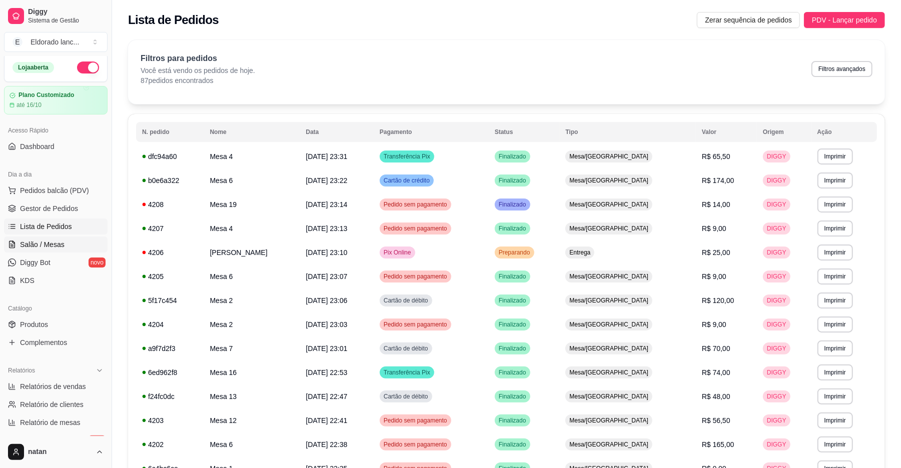
click at [77, 244] on link "Salão / Mesas" at bounding box center [56, 245] width 104 height 16
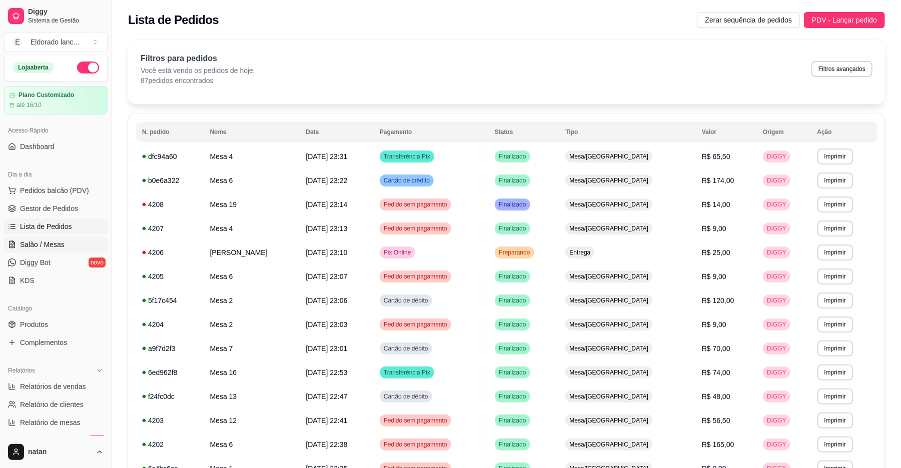
click at [77, 244] on link "Salão / Mesas" at bounding box center [56, 245] width 104 height 16
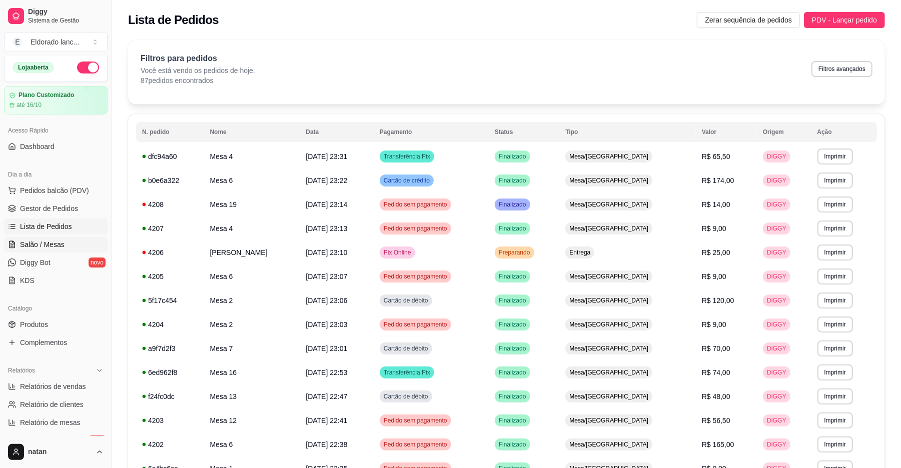
click at [47, 243] on span "Salão / Mesas" at bounding box center [42, 245] width 45 height 10
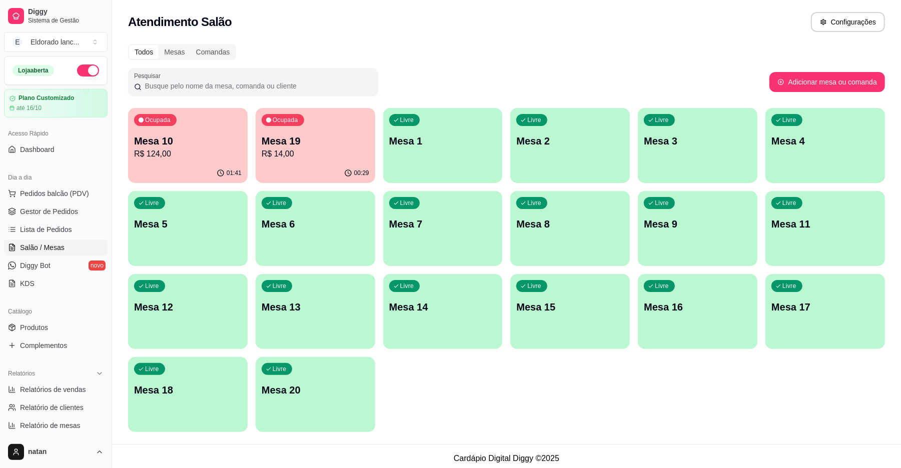
click at [165, 171] on div "01:41" at bounding box center [188, 174] width 120 height 20
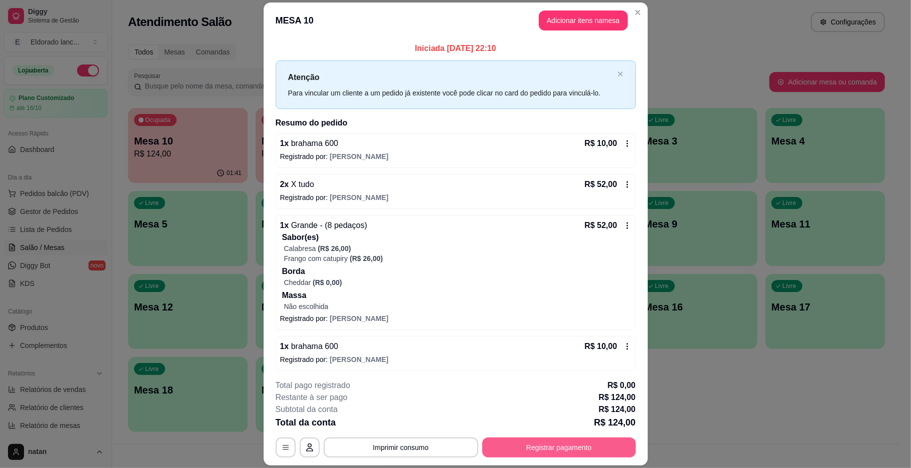
click at [538, 445] on button "Registrar pagamento" at bounding box center [559, 448] width 154 height 20
click at [523, 452] on button "Registrar pagamento" at bounding box center [559, 448] width 154 height 20
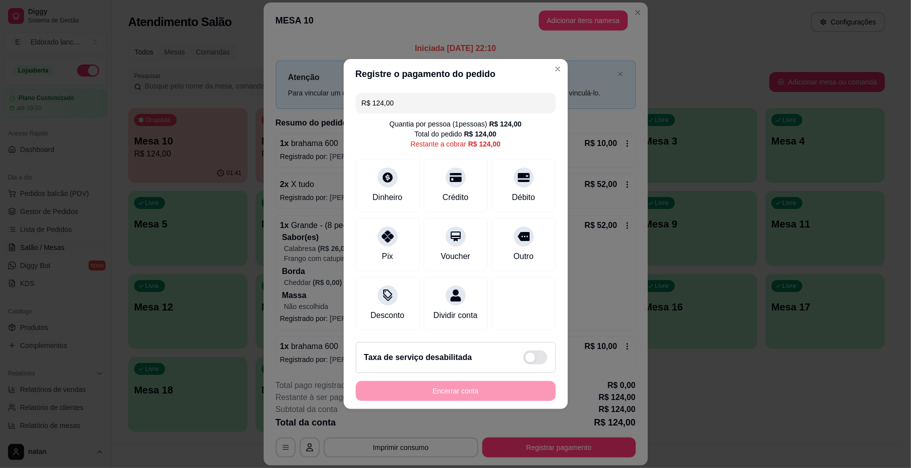
click at [419, 94] on input "R$ 124,00" at bounding box center [456, 103] width 188 height 20
click at [384, 249] on div "Pix" at bounding box center [387, 255] width 12 height 13
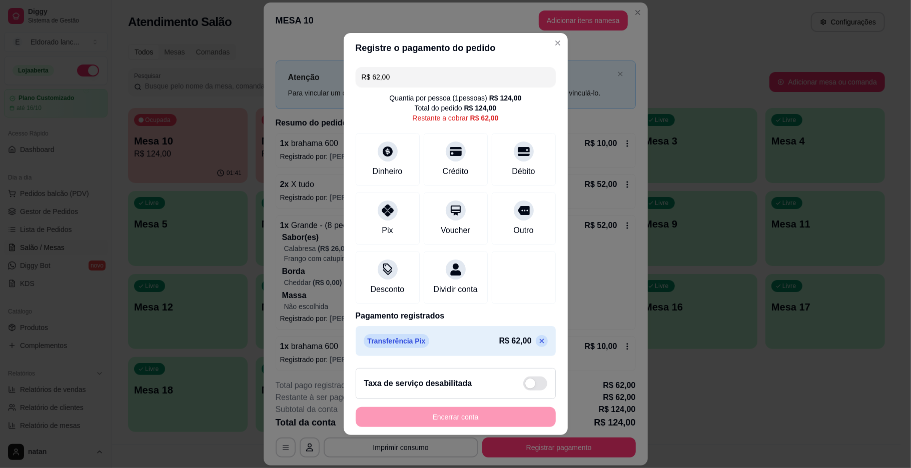
click at [451, 71] on input "R$ 62,00" at bounding box center [456, 77] width 188 height 20
click at [391, 228] on div "Pix" at bounding box center [387, 217] width 71 height 59
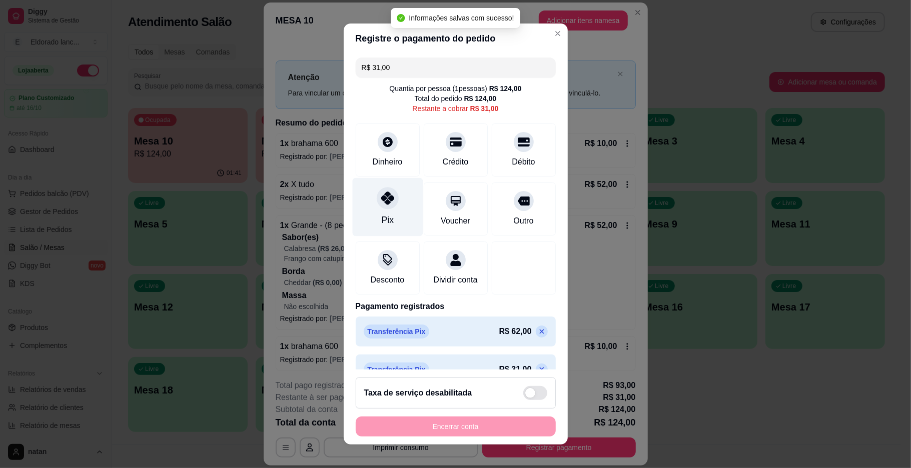
click at [381, 197] on icon at bounding box center [387, 198] width 13 height 13
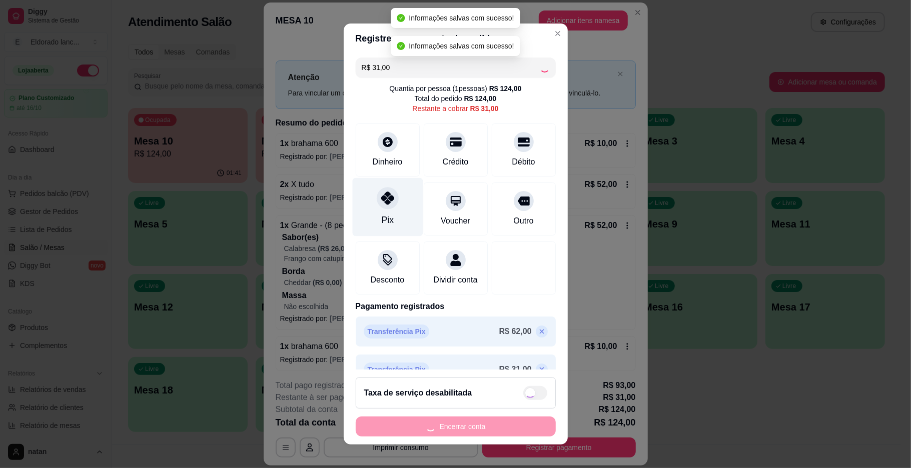
type input "R$ 0,00"
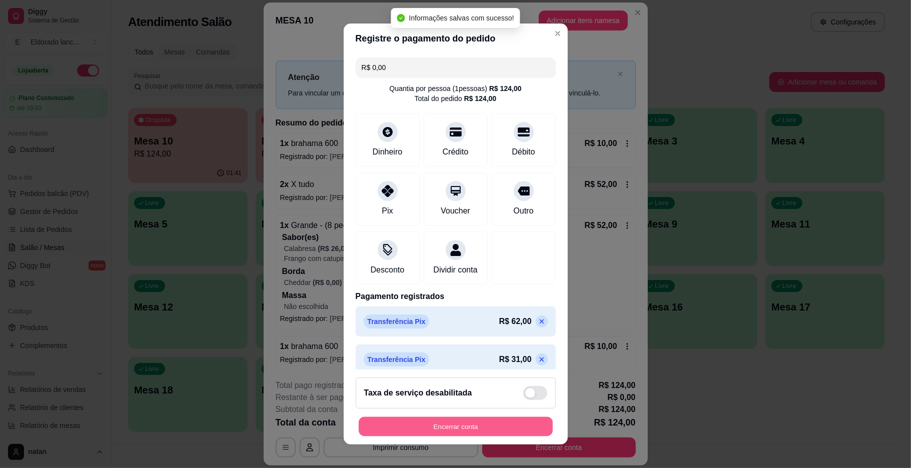
click at [465, 427] on button "Encerrar conta" at bounding box center [456, 427] width 194 height 20
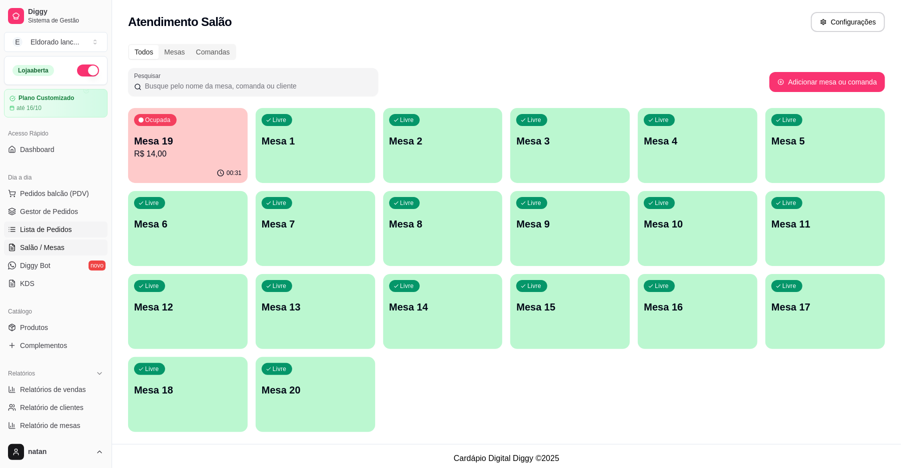
click at [57, 234] on span "Lista de Pedidos" at bounding box center [46, 230] width 52 height 10
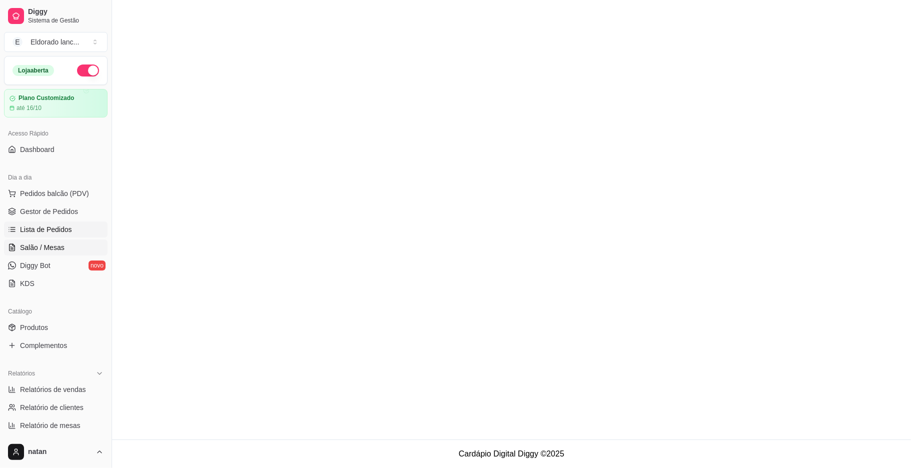
click at [55, 247] on span "Salão / Mesas" at bounding box center [42, 248] width 45 height 10
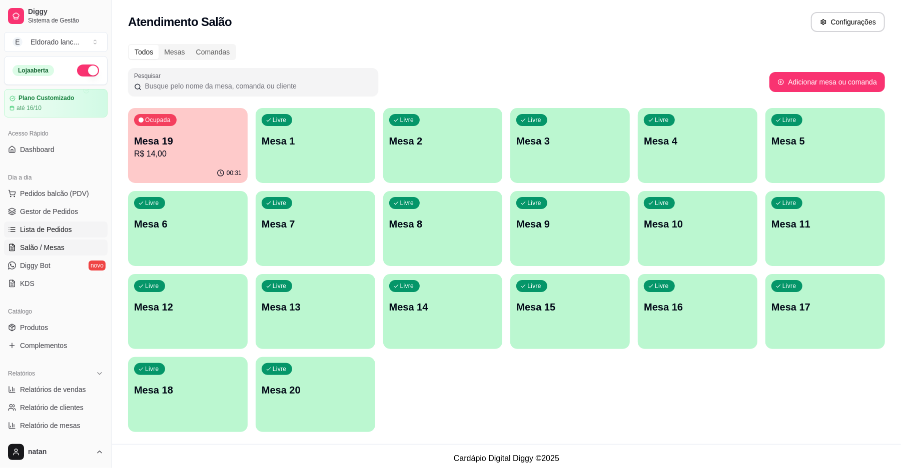
click at [56, 229] on span "Lista de Pedidos" at bounding box center [46, 230] width 52 height 10
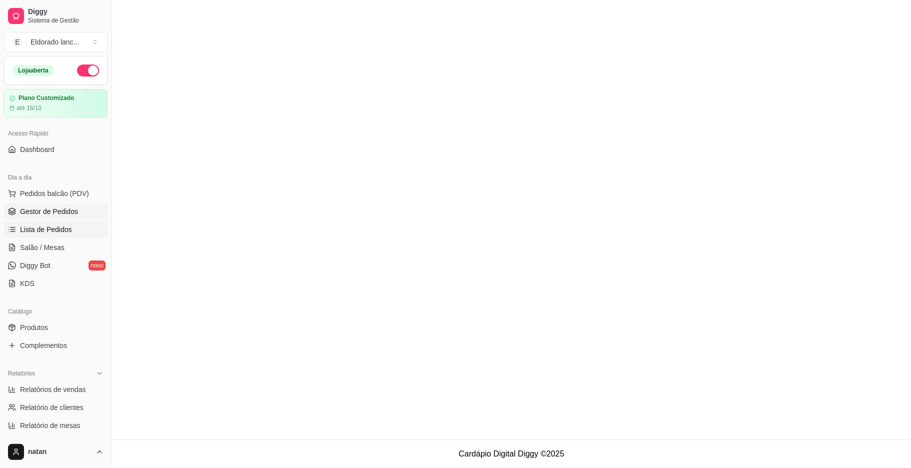
click at [58, 213] on span "Gestor de Pedidos" at bounding box center [49, 212] width 58 height 10
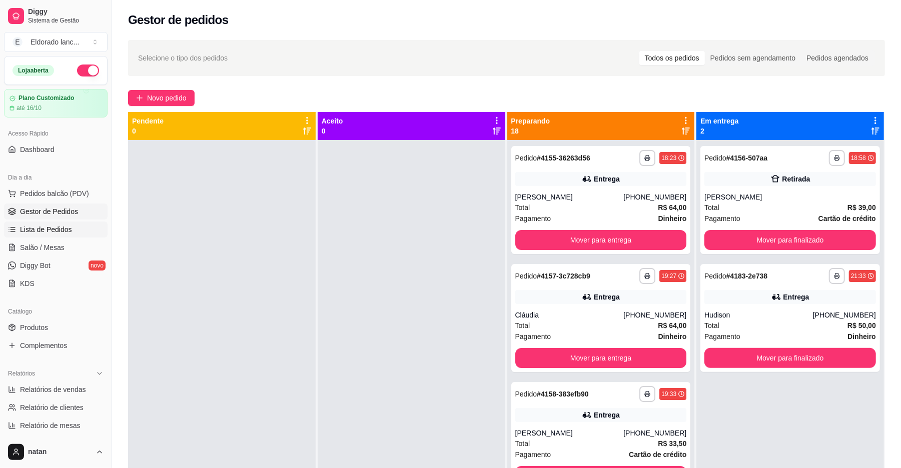
click at [59, 223] on link "Lista de Pedidos" at bounding box center [56, 230] width 104 height 16
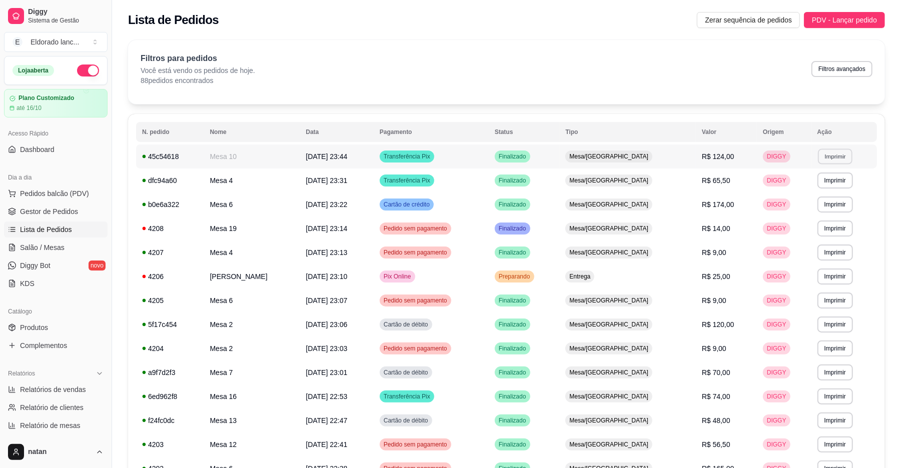
click at [818, 157] on button "Imprimir" at bounding box center [835, 157] width 35 height 16
click at [807, 191] on button "IMPRESSORA" at bounding box center [816, 192] width 70 height 16
click at [63, 253] on link "Salão / Mesas" at bounding box center [56, 248] width 104 height 16
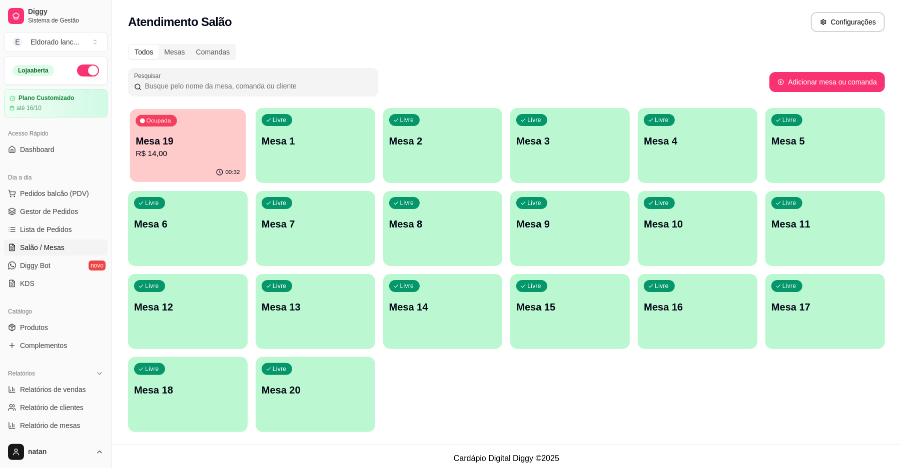
click at [157, 151] on p "R$ 14,00" at bounding box center [188, 154] width 104 height 12
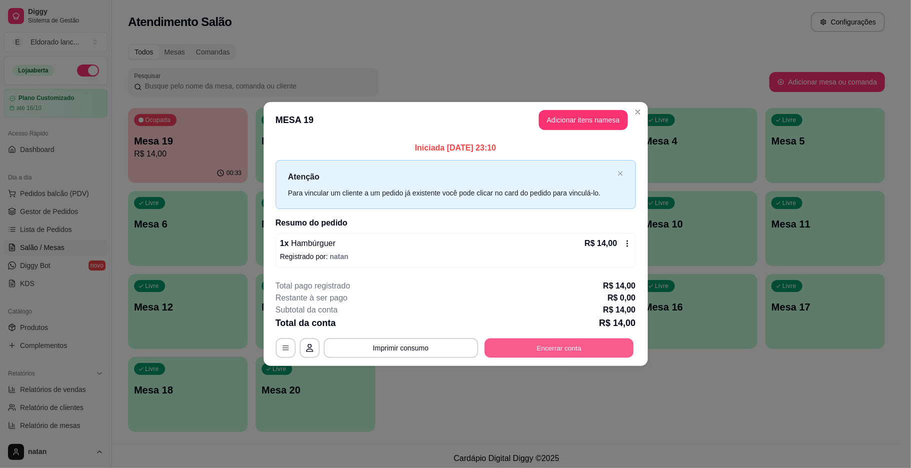
click at [517, 341] on button "Encerrar conta" at bounding box center [558, 348] width 149 height 20
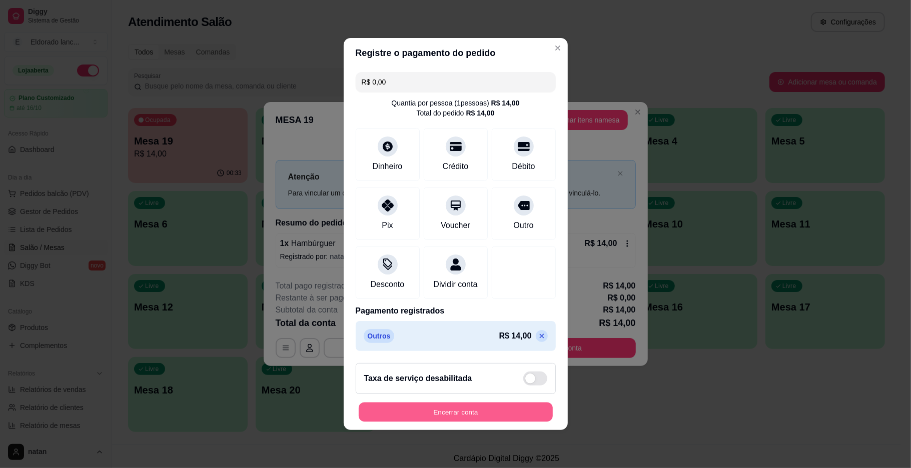
click at [473, 413] on button "Encerrar conta" at bounding box center [456, 413] width 194 height 20
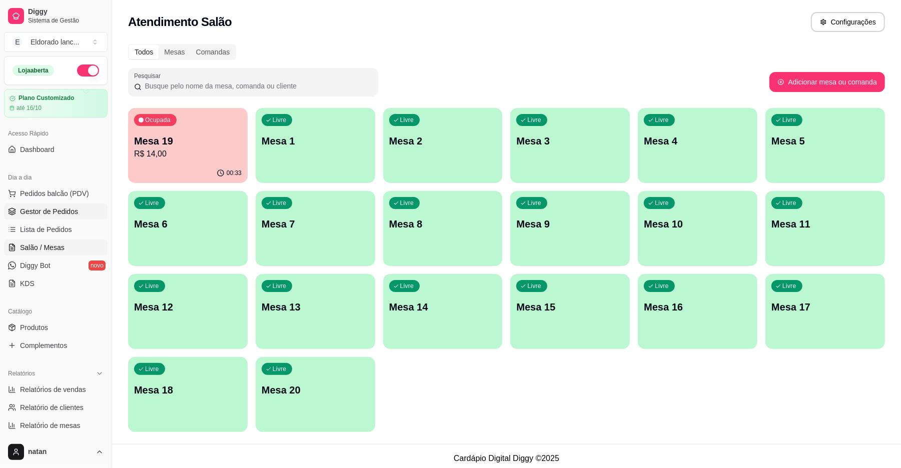
click at [31, 211] on span "Gestor de Pedidos" at bounding box center [49, 212] width 58 height 10
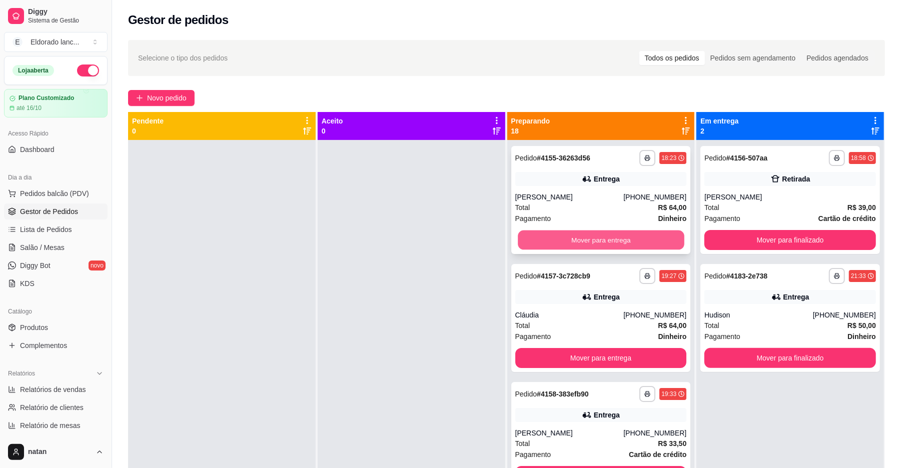
click at [575, 240] on button "Mover para entrega" at bounding box center [601, 241] width 166 height 20
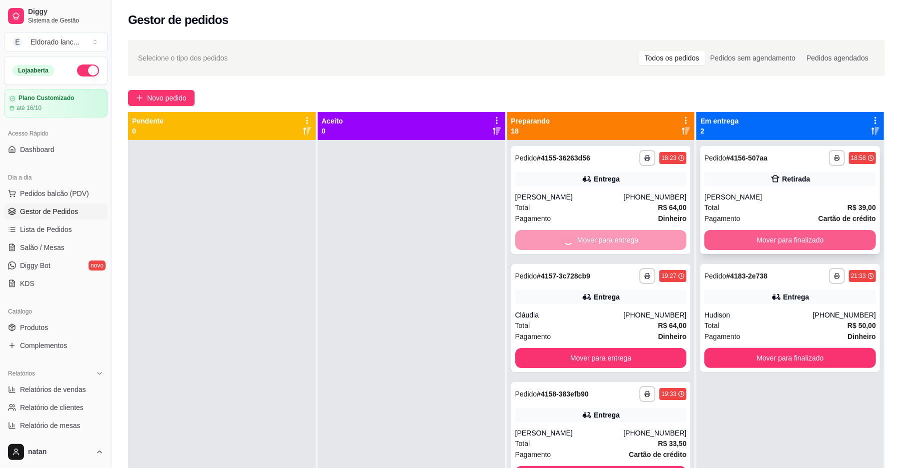
click at [792, 230] on button "Mover para finalizado" at bounding box center [790, 240] width 172 height 20
click at [795, 232] on button "Mover para finalizado" at bounding box center [790, 240] width 172 height 20
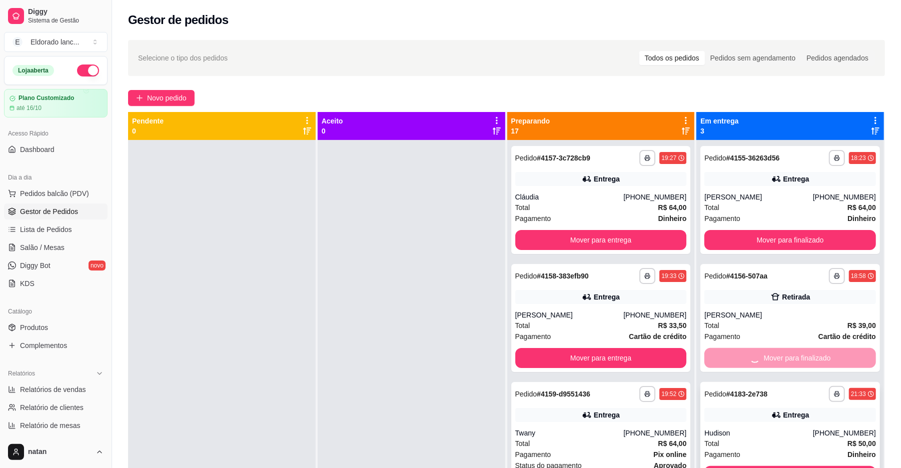
click at [787, 466] on button "Mover para finalizado" at bounding box center [790, 476] width 172 height 20
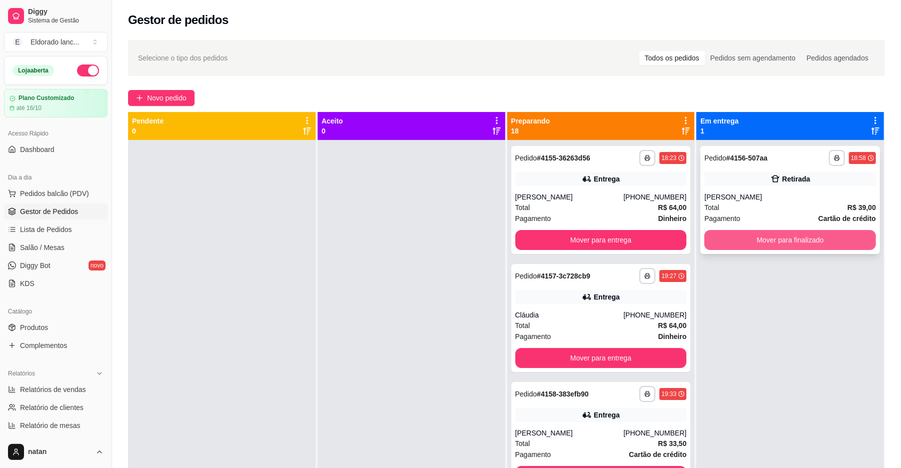
click at [755, 233] on button "Mover para finalizado" at bounding box center [790, 240] width 172 height 20
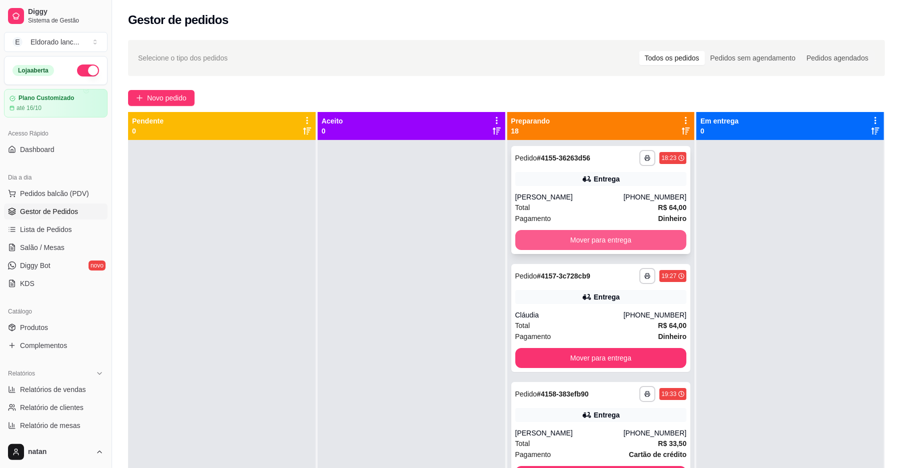
click at [659, 246] on button "Mover para entrega" at bounding box center [601, 240] width 172 height 20
click at [659, 246] on div "Mover para entrega" at bounding box center [601, 240] width 172 height 20
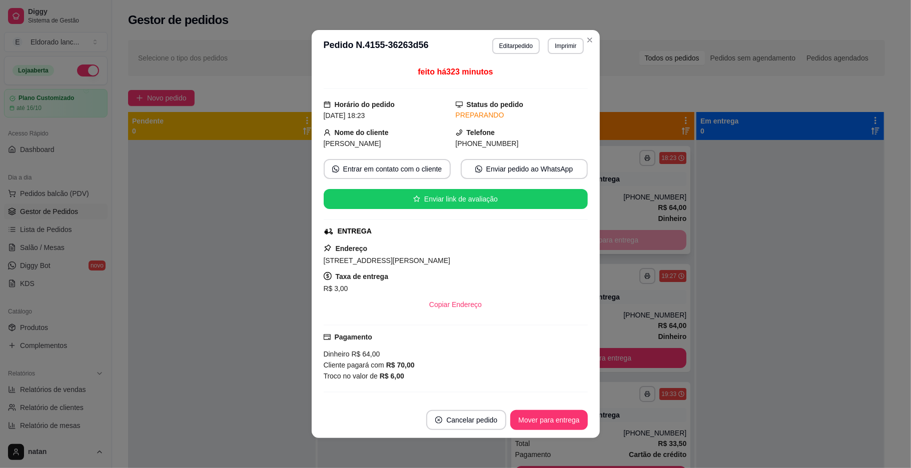
click at [659, 246] on div "Mover para entrega" at bounding box center [601, 240] width 172 height 20
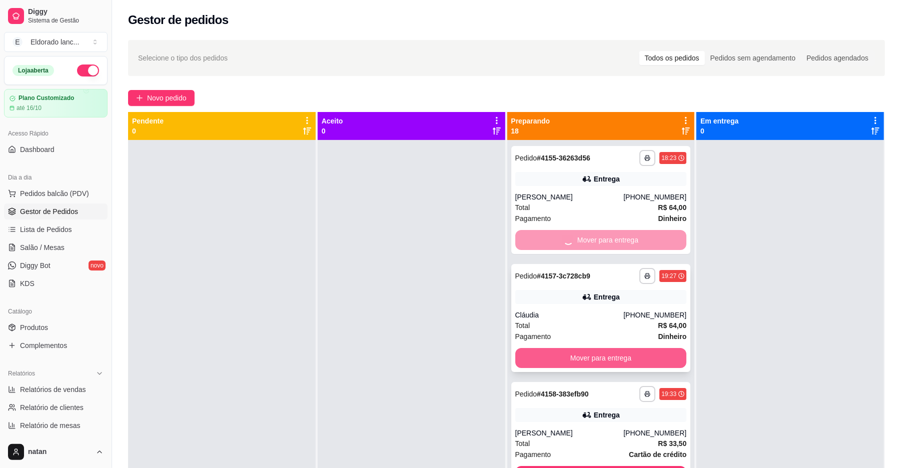
click at [655, 359] on button "Mover para entrega" at bounding box center [601, 358] width 172 height 20
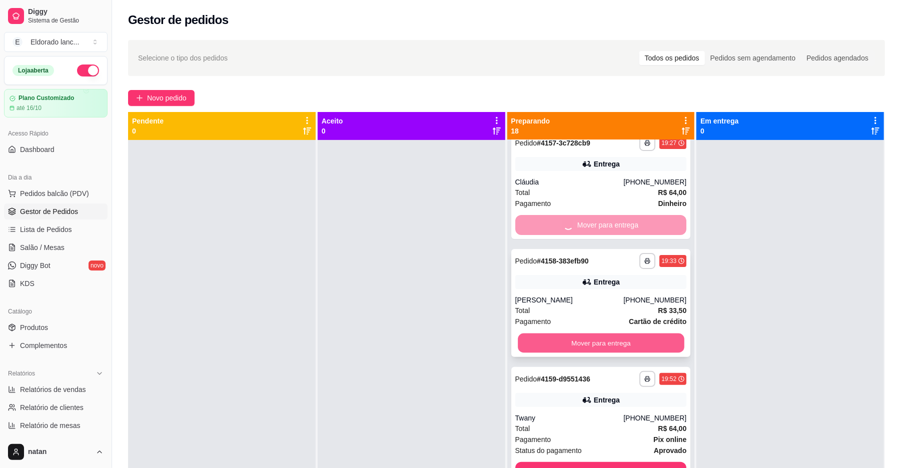
click at [646, 337] on button "Mover para entrega" at bounding box center [601, 344] width 166 height 20
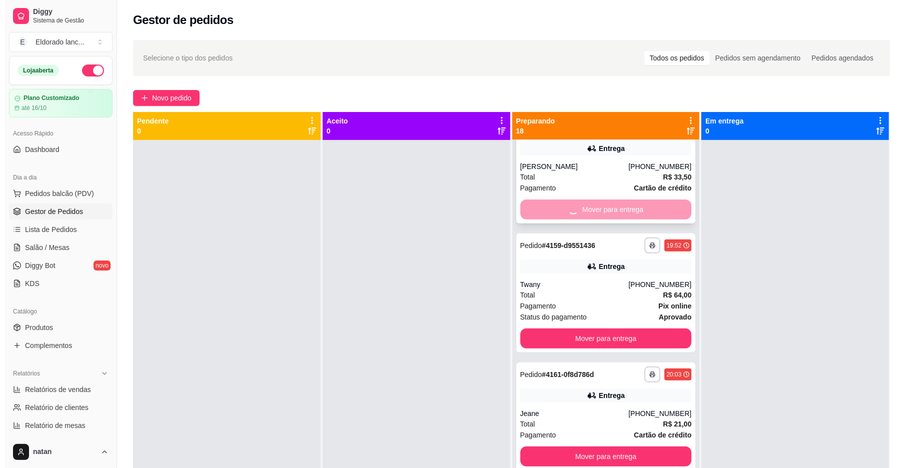
scroll to position [333, 0]
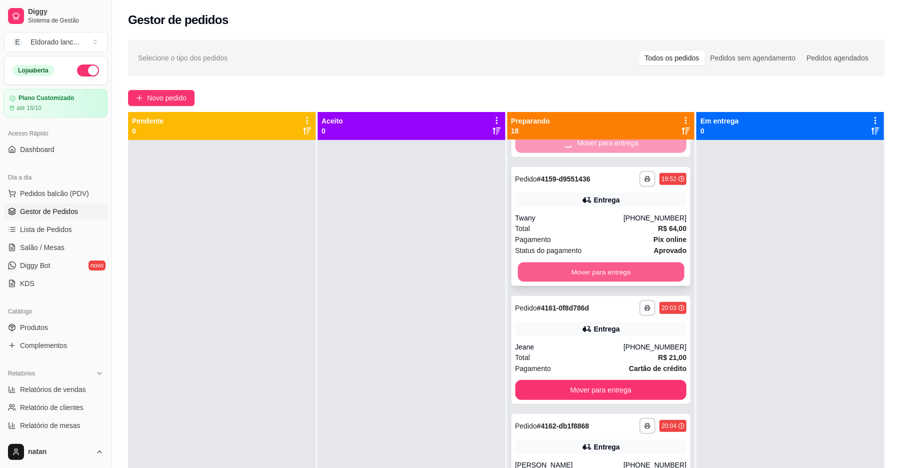
click at [648, 276] on button "Mover para entrega" at bounding box center [601, 273] width 166 height 20
click at [648, 276] on div "Mover para entrega" at bounding box center [601, 272] width 172 height 20
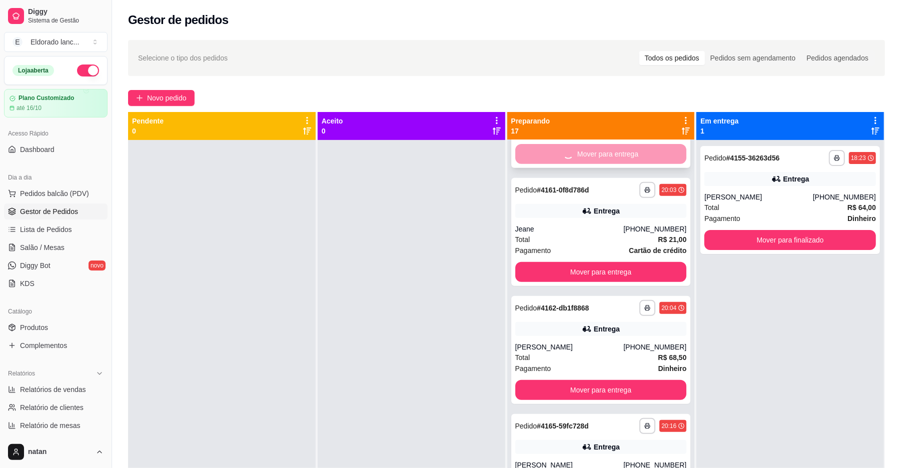
click at [623, 343] on div "[PHONE_NUMBER]" at bounding box center [654, 347] width 63 height 10
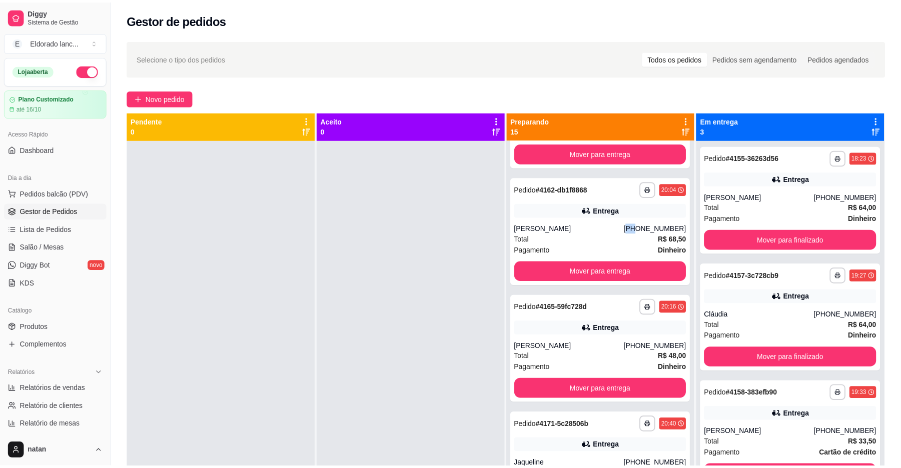
scroll to position [97, 0]
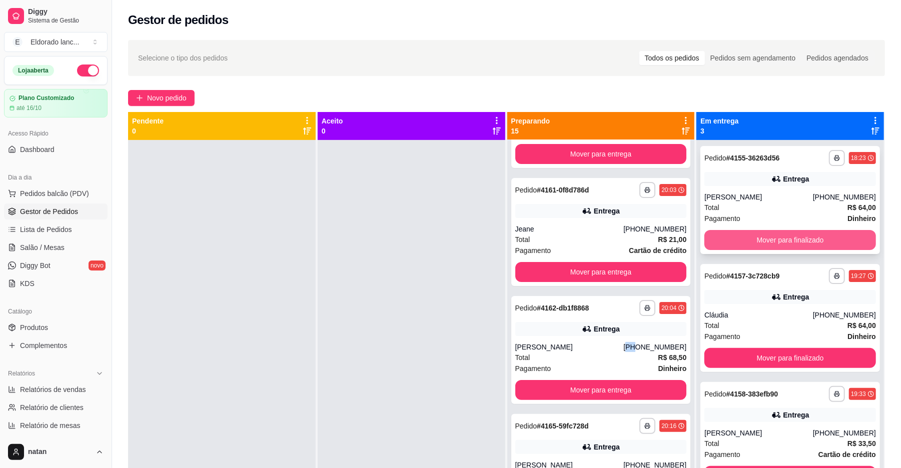
click at [729, 240] on button "Mover para finalizado" at bounding box center [790, 240] width 172 height 20
click at [729, 240] on div "Mover para finalizado" at bounding box center [790, 240] width 172 height 20
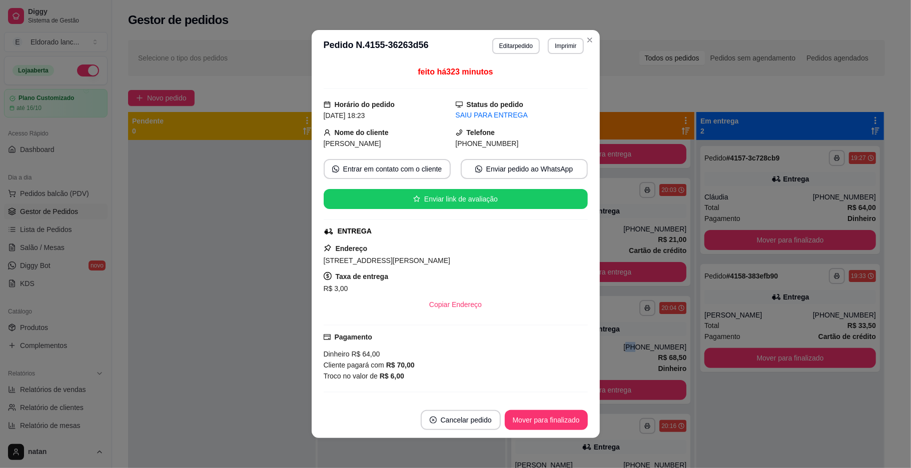
click at [729, 240] on button "Mover para finalizado" at bounding box center [790, 240] width 172 height 20
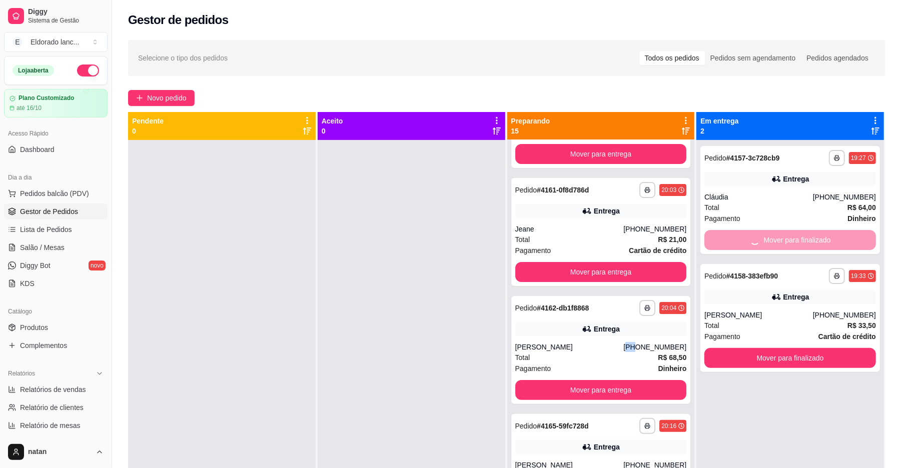
click at [729, 240] on div "Mover para finalizado" at bounding box center [790, 240] width 172 height 20
click at [665, 271] on button "Mover para entrega" at bounding box center [601, 273] width 166 height 20
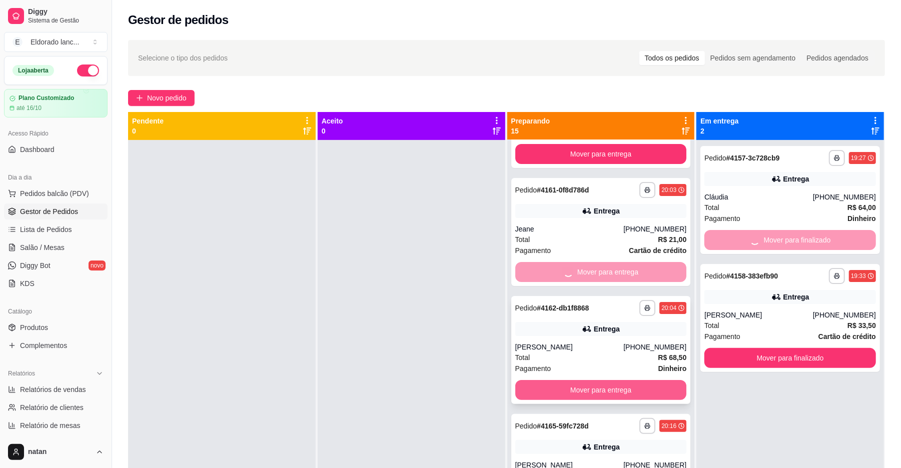
click at [625, 385] on button "Mover para entrega" at bounding box center [601, 390] width 172 height 20
click at [625, 385] on div "Mover para entrega" at bounding box center [601, 390] width 172 height 20
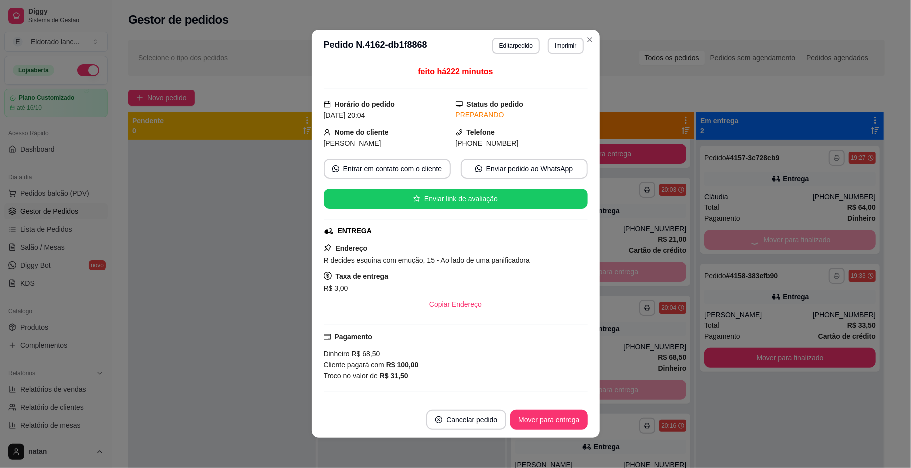
click at [625, 383] on div "Mover para entrega" at bounding box center [601, 390] width 172 height 20
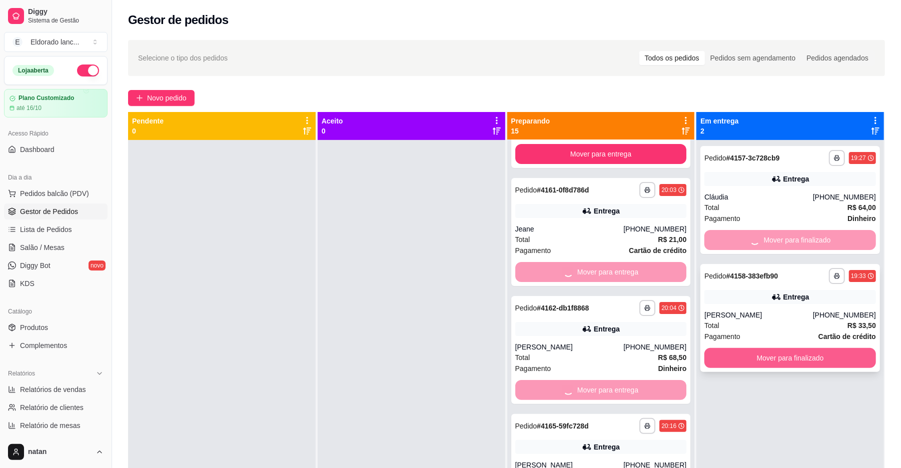
click at [723, 350] on button "Mover para finalizado" at bounding box center [790, 358] width 172 height 20
click at [723, 350] on div "Mover para finalizado" at bounding box center [790, 358] width 172 height 20
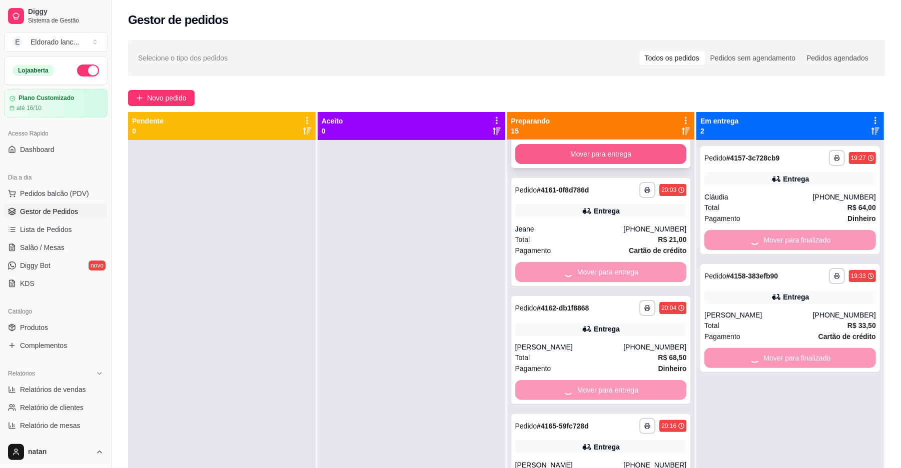
click at [650, 151] on button "Mover para entrega" at bounding box center [601, 154] width 172 height 20
click at [650, 151] on div "Mover para entrega" at bounding box center [601, 154] width 172 height 20
click at [387, 393] on div at bounding box center [412, 374] width 188 height 468
click at [439, 277] on div at bounding box center [412, 374] width 188 height 468
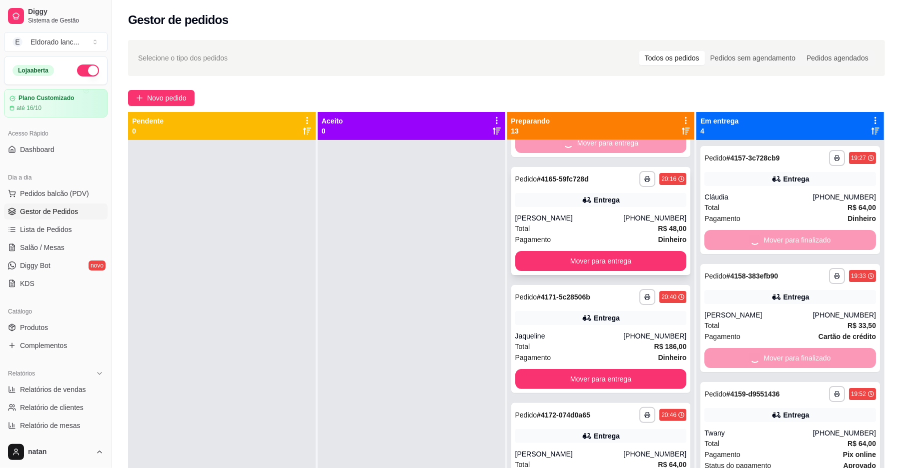
scroll to position [0, 0]
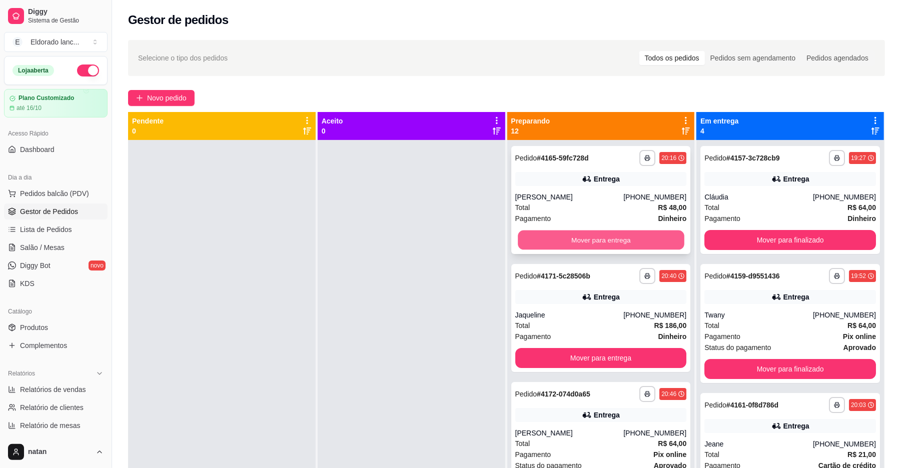
click at [653, 235] on button "Mover para entrega" at bounding box center [601, 241] width 166 height 20
click at [653, 235] on div "Mover para entrega" at bounding box center [601, 240] width 172 height 20
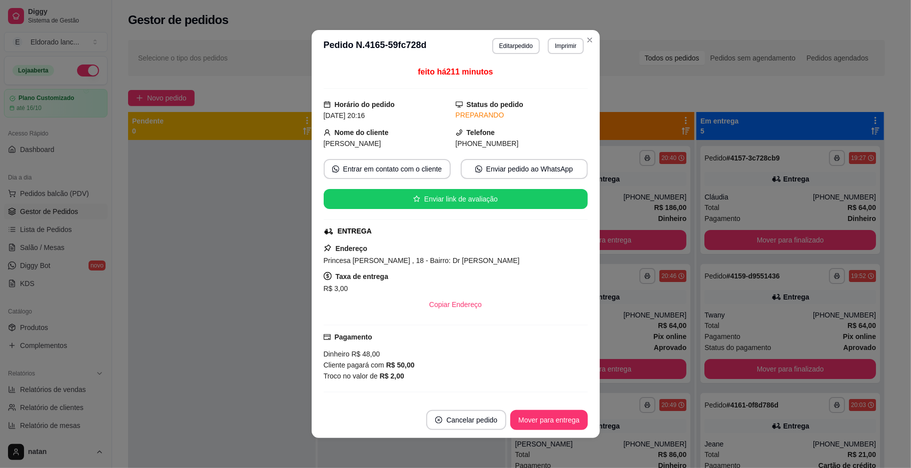
click at [654, 243] on button "Mover para entrega" at bounding box center [601, 240] width 172 height 20
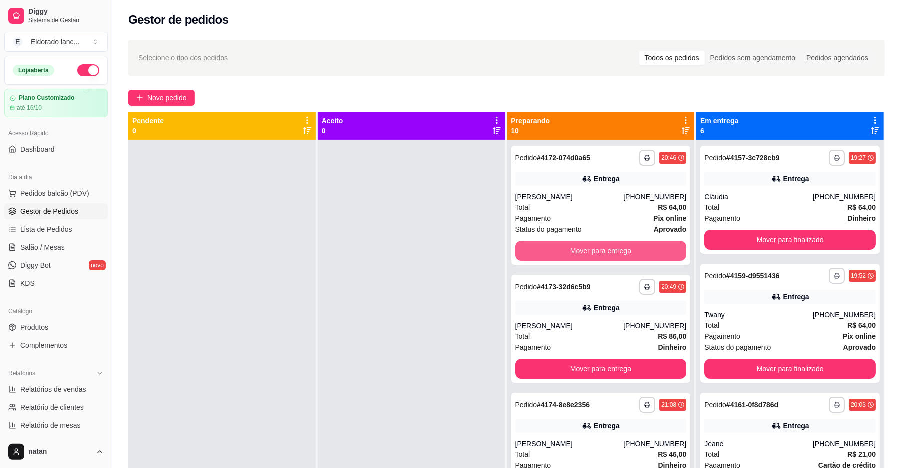
click at [654, 243] on button "Mover para entrega" at bounding box center [601, 251] width 172 height 20
click at [654, 243] on div "Mover para entrega" at bounding box center [601, 251] width 172 height 20
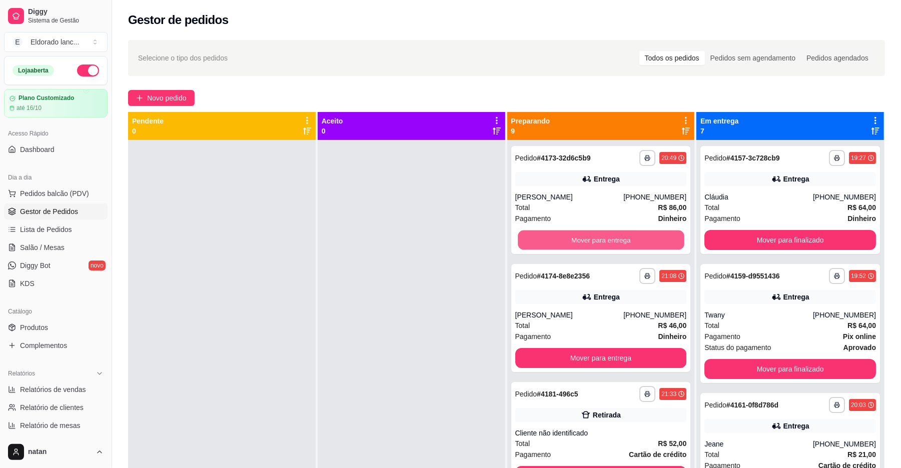
click at [654, 243] on button "Mover para entrega" at bounding box center [601, 241] width 166 height 20
click at [655, 243] on button "Mover para entrega" at bounding box center [601, 241] width 166 height 20
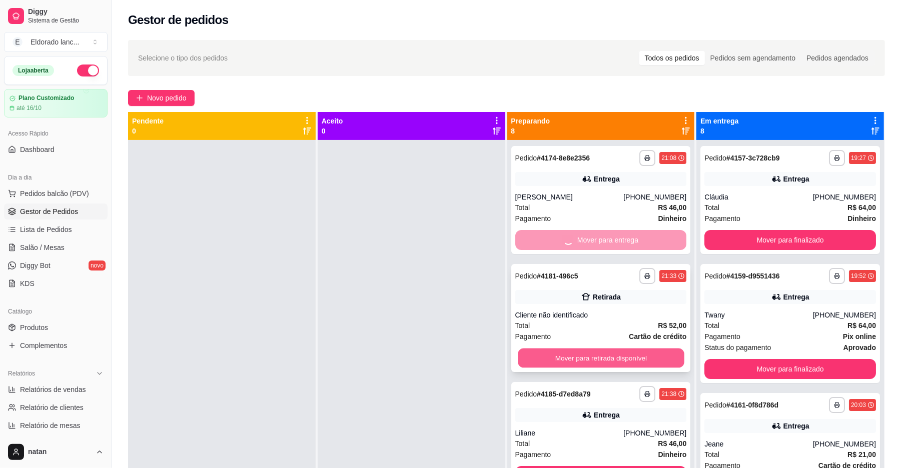
click at [659, 355] on button "Mover para retirada disponível" at bounding box center [601, 359] width 166 height 20
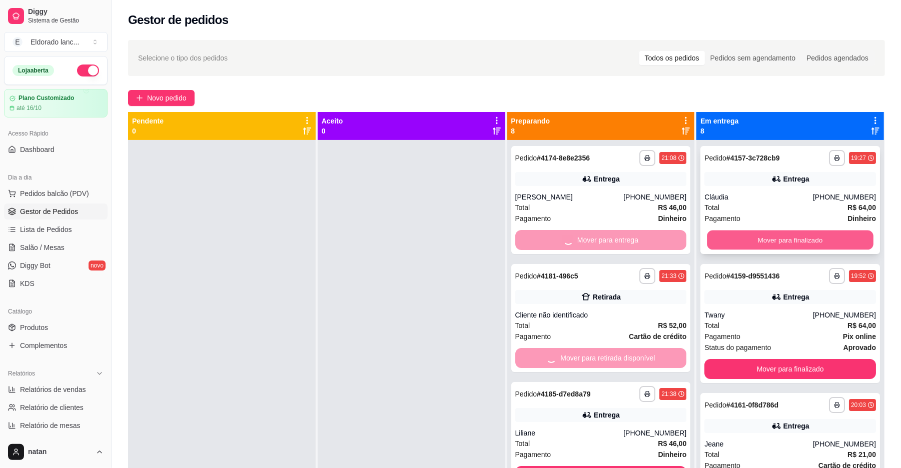
click at [735, 233] on button "Mover para finalizado" at bounding box center [790, 241] width 166 height 20
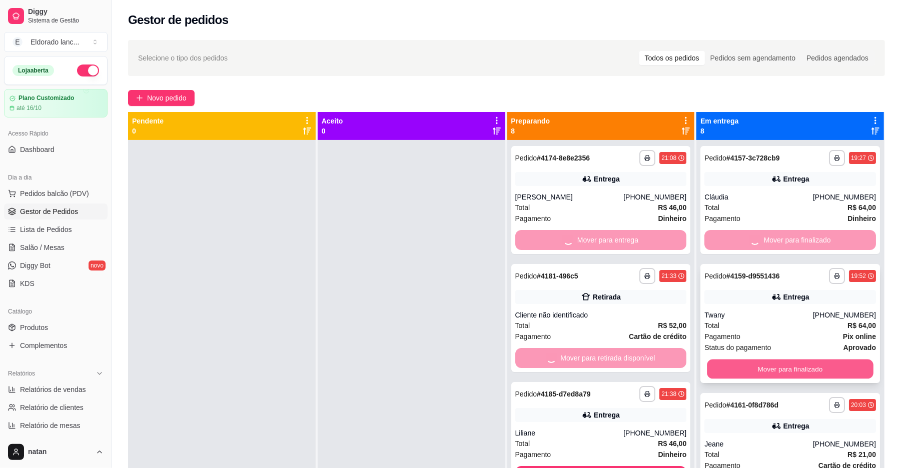
click at [735, 374] on button "Mover para finalizado" at bounding box center [790, 370] width 166 height 20
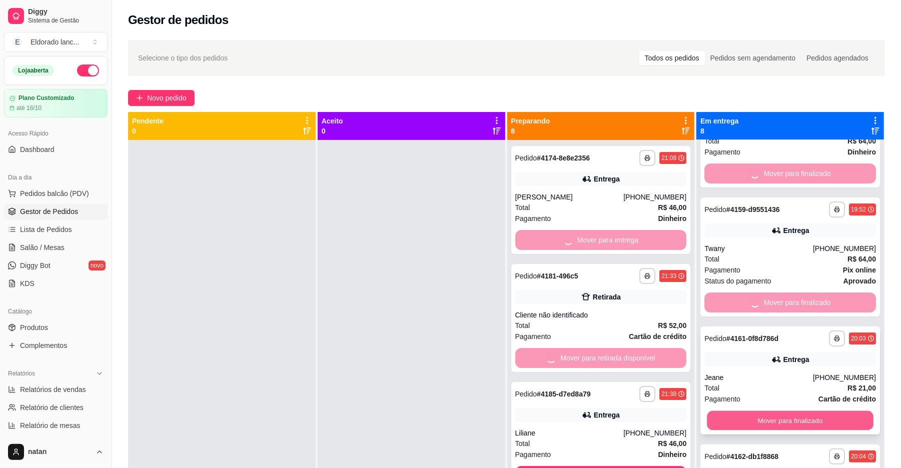
click at [733, 421] on button "Mover para finalizado" at bounding box center [790, 421] width 166 height 20
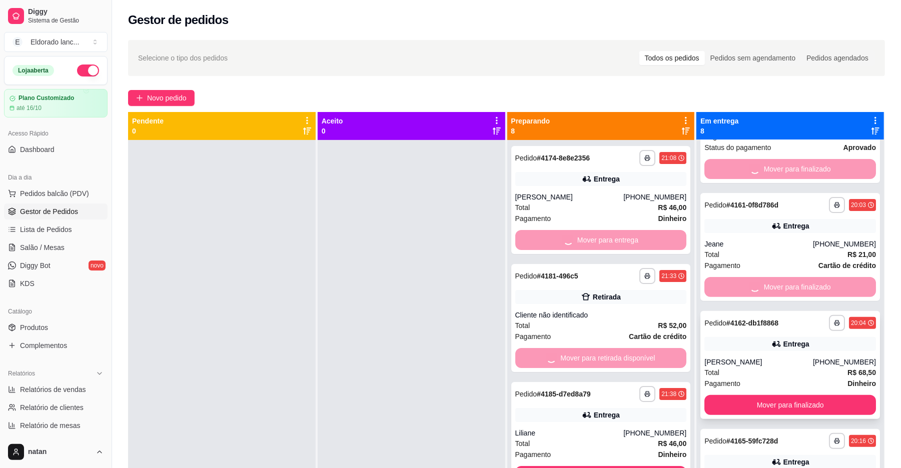
scroll to position [267, 0]
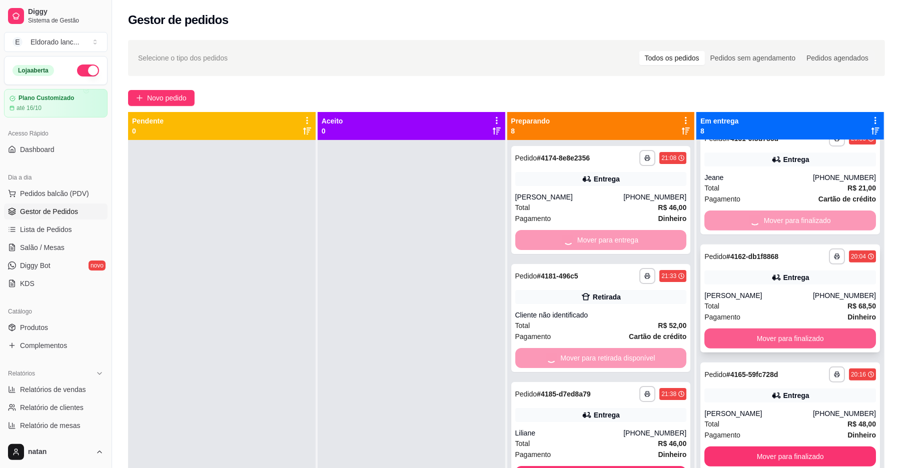
click at [734, 336] on button "Mover para finalizado" at bounding box center [790, 339] width 172 height 20
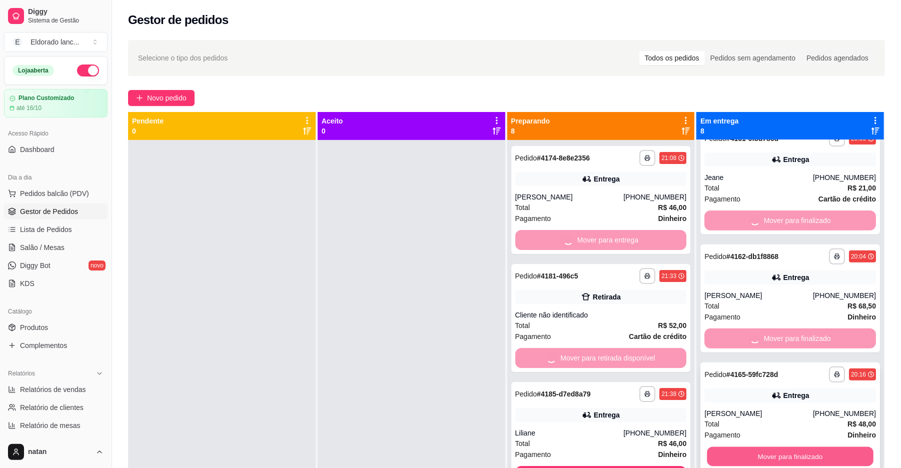
click at [749, 459] on button "Mover para finalizado" at bounding box center [790, 457] width 166 height 20
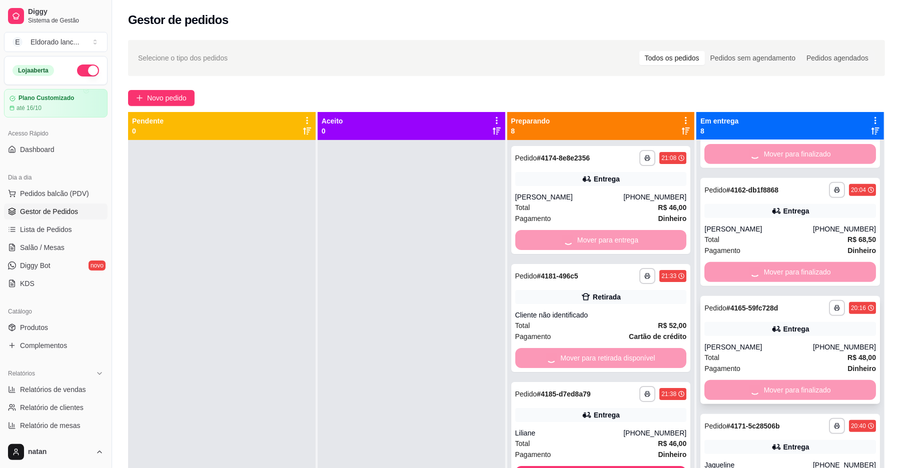
scroll to position [441, 0]
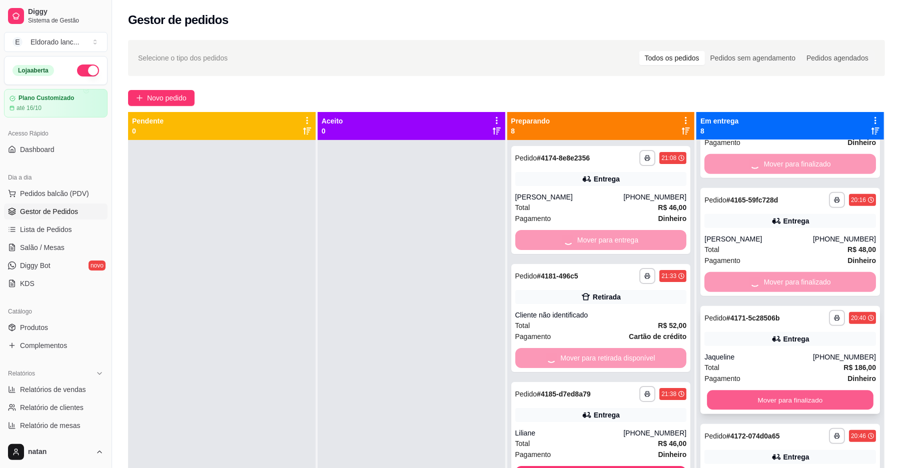
click at [744, 399] on button "Mover para finalizado" at bounding box center [790, 401] width 166 height 20
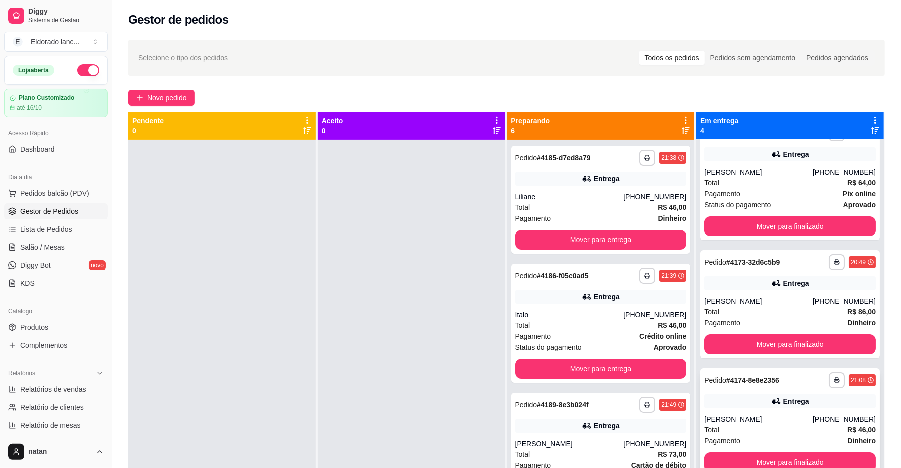
scroll to position [0, 0]
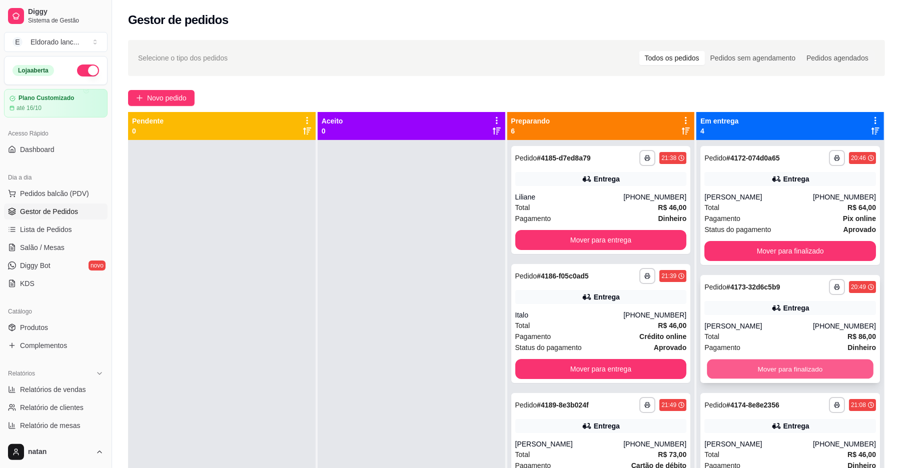
click at [735, 366] on button "Mover para finalizado" at bounding box center [790, 370] width 166 height 20
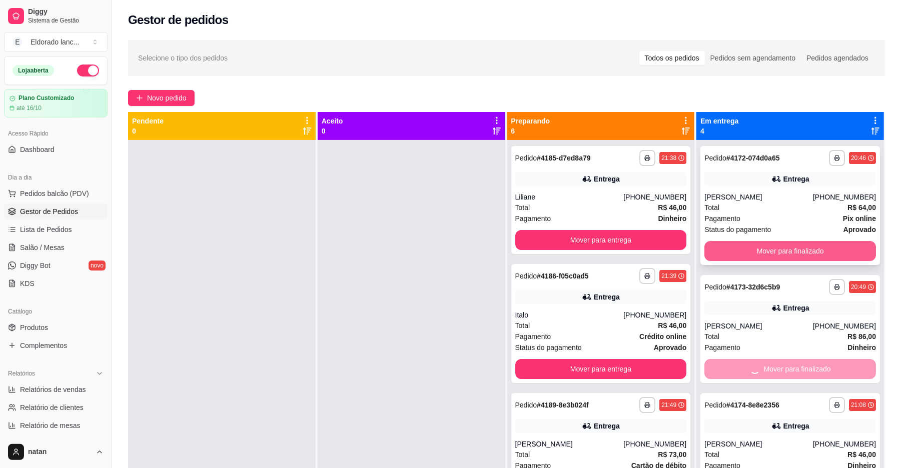
click at [752, 258] on button "Mover para finalizado" at bounding box center [790, 251] width 172 height 20
click at [751, 258] on div "Mover para finalizado" at bounding box center [790, 251] width 172 height 20
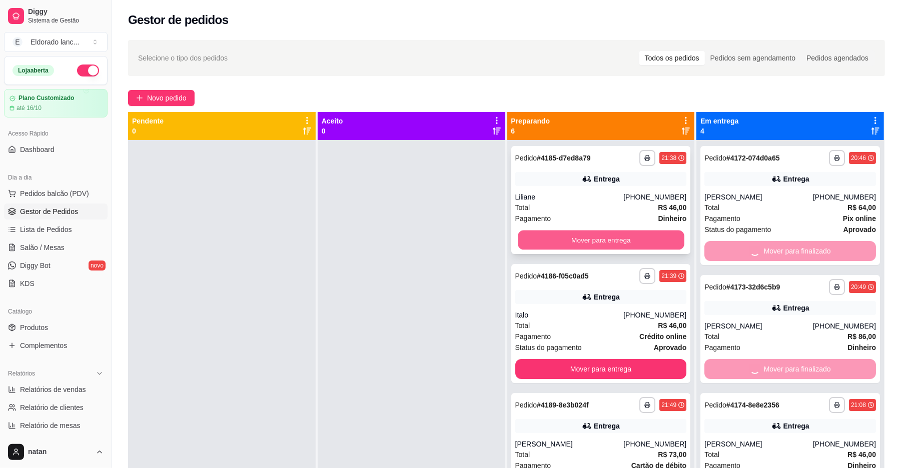
click at [628, 233] on button "Mover para entrega" at bounding box center [601, 241] width 166 height 20
click at [628, 233] on div "Mover para entrega" at bounding box center [601, 240] width 172 height 20
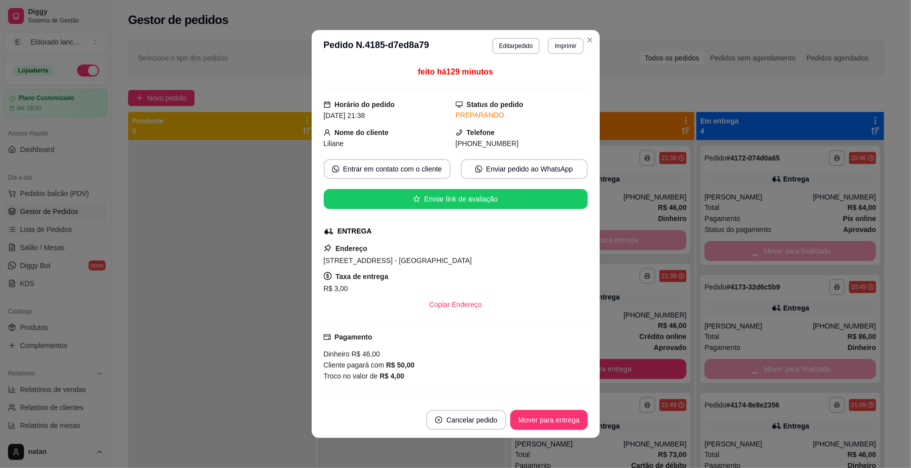
click at [625, 247] on div "Mover para entrega" at bounding box center [601, 240] width 172 height 20
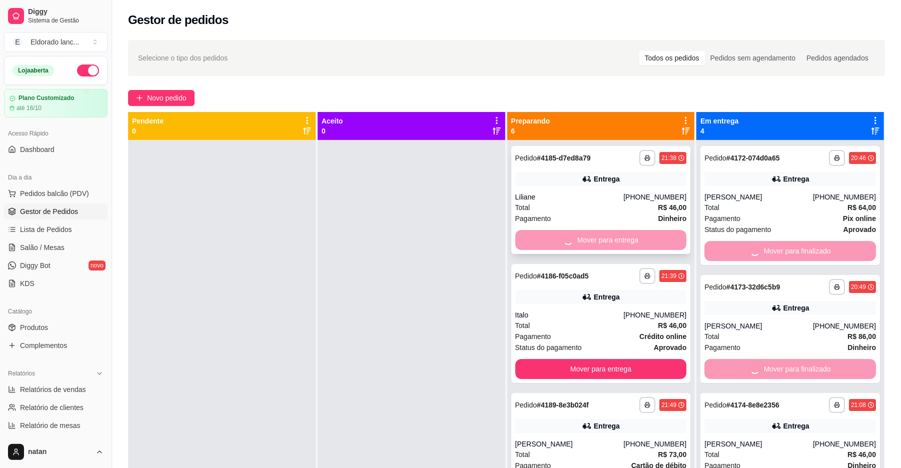
click at [625, 245] on div "Mover para entrega" at bounding box center [601, 240] width 172 height 20
click at [626, 369] on button "Mover para entrega" at bounding box center [601, 370] width 166 height 20
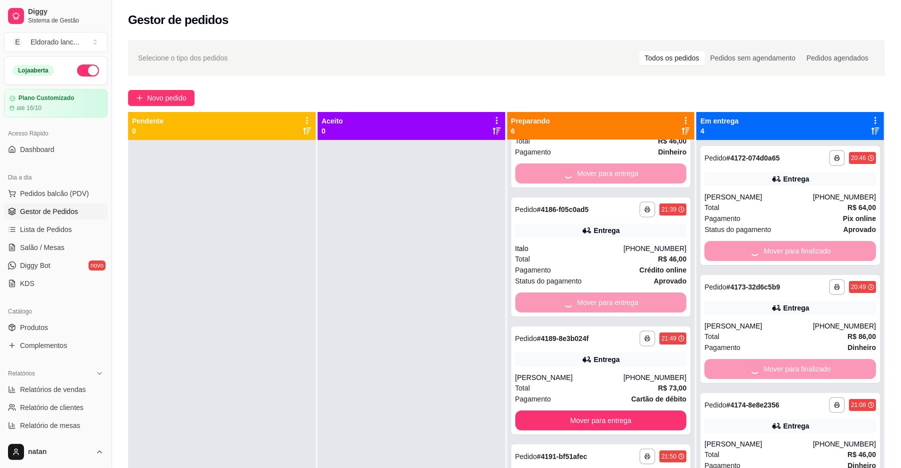
scroll to position [133, 0]
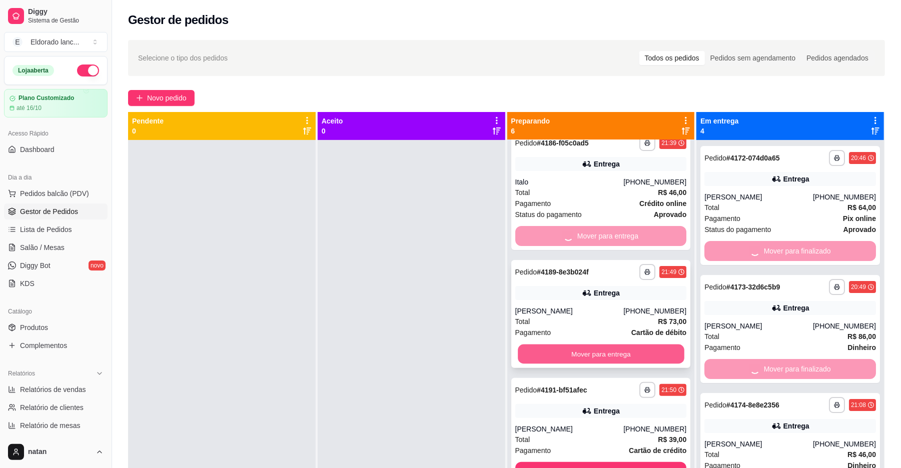
click at [639, 353] on button "Mover para entrega" at bounding box center [601, 355] width 166 height 20
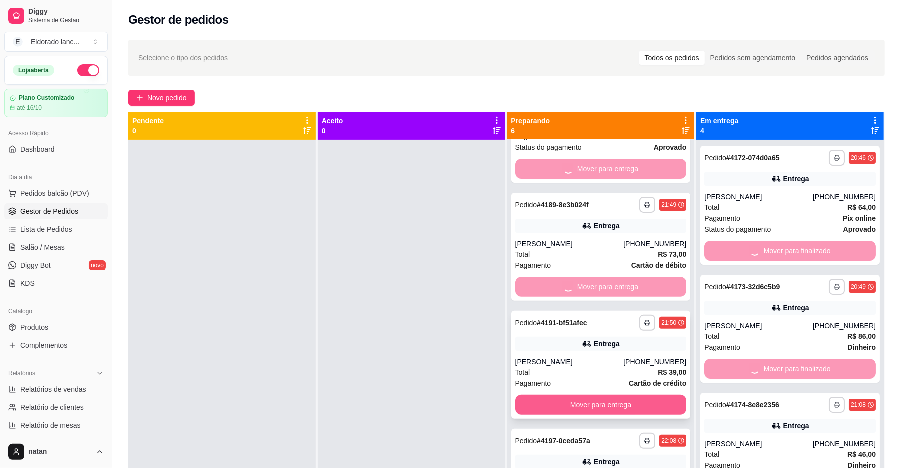
click at [623, 408] on button "Mover para entrega" at bounding box center [601, 405] width 172 height 20
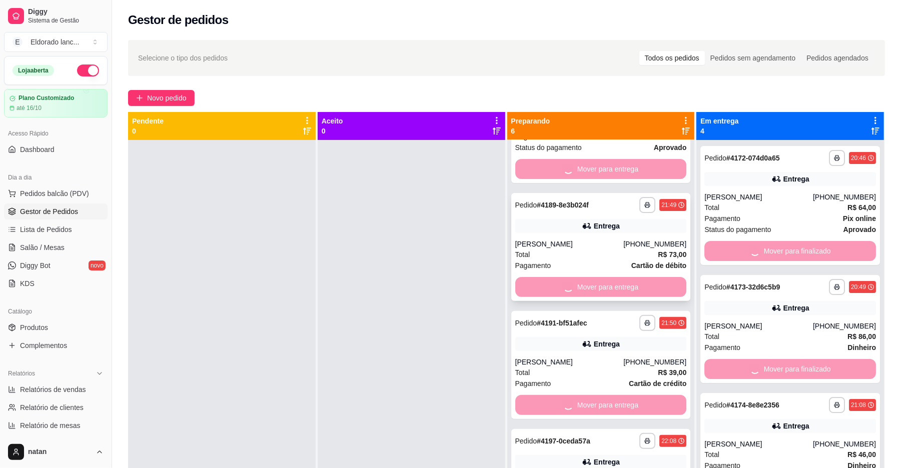
scroll to position [267, 0]
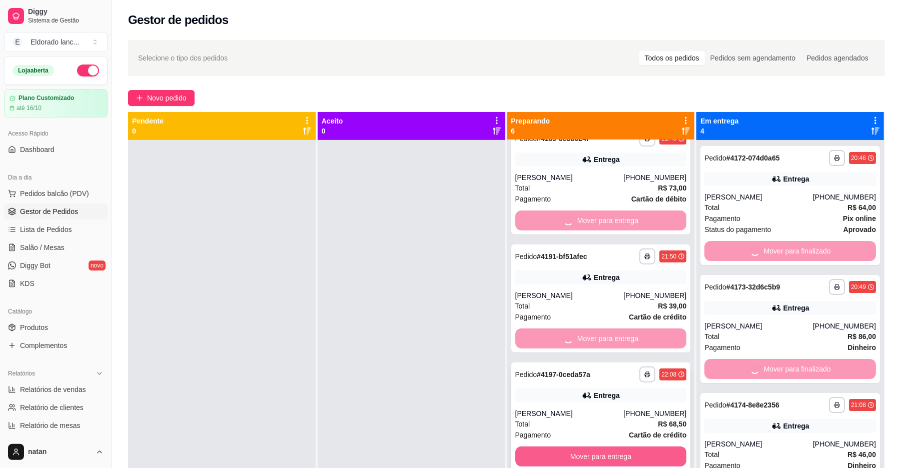
click at [627, 454] on button "Mover para entrega" at bounding box center [601, 457] width 172 height 20
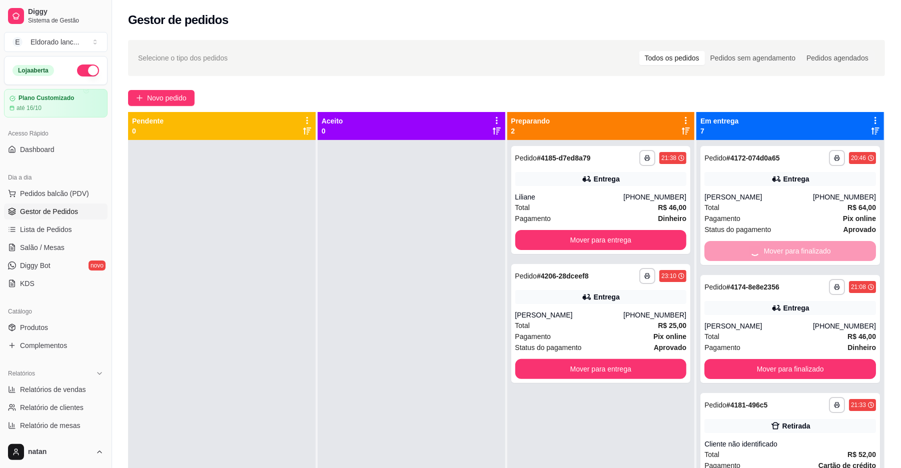
scroll to position [0, 0]
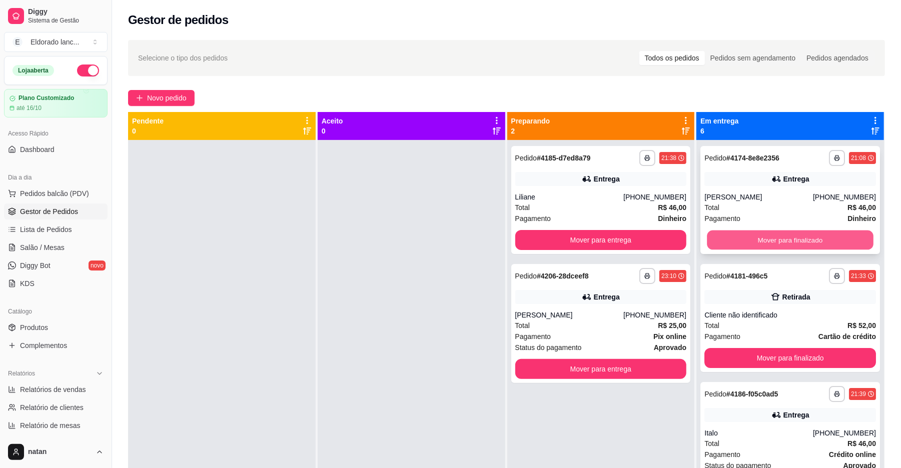
click at [736, 240] on button "Mover para finalizado" at bounding box center [790, 241] width 166 height 20
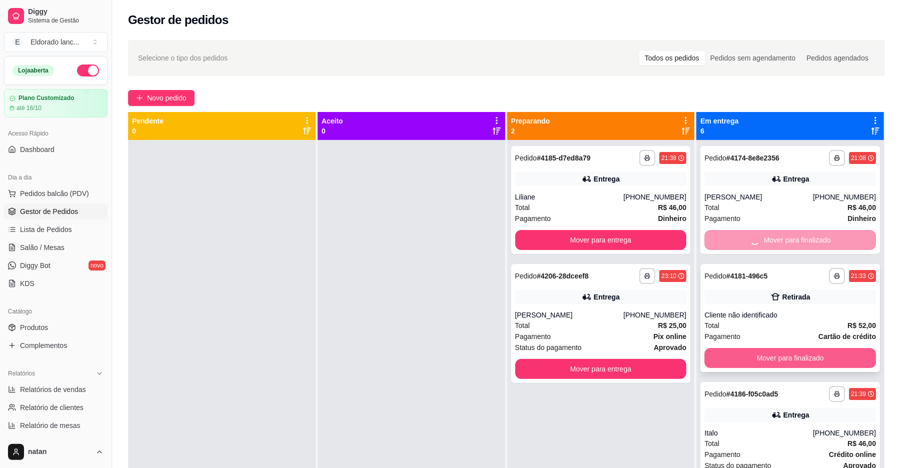
click at [753, 362] on button "Mover para finalizado" at bounding box center [790, 358] width 172 height 20
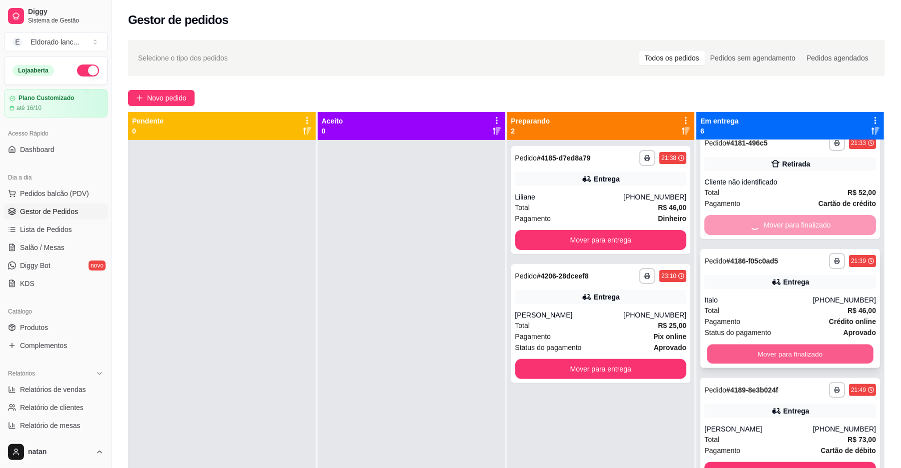
click at [750, 354] on button "Mover para finalizado" at bounding box center [790, 355] width 166 height 20
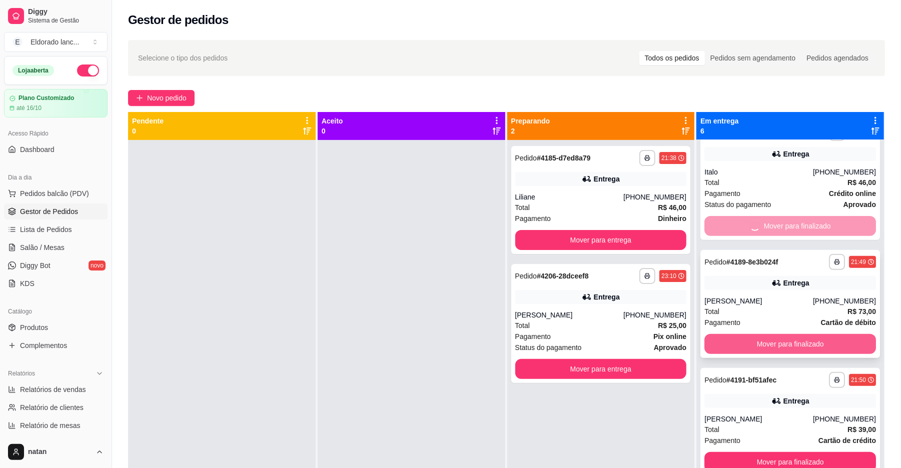
click at [735, 347] on button "Mover para finalizado" at bounding box center [790, 344] width 172 height 20
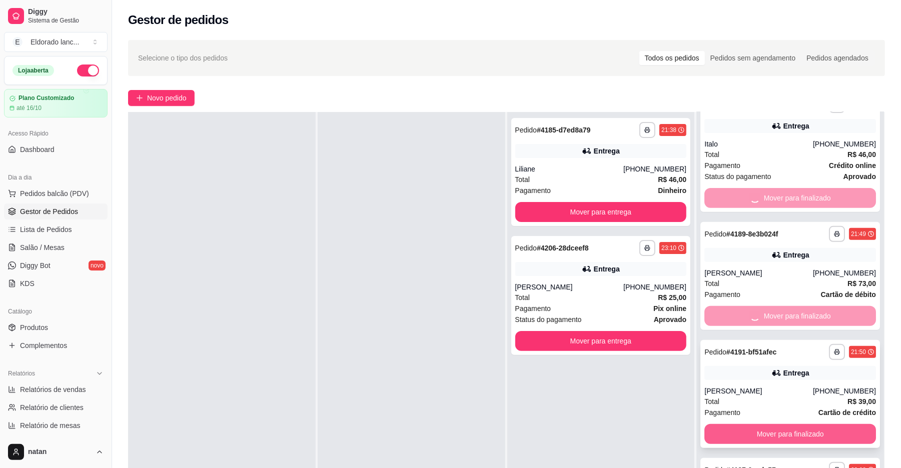
click at [745, 433] on button "Mover para finalizado" at bounding box center [790, 434] width 172 height 20
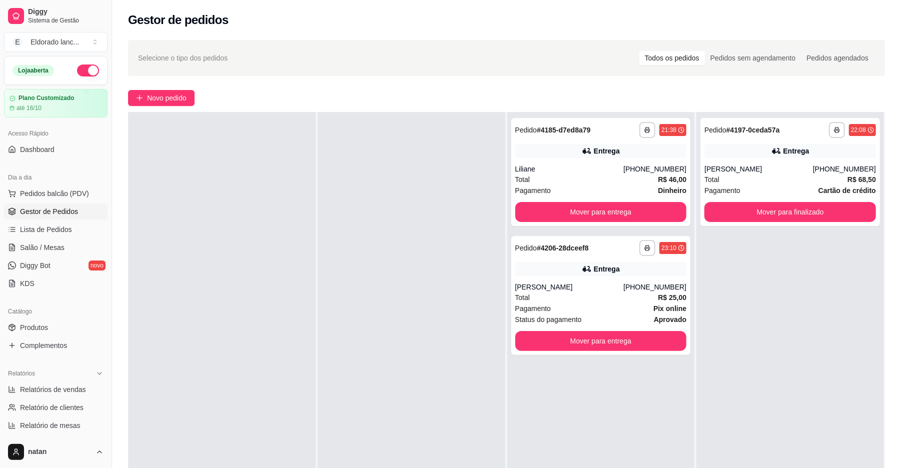
scroll to position [0, 0]
click at [737, 206] on button "Mover para finalizado" at bounding box center [790, 212] width 172 height 20
click at [737, 206] on div "Mover para finalizado" at bounding box center [790, 212] width 172 height 20
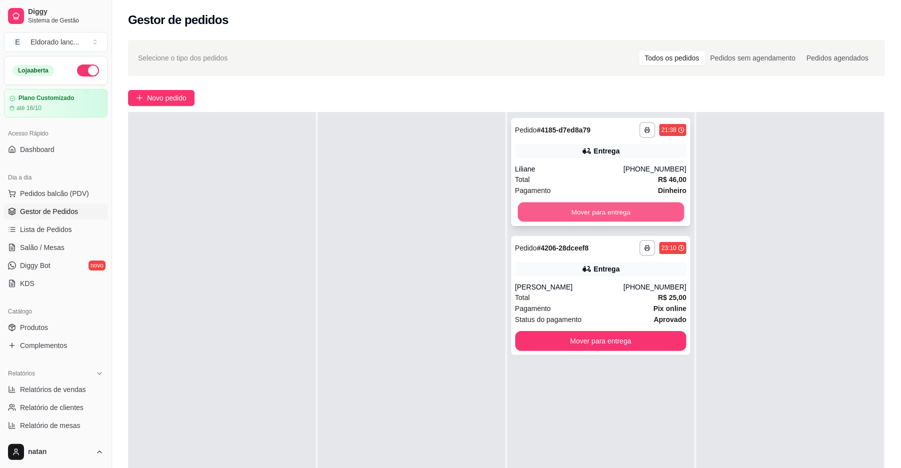
click at [651, 215] on button "Mover para entrega" at bounding box center [601, 213] width 166 height 20
click at [720, 197] on div at bounding box center [790, 346] width 188 height 468
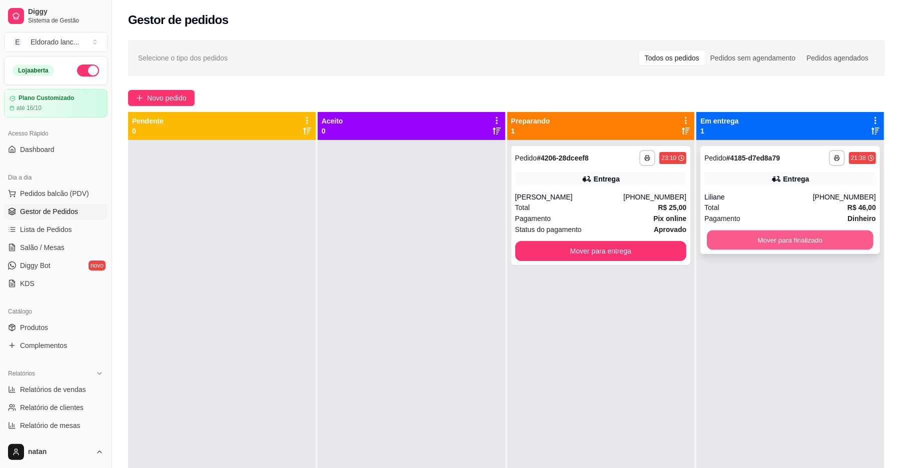
click at [773, 237] on button "Mover para finalizado" at bounding box center [790, 241] width 166 height 20
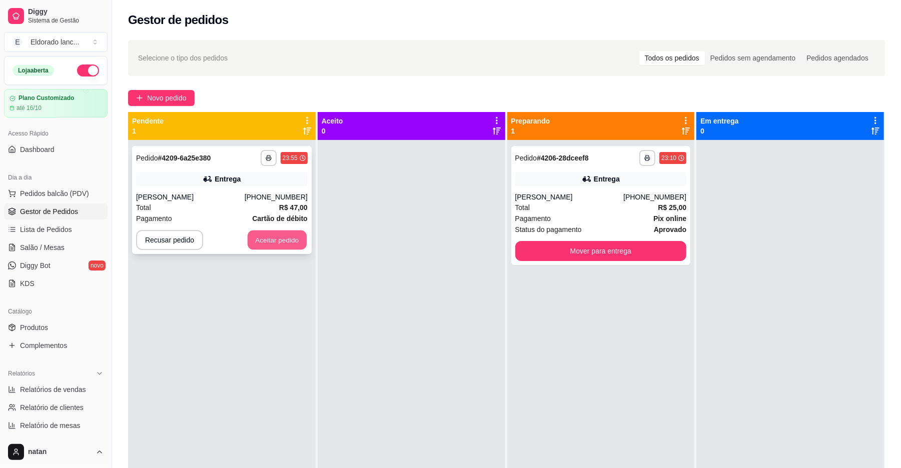
click at [252, 248] on button "Aceitar pedido" at bounding box center [277, 241] width 59 height 20
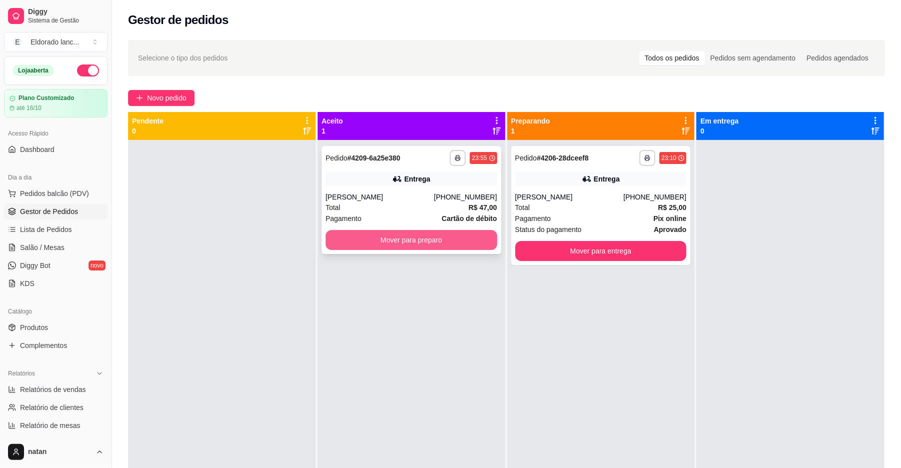
click at [339, 239] on button "Mover para preparo" at bounding box center [412, 240] width 172 height 20
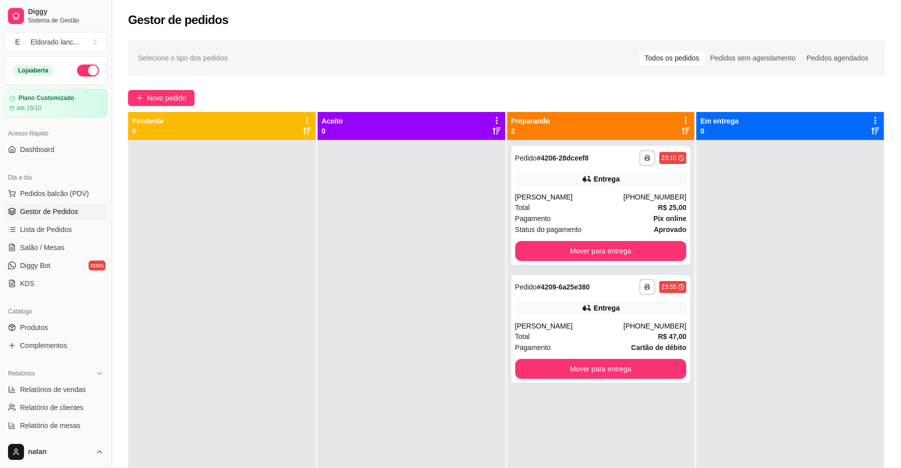
click at [50, 210] on span "Gestor de Pedidos" at bounding box center [49, 212] width 58 height 10
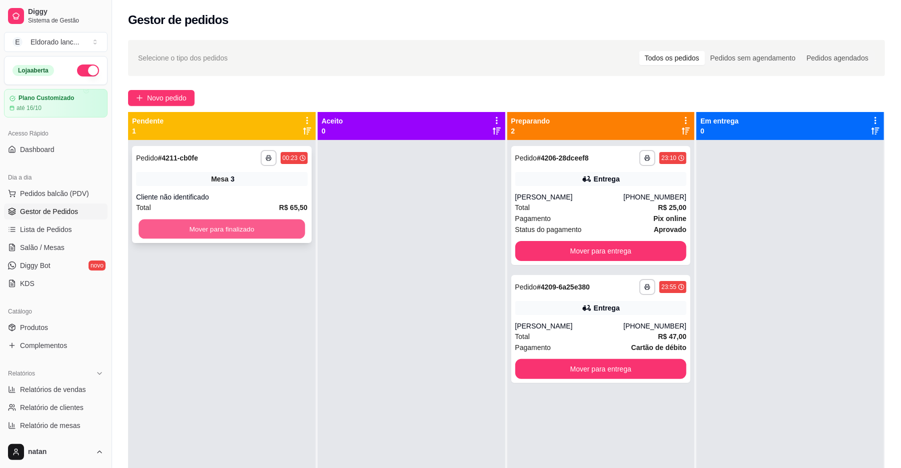
click at [161, 232] on button "Mover para finalizado" at bounding box center [222, 230] width 166 height 20
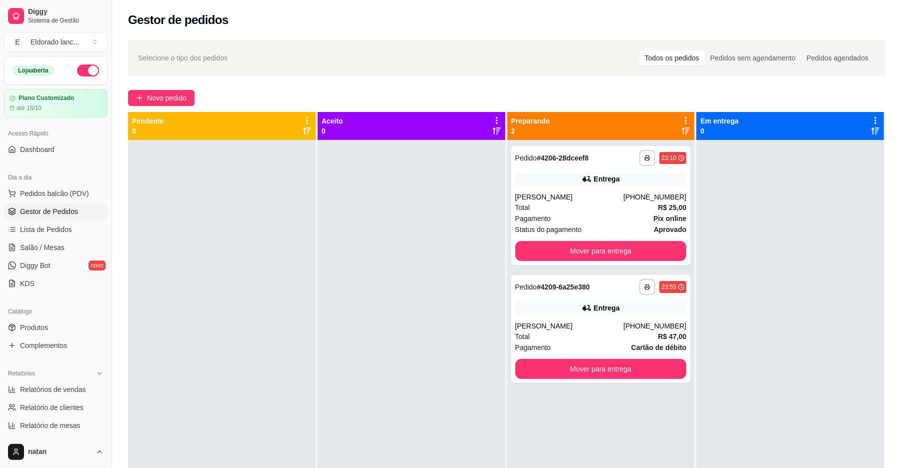
click at [439, 299] on div at bounding box center [412, 374] width 188 height 468
click at [581, 260] on button "Mover para entrega" at bounding box center [601, 251] width 172 height 20
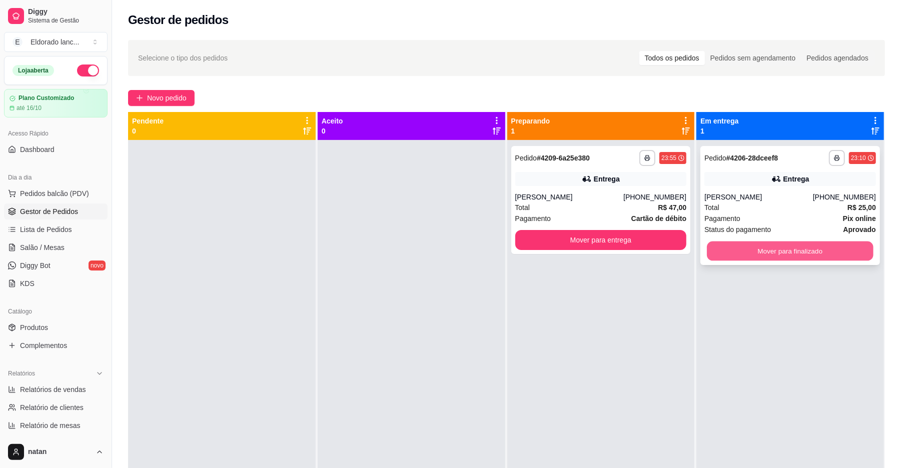
click at [783, 246] on button "Mover para finalizado" at bounding box center [790, 252] width 166 height 20
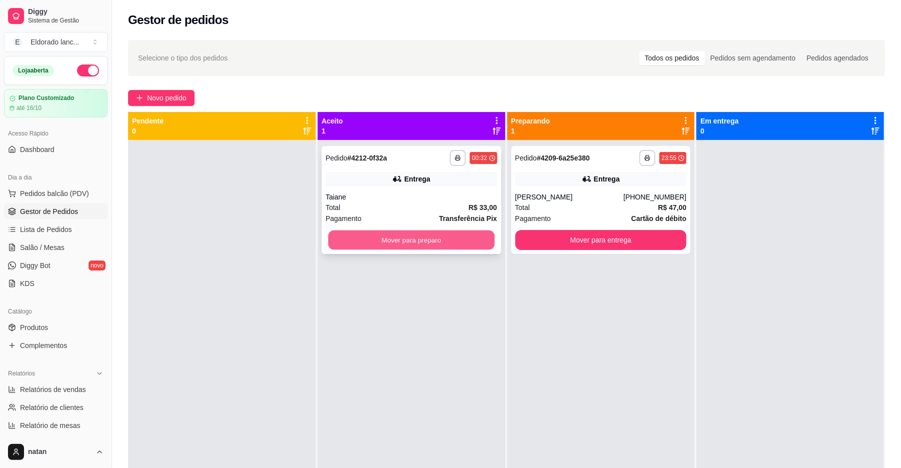
click at [443, 241] on button "Mover para preparo" at bounding box center [411, 241] width 166 height 20
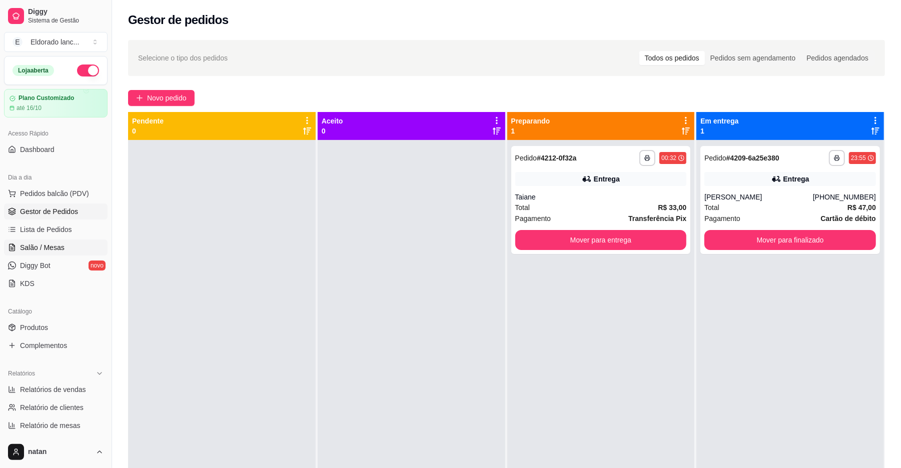
click at [77, 241] on link "Salão / Mesas" at bounding box center [56, 248] width 104 height 16
click at [65, 243] on link "Salão / Mesas" at bounding box center [56, 248] width 104 height 16
click at [61, 249] on span "Salão / Mesas" at bounding box center [42, 248] width 45 height 10
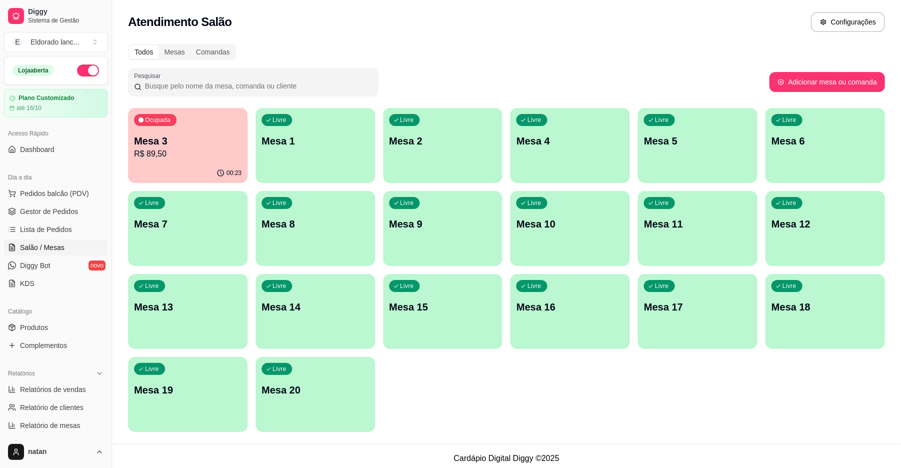
click at [208, 167] on div "00:23" at bounding box center [188, 174] width 120 height 20
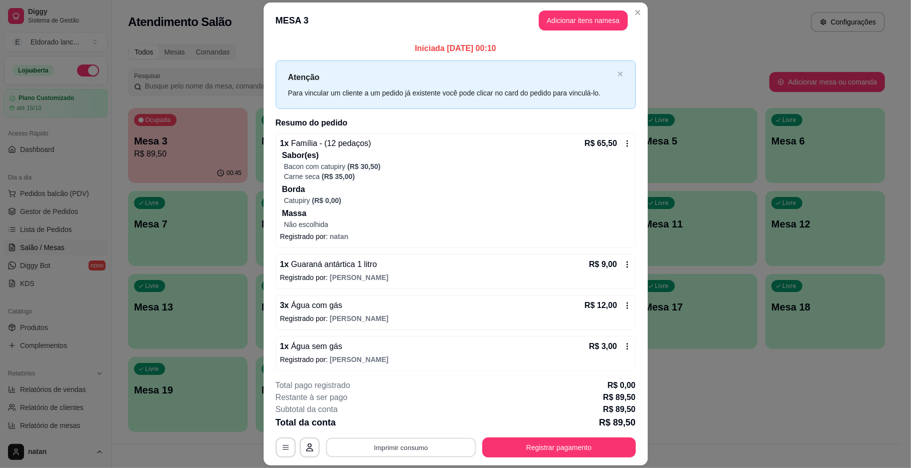
click at [435, 455] on button "Imprimir consumo" at bounding box center [401, 448] width 150 height 20
click at [399, 423] on button "IMPRESSORA" at bounding box center [399, 425] width 73 height 16
click at [579, 455] on button "Registrar pagamento" at bounding box center [558, 448] width 149 height 20
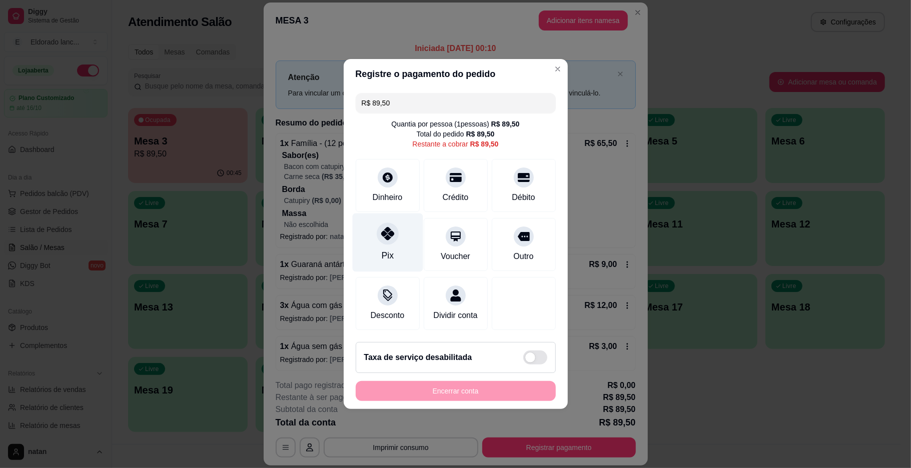
click at [385, 241] on div "Pix" at bounding box center [387, 243] width 71 height 59
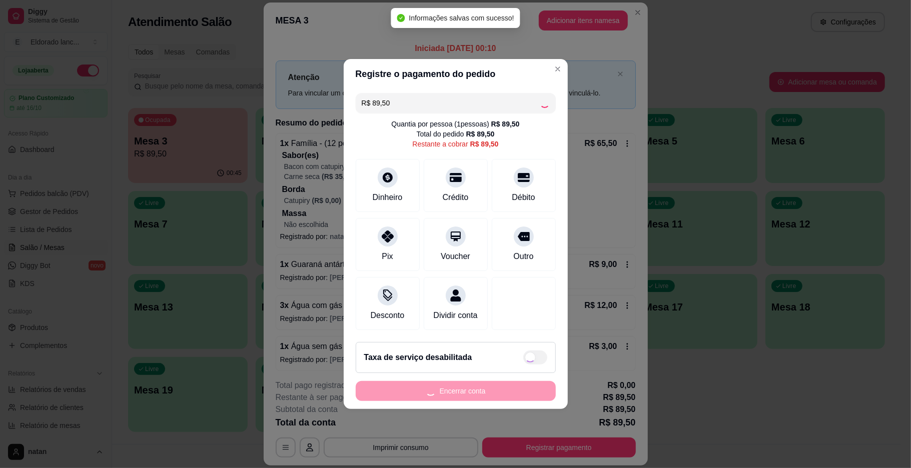
type input "R$ 0,00"
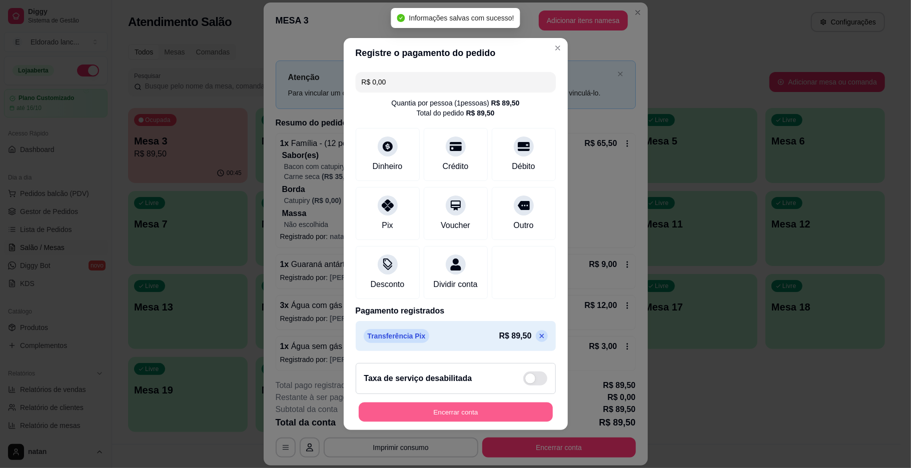
click at [470, 422] on button "Encerrar conta" at bounding box center [456, 413] width 194 height 20
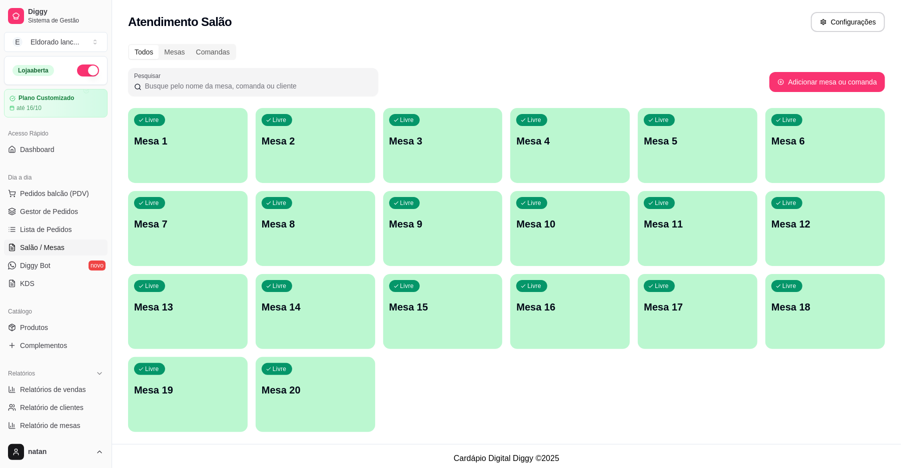
click at [545, 29] on div "Atendimento Salão Configurações" at bounding box center [506, 22] width 757 height 20
click at [41, 197] on span "Pedidos balcão (PDV)" at bounding box center [54, 194] width 69 height 10
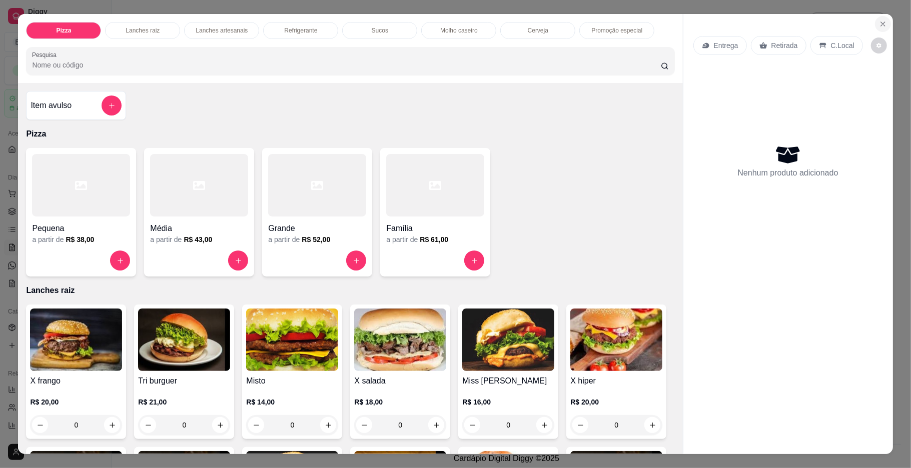
click at [881, 19] on button "Close" at bounding box center [883, 24] width 16 height 16
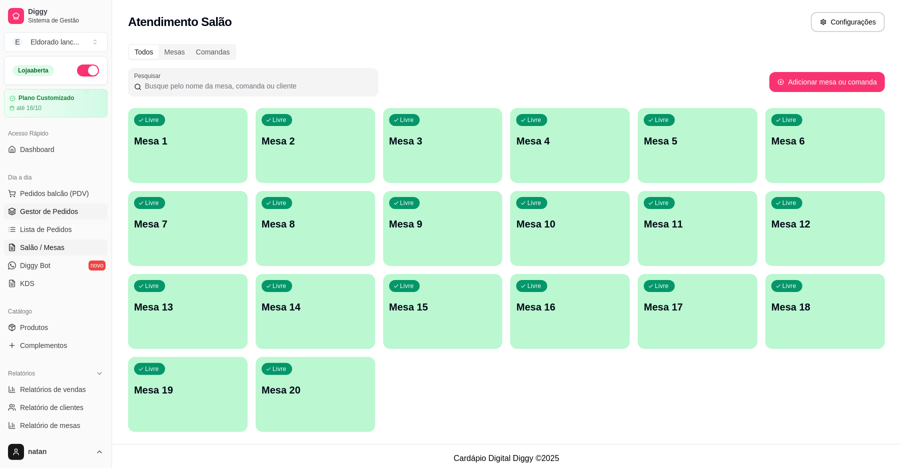
click at [61, 213] on span "Gestor de Pedidos" at bounding box center [49, 212] width 58 height 10
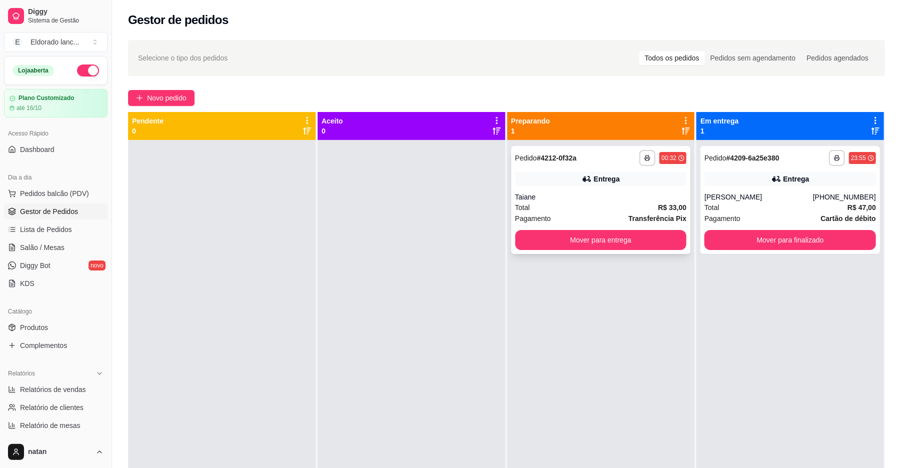
click at [587, 169] on div "**********" at bounding box center [601, 200] width 180 height 108
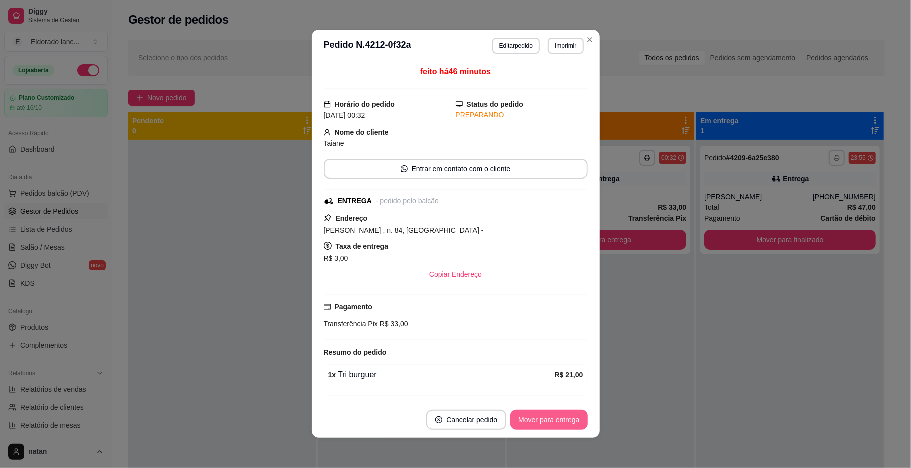
click at [536, 419] on button "Mover para entrega" at bounding box center [548, 420] width 77 height 20
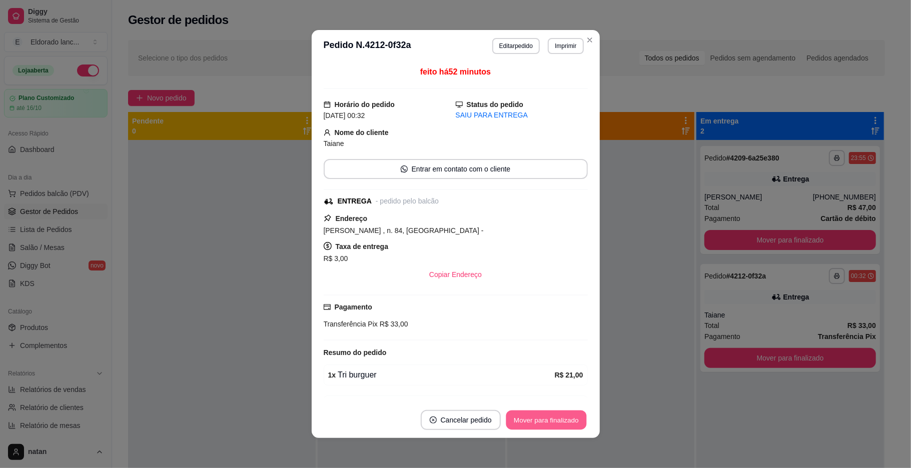
click at [536, 419] on button "Mover para finalizado" at bounding box center [546, 421] width 81 height 20
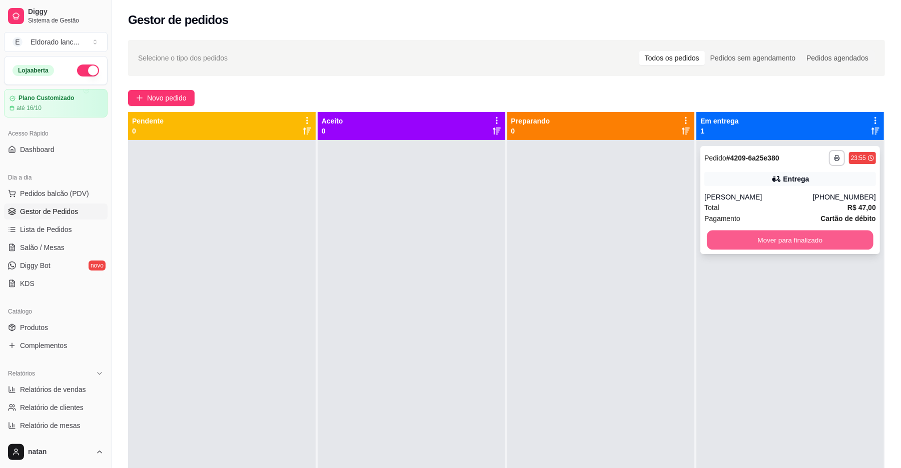
click at [720, 237] on button "Mover para finalizado" at bounding box center [790, 241] width 166 height 20
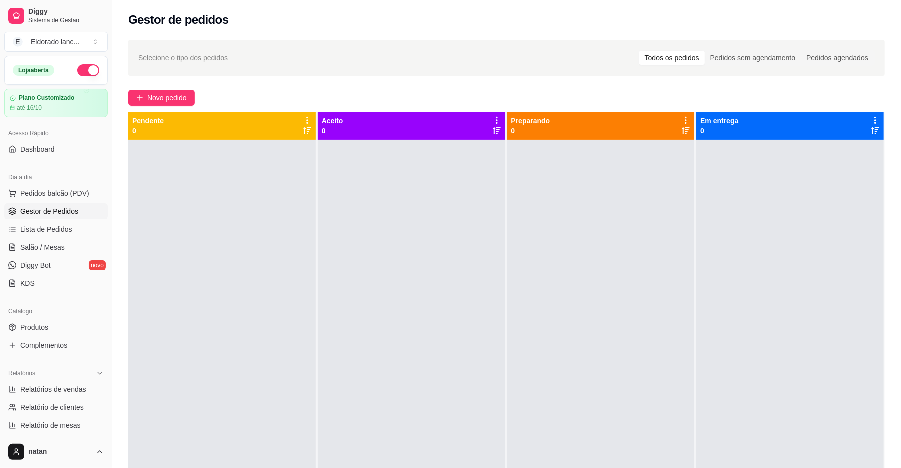
click at [88, 71] on button "button" at bounding box center [88, 71] width 22 height 12
click at [45, 249] on span "Salão / Mesas" at bounding box center [42, 248] width 45 height 10
